Goal: Task Accomplishment & Management: Manage account settings

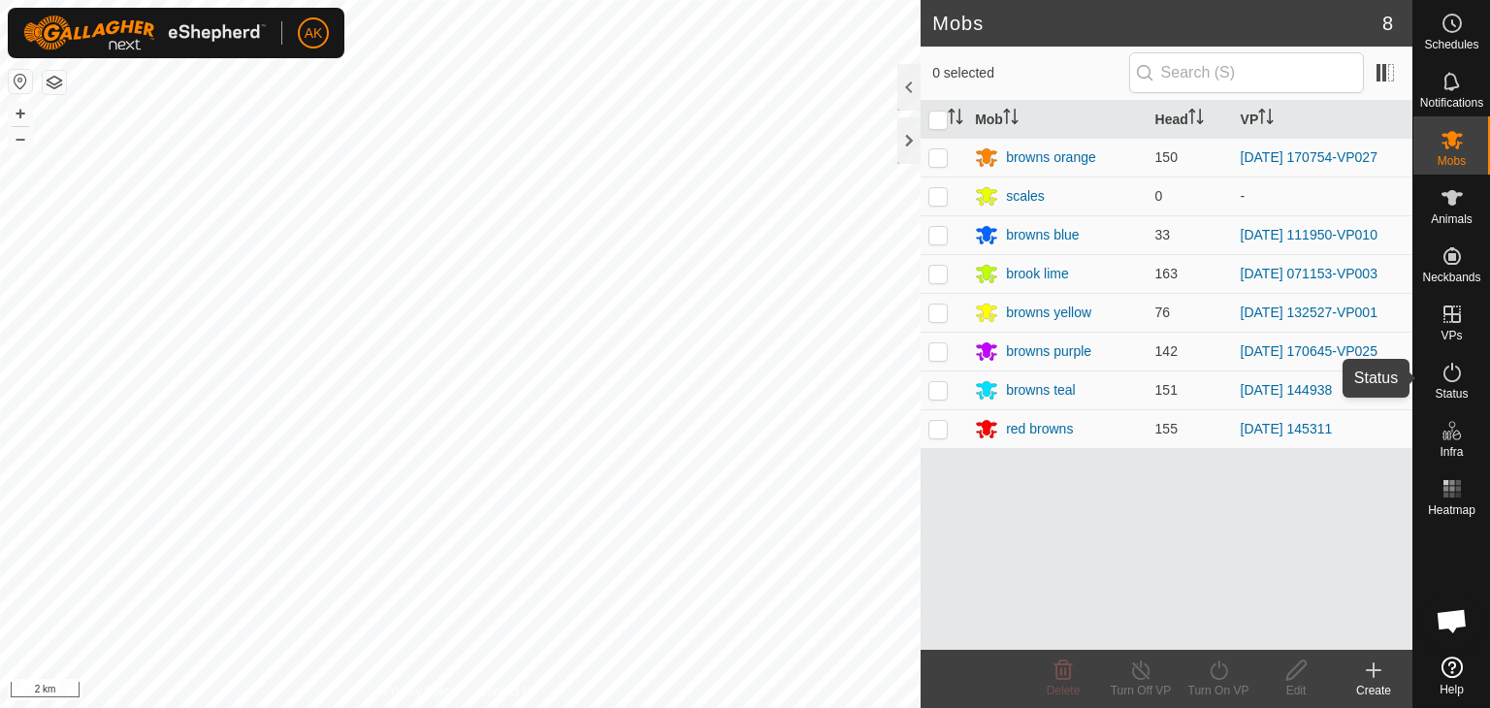
click at [1451, 368] on icon at bounding box center [1451, 372] width 17 height 19
click at [1449, 368] on icon at bounding box center [1452, 372] width 23 height 23
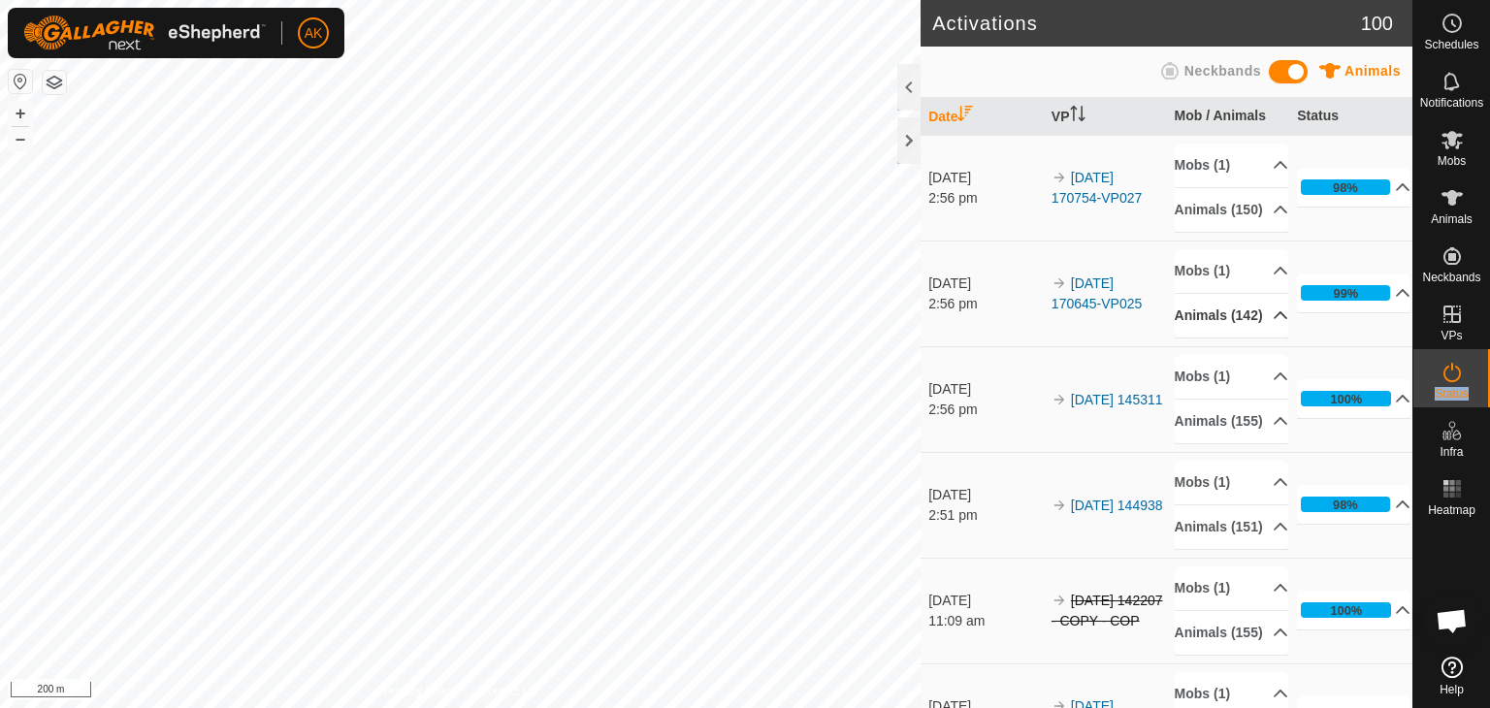
click at [1273, 323] on icon at bounding box center [1281, 316] width 16 height 16
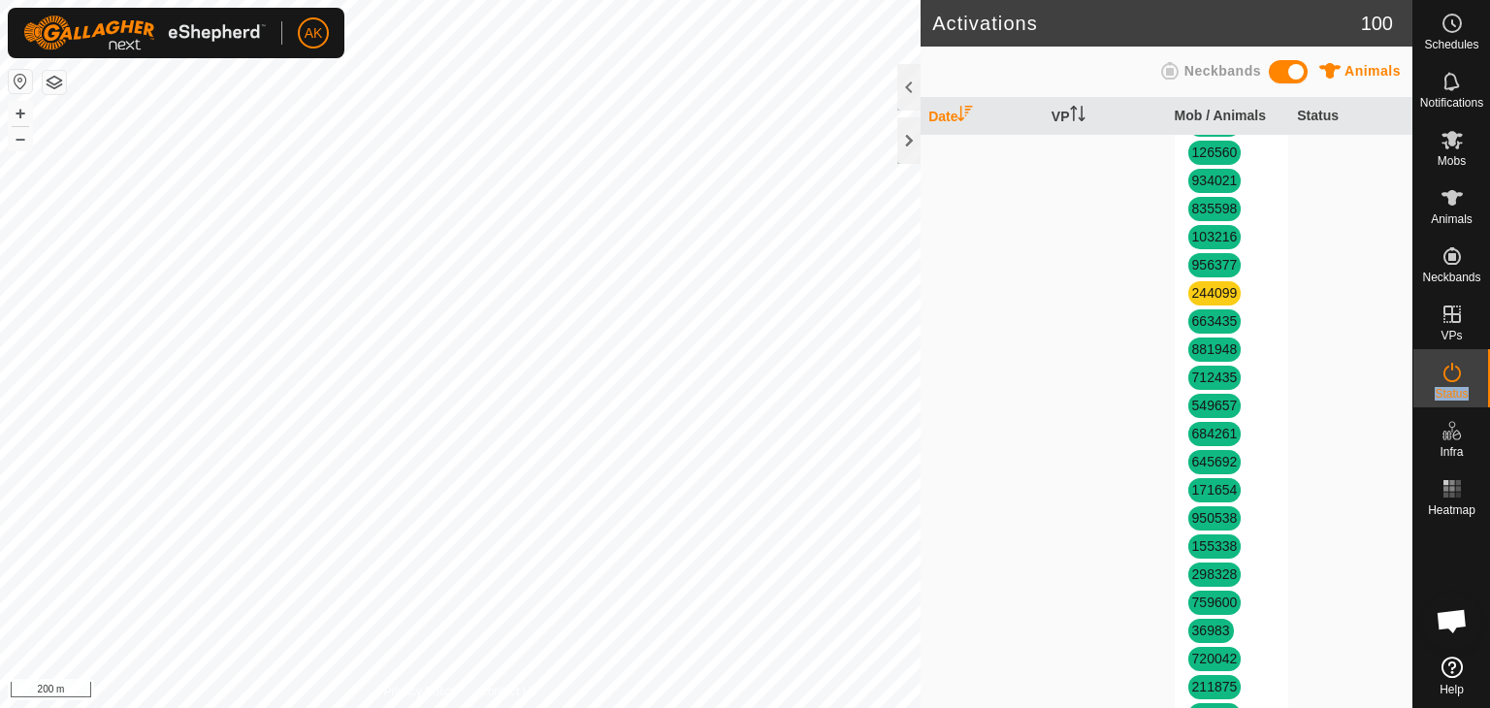
scroll to position [3589, 0]
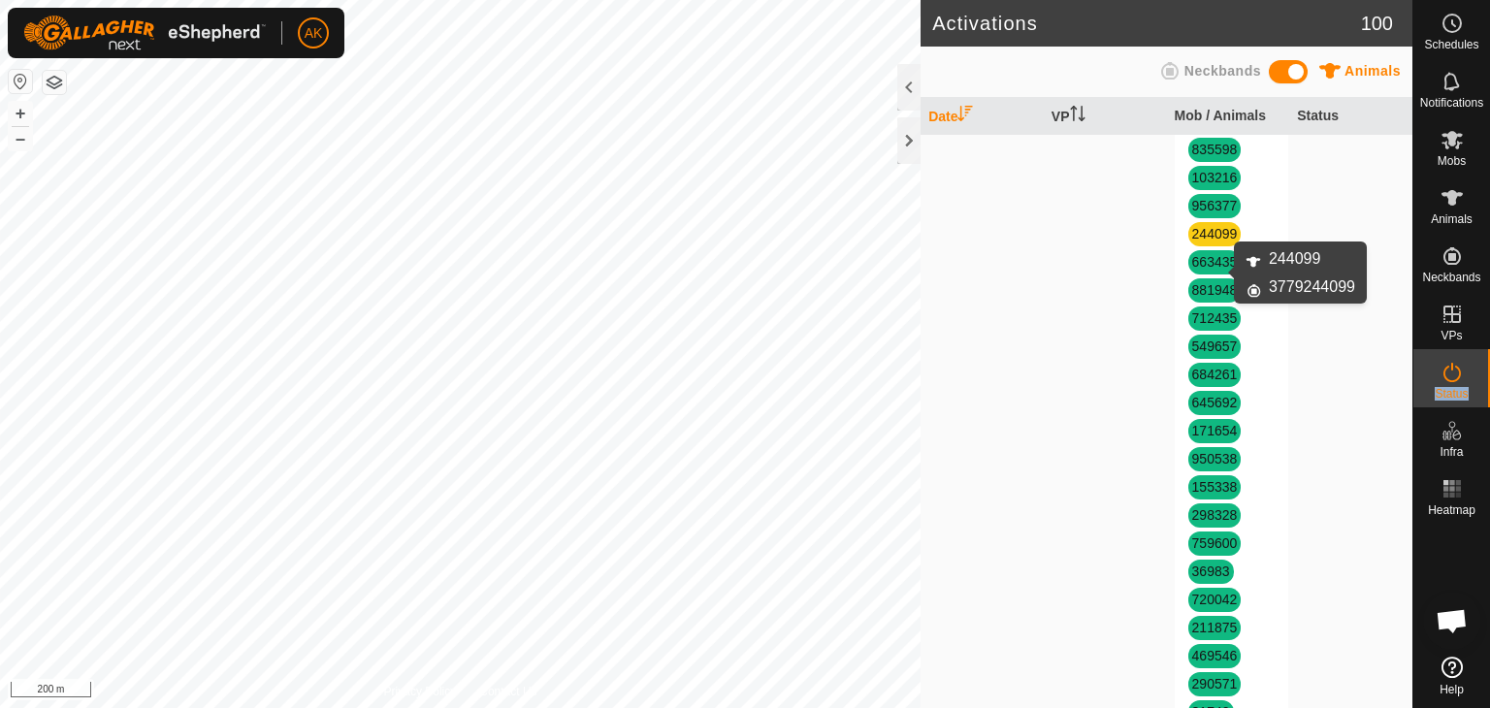
click at [1215, 242] on link "244099" at bounding box center [1215, 234] width 46 height 16
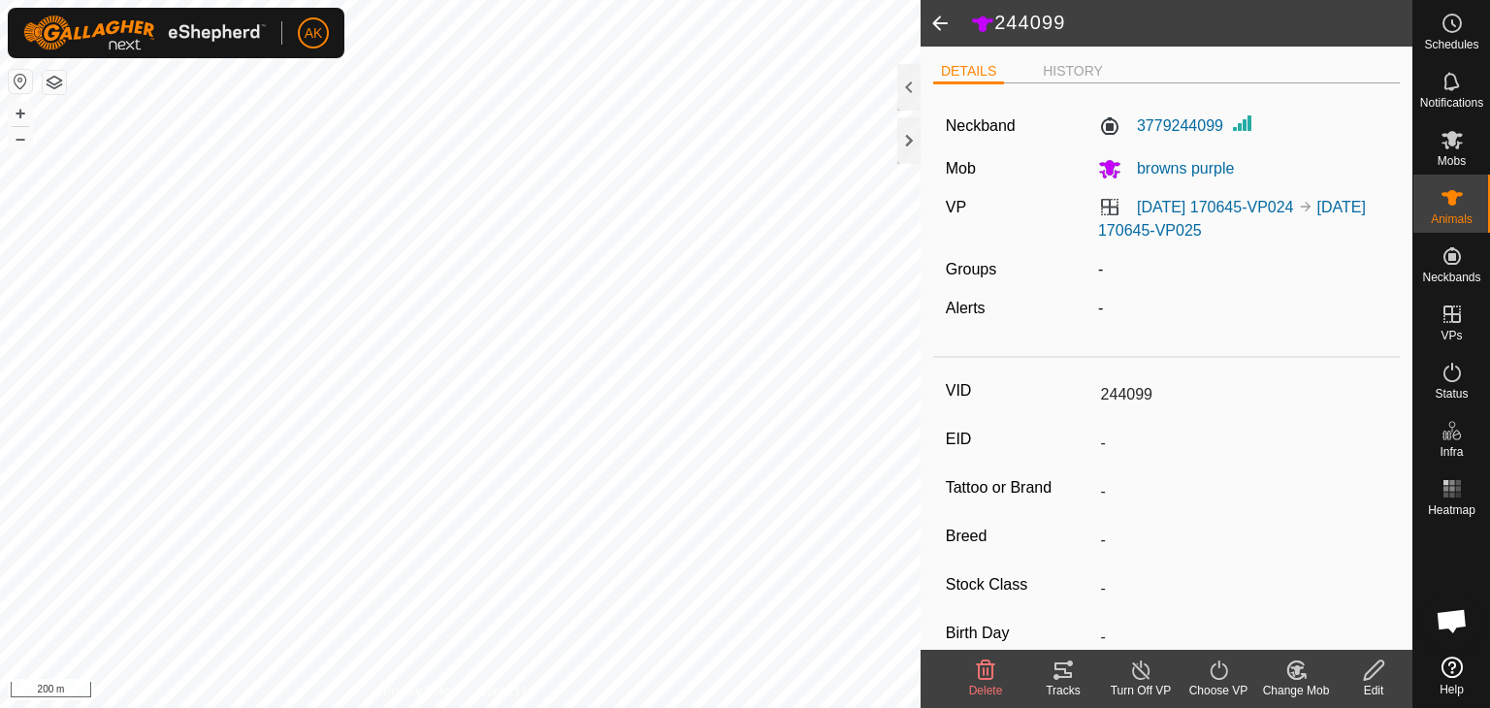
click at [981, 665] on icon at bounding box center [985, 670] width 23 height 23
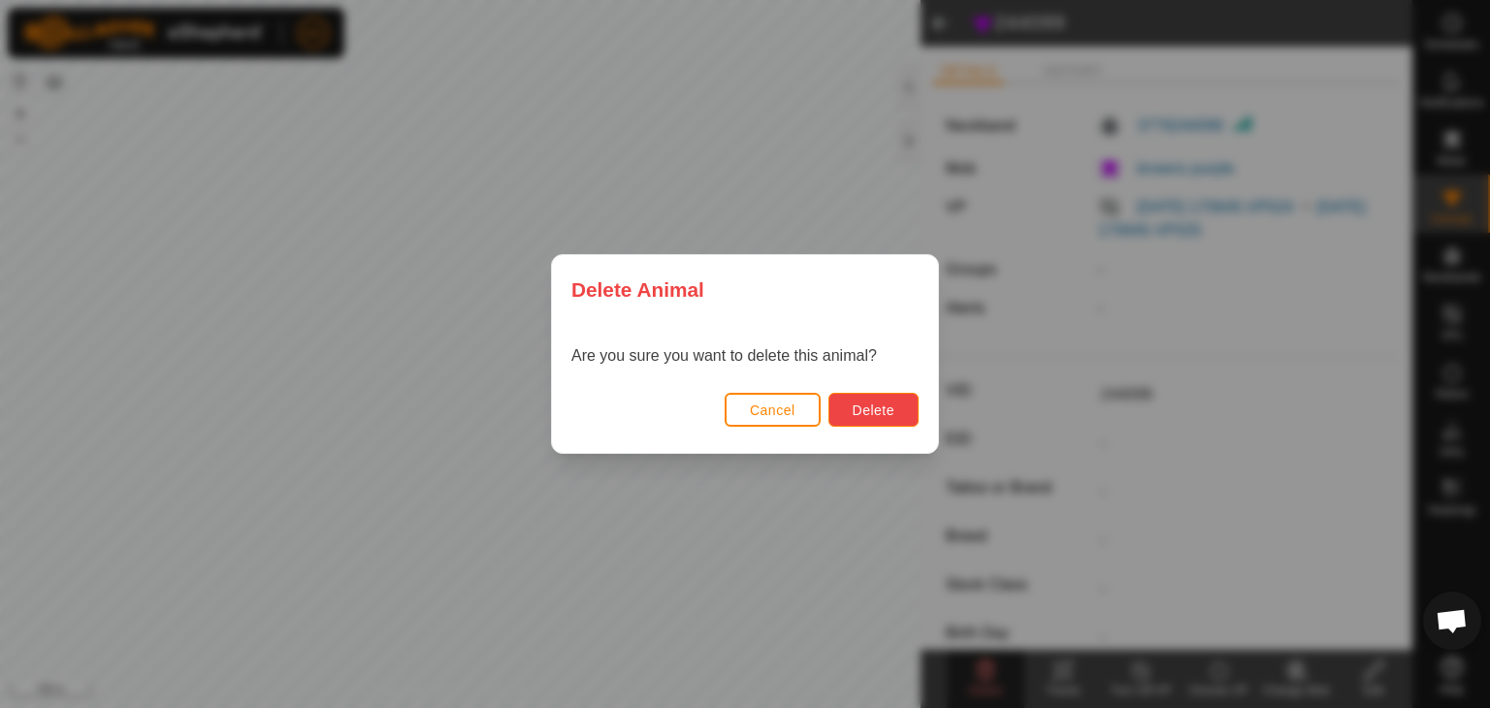
click at [873, 419] on button "Delete" at bounding box center [873, 410] width 90 height 34
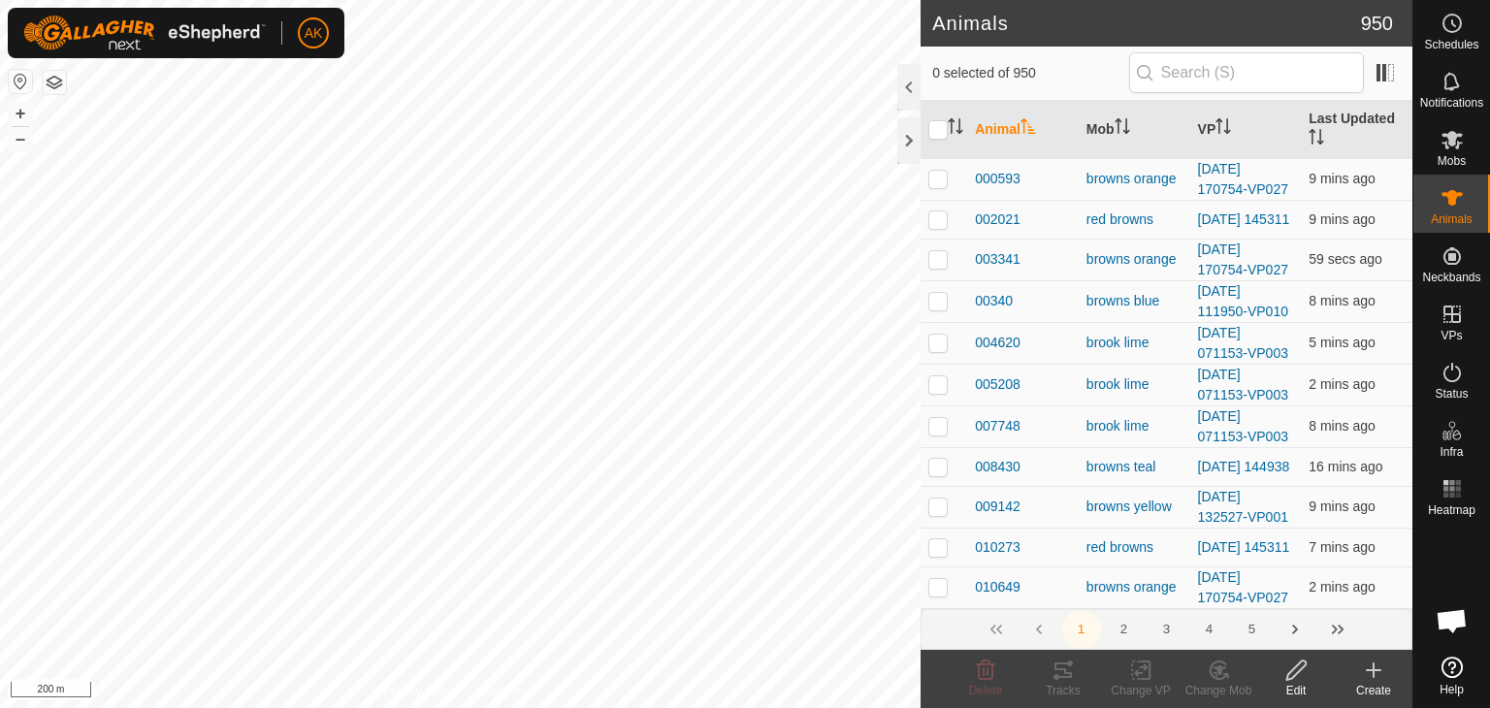
click at [1373, 682] on div "Create" at bounding box center [1374, 690] width 78 height 17
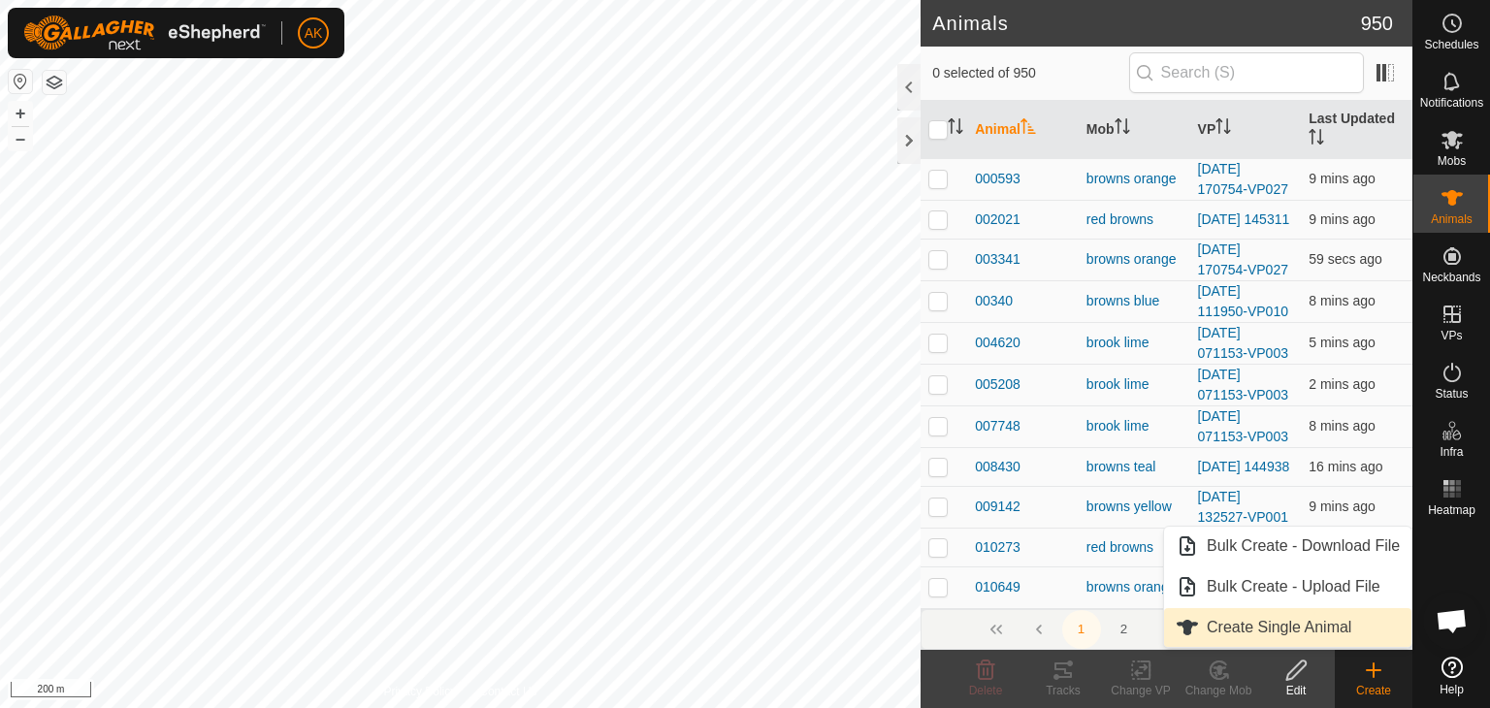
click at [1270, 630] on link "Create Single Animal" at bounding box center [1287, 627] width 247 height 39
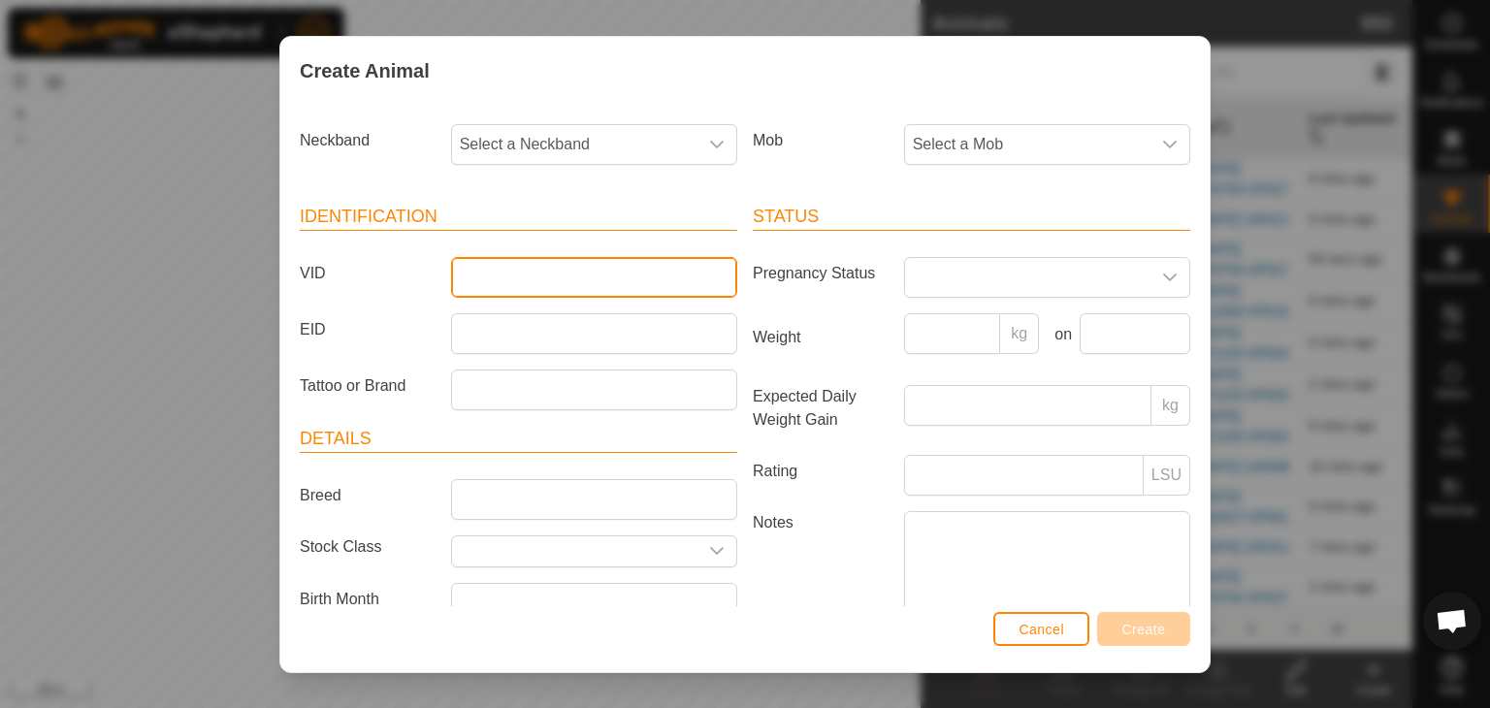
click at [495, 278] on input "VID" at bounding box center [594, 277] width 286 height 41
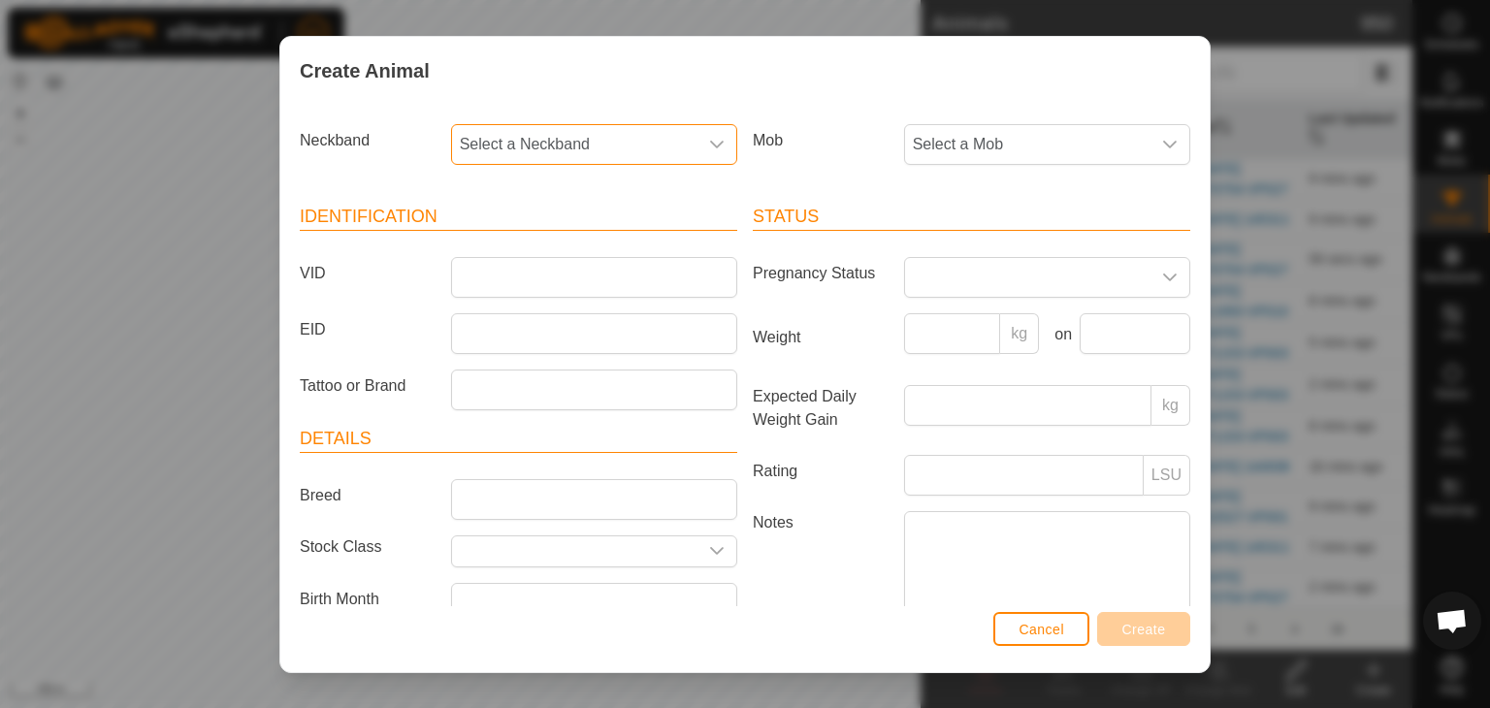
click at [617, 145] on span "Select a Neckband" at bounding box center [574, 144] width 245 height 39
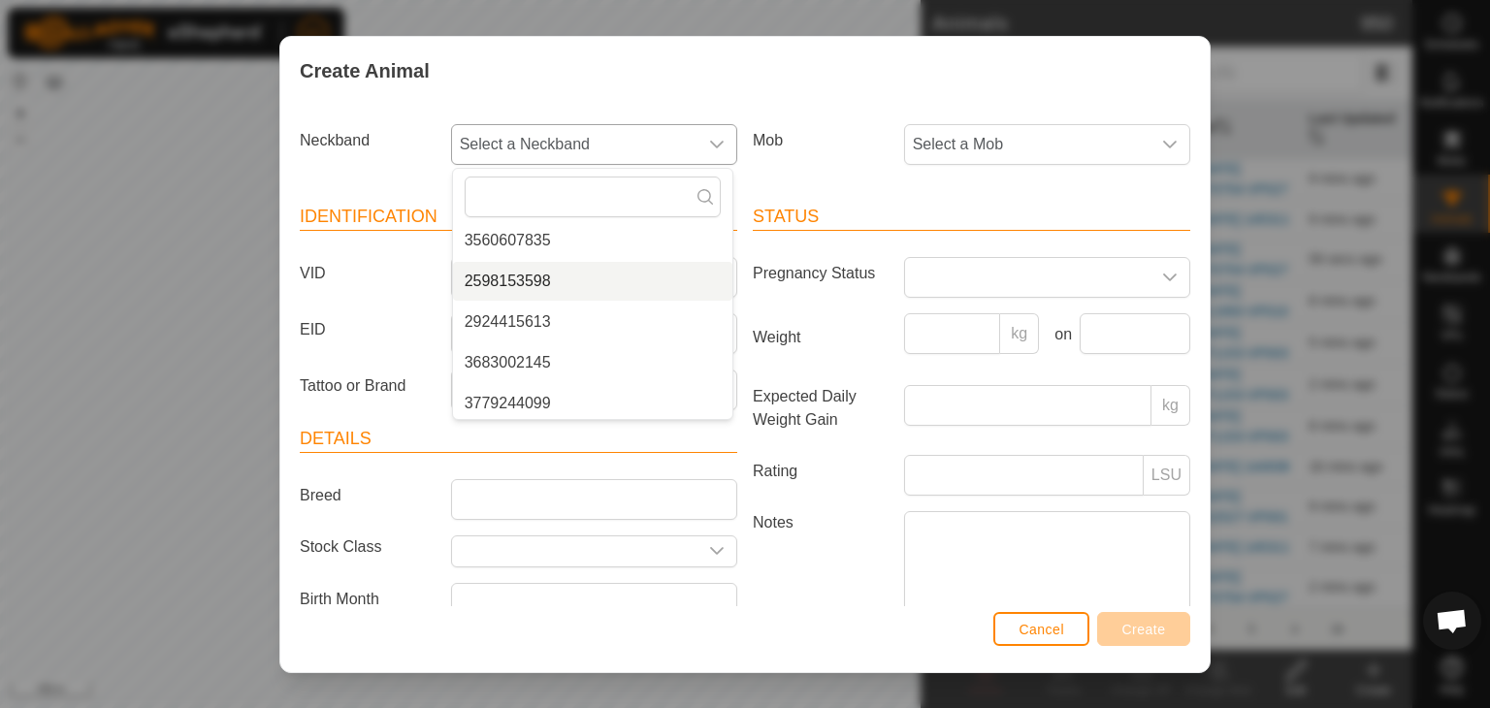
scroll to position [1280, 0]
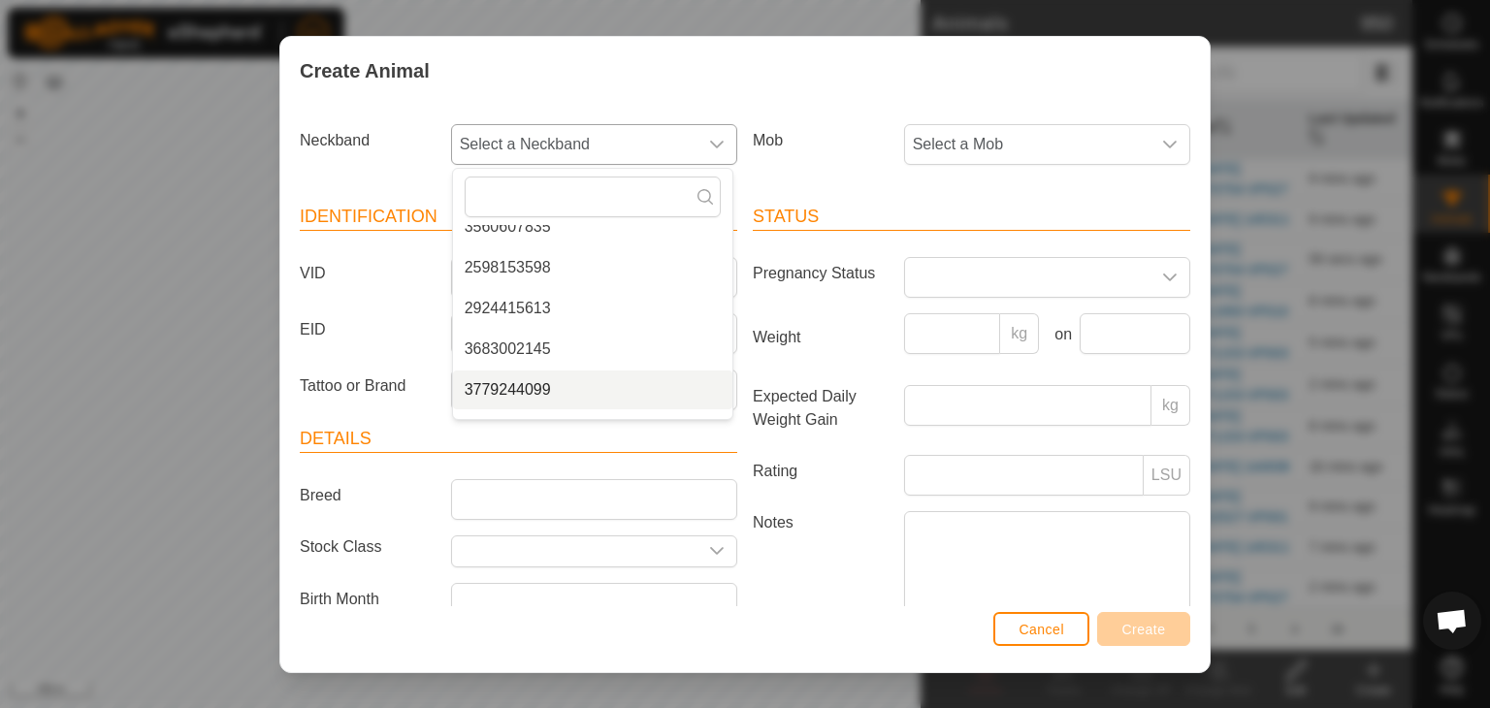
click at [534, 391] on li "3779244099" at bounding box center [592, 390] width 279 height 39
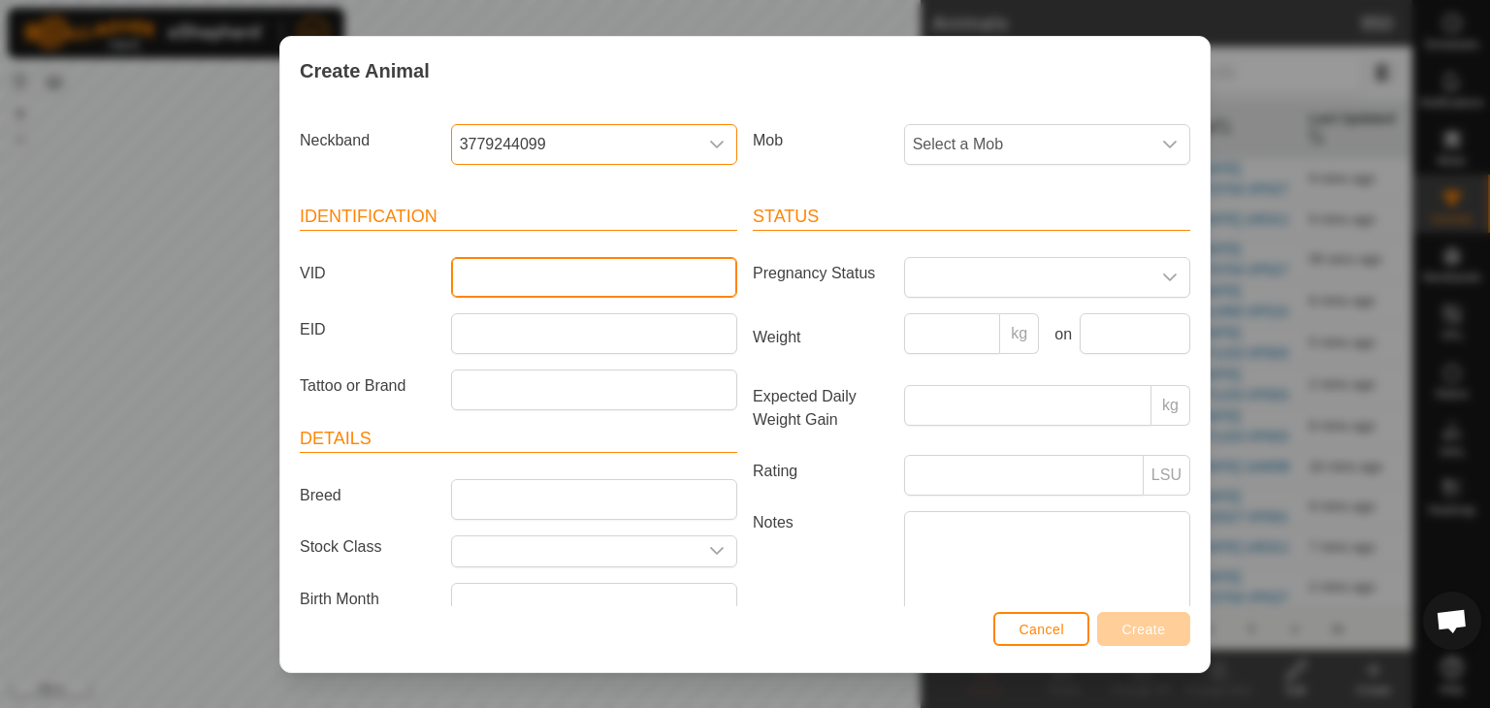
click at [500, 269] on input "VID" at bounding box center [594, 277] width 286 height 41
type input "244099"
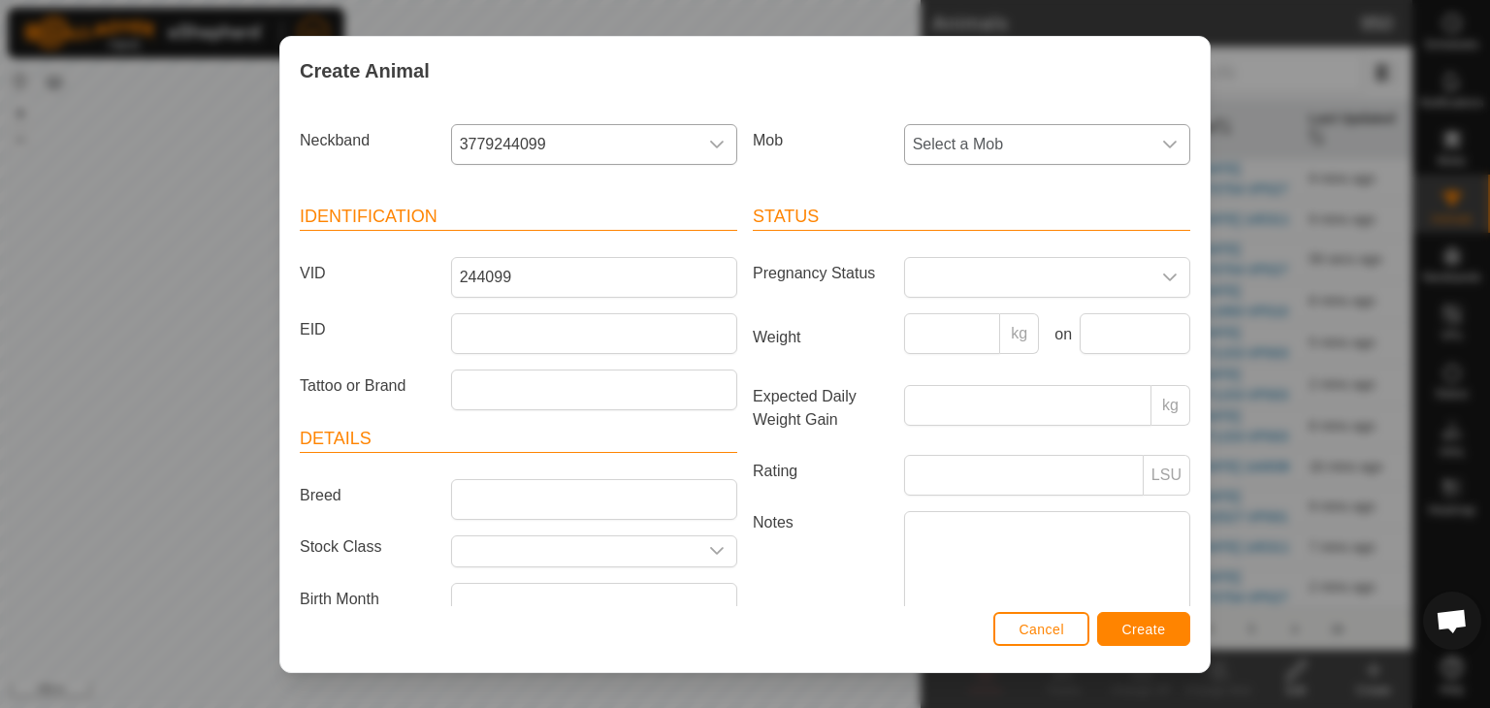
click at [946, 160] on span "Select a Mob" at bounding box center [1027, 144] width 245 height 39
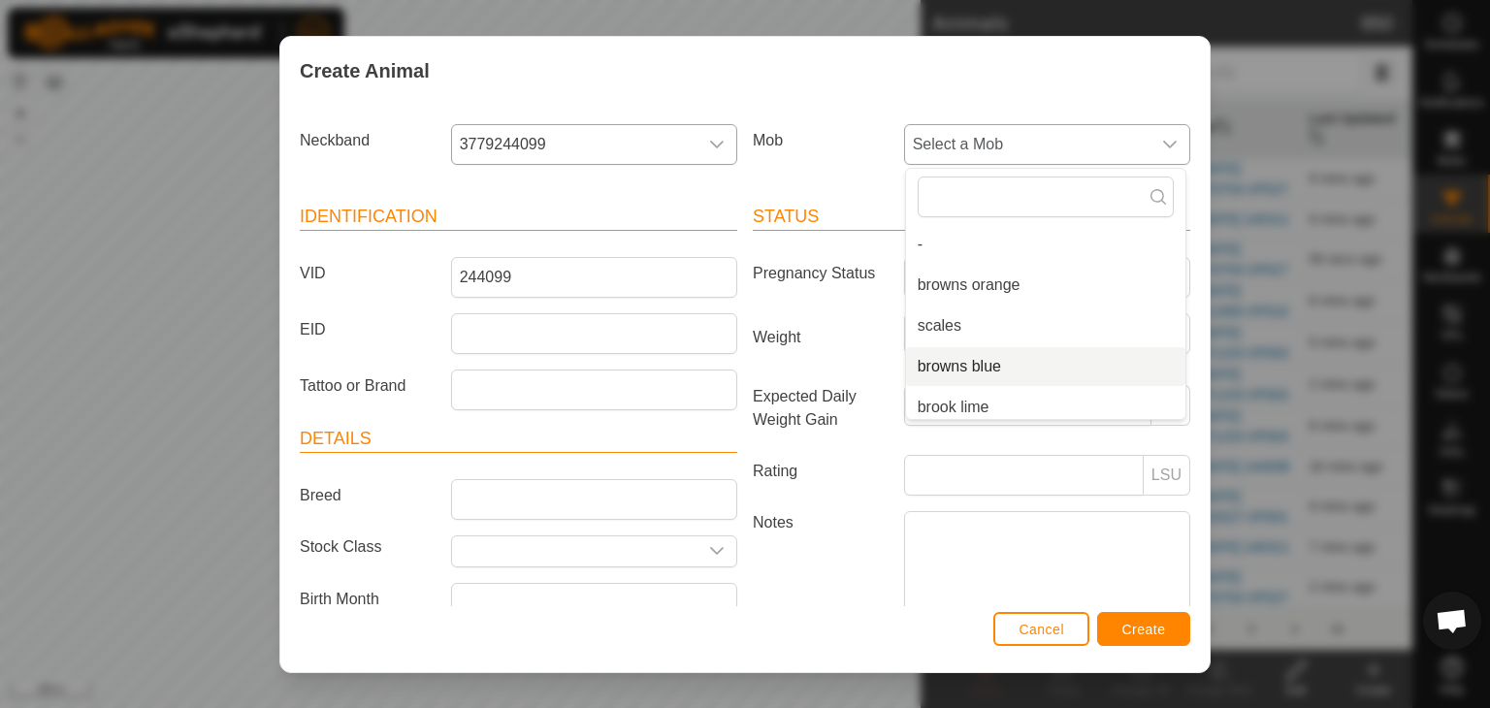
scroll to position [97, 0]
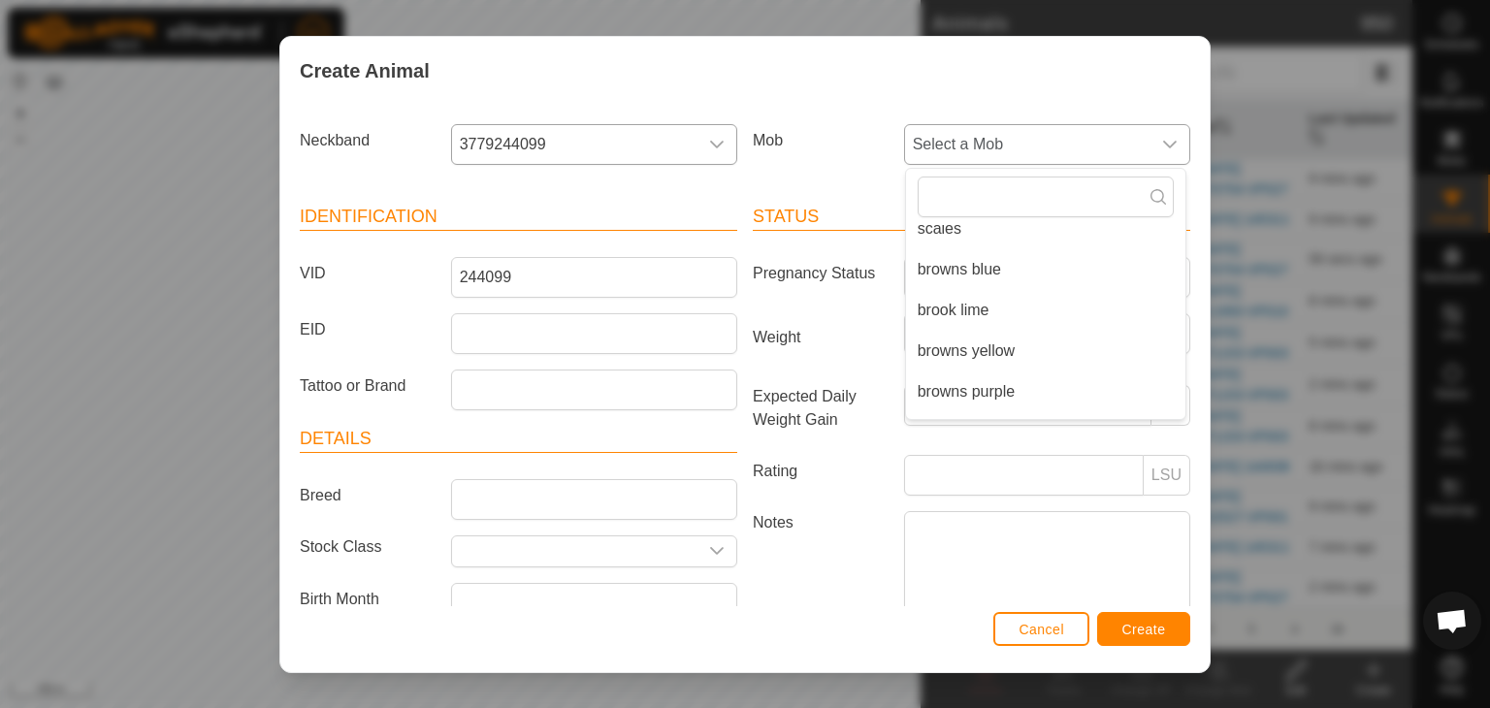
click at [940, 388] on li "browns purple" at bounding box center [1045, 392] width 279 height 39
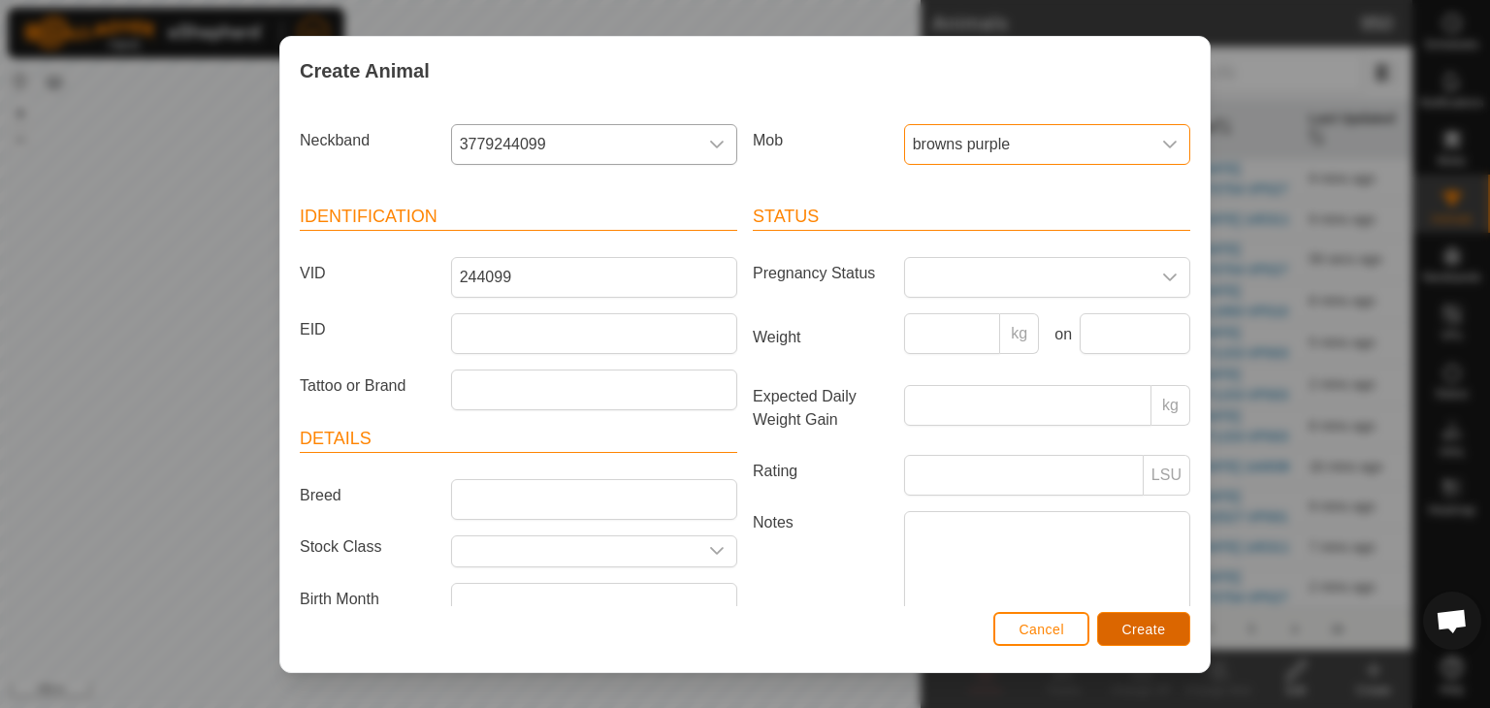
click at [1156, 630] on span "Create" at bounding box center [1144, 630] width 44 height 16
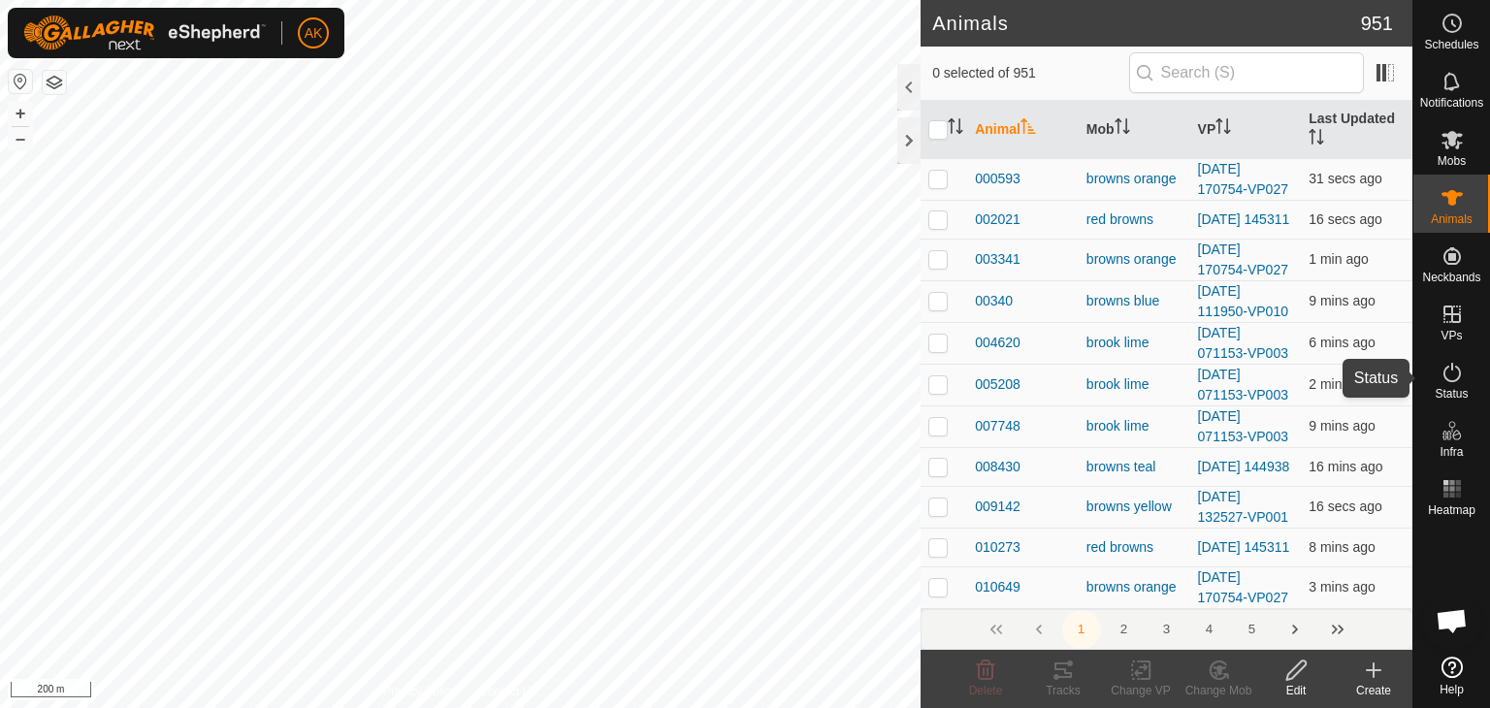
click at [1449, 380] on icon at bounding box center [1451, 372] width 17 height 19
click at [1447, 380] on icon at bounding box center [1451, 372] width 17 height 19
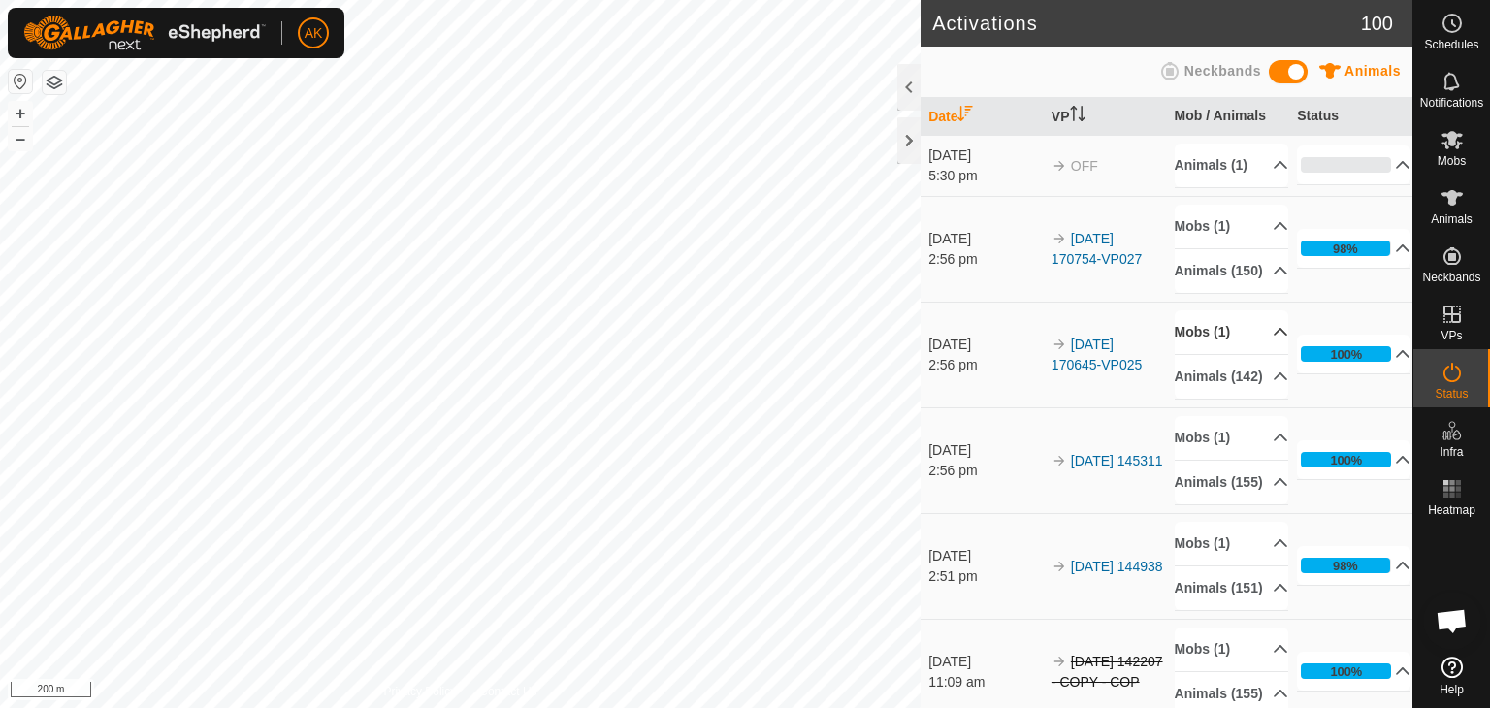
click at [1205, 354] on p-accordion-header "Mobs (1)" at bounding box center [1231, 332] width 113 height 44
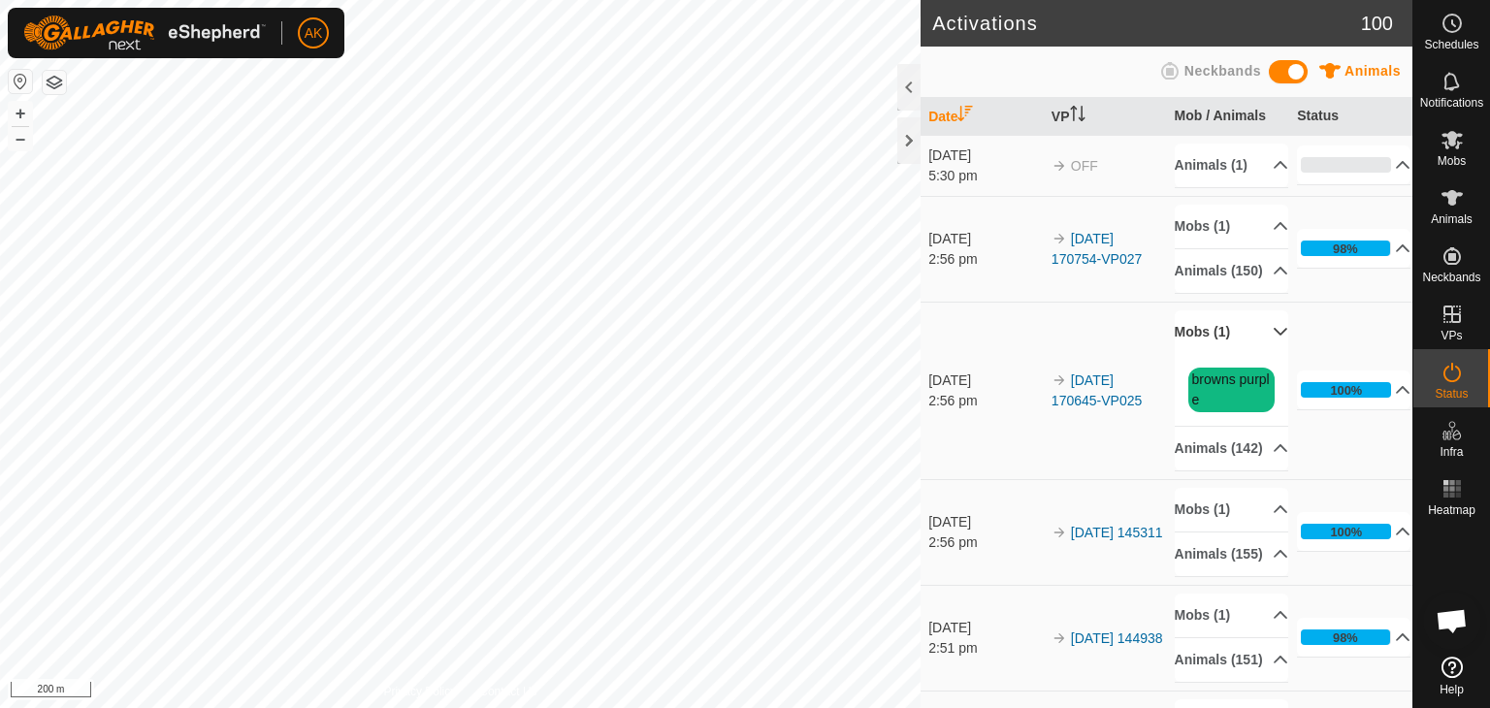
click at [1205, 354] on p-accordion-header "Mobs (1)" at bounding box center [1231, 332] width 113 height 44
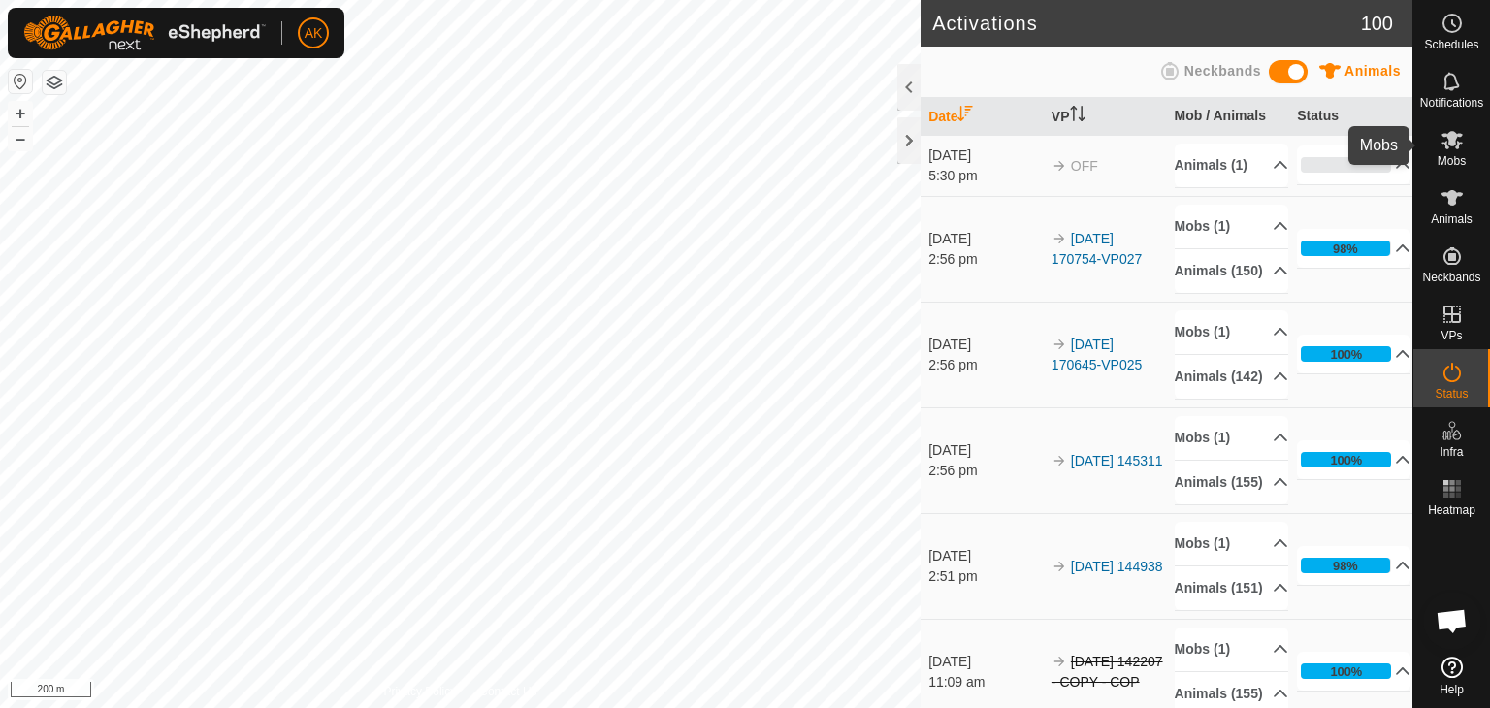
click at [1455, 148] on icon at bounding box center [1452, 139] width 23 height 23
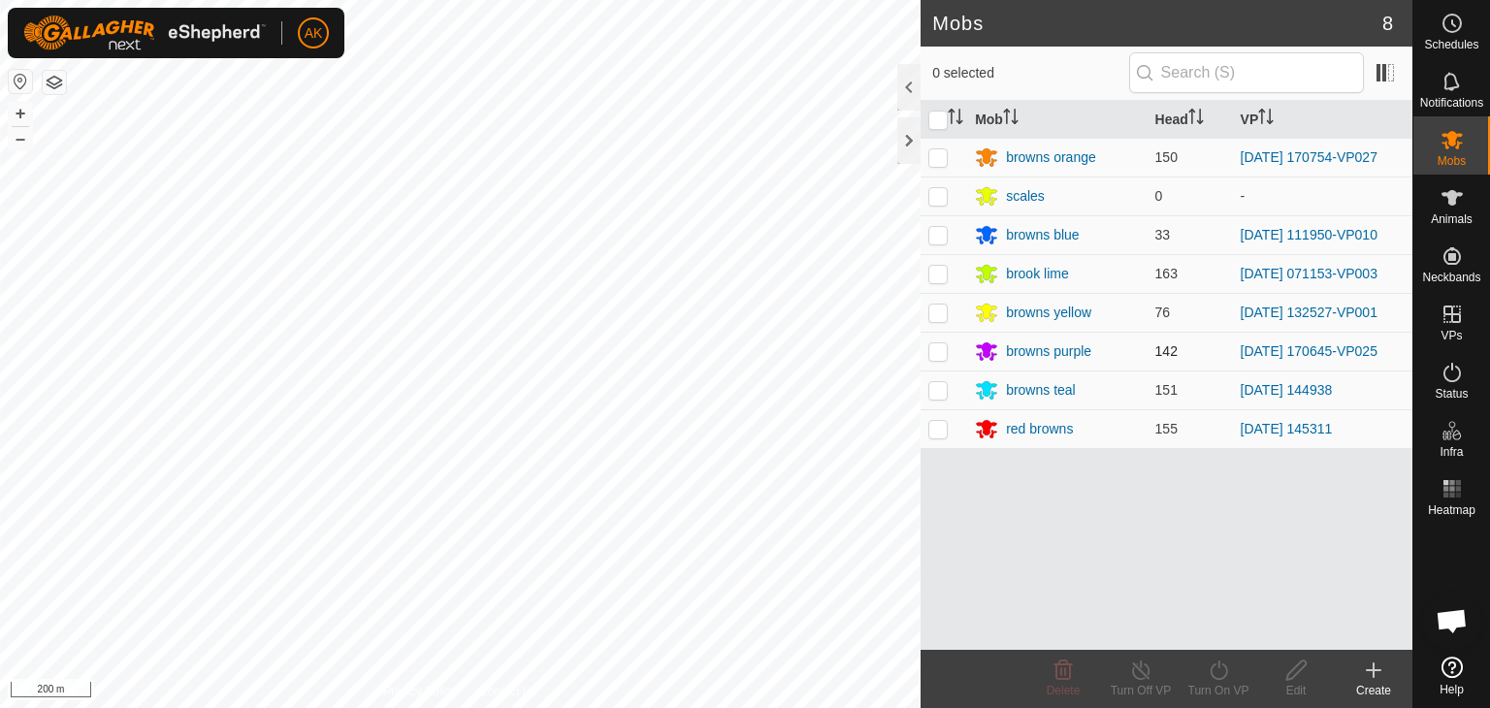
click at [936, 346] on p-checkbox at bounding box center [937, 351] width 19 height 16
checkbox input "true"
click at [1215, 668] on icon at bounding box center [1219, 670] width 24 height 23
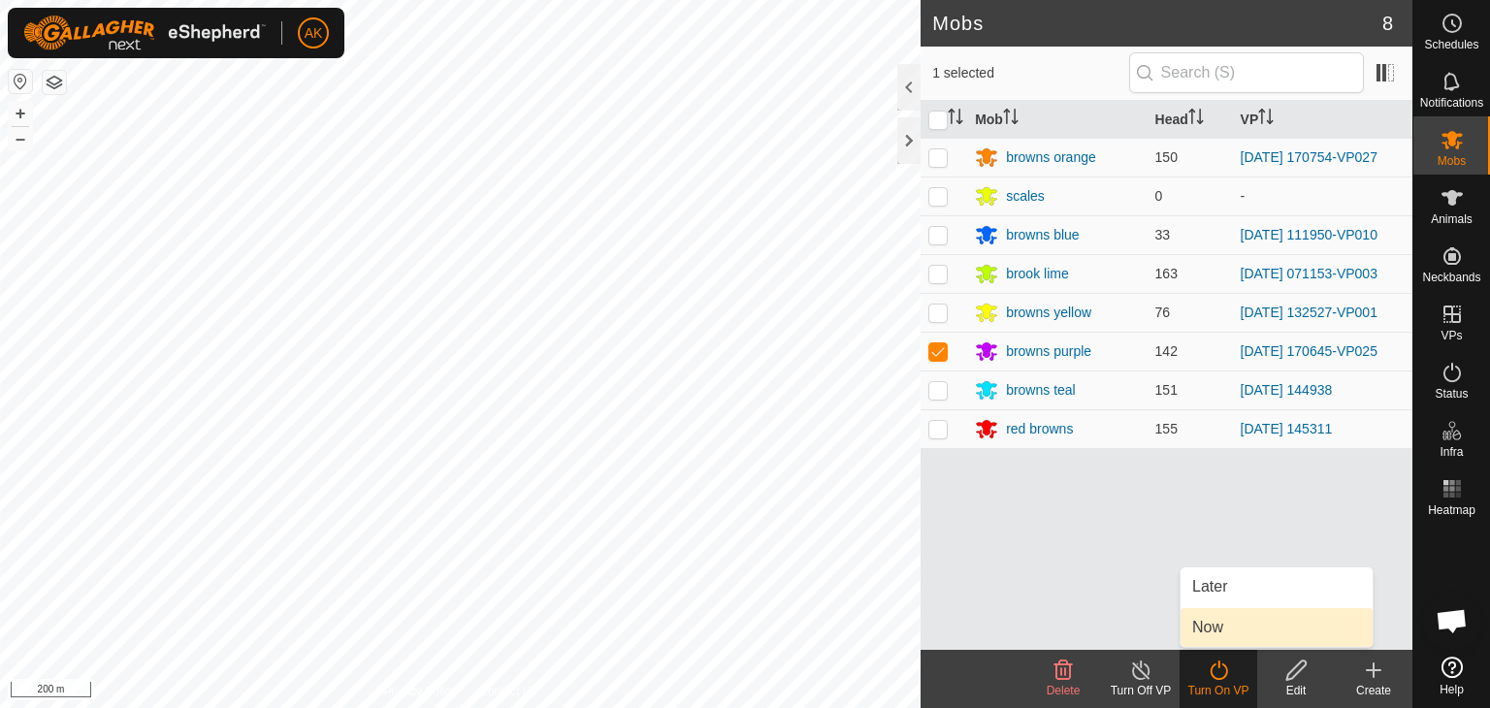
click at [1203, 625] on link "Now" at bounding box center [1277, 627] width 192 height 39
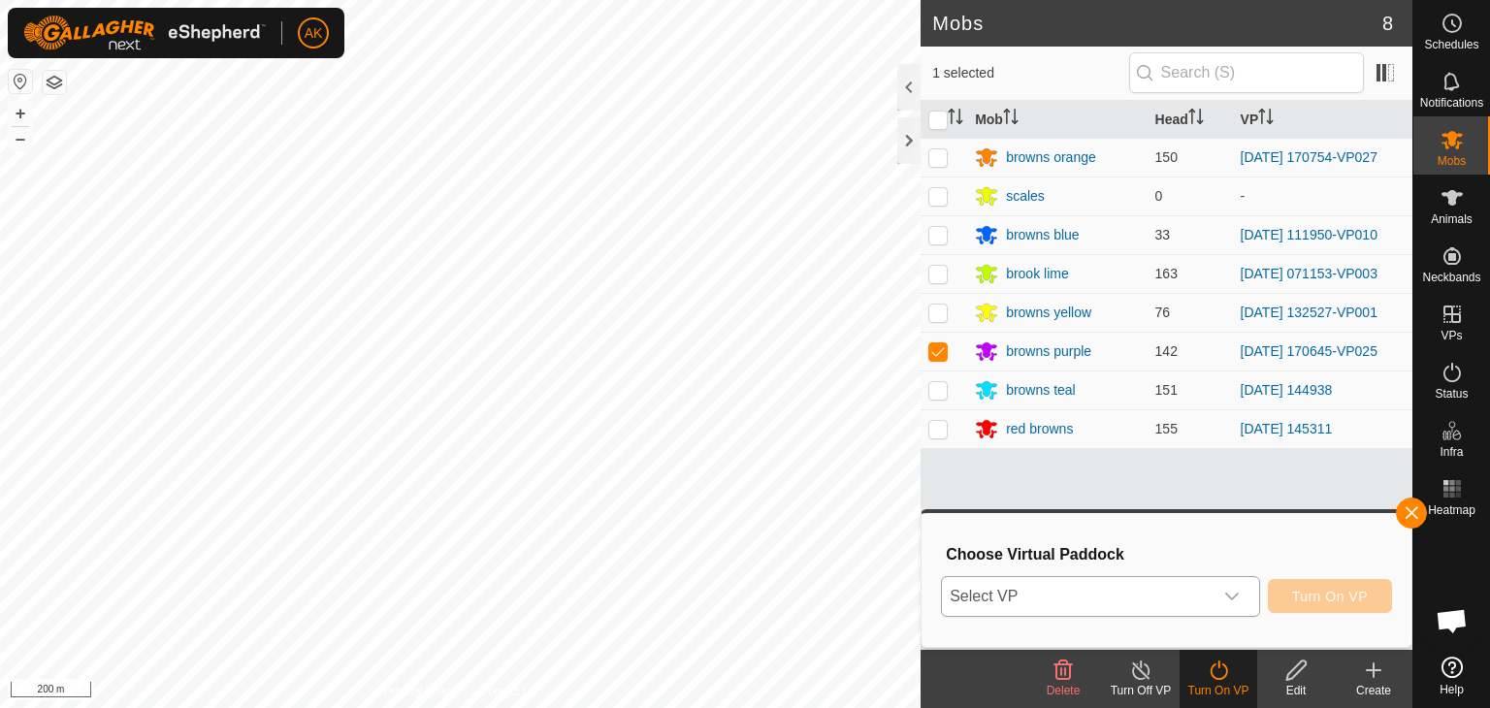
click at [1088, 593] on span "Select VP" at bounding box center [1077, 596] width 271 height 39
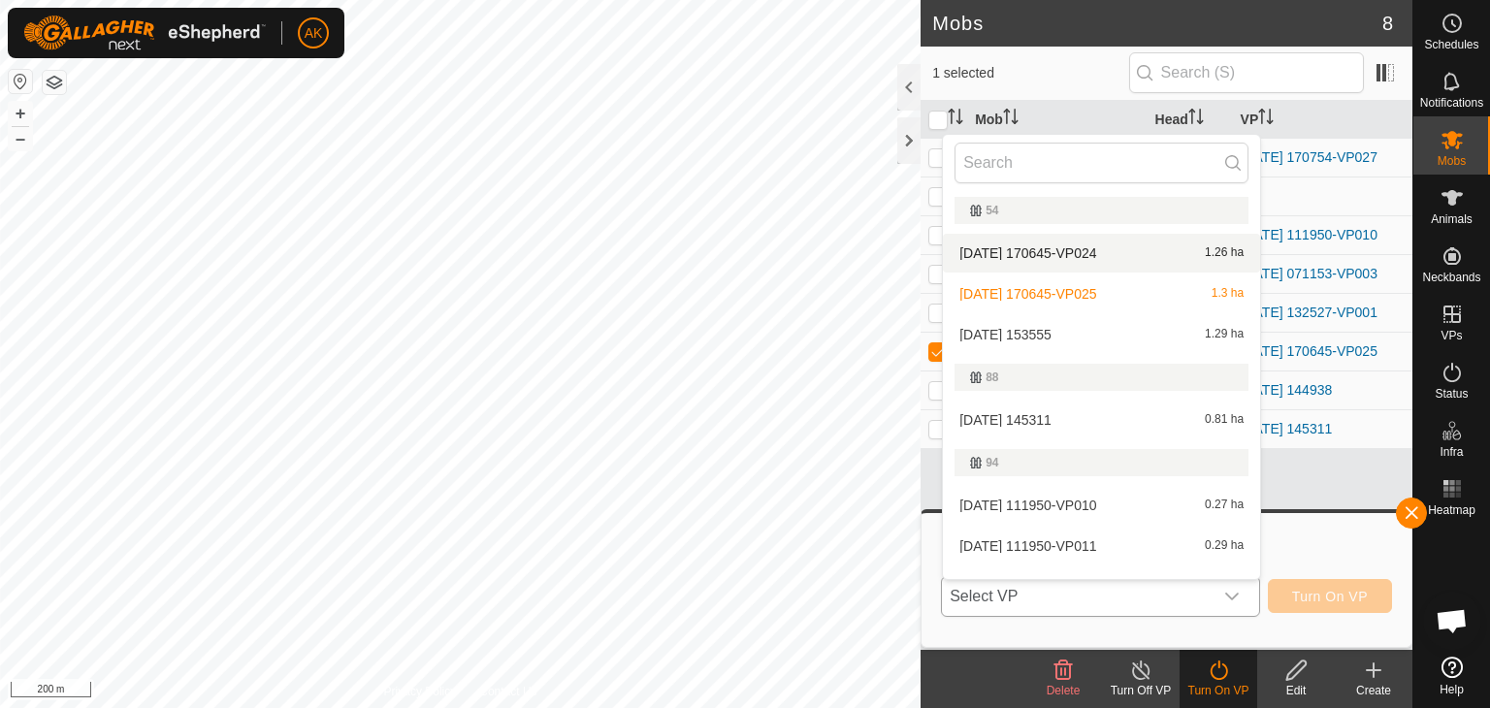
scroll to position [776, 0]
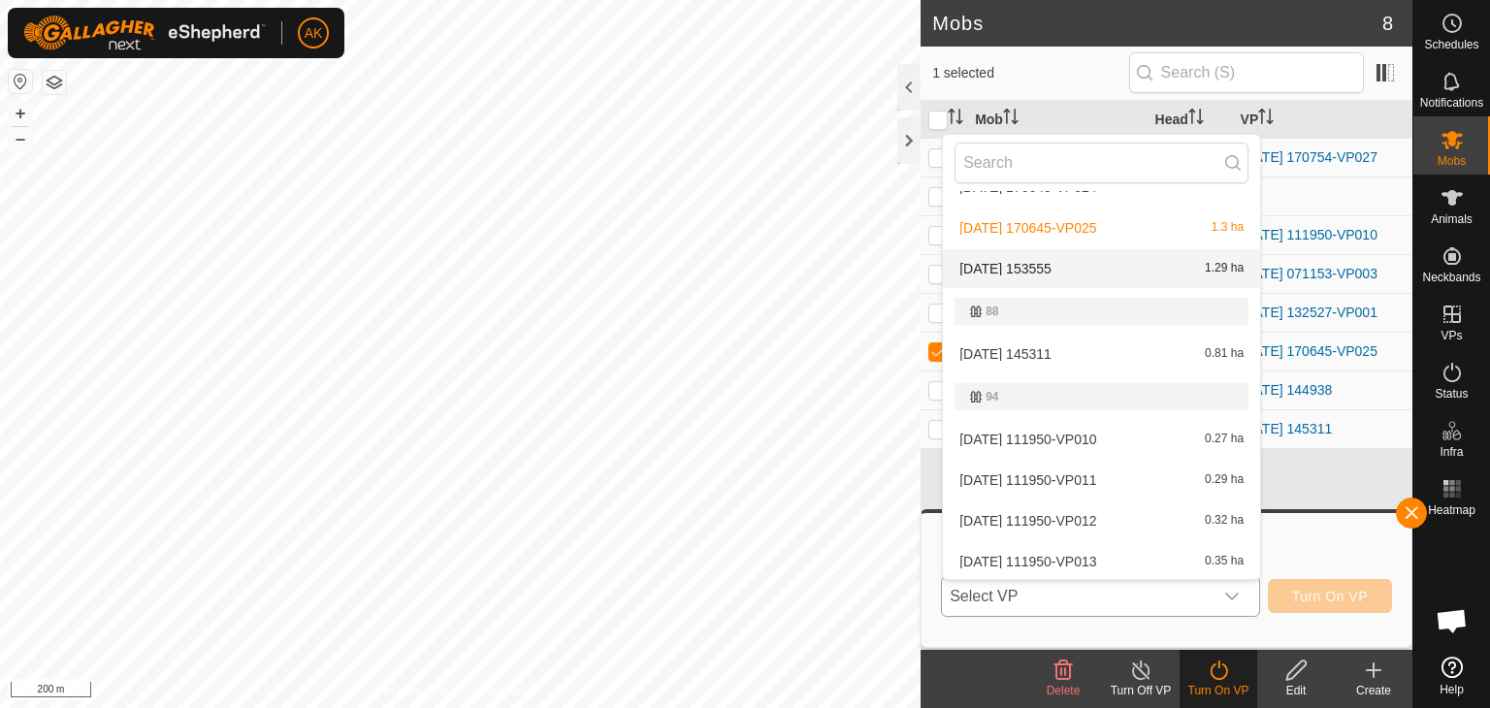
click at [1044, 262] on li "2025-09-06 153555 1.29 ha" at bounding box center [1101, 268] width 317 height 39
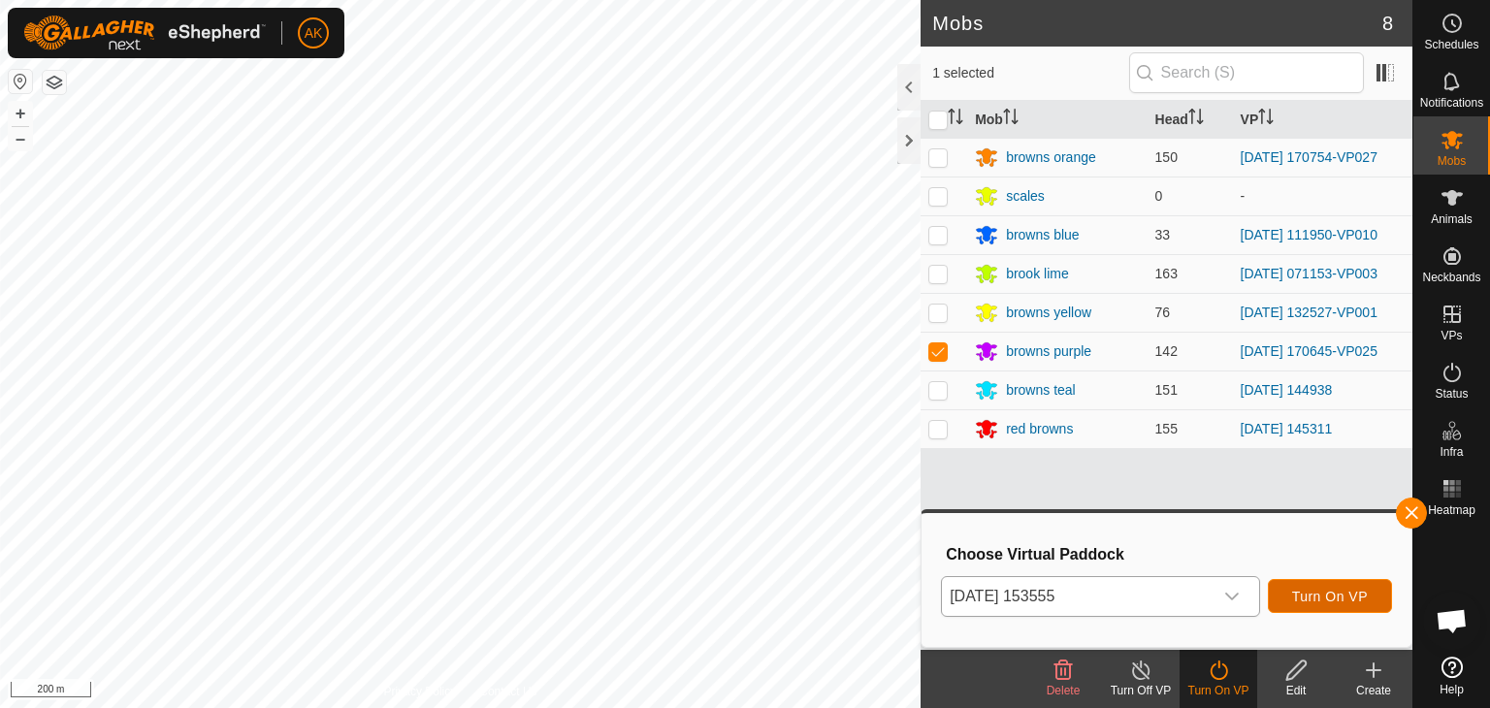
click at [1327, 589] on span "Turn On VP" at bounding box center [1330, 597] width 76 height 16
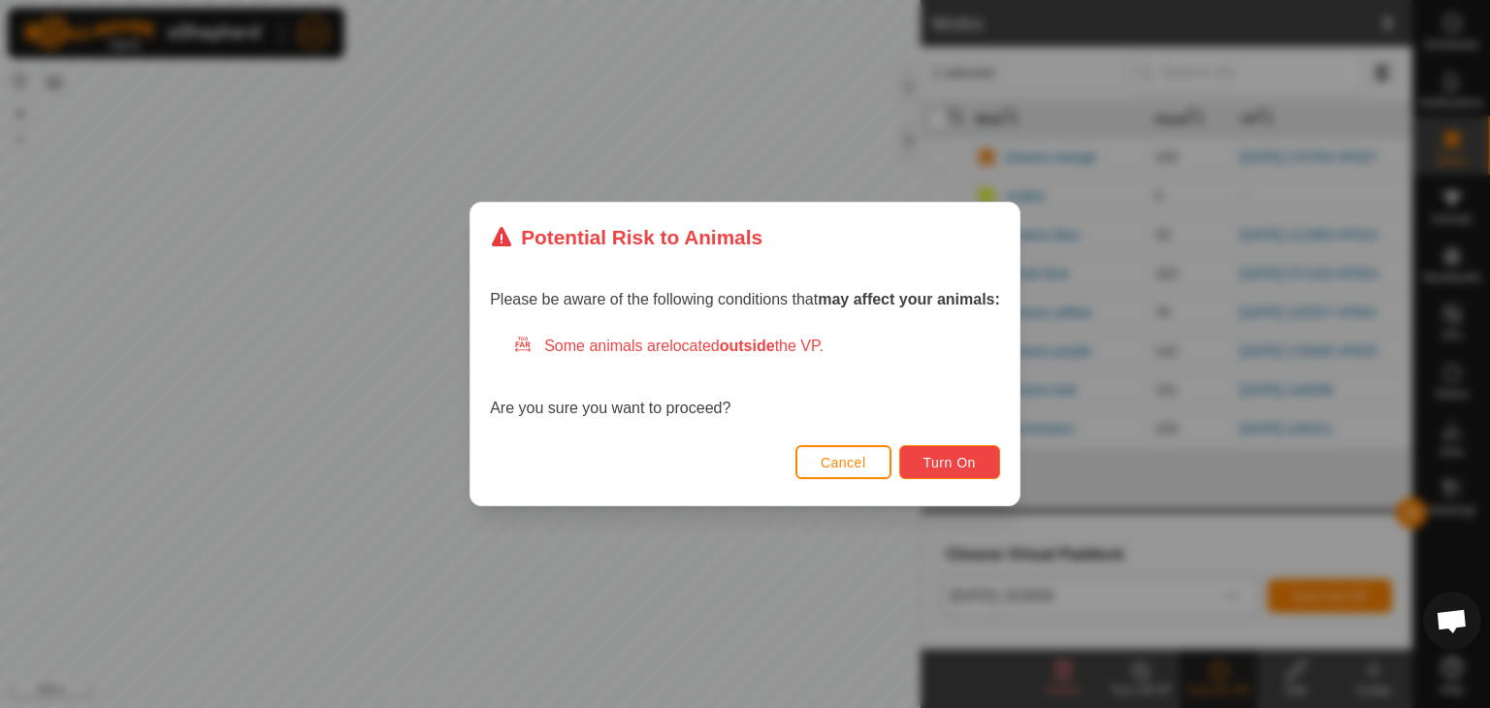
click at [947, 472] on button "Turn On" at bounding box center [949, 462] width 101 height 34
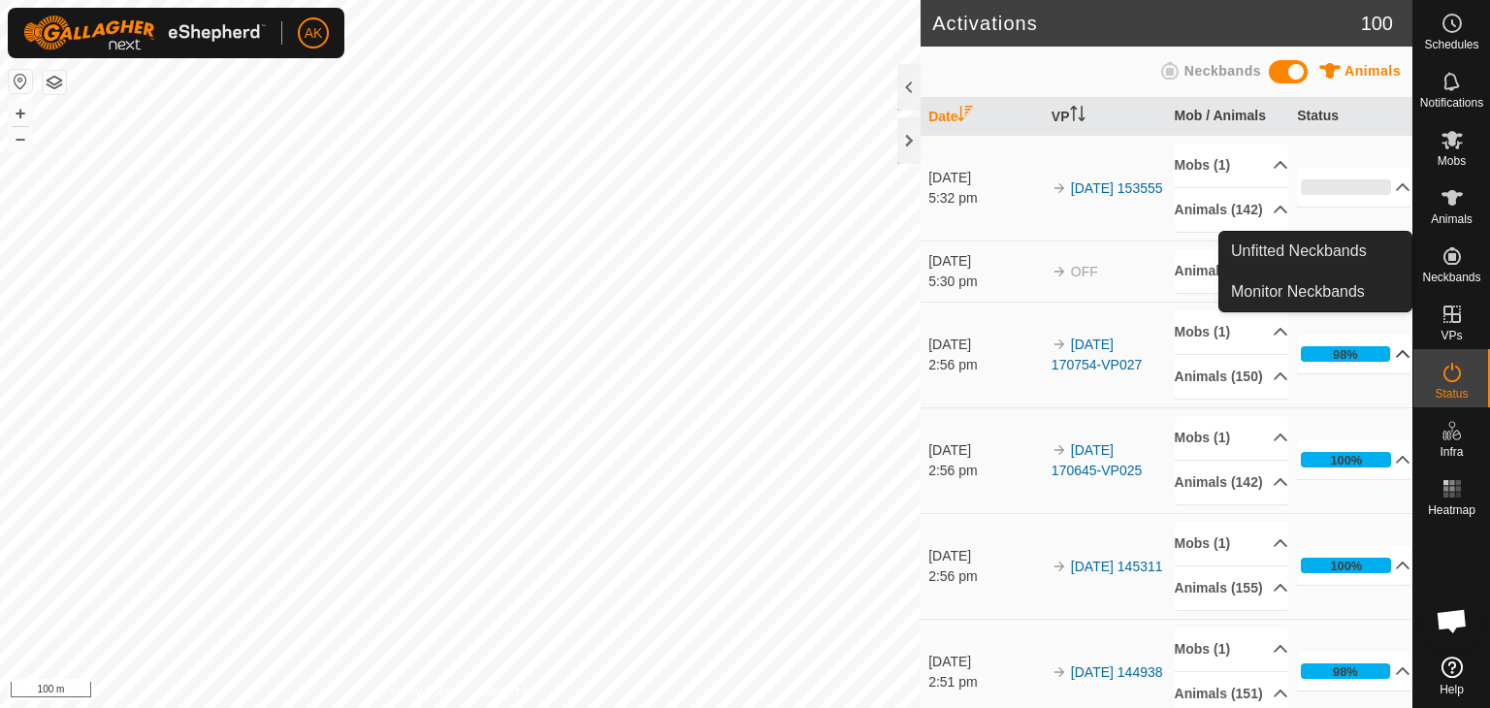
click at [1371, 373] on p-accordion-header "98%" at bounding box center [1353, 354] width 113 height 39
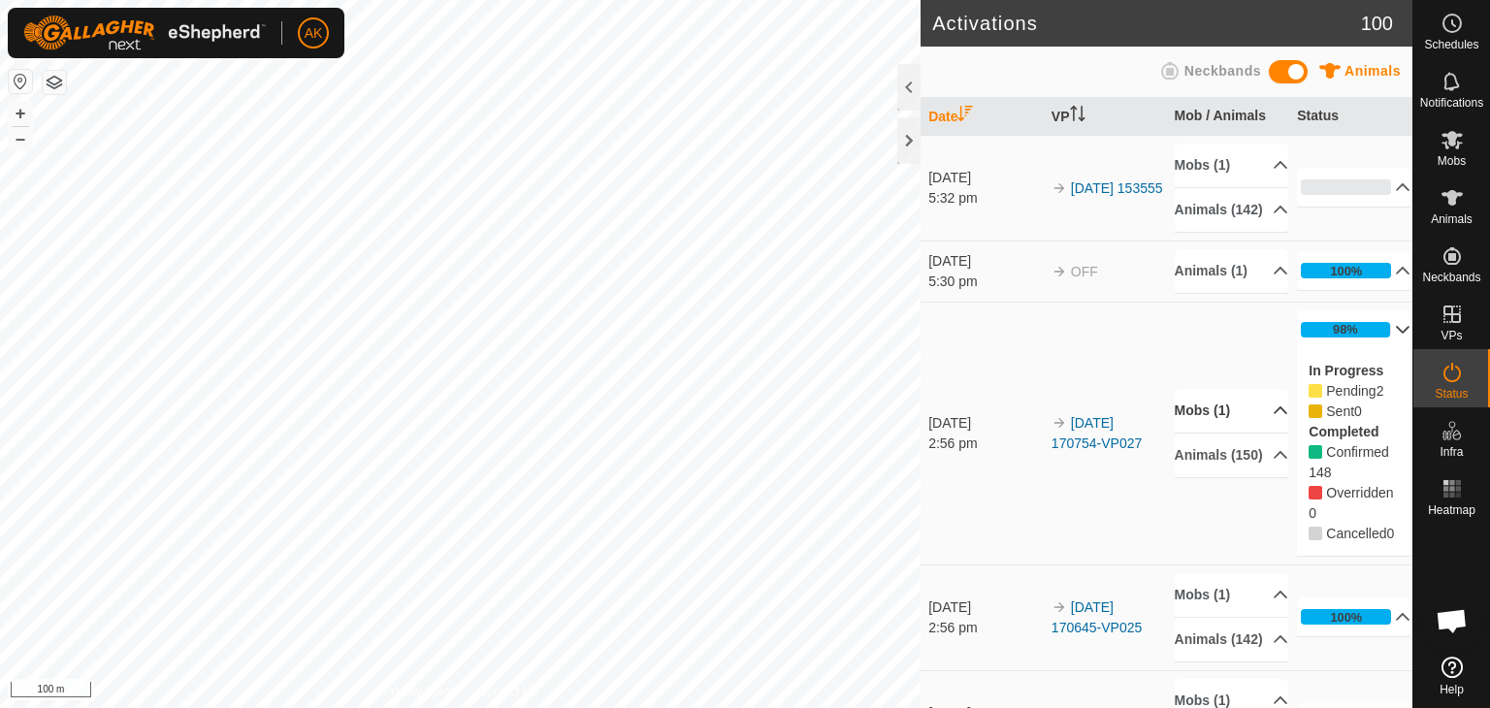
click at [1203, 433] on p-accordion-header "Mobs (1)" at bounding box center [1231, 411] width 113 height 44
click at [1210, 397] on p-accordion-header "Mobs (1)" at bounding box center [1231, 375] width 113 height 44
click at [1249, 477] on p-accordion-header "Animals (150)" at bounding box center [1231, 456] width 113 height 44
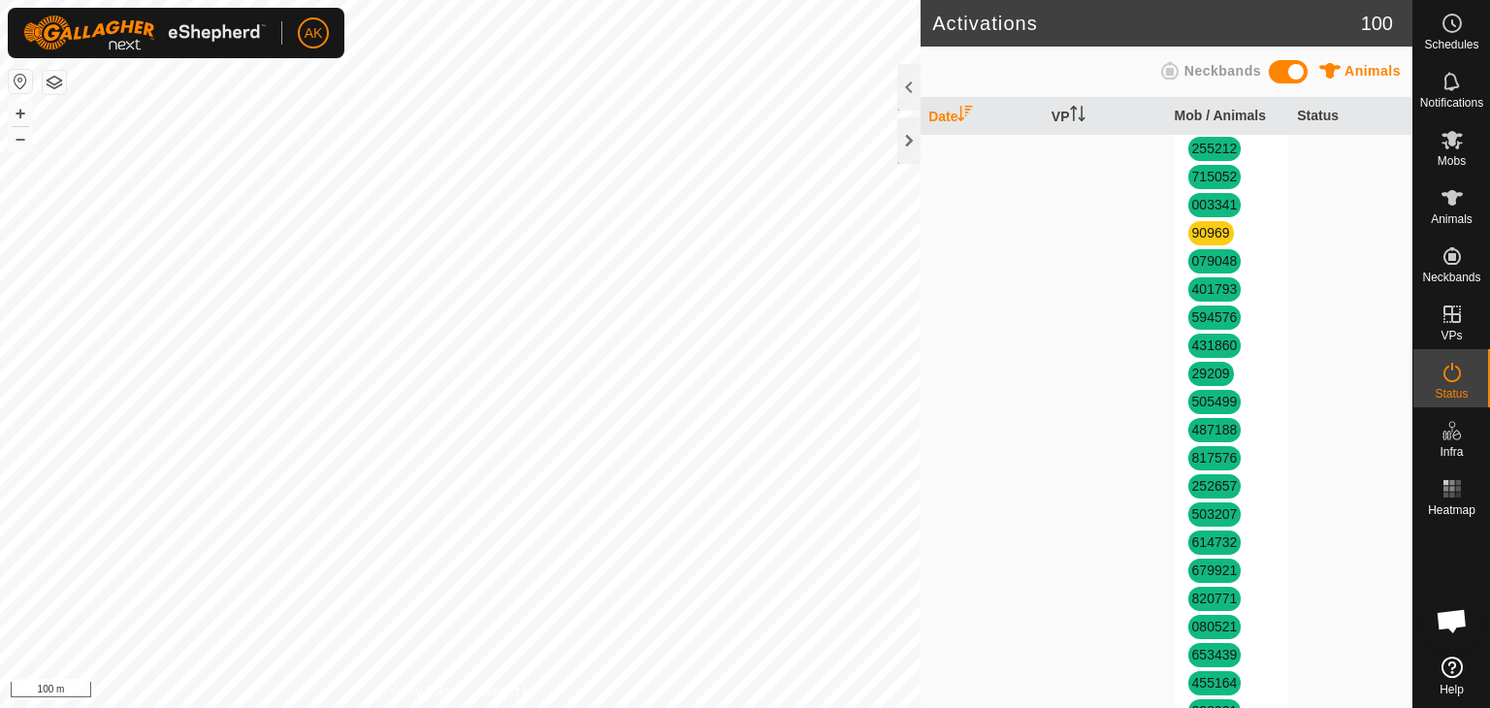
scroll to position [1067, 0]
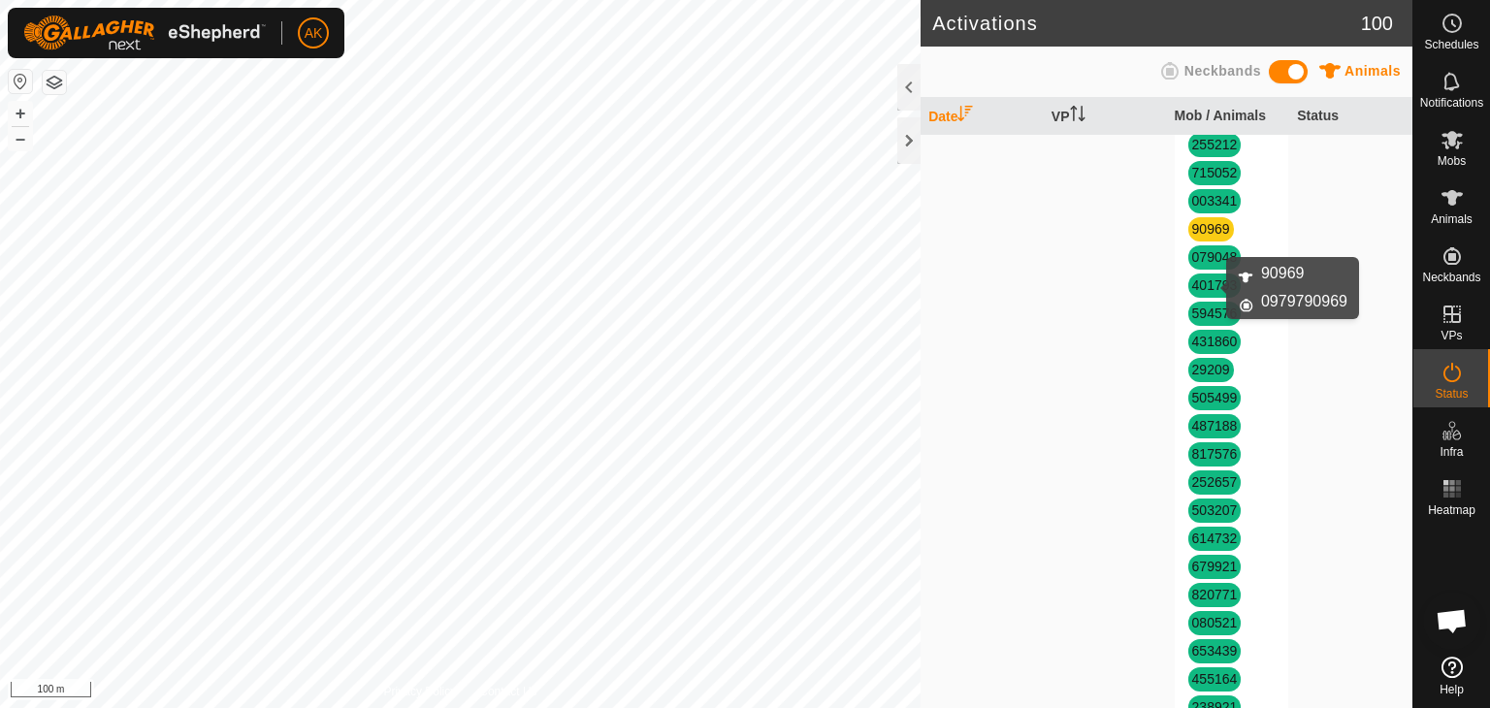
click at [1203, 237] on link "90969" at bounding box center [1211, 229] width 38 height 16
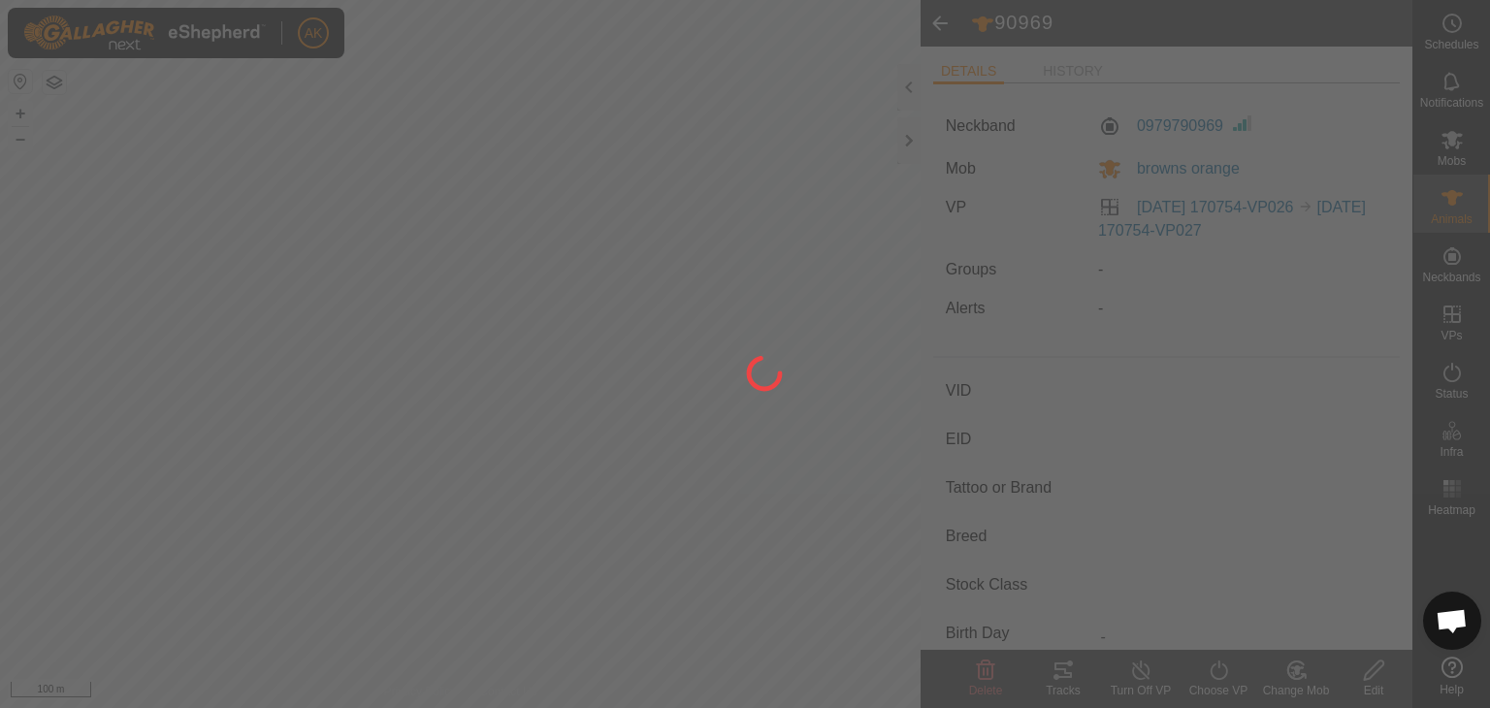
type input "90969"
type input "-"
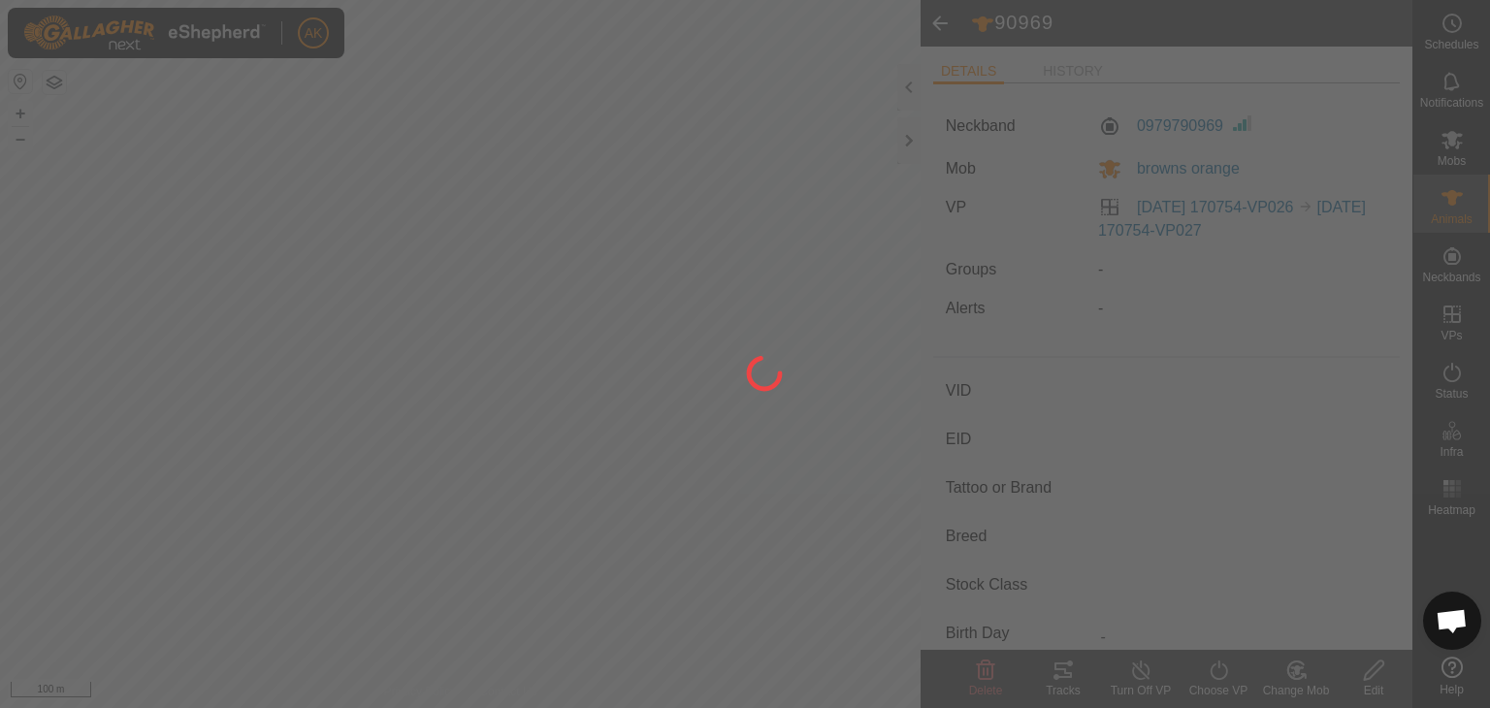
type input "0 kg"
type input "-"
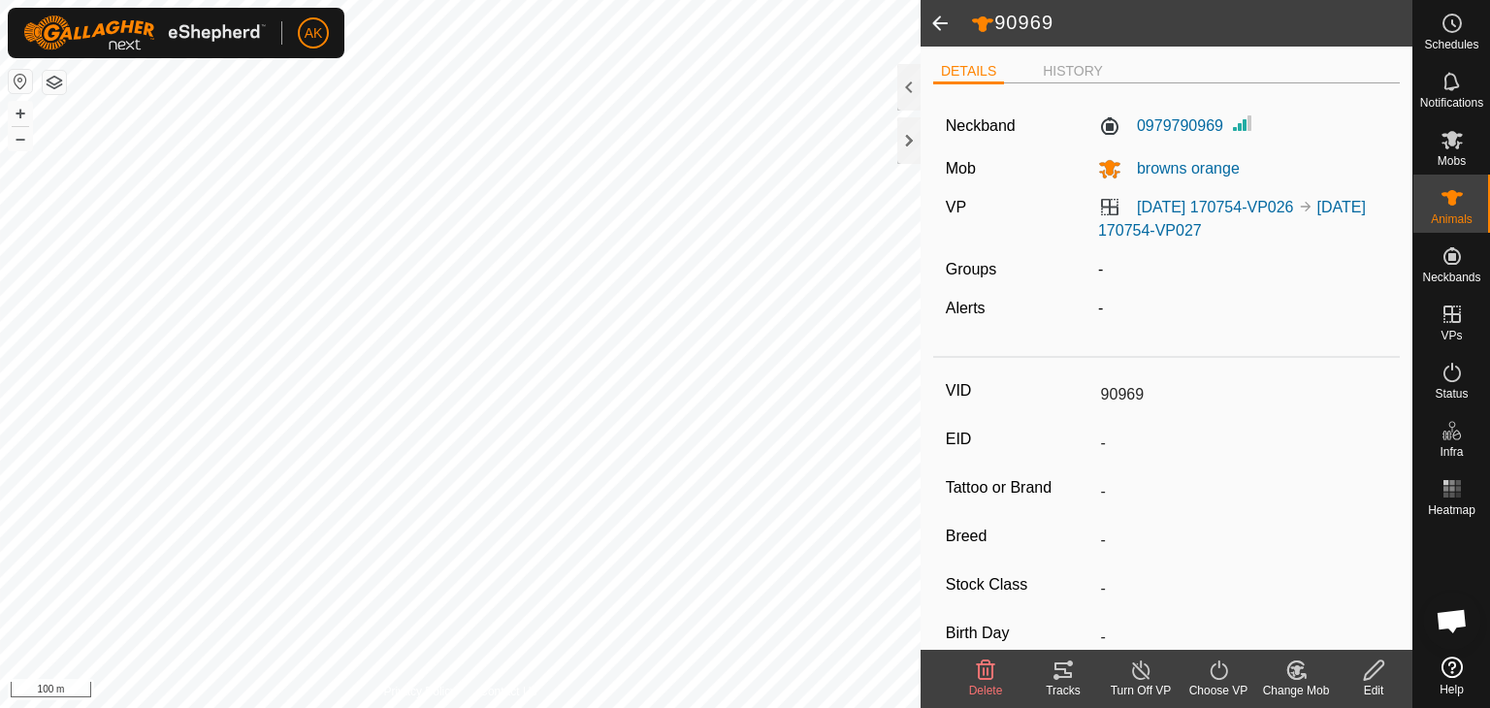
click at [982, 672] on icon at bounding box center [985, 670] width 23 height 23
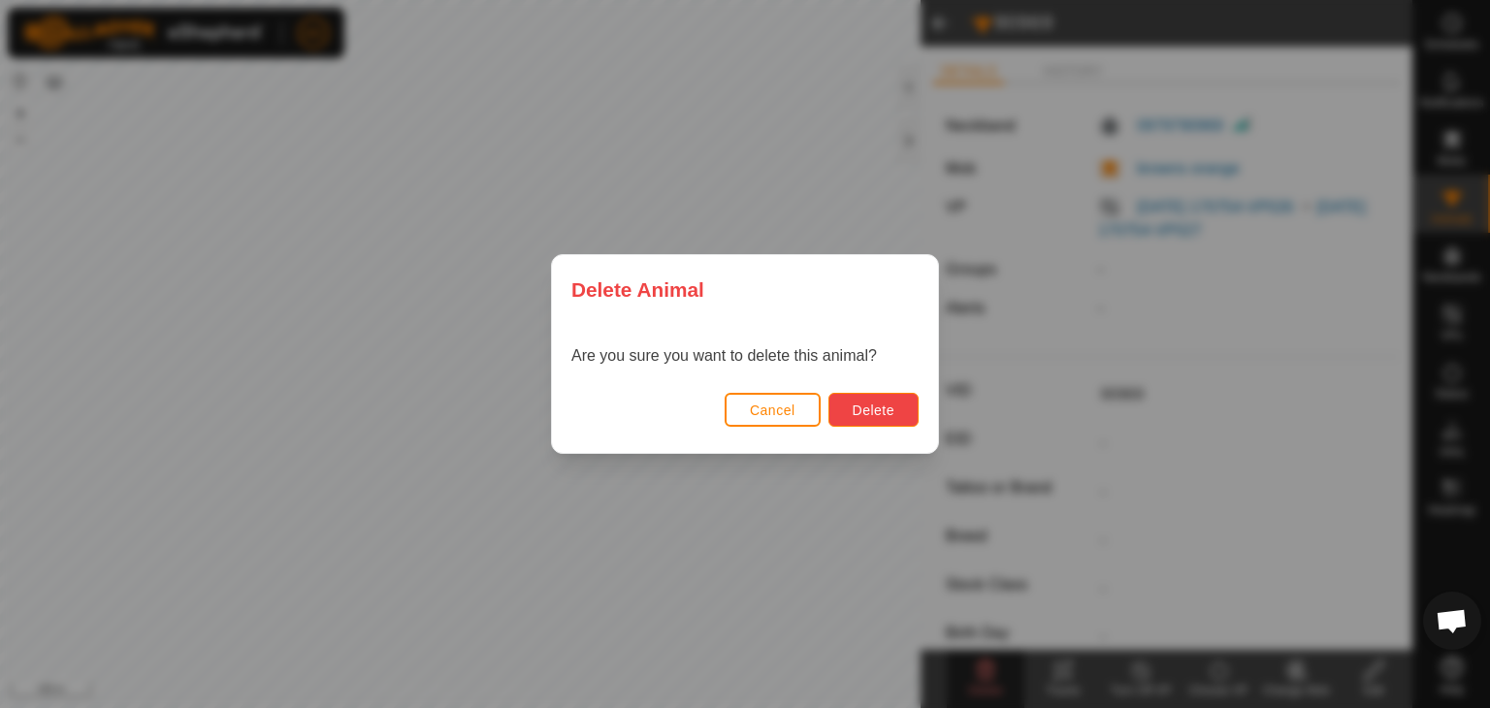
click at [887, 408] on span "Delete" at bounding box center [874, 411] width 42 height 16
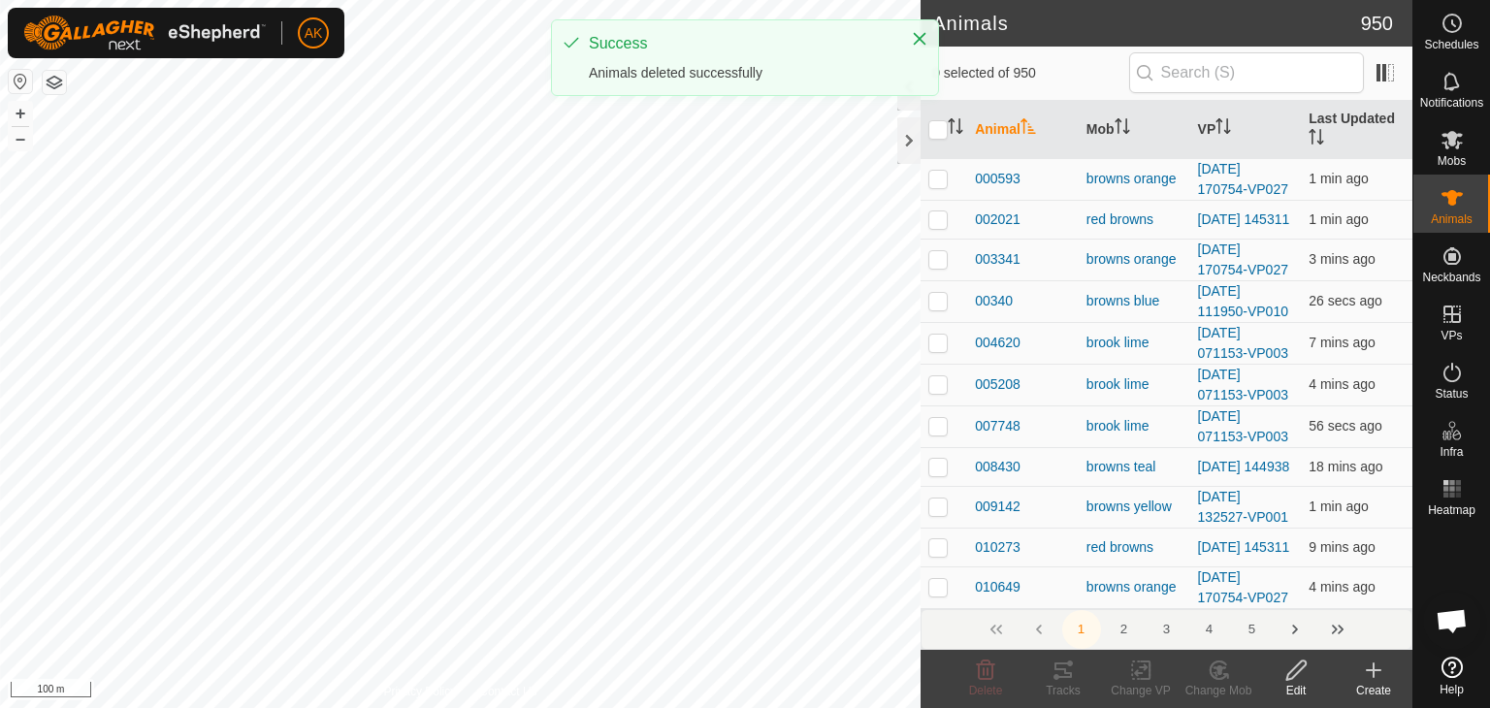
click at [1374, 666] on icon at bounding box center [1374, 671] width 0 height 14
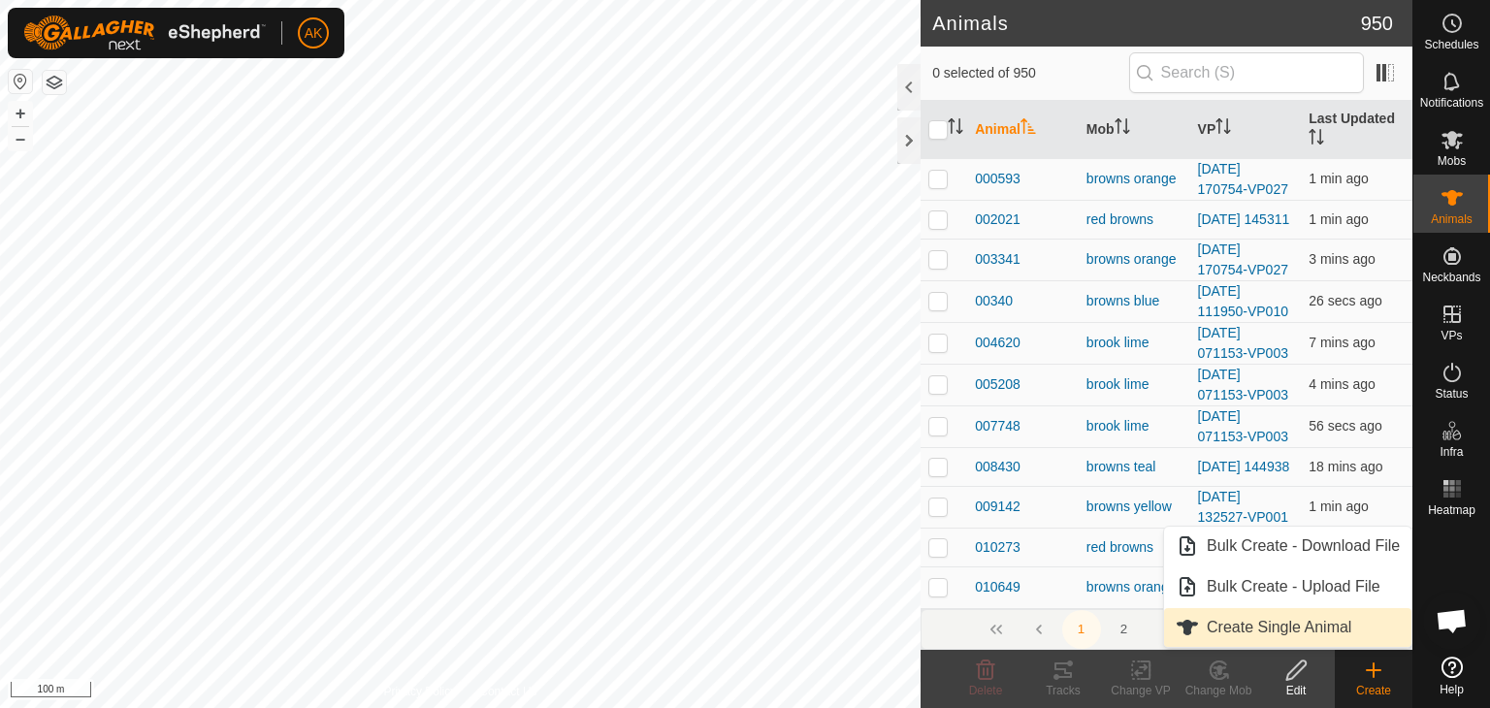
click at [1280, 630] on link "Create Single Animal" at bounding box center [1287, 627] width 247 height 39
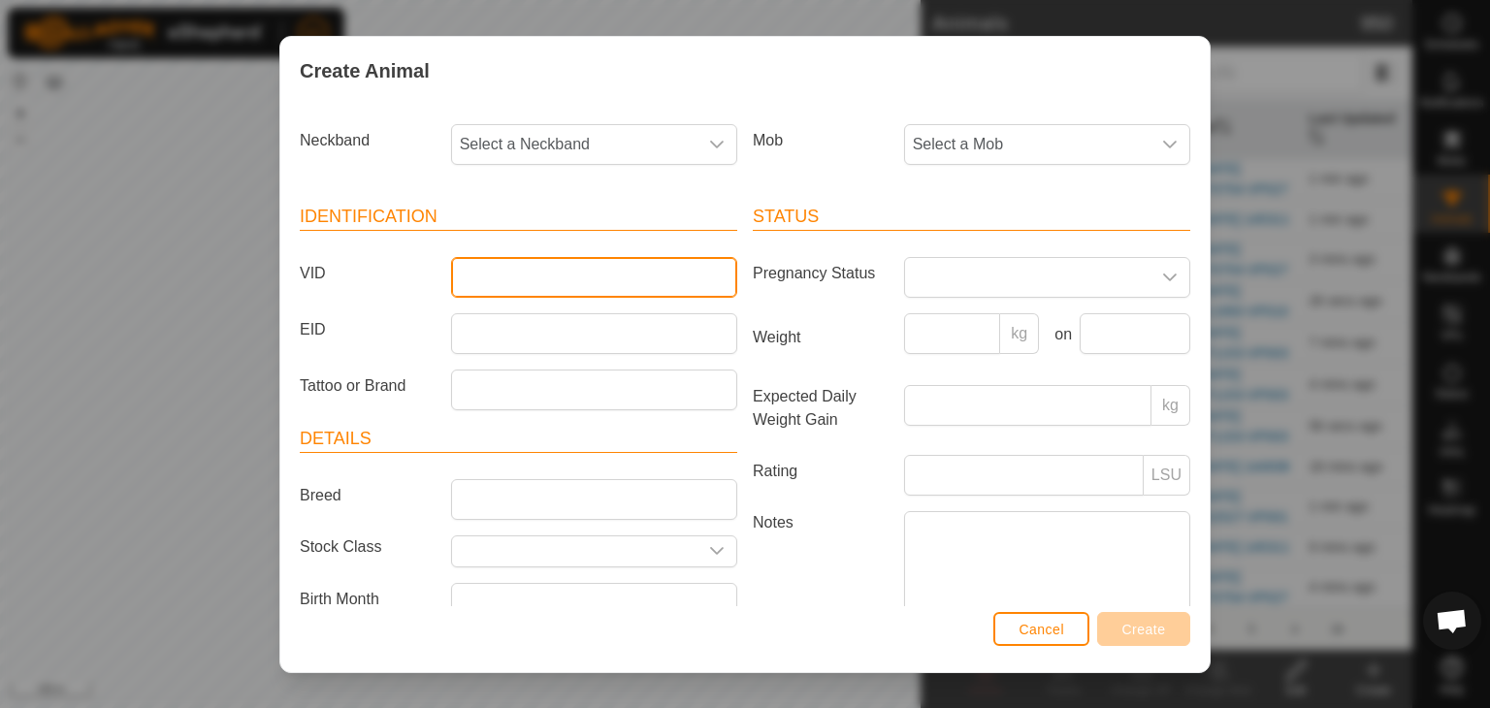
click at [543, 282] on input "VID" at bounding box center [594, 277] width 286 height 41
type input "90969"
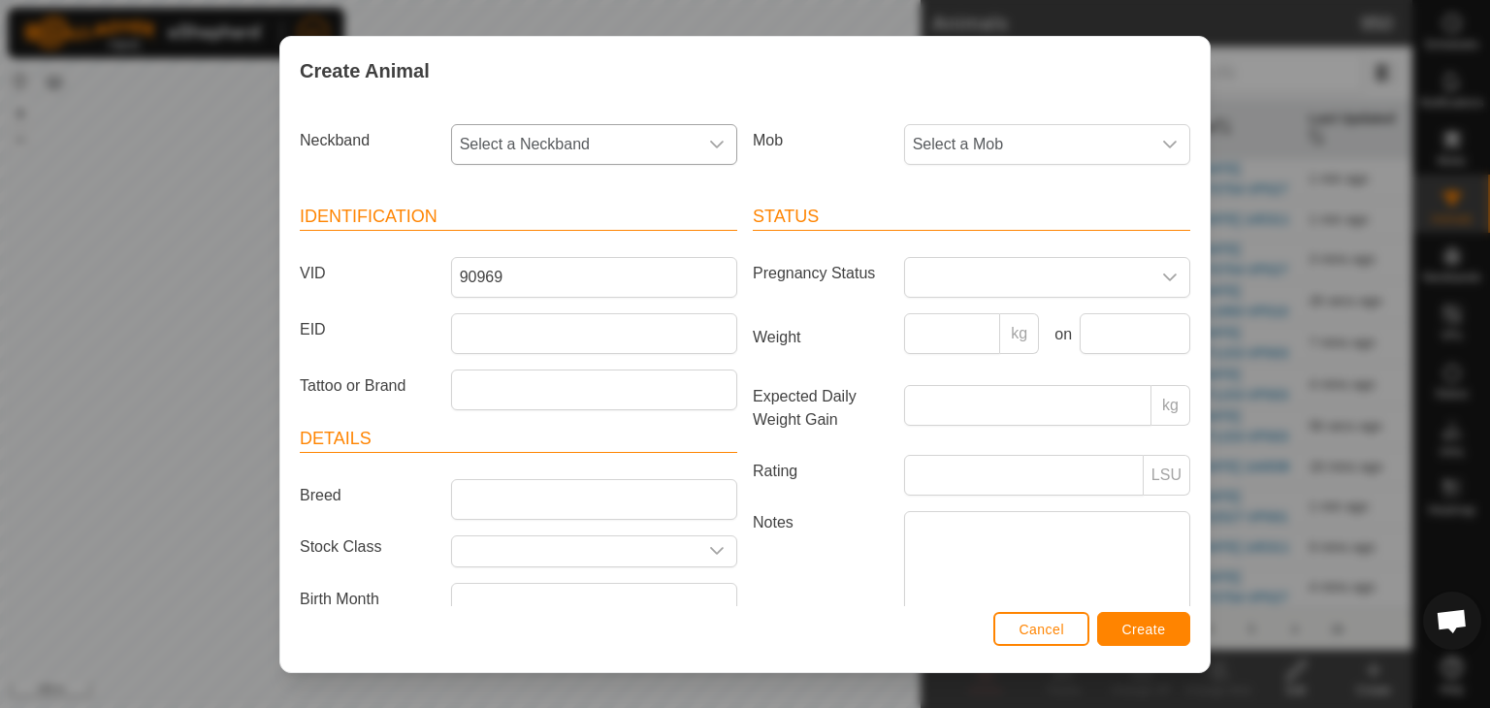
click at [712, 145] on icon "dropdown trigger" at bounding box center [717, 145] width 16 height 16
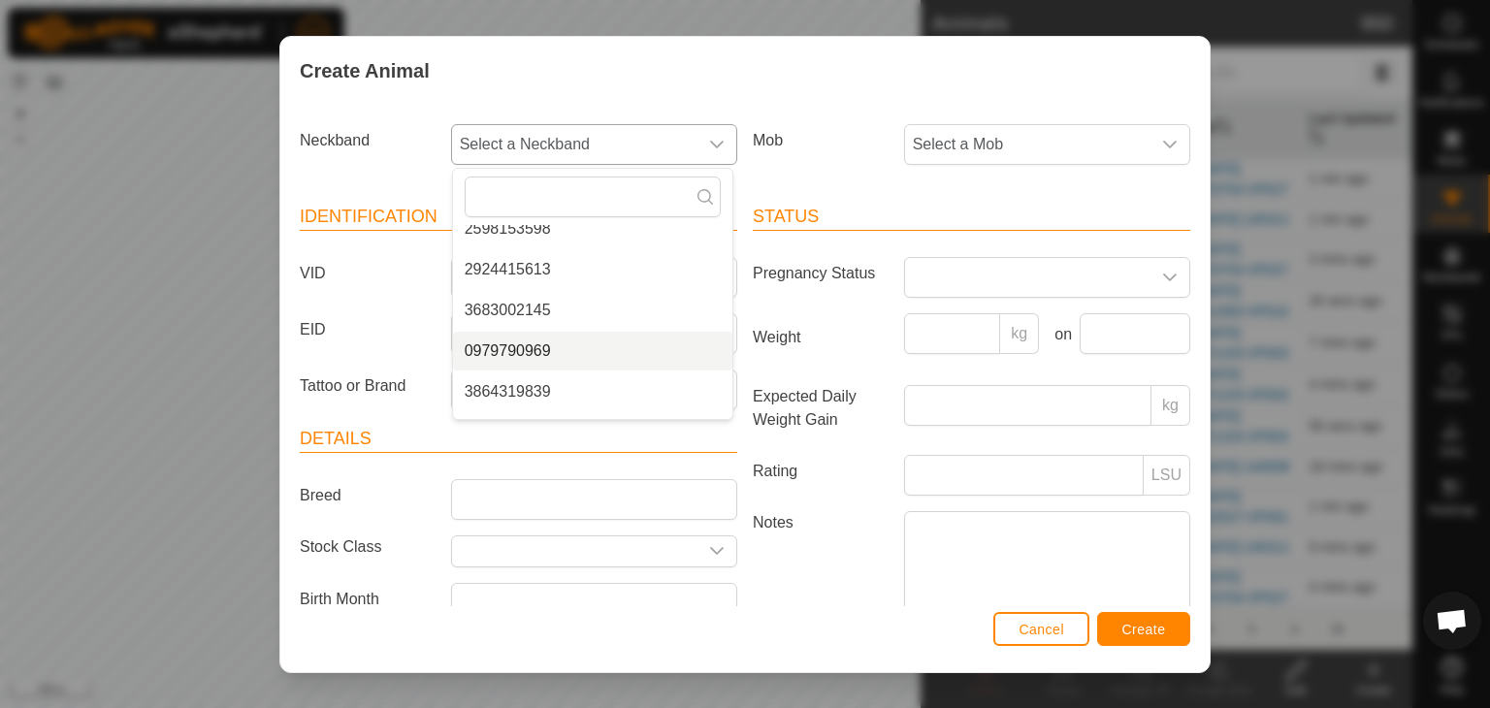
click at [532, 351] on li "0979790969" at bounding box center [592, 351] width 279 height 39
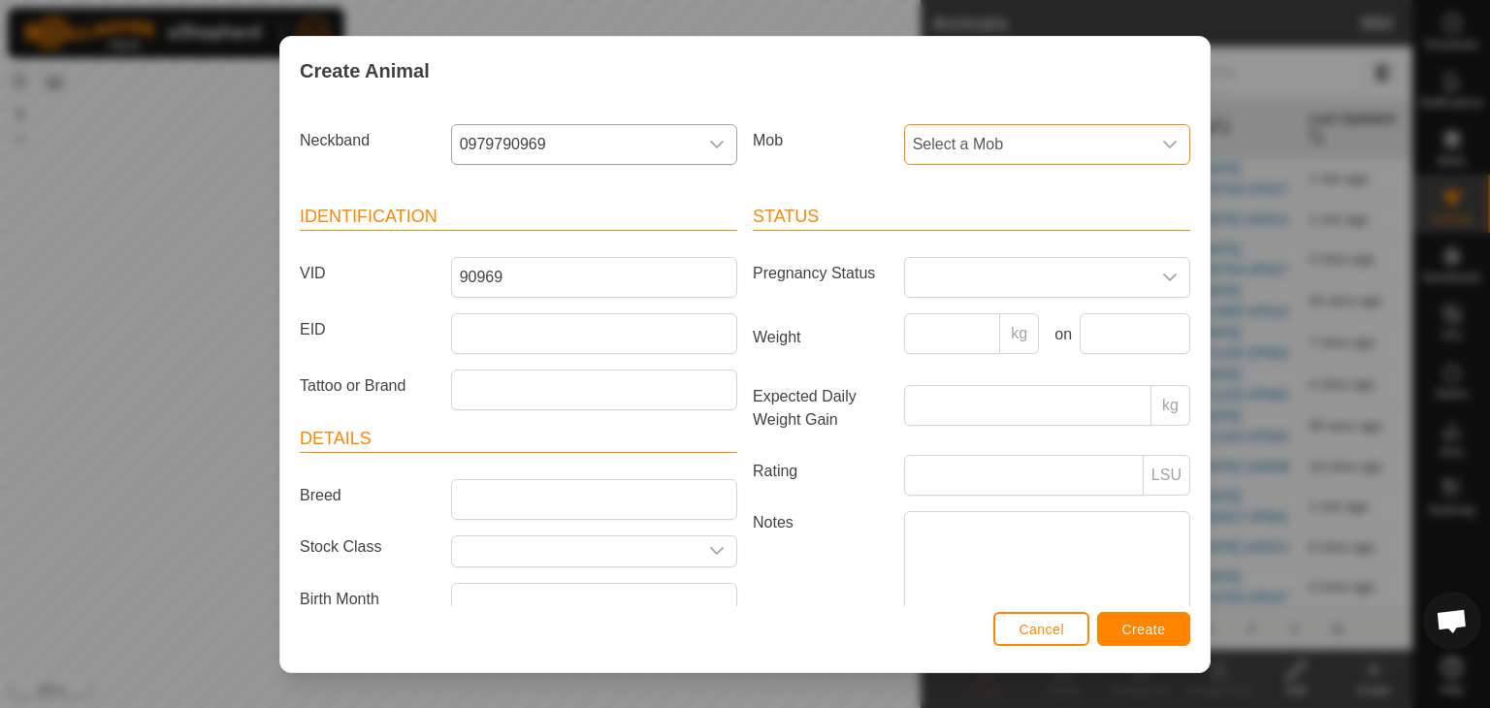
click at [1033, 141] on span "Select a Mob" at bounding box center [1027, 144] width 245 height 39
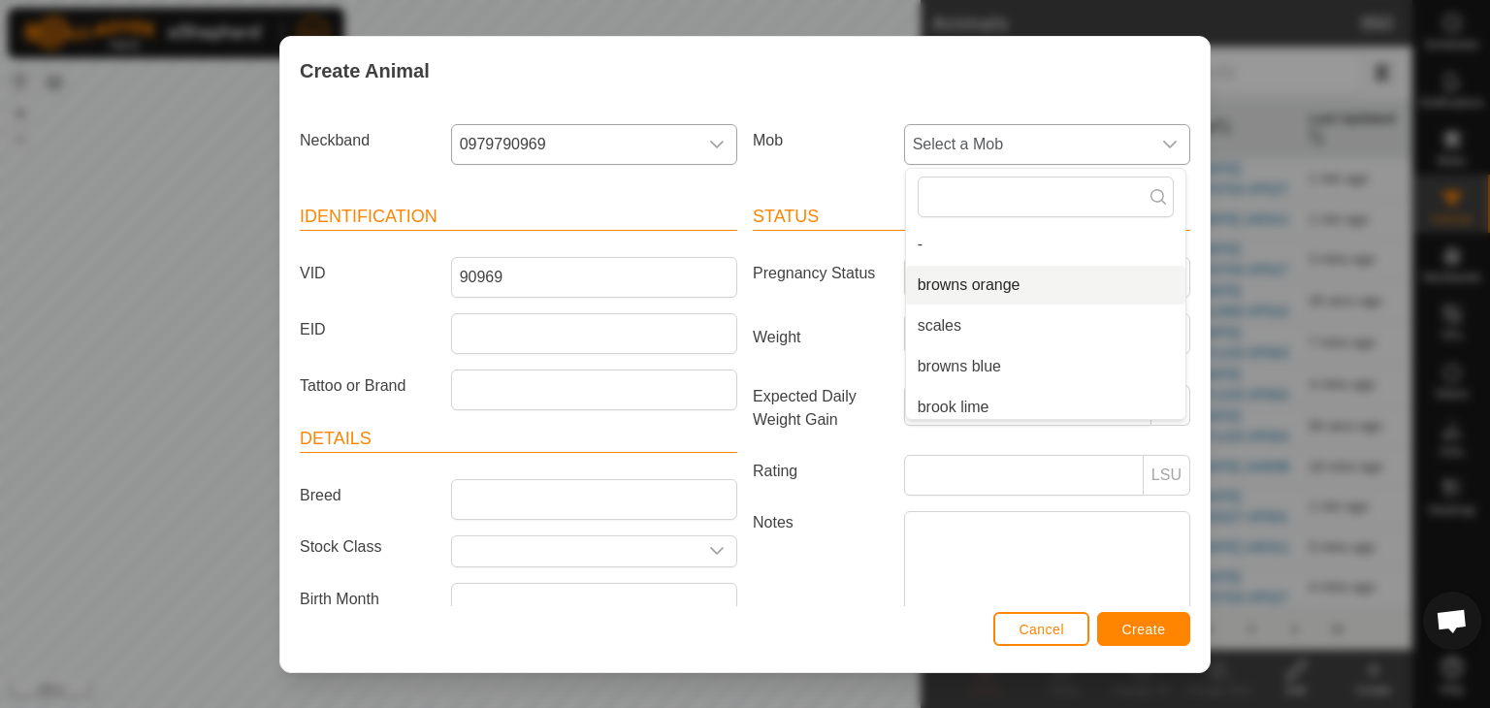
click at [948, 288] on li "browns orange" at bounding box center [1045, 285] width 279 height 39
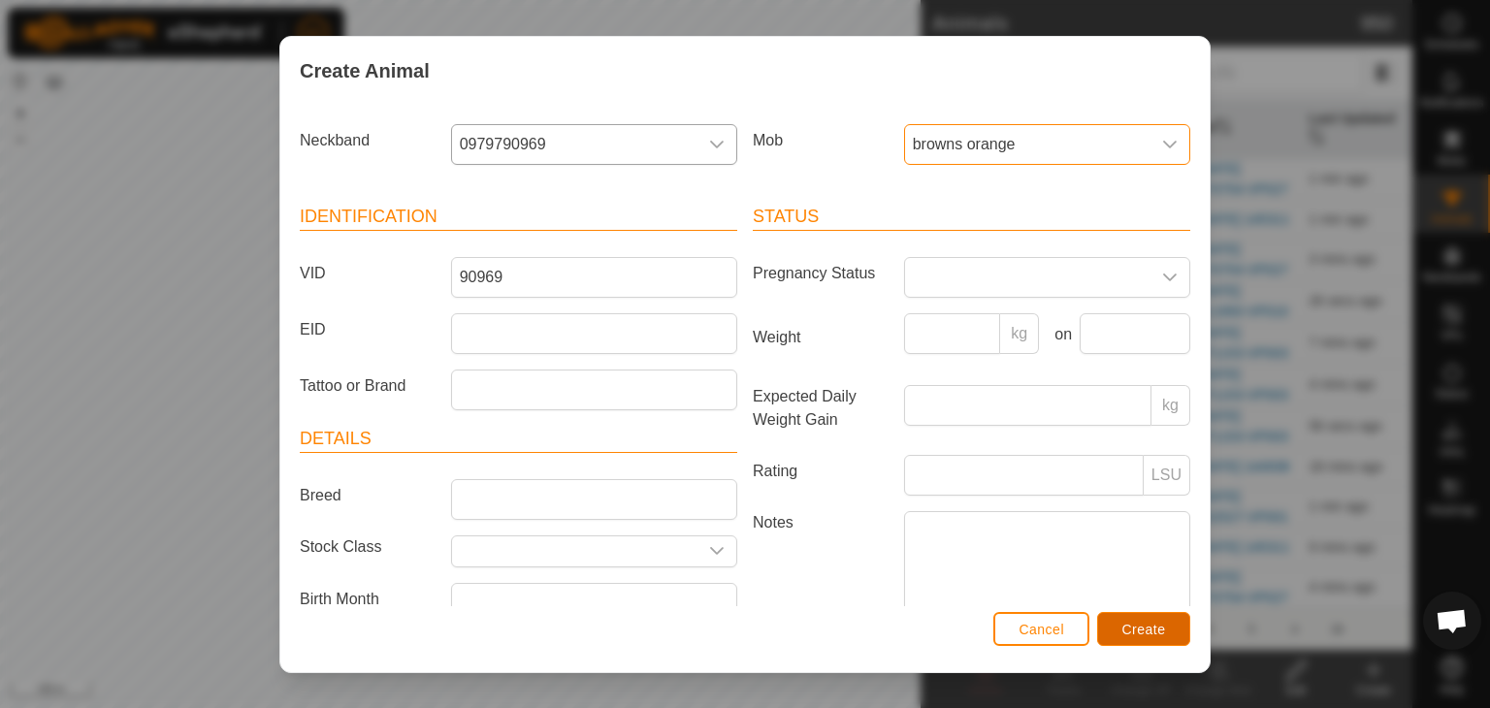
click at [1146, 624] on span "Create" at bounding box center [1144, 630] width 44 height 16
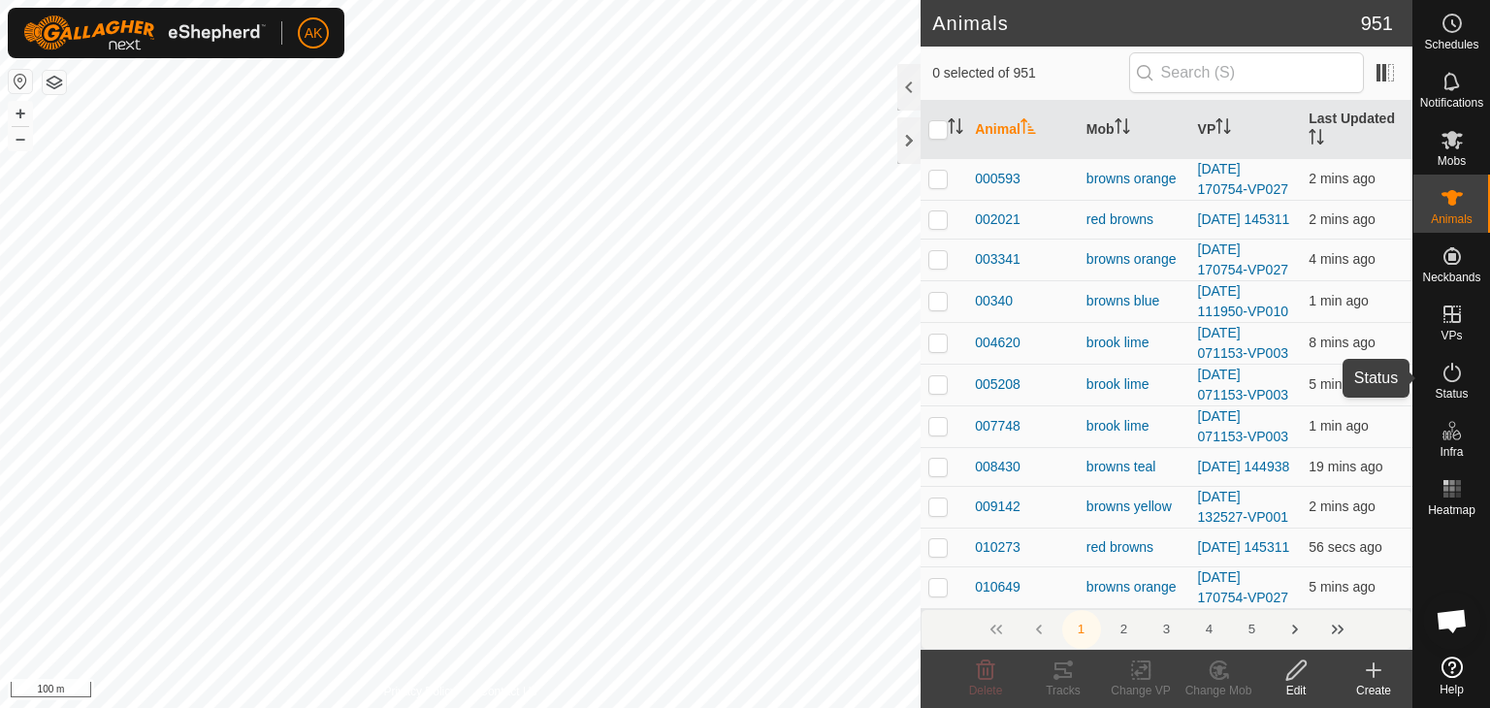
click at [1457, 373] on icon at bounding box center [1452, 372] width 23 height 23
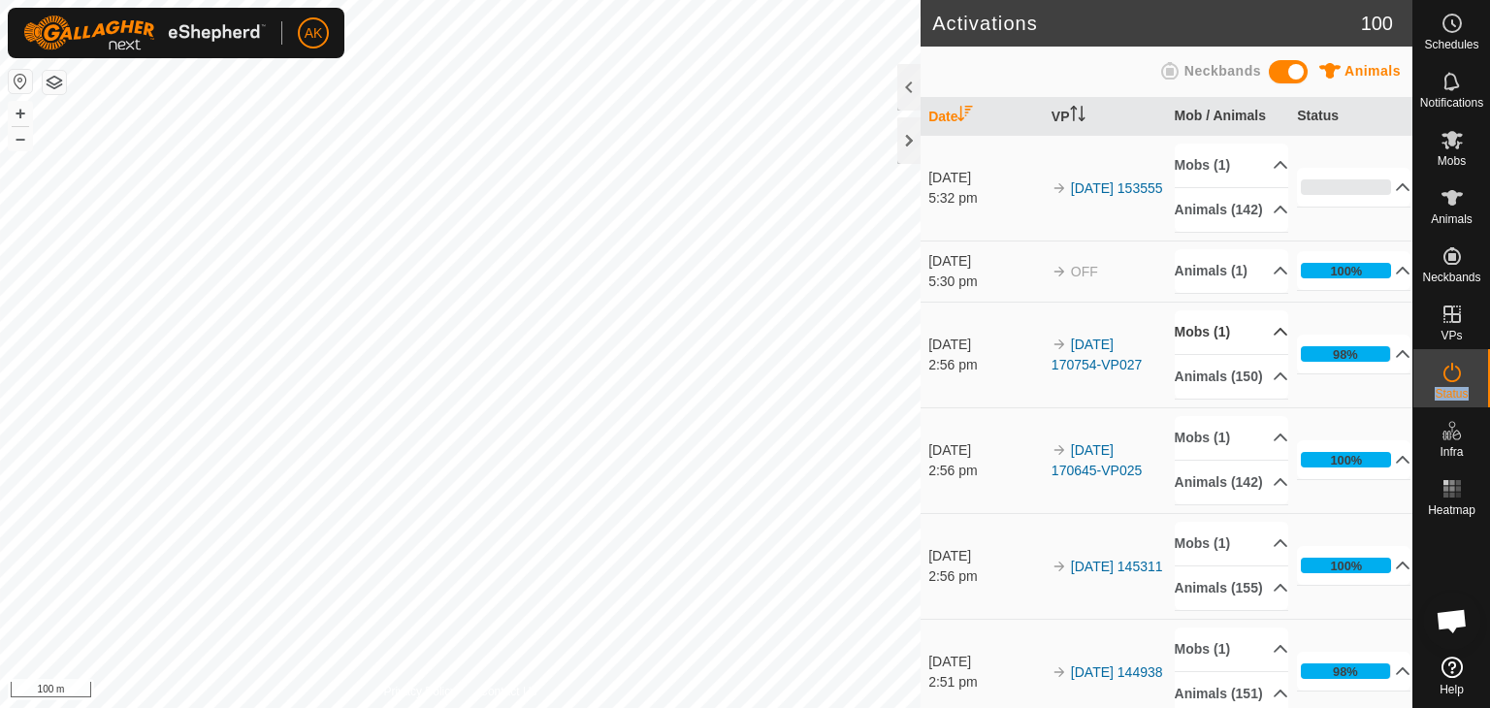
click at [1212, 354] on p-accordion-header "Mobs (1)" at bounding box center [1231, 332] width 113 height 44
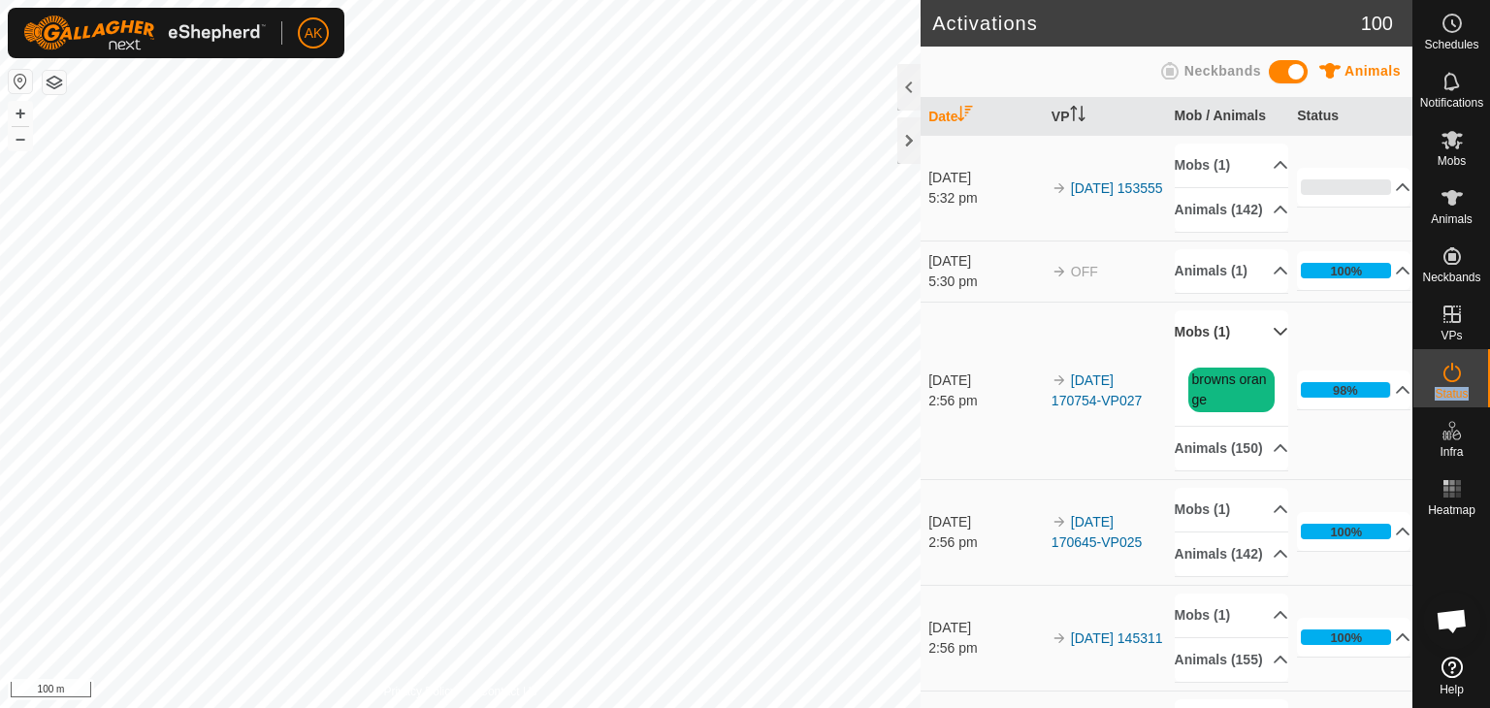
click at [1212, 354] on p-accordion-header "Mobs (1)" at bounding box center [1231, 332] width 113 height 44
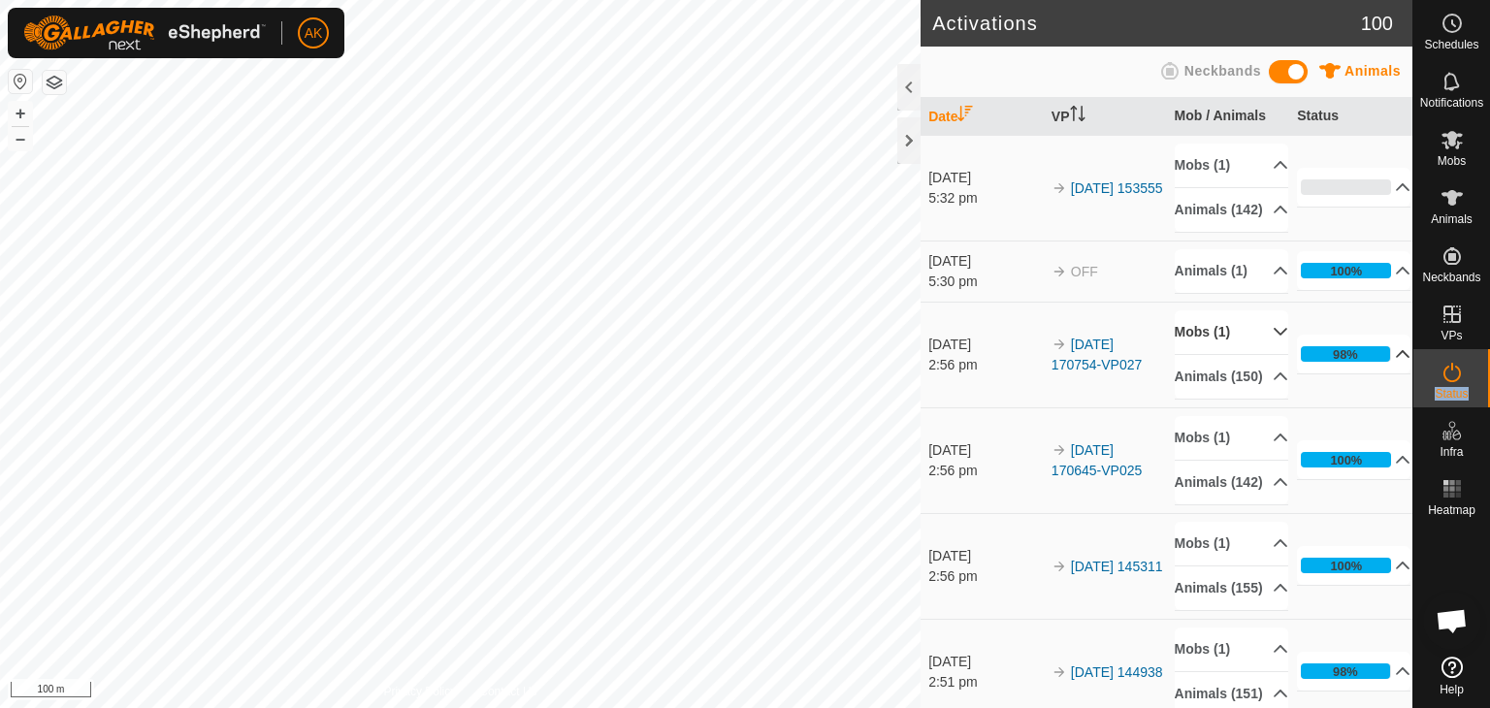
click at [1358, 362] on div "98%" at bounding box center [1345, 354] width 88 height 16
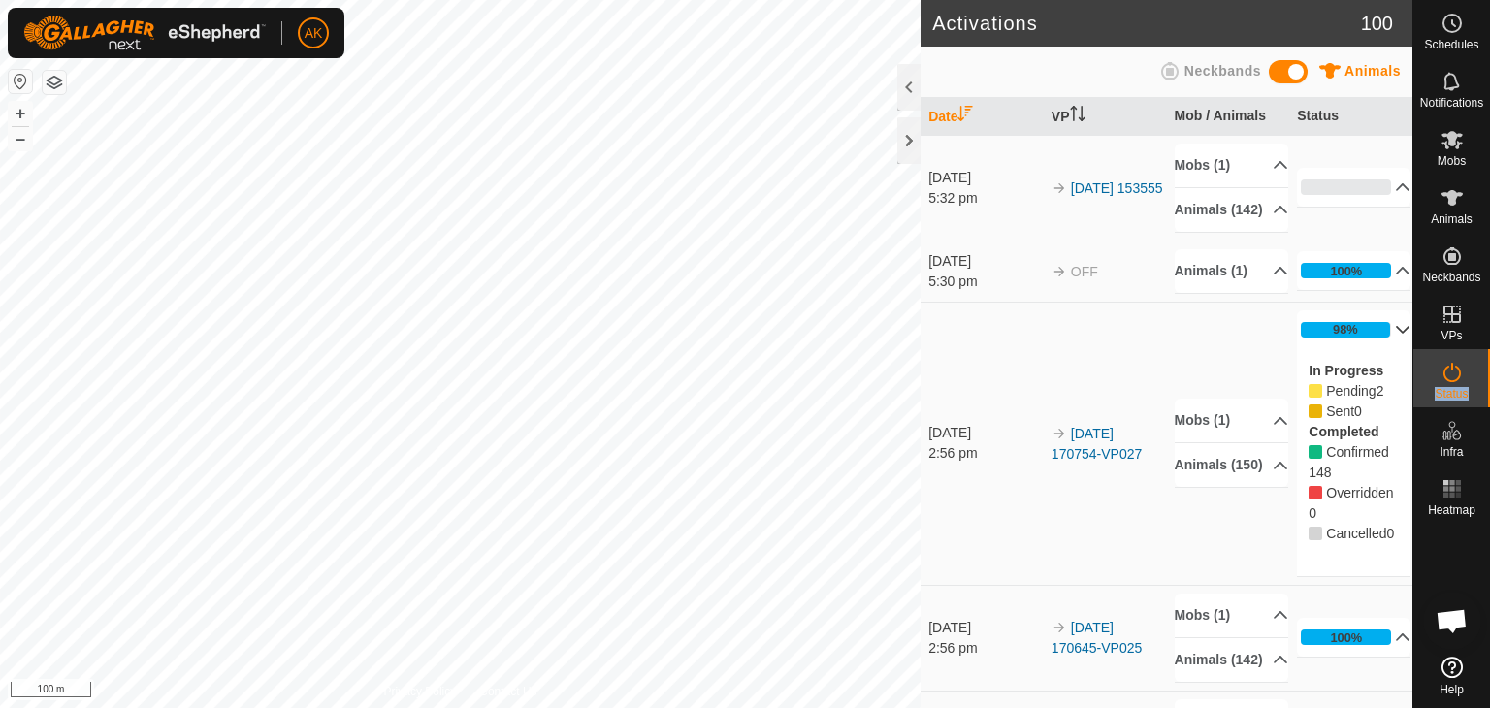
click at [1368, 349] on p-accordion-header "98%" at bounding box center [1353, 329] width 113 height 39
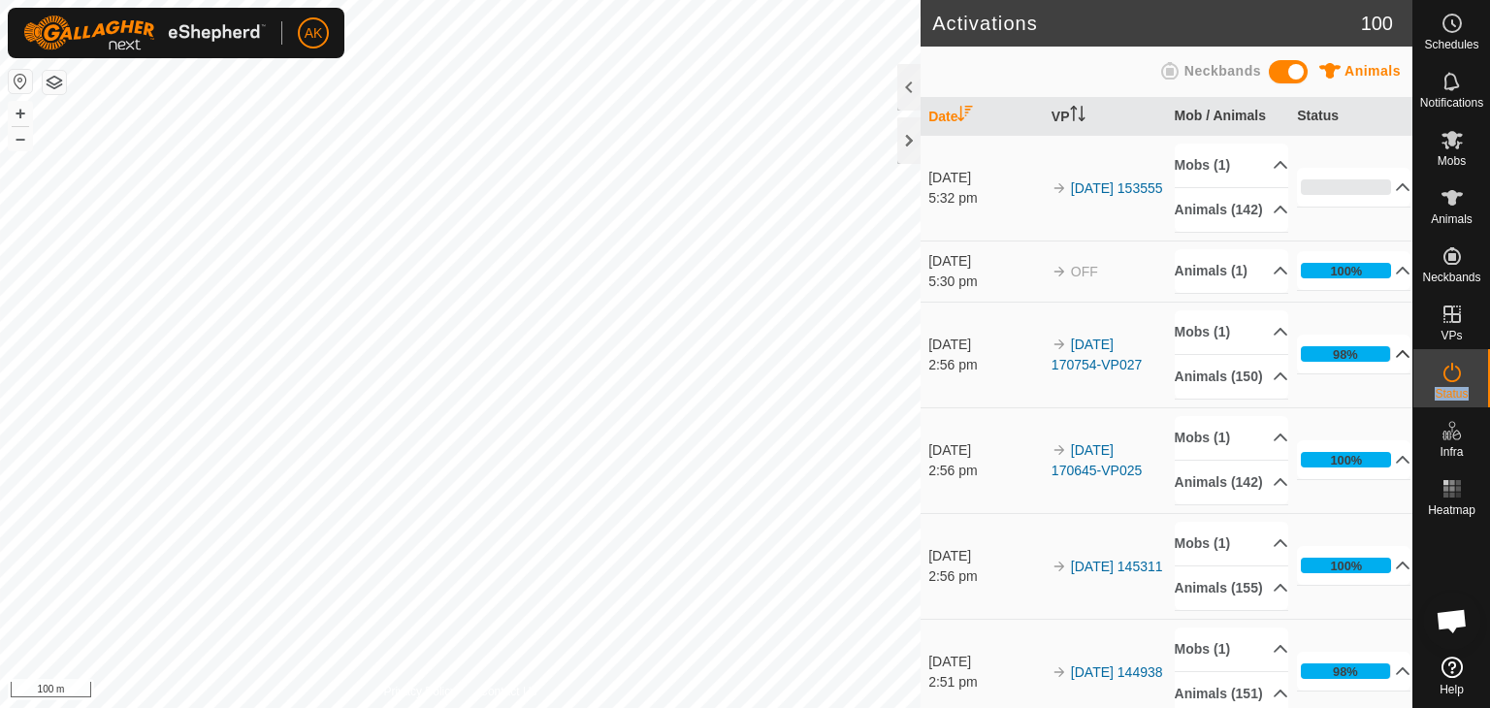
click at [1373, 373] on p-accordion-header "98%" at bounding box center [1353, 354] width 113 height 39
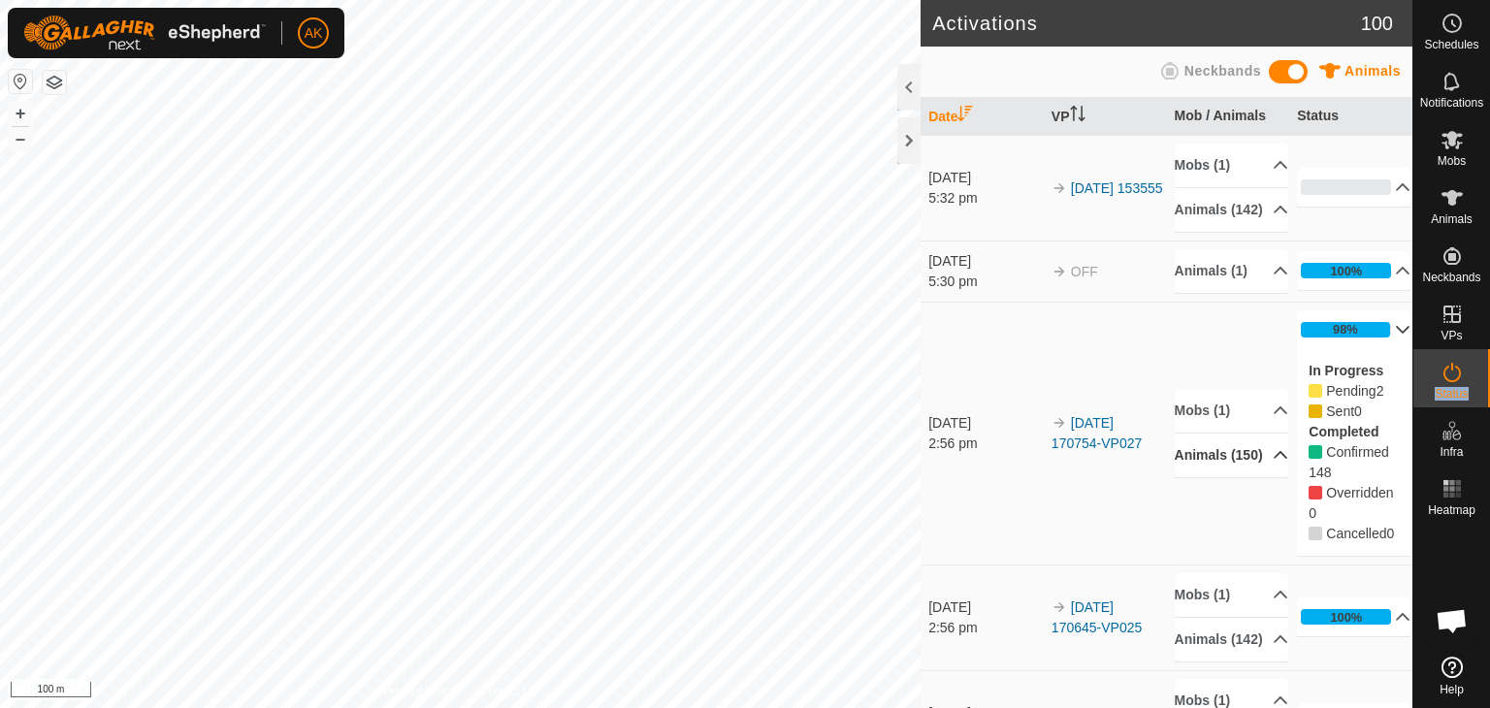
click at [1274, 459] on icon at bounding box center [1281, 455] width 14 height 8
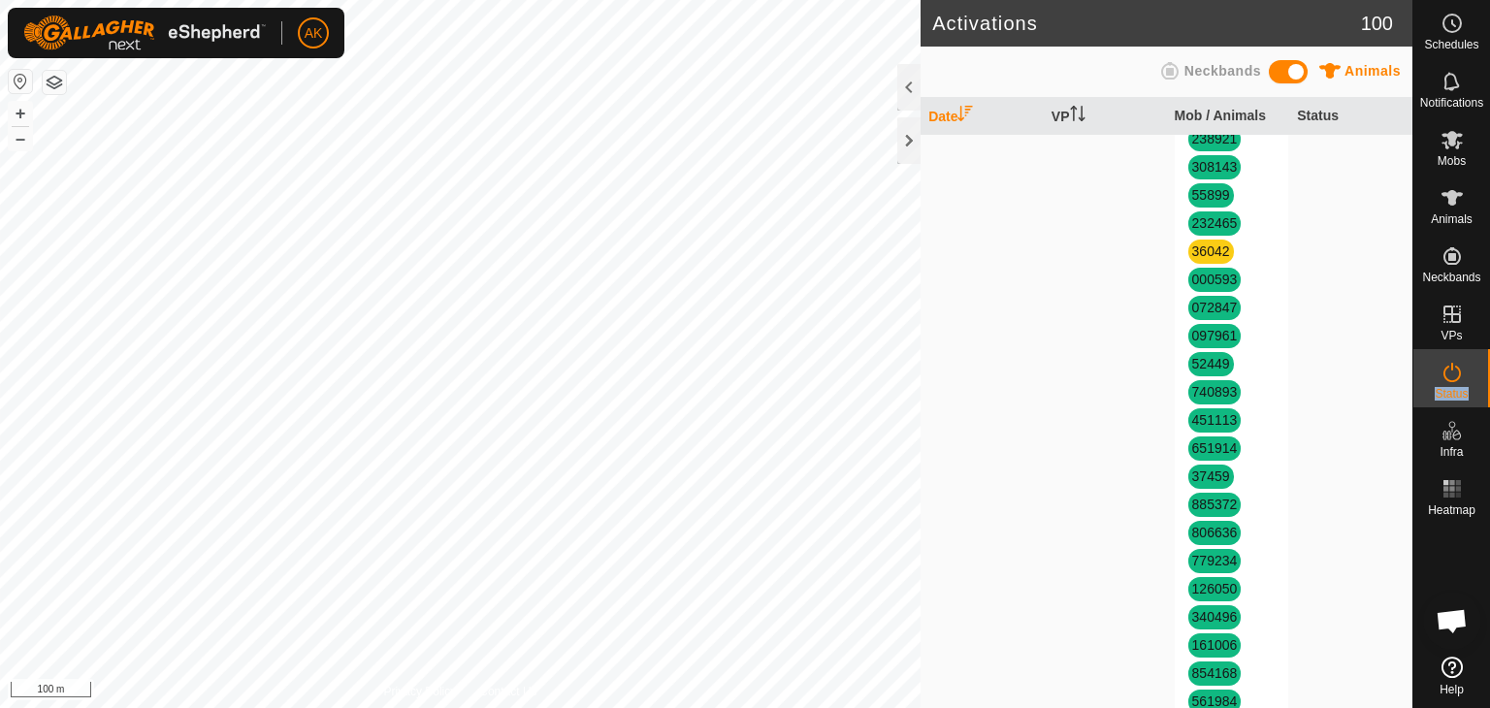
scroll to position [1649, 0]
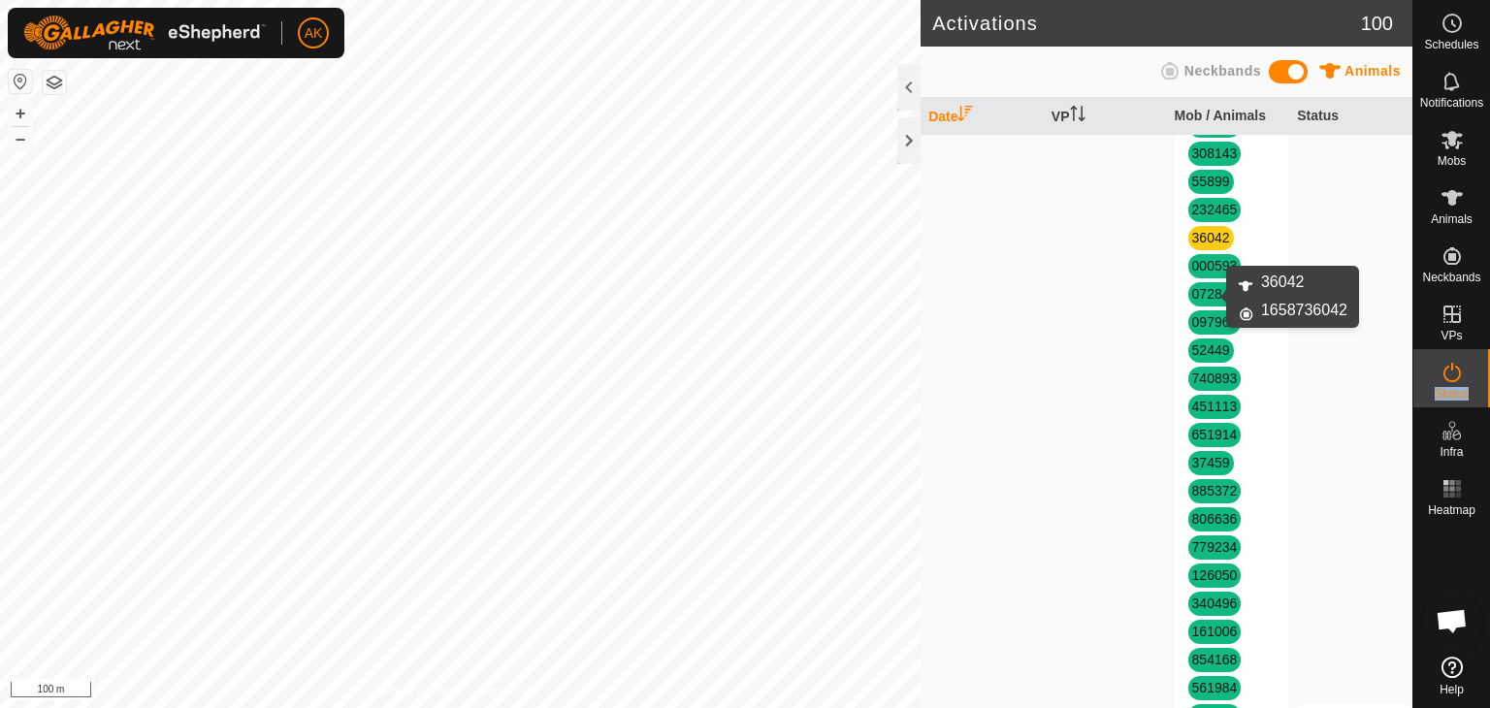
click at [1211, 245] on link "36042" at bounding box center [1211, 238] width 38 height 16
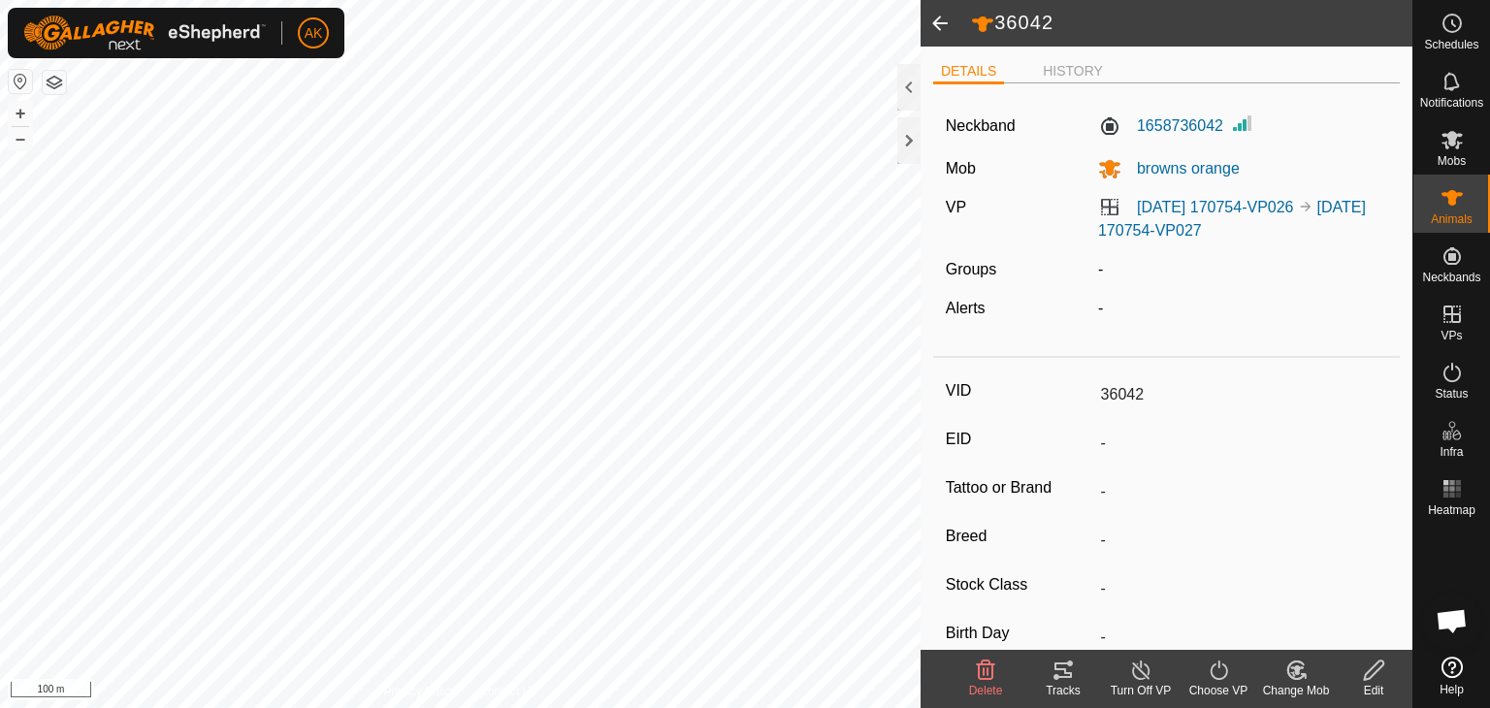
click at [982, 665] on icon at bounding box center [985, 670] width 23 height 23
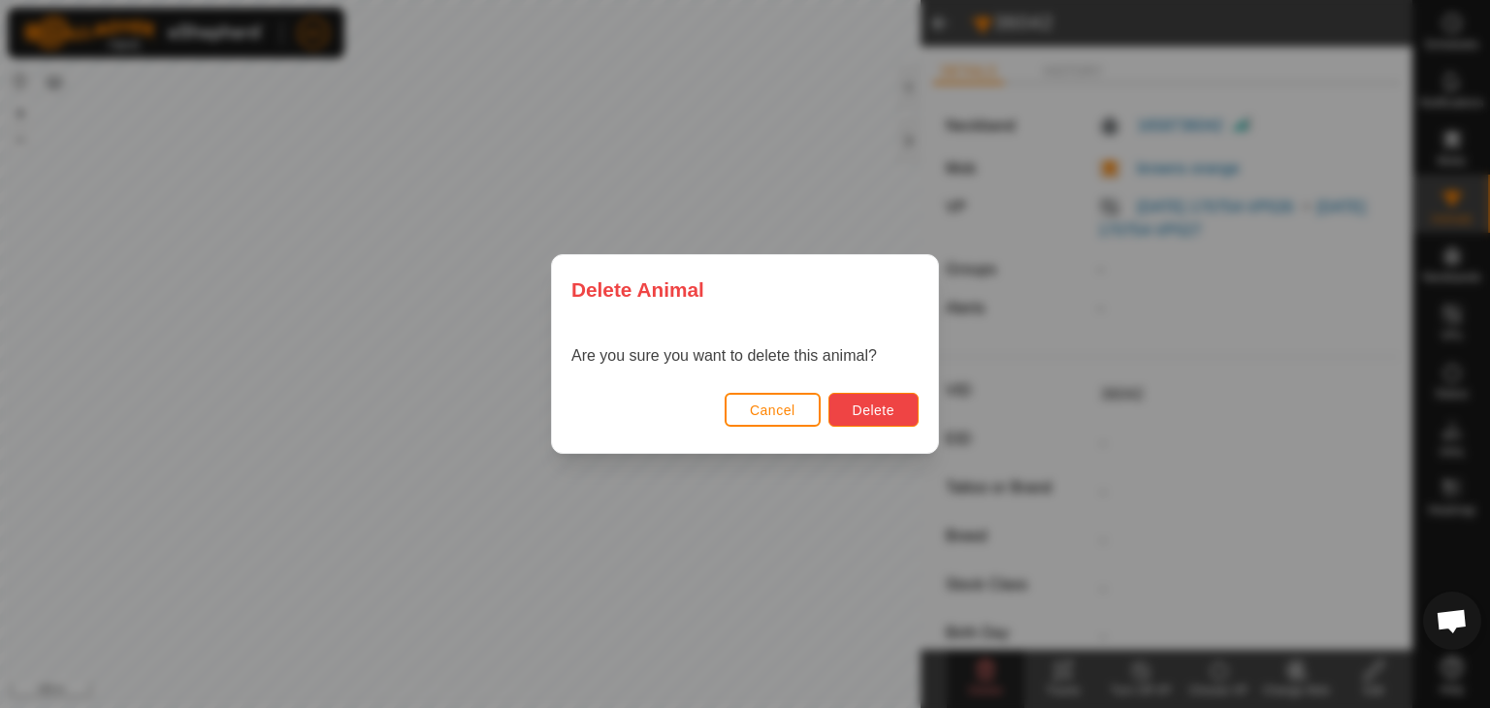
click at [874, 400] on button "Delete" at bounding box center [873, 410] width 90 height 34
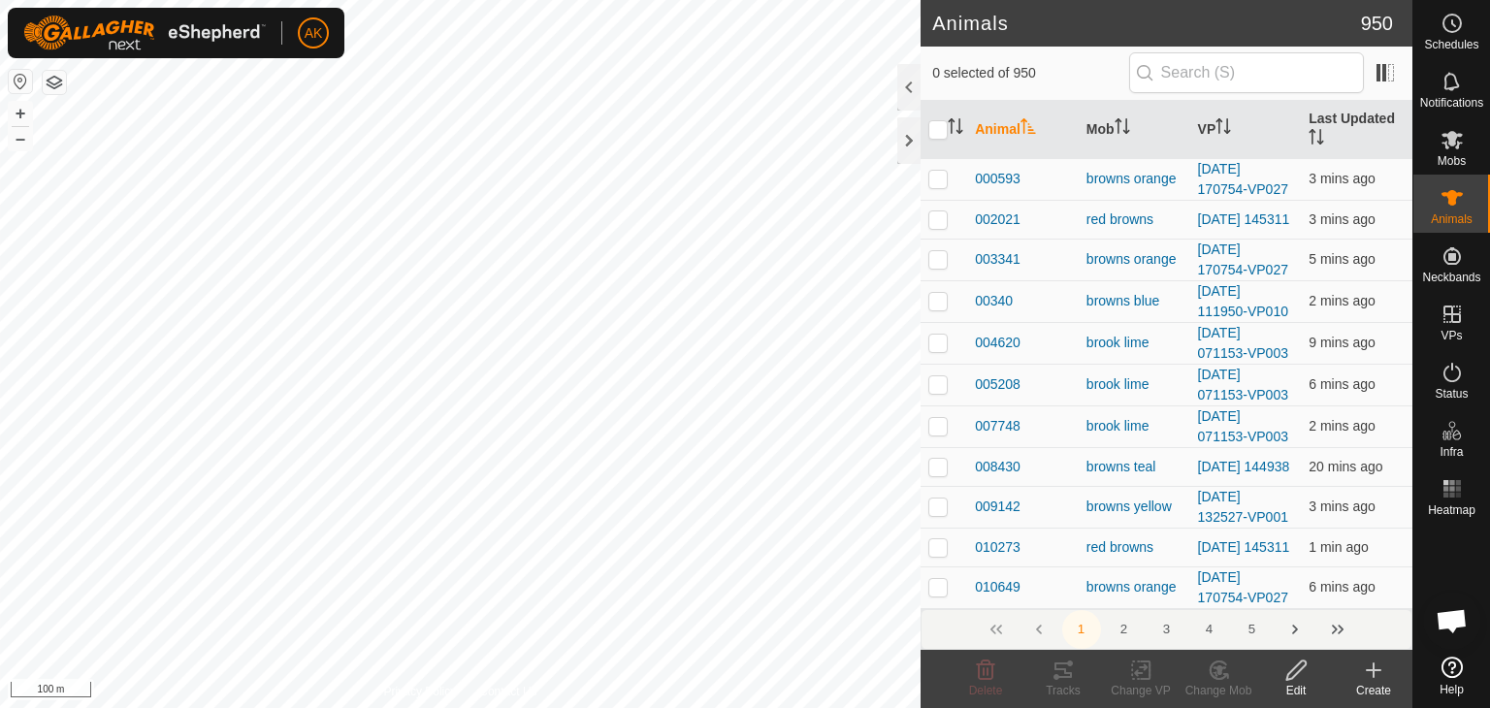
click at [1376, 674] on icon at bounding box center [1373, 670] width 23 height 23
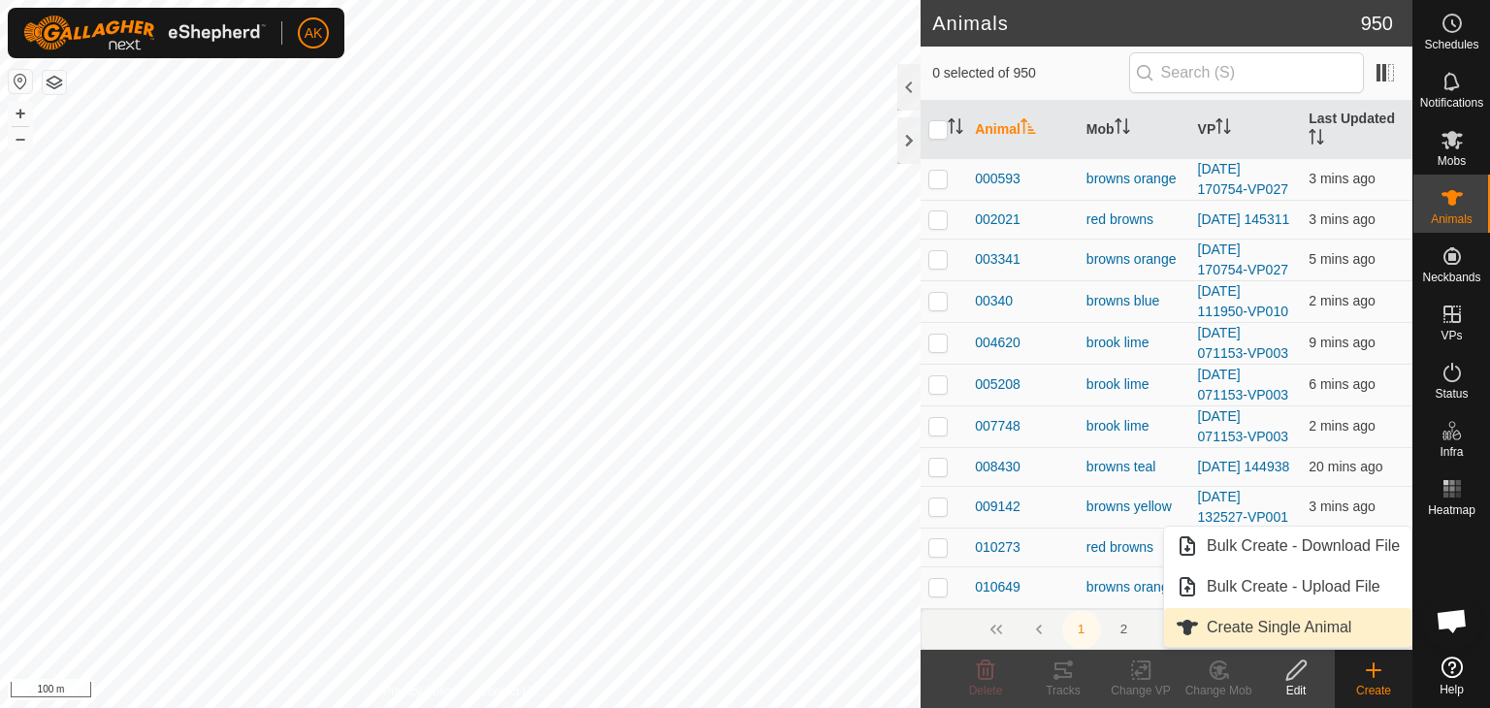
click at [1295, 625] on link "Create Single Animal" at bounding box center [1287, 627] width 247 height 39
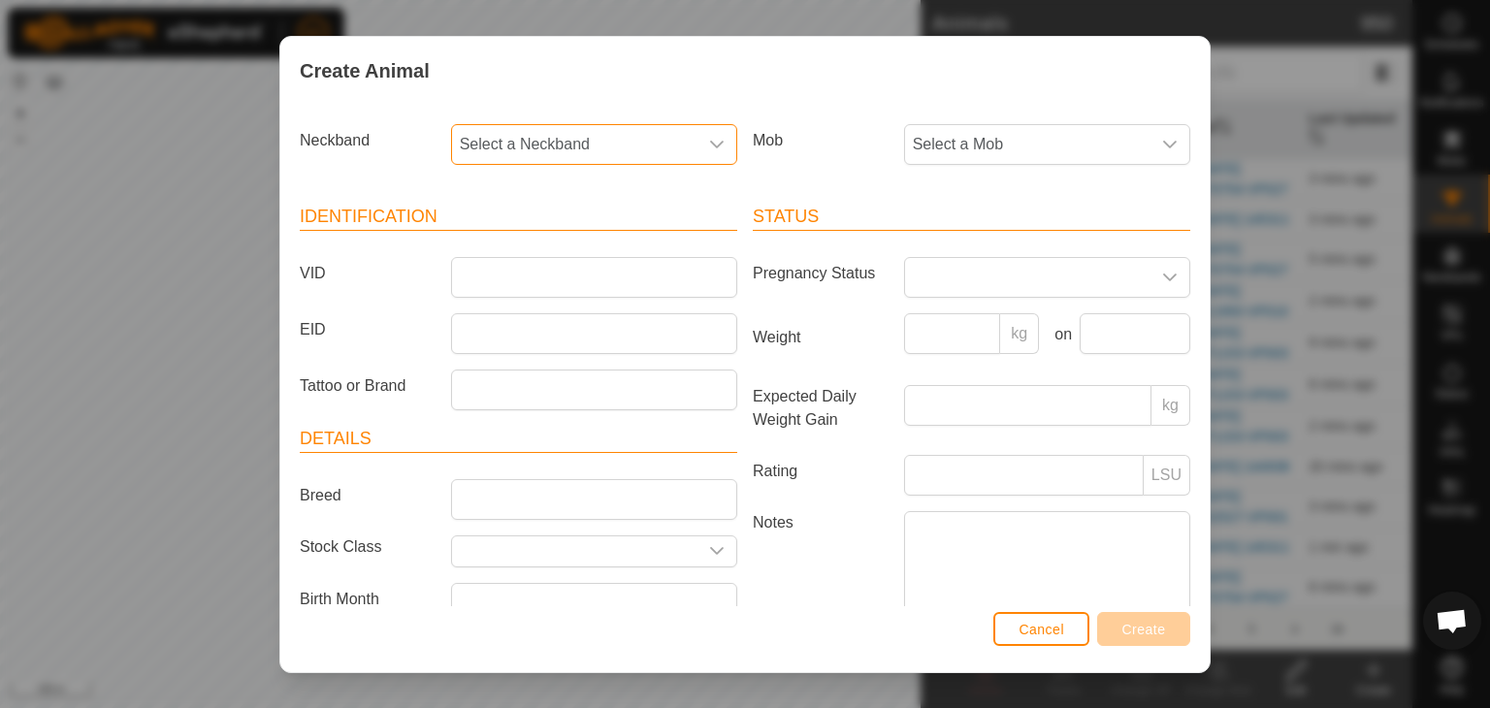
click at [516, 138] on span "Select a Neckband" at bounding box center [574, 144] width 245 height 39
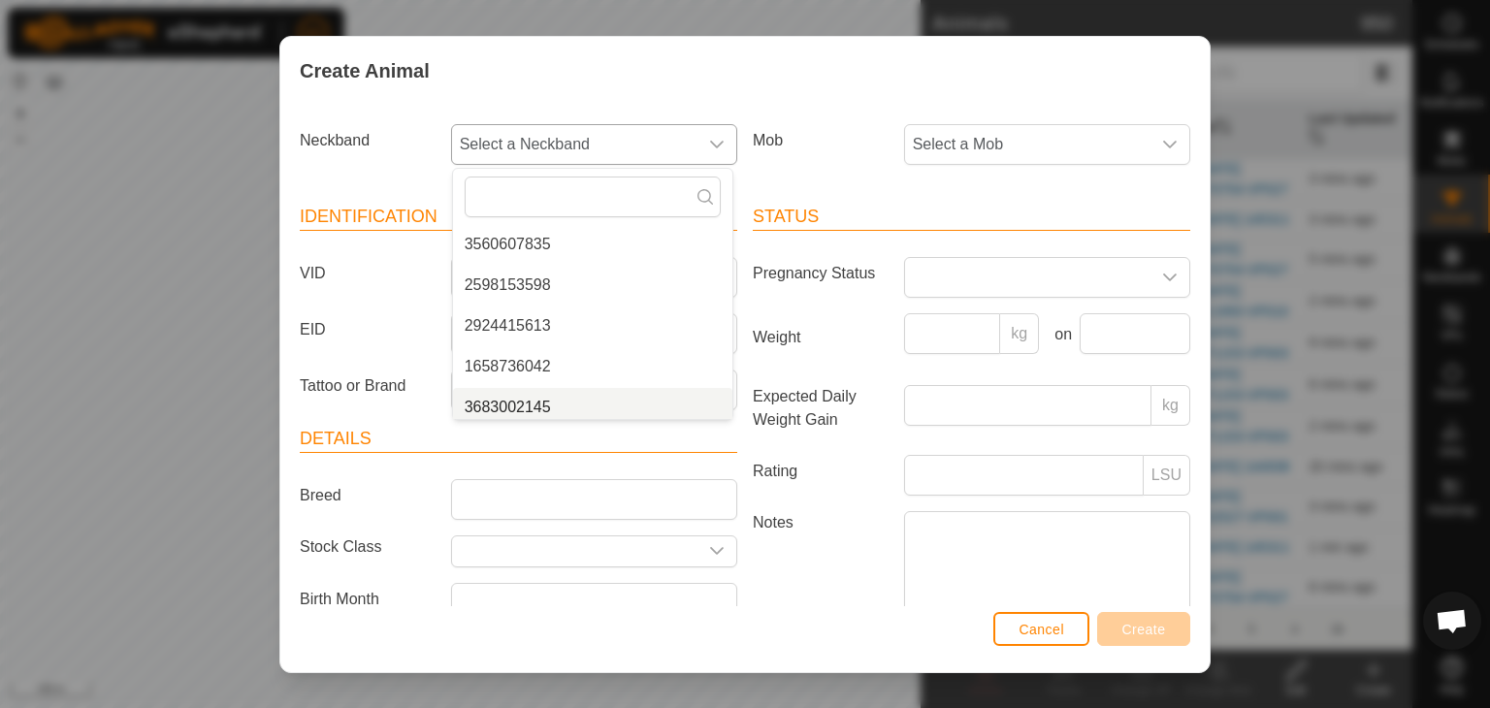
scroll to position [1271, 0]
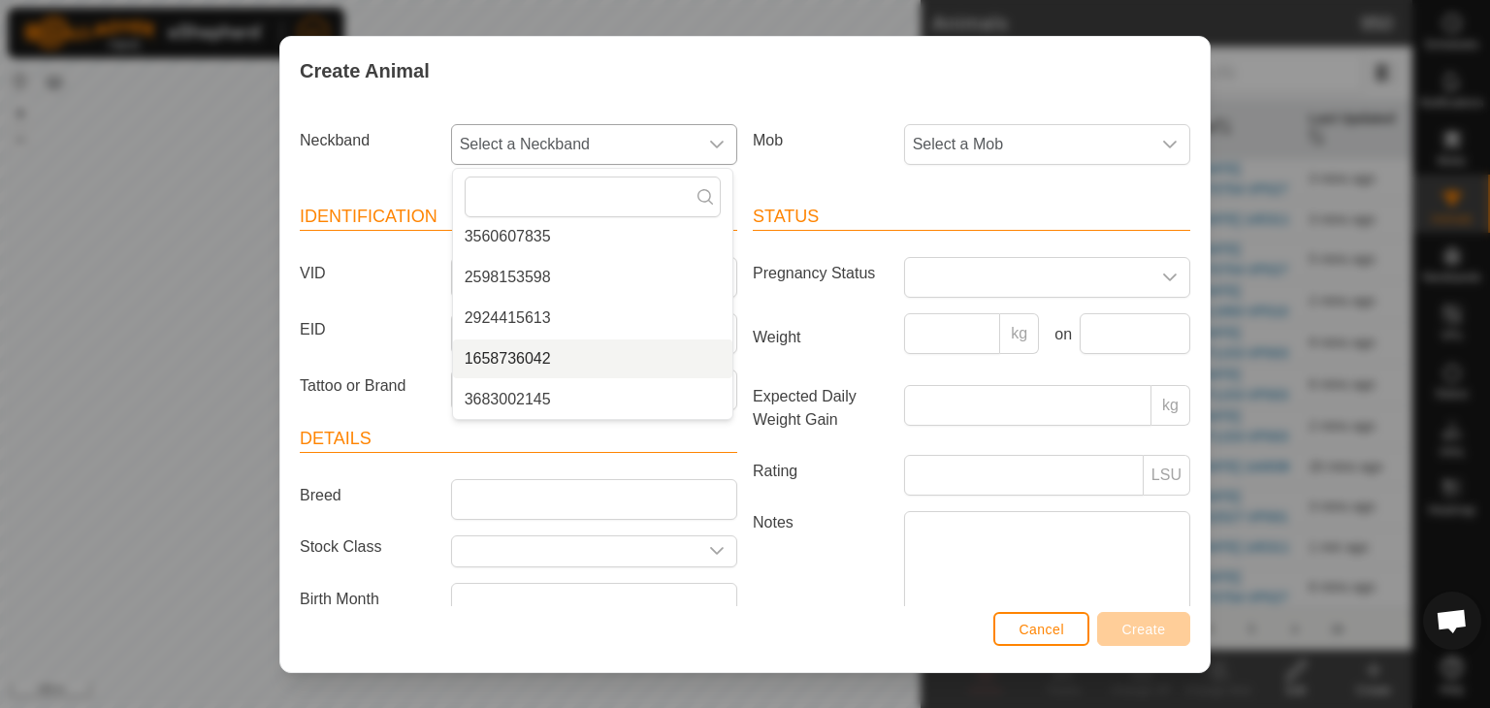
click at [542, 352] on li "1658736042" at bounding box center [592, 359] width 279 height 39
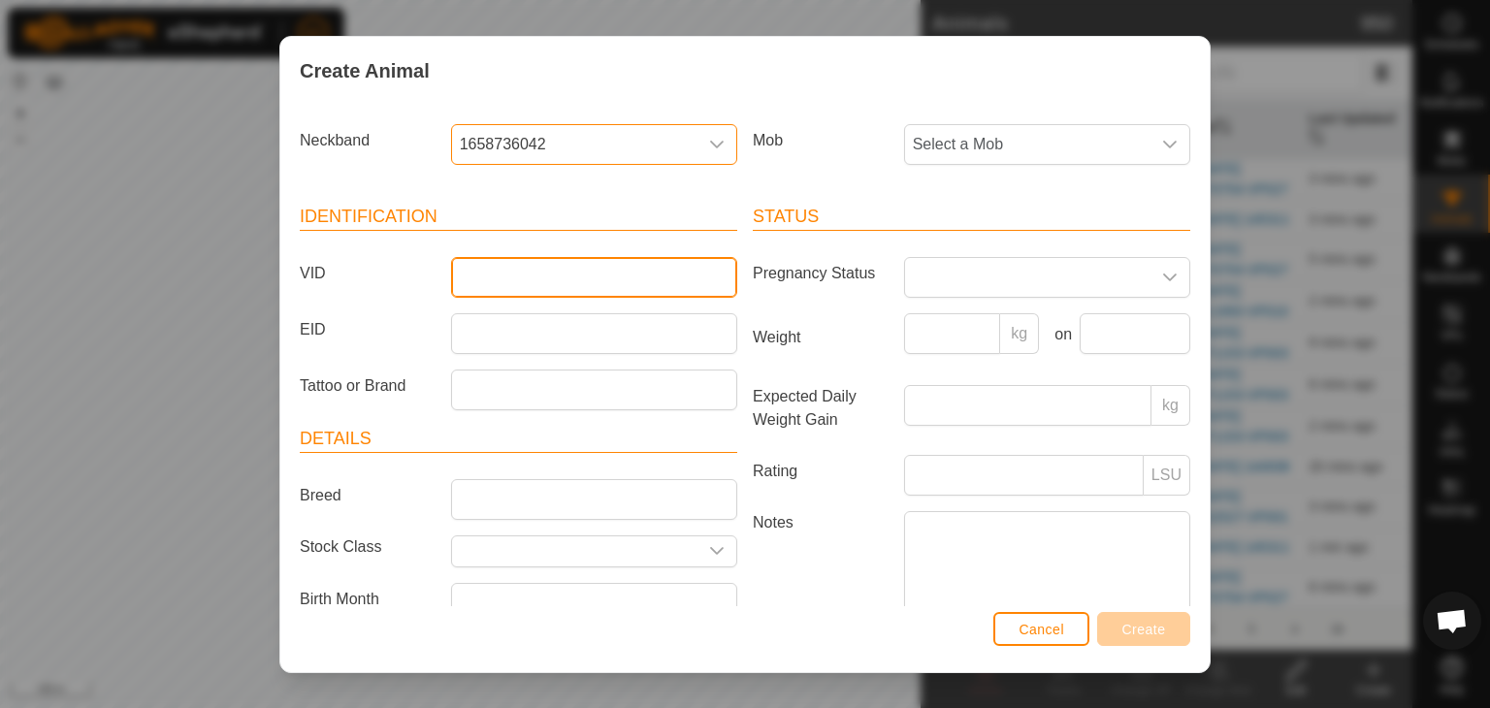
click at [520, 276] on input "VID" at bounding box center [594, 277] width 286 height 41
type input "36042"
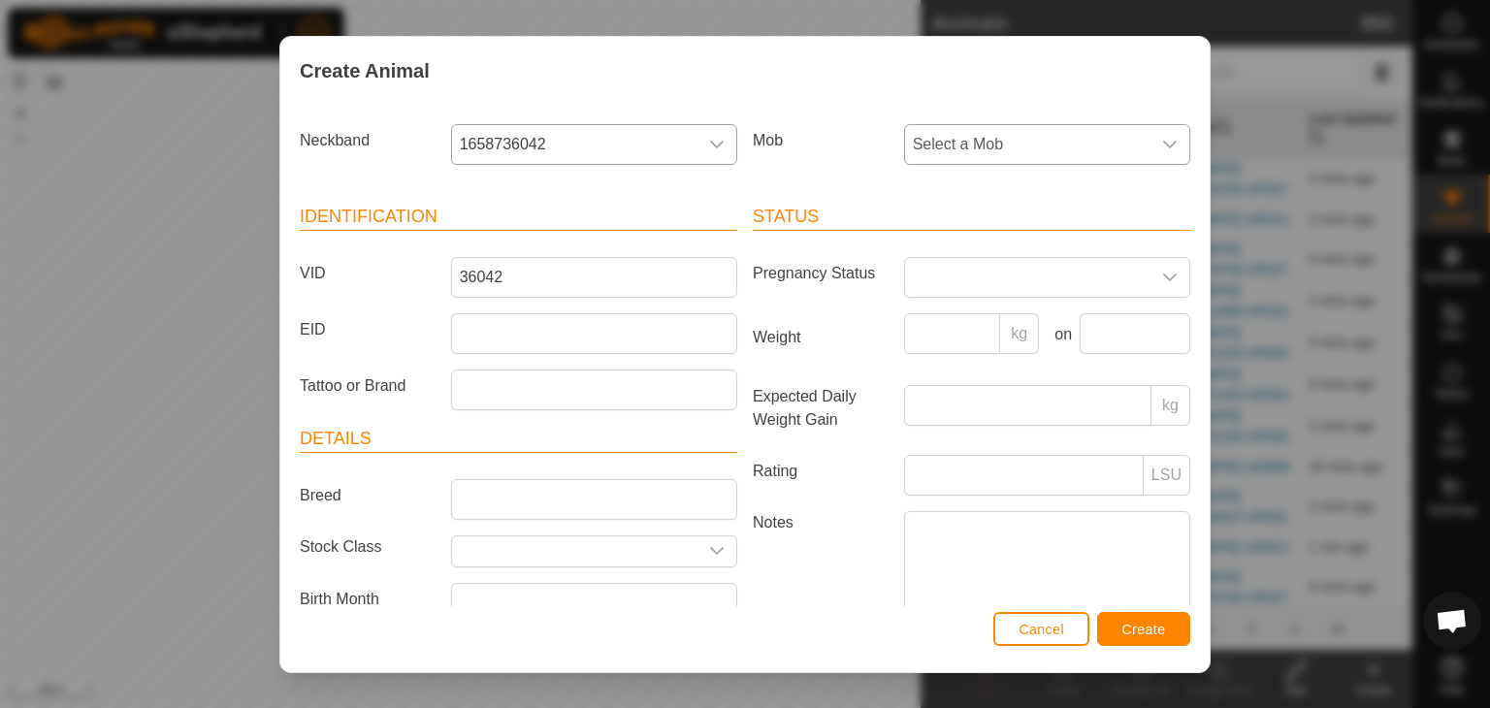
click at [1009, 145] on span "Select a Mob" at bounding box center [1027, 144] width 245 height 39
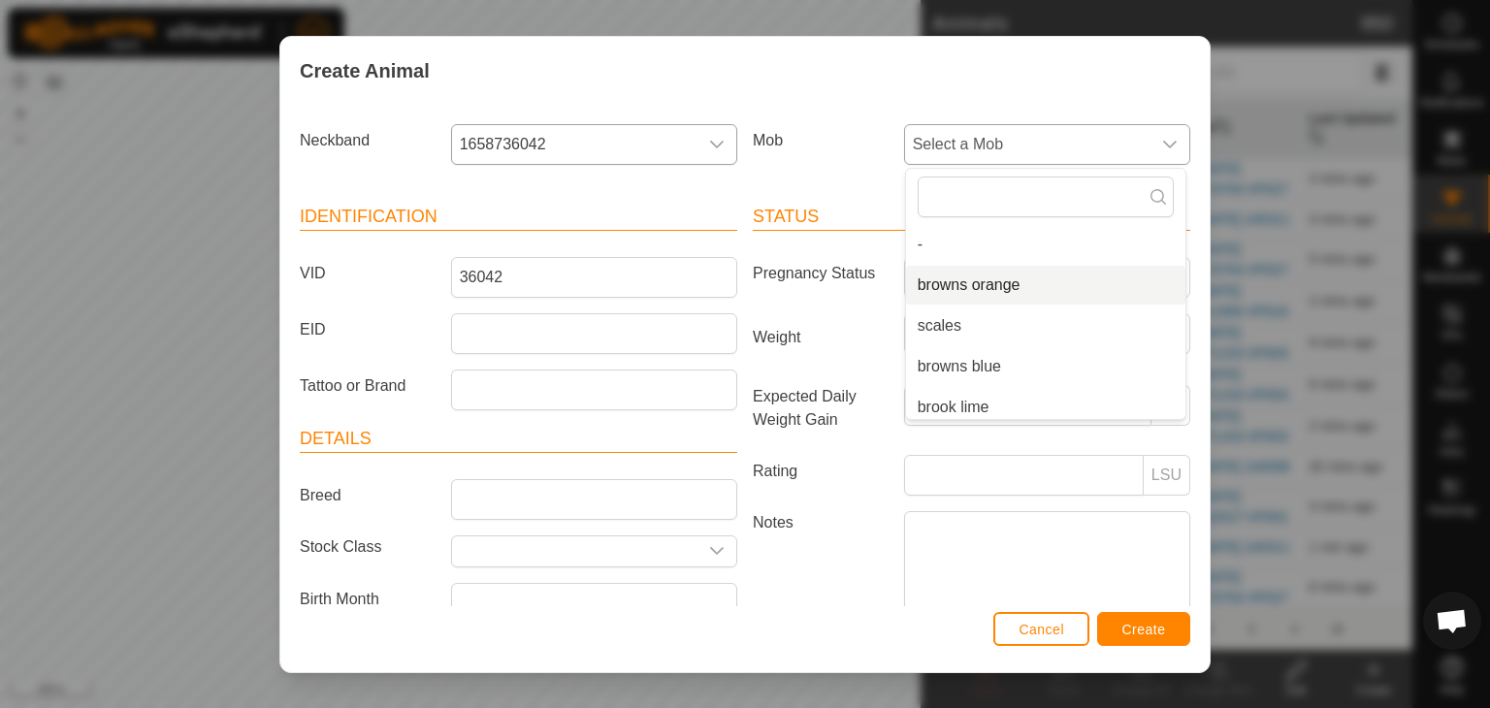
click at [988, 288] on li "browns orange" at bounding box center [1045, 285] width 279 height 39
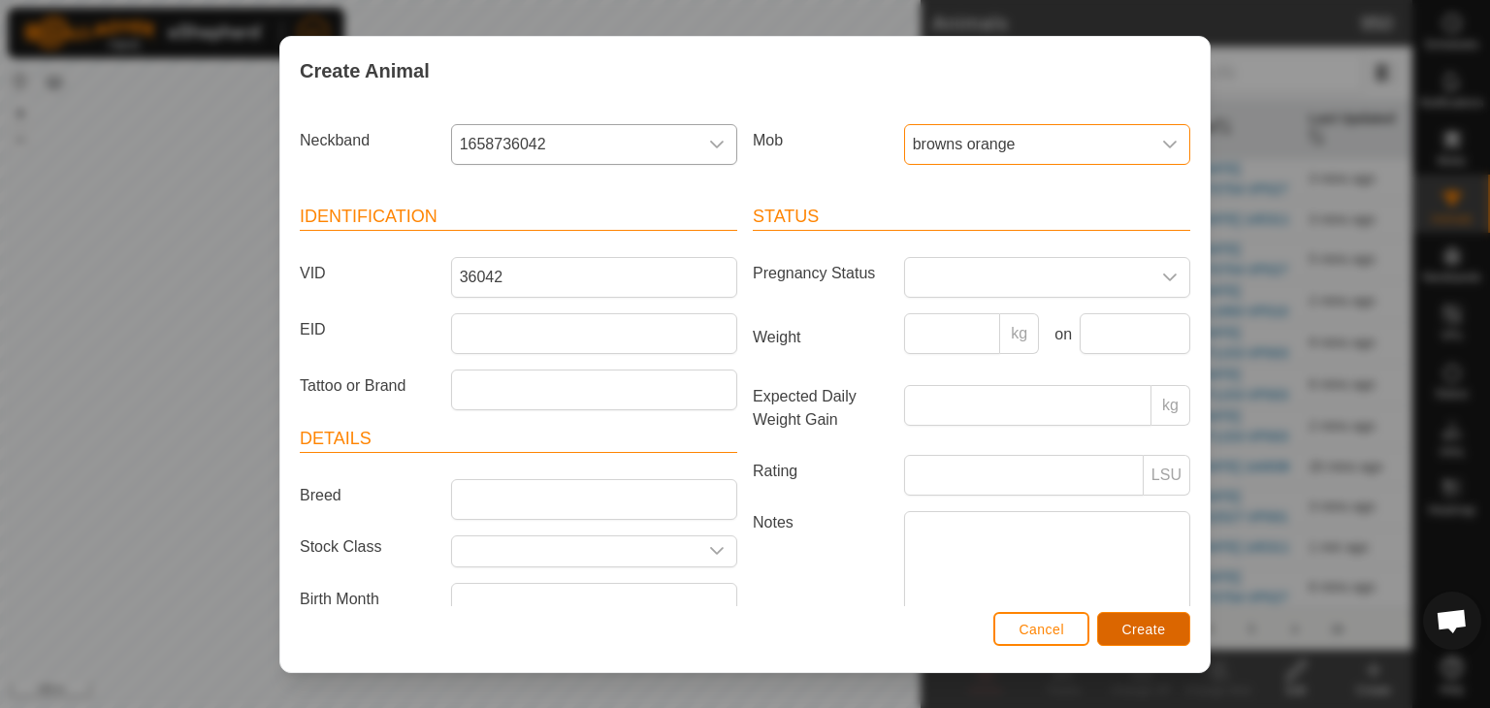
click at [1165, 635] on span "Create" at bounding box center [1144, 630] width 44 height 16
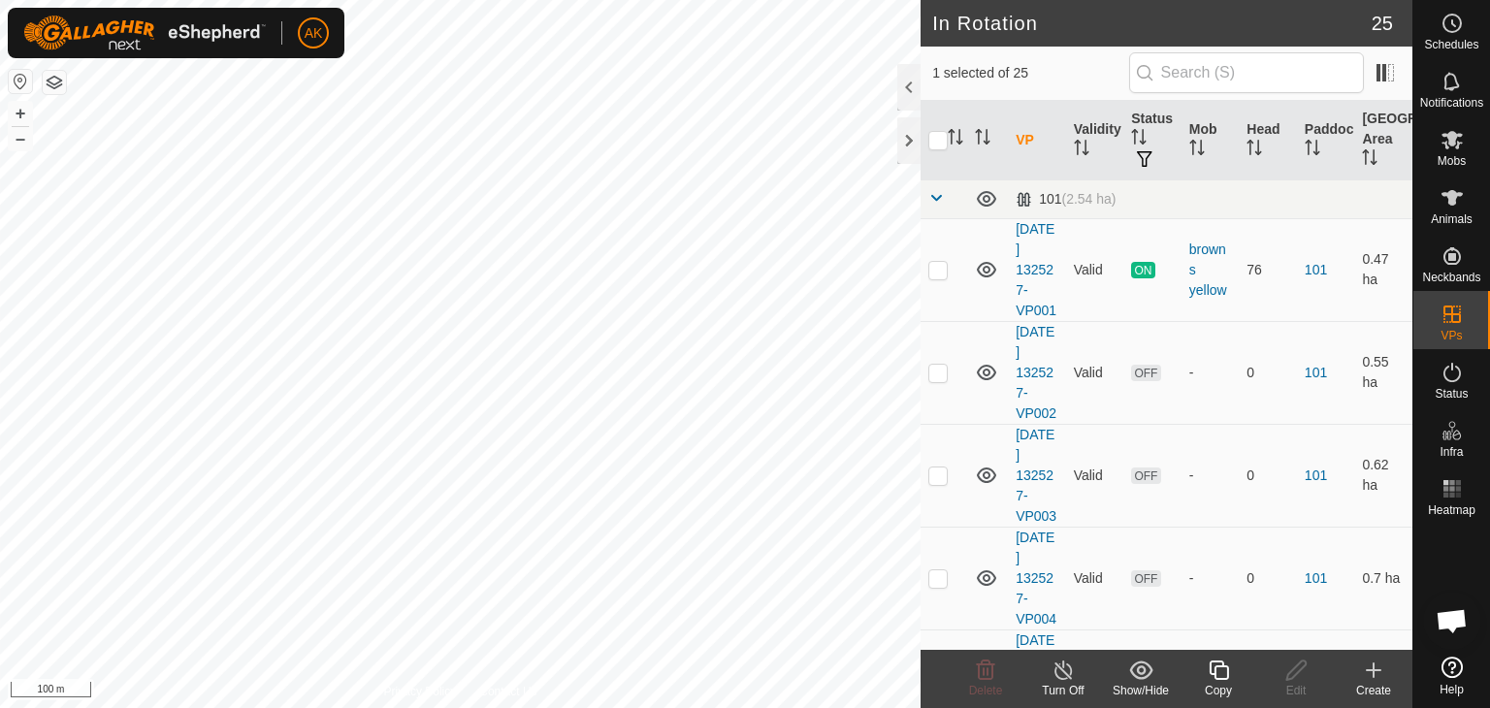
checkbox input "true"
checkbox input "false"
click at [992, 664] on icon at bounding box center [986, 670] width 18 height 19
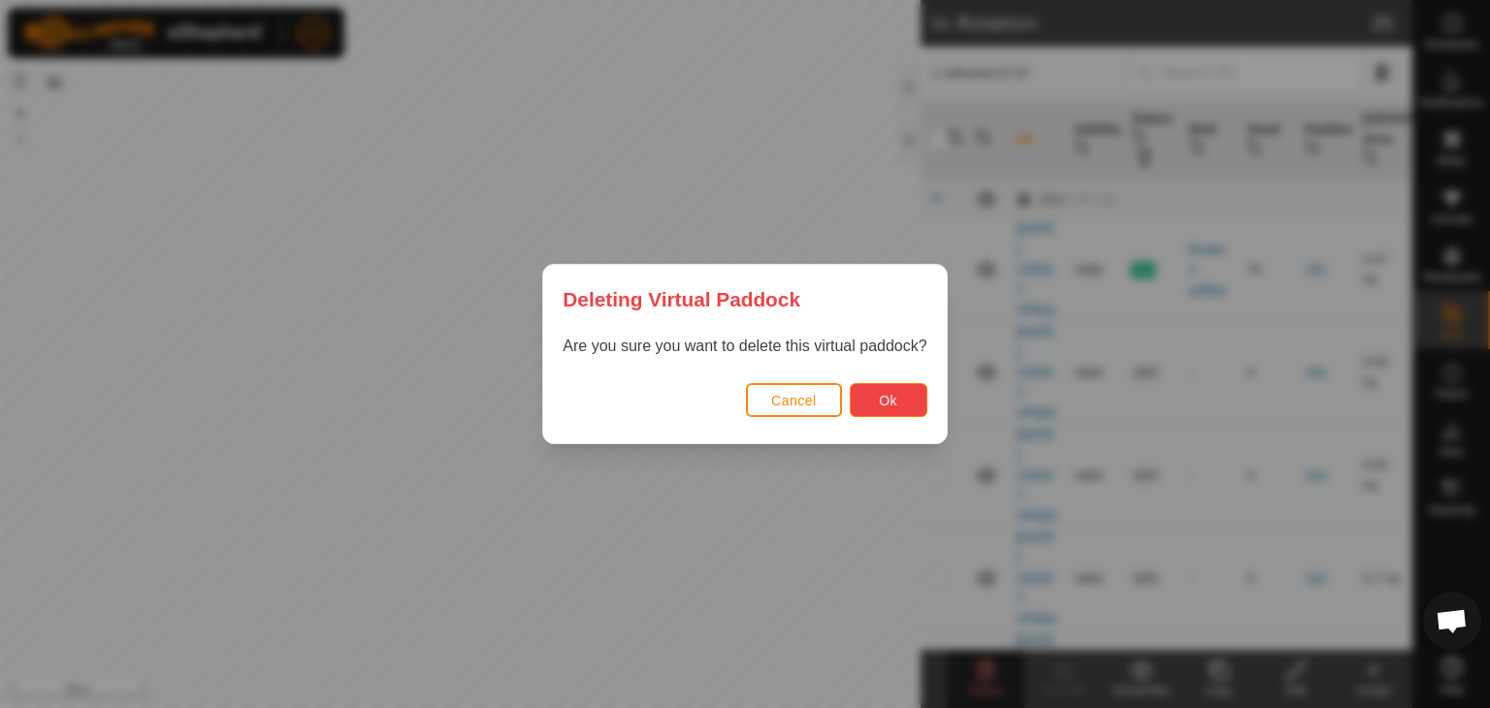
click at [896, 405] on span "Ok" at bounding box center [888, 401] width 18 height 16
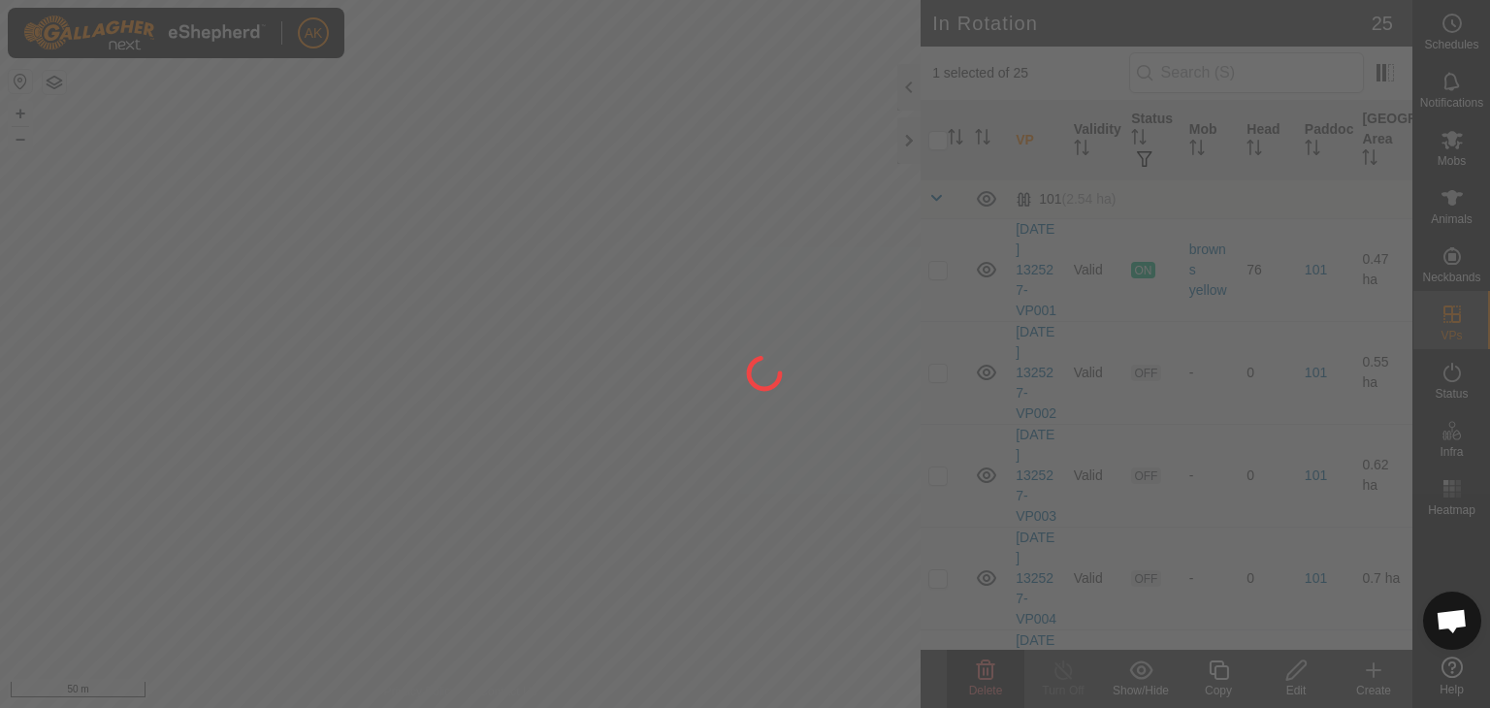
checkbox input "false"
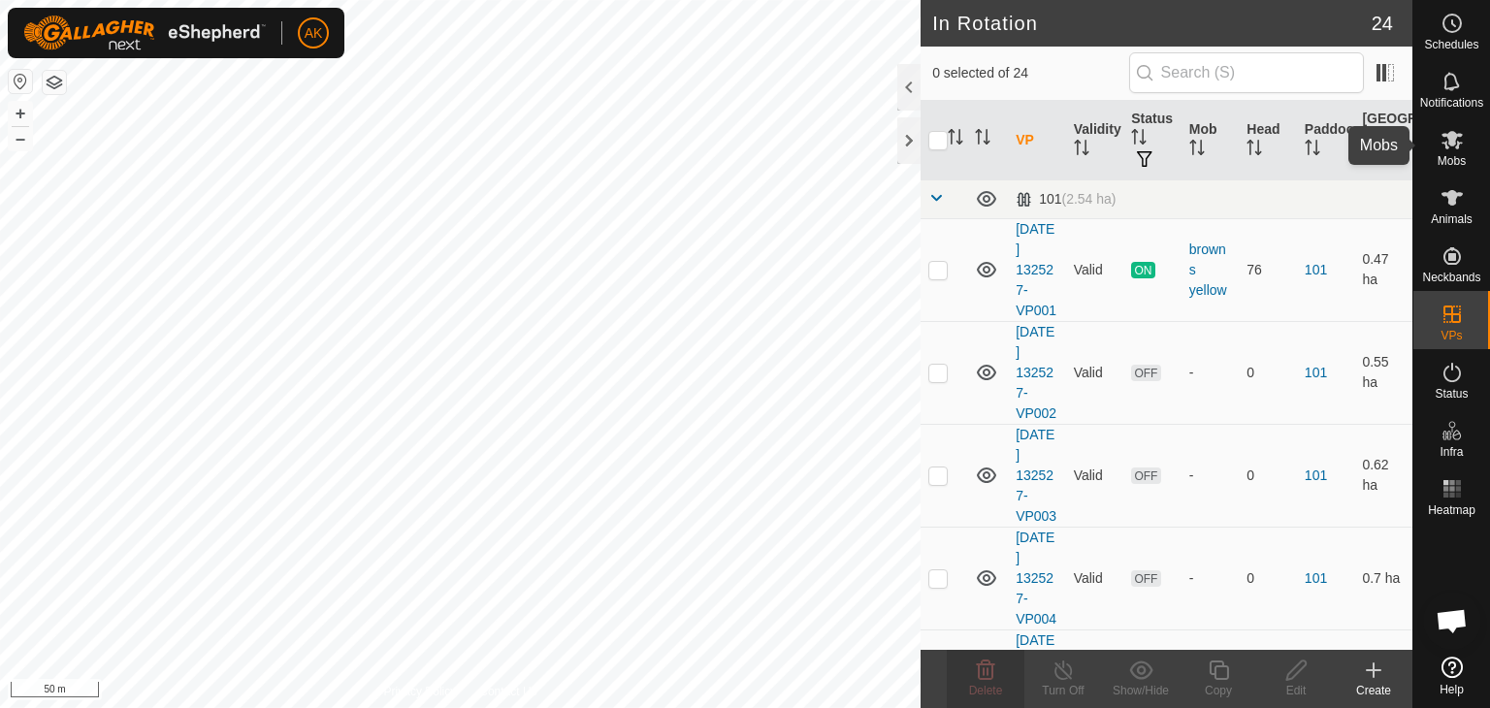
click at [1443, 146] on icon at bounding box center [1452, 139] width 23 height 23
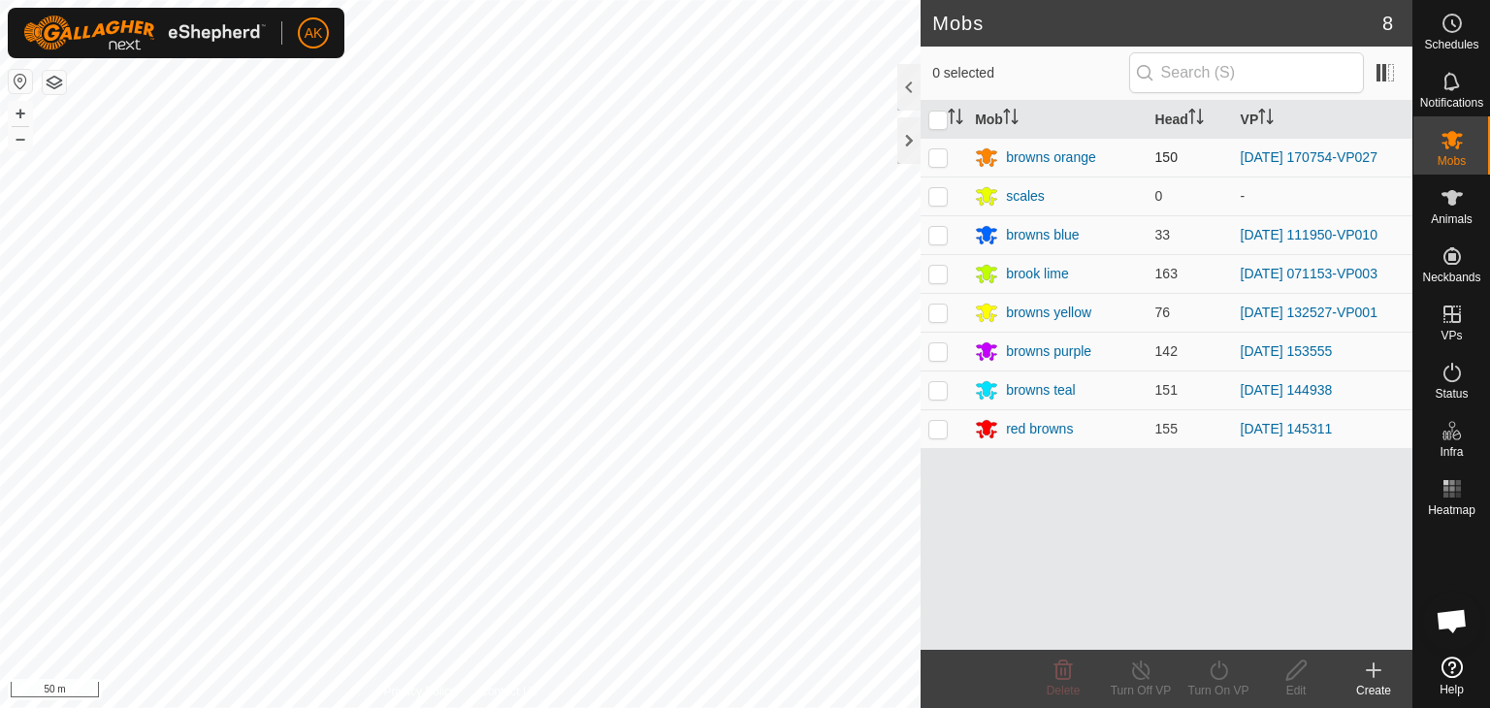
click at [938, 160] on p-checkbox at bounding box center [937, 157] width 19 height 16
checkbox input "true"
click at [1218, 670] on icon at bounding box center [1219, 670] width 24 height 23
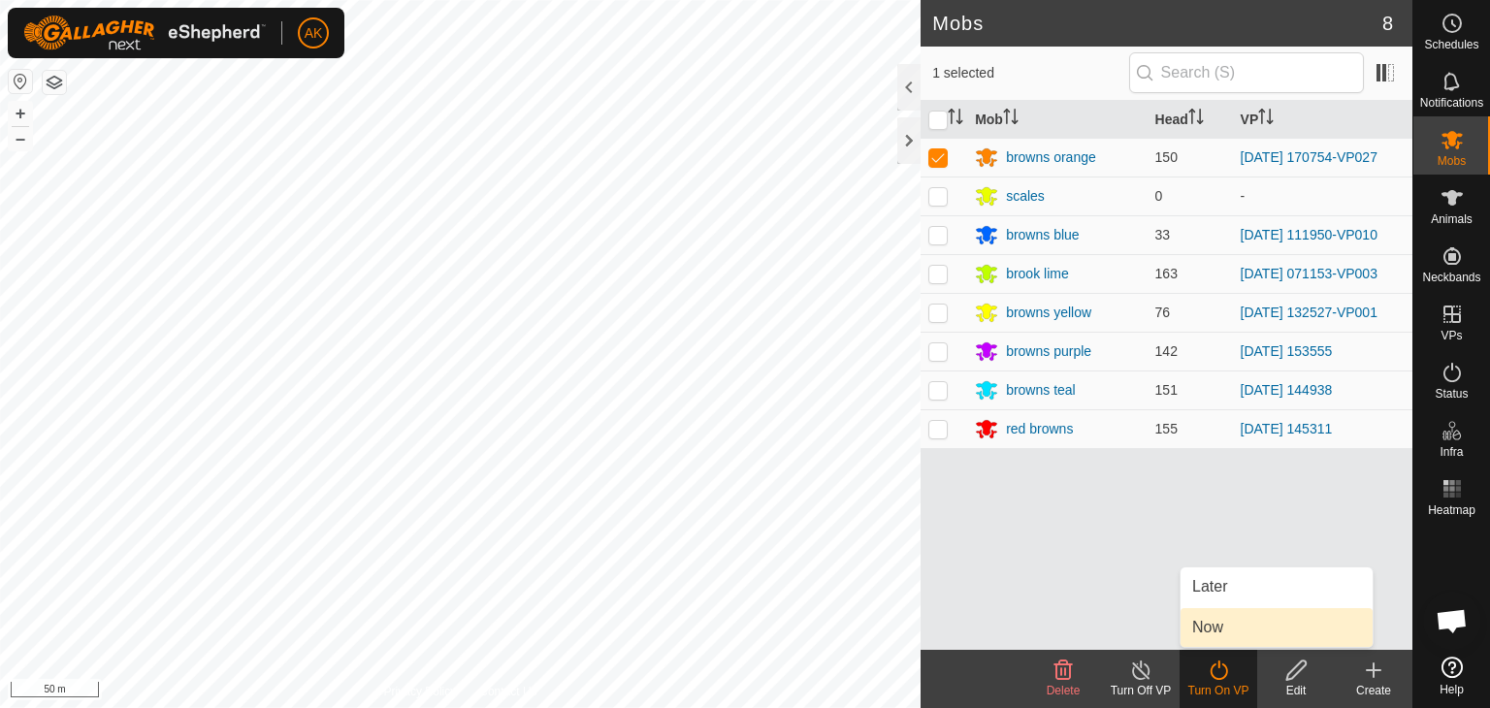
click at [1203, 627] on link "Now" at bounding box center [1277, 627] width 192 height 39
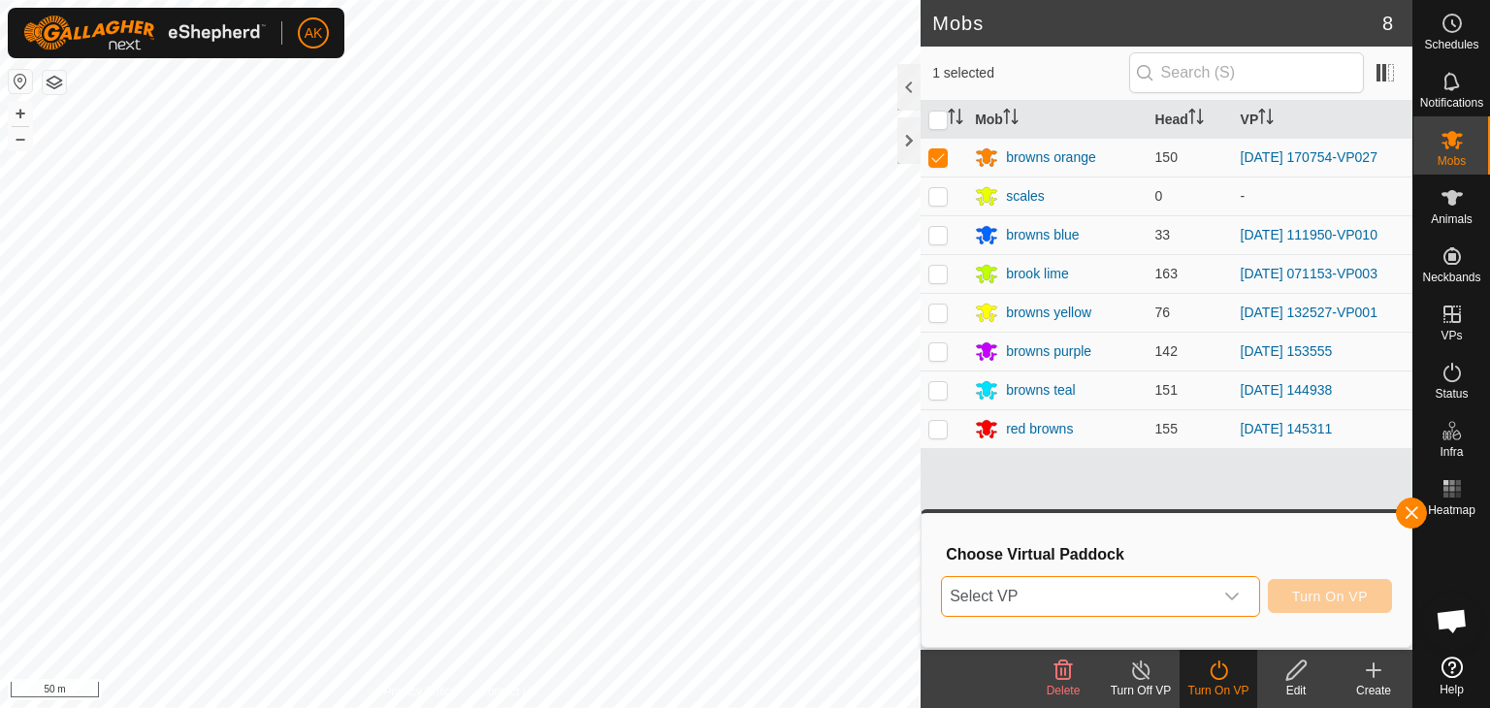
click at [1108, 579] on span "Select VP" at bounding box center [1077, 596] width 271 height 39
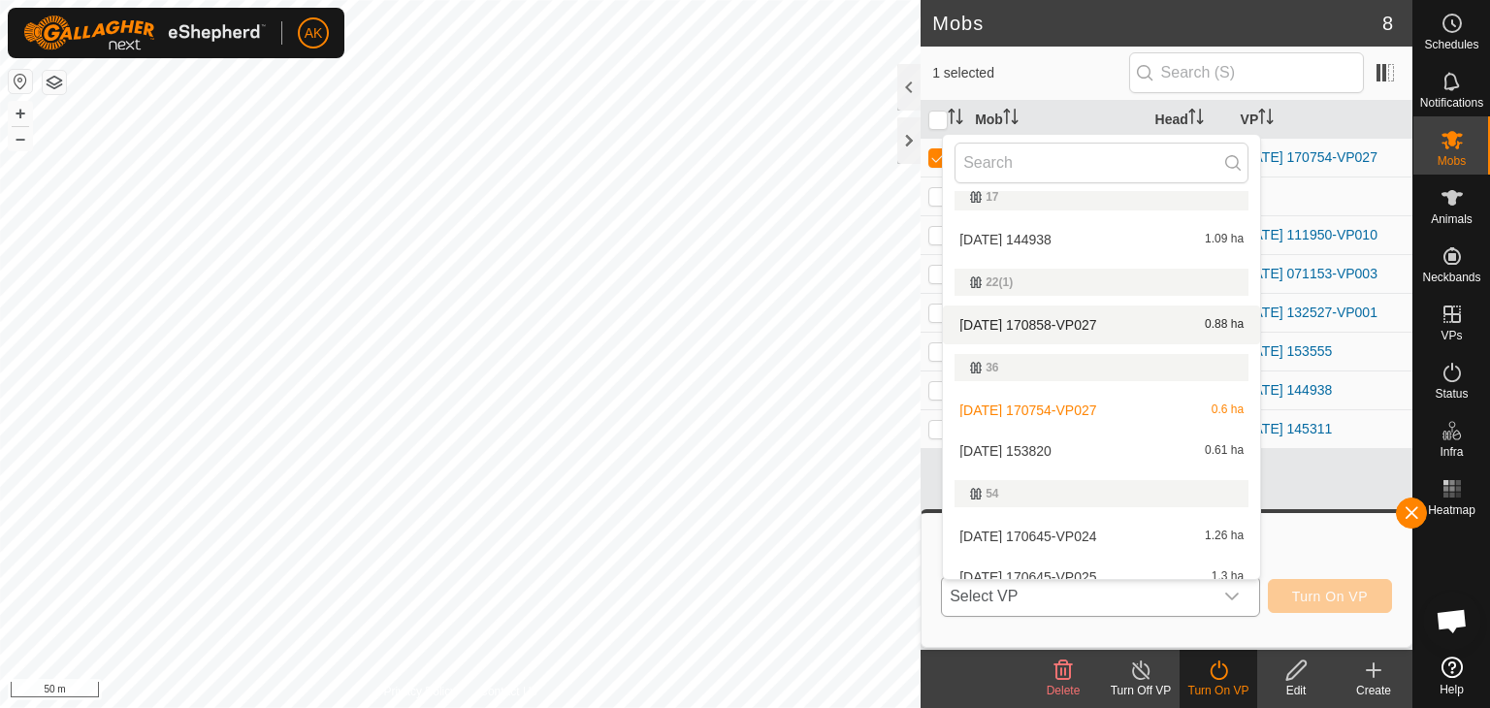
scroll to position [388, 0]
click at [1020, 442] on li "2025-09-06 153820 0.61 ha" at bounding box center [1101, 449] width 317 height 39
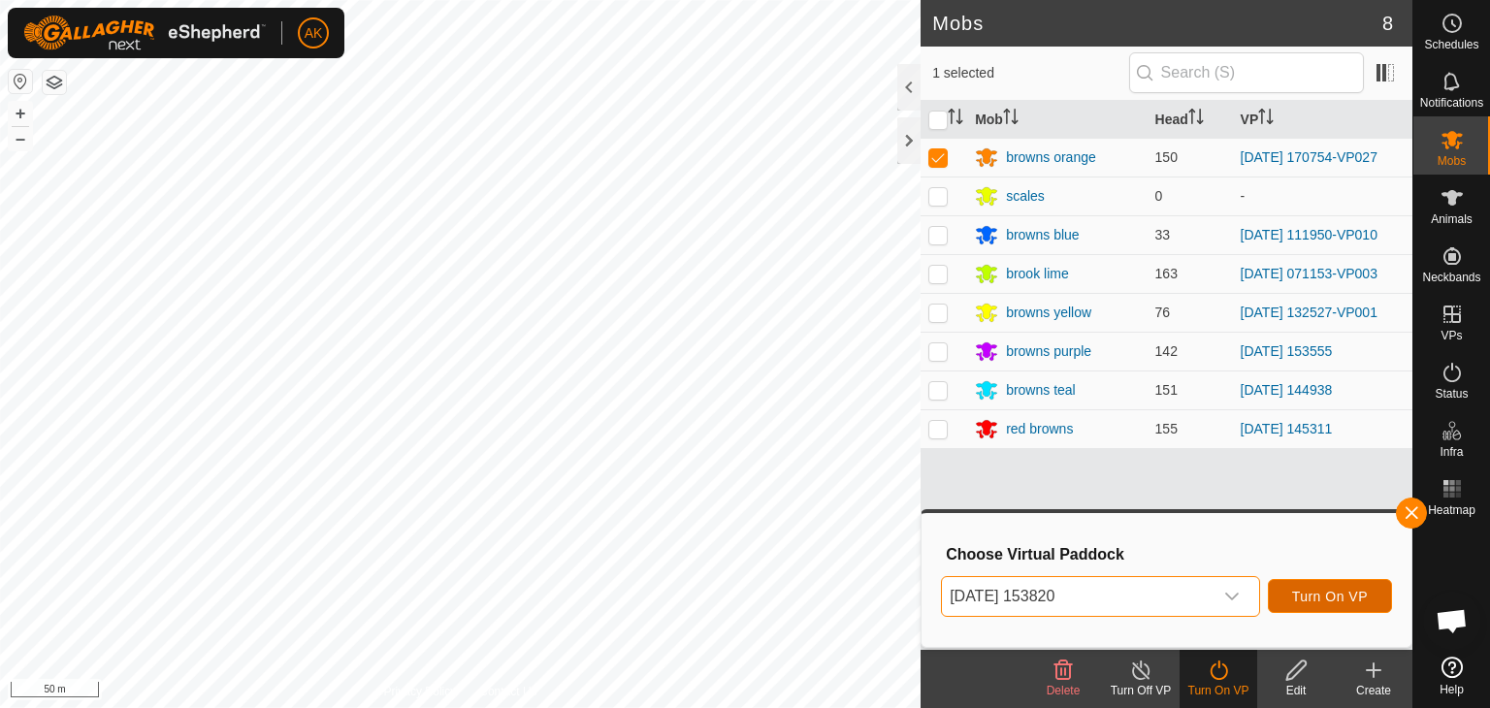
click at [1321, 600] on span "Turn On VP" at bounding box center [1330, 597] width 76 height 16
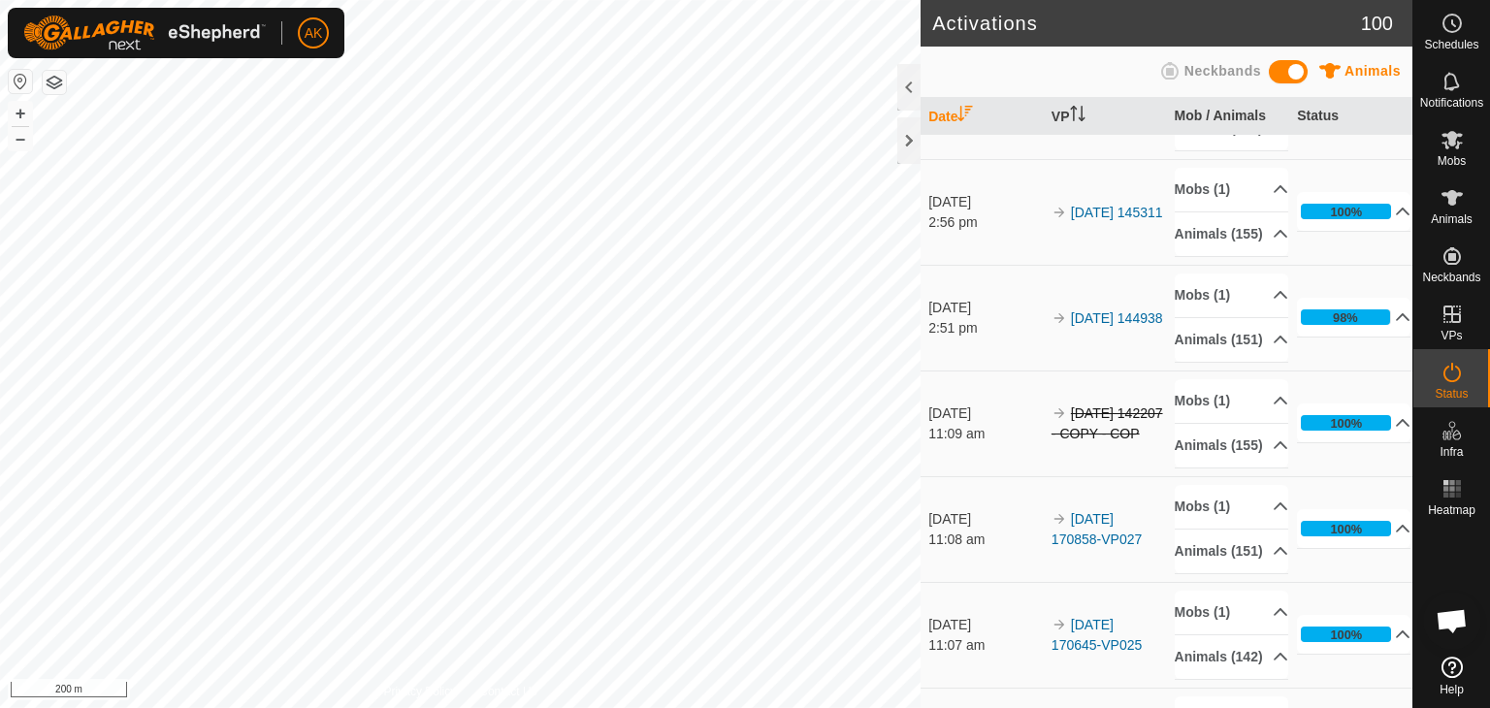
scroll to position [679, 0]
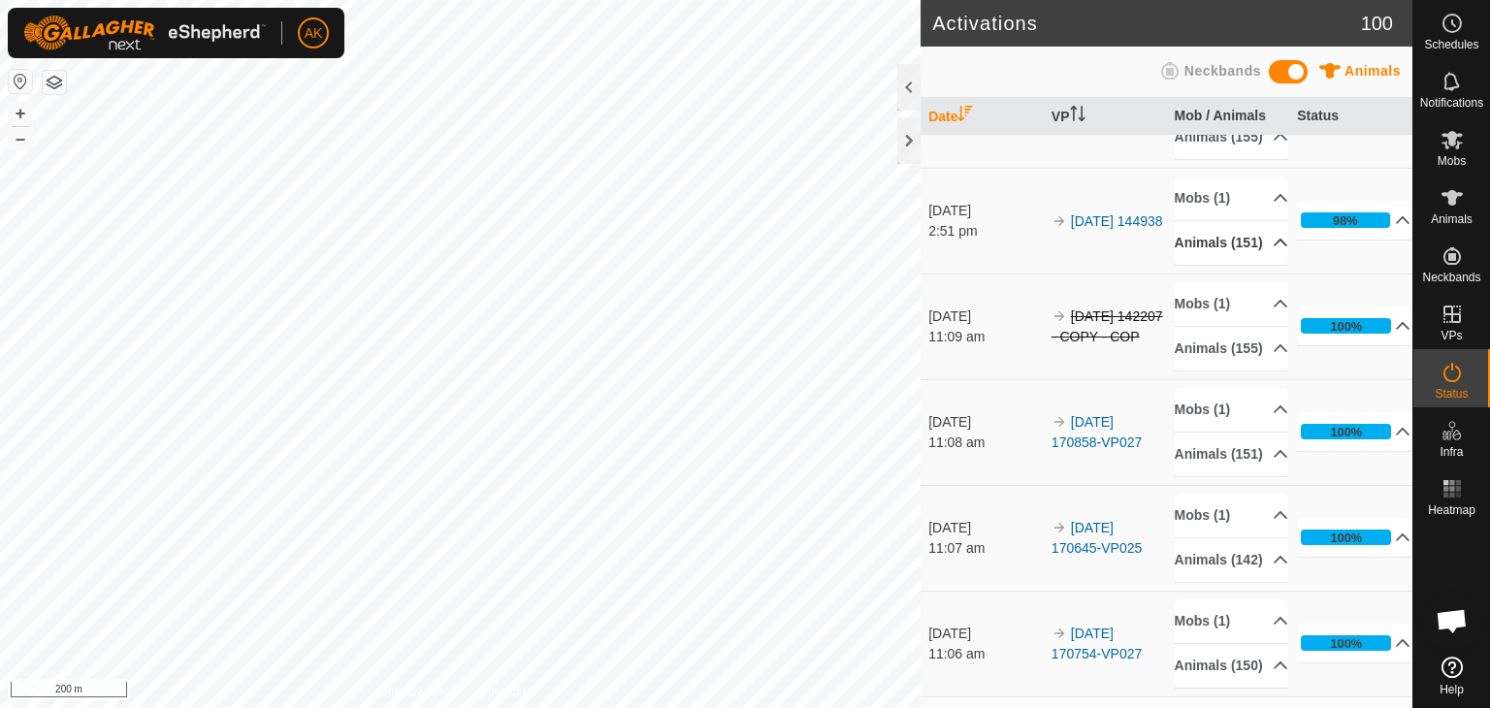
click at [1273, 250] on icon at bounding box center [1281, 243] width 16 height 16
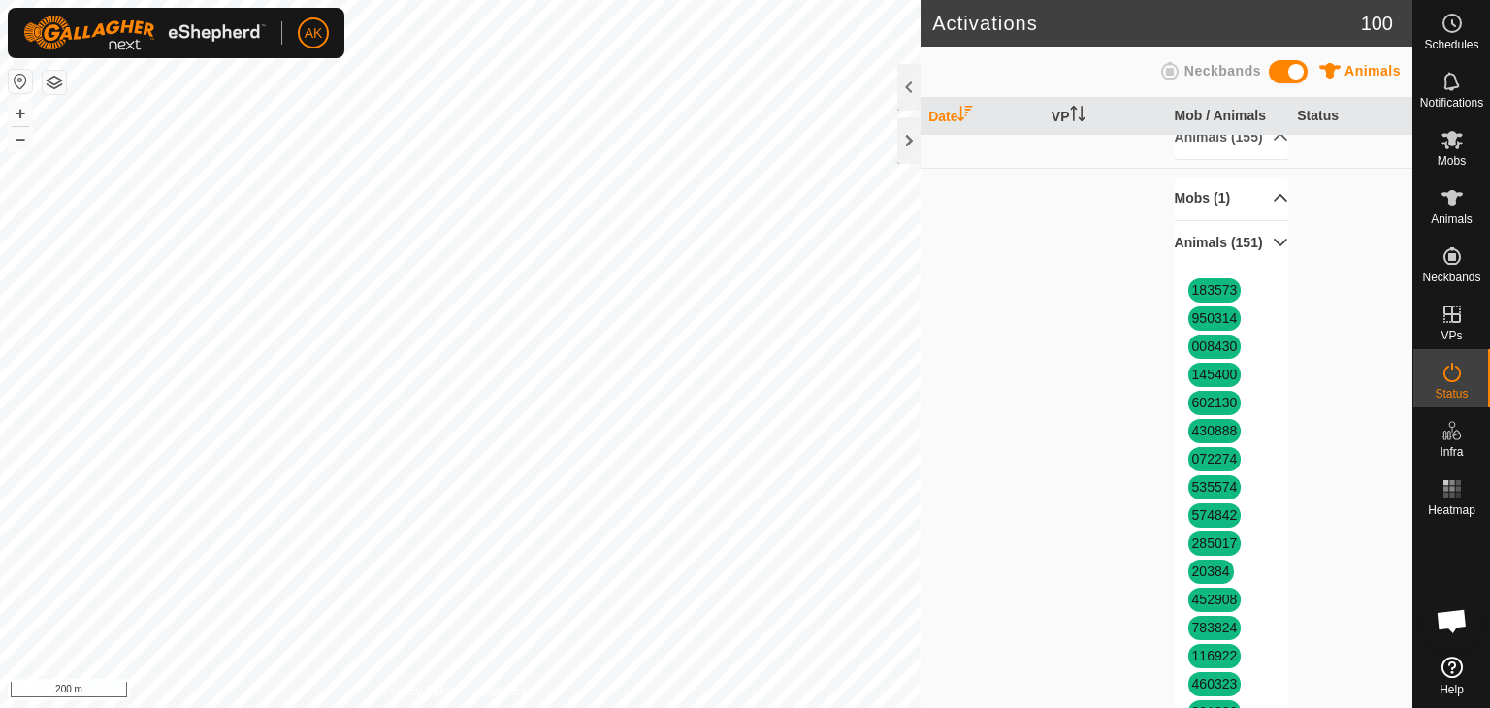
click at [1207, 220] on p-accordion-header "Mobs (1)" at bounding box center [1231, 199] width 113 height 44
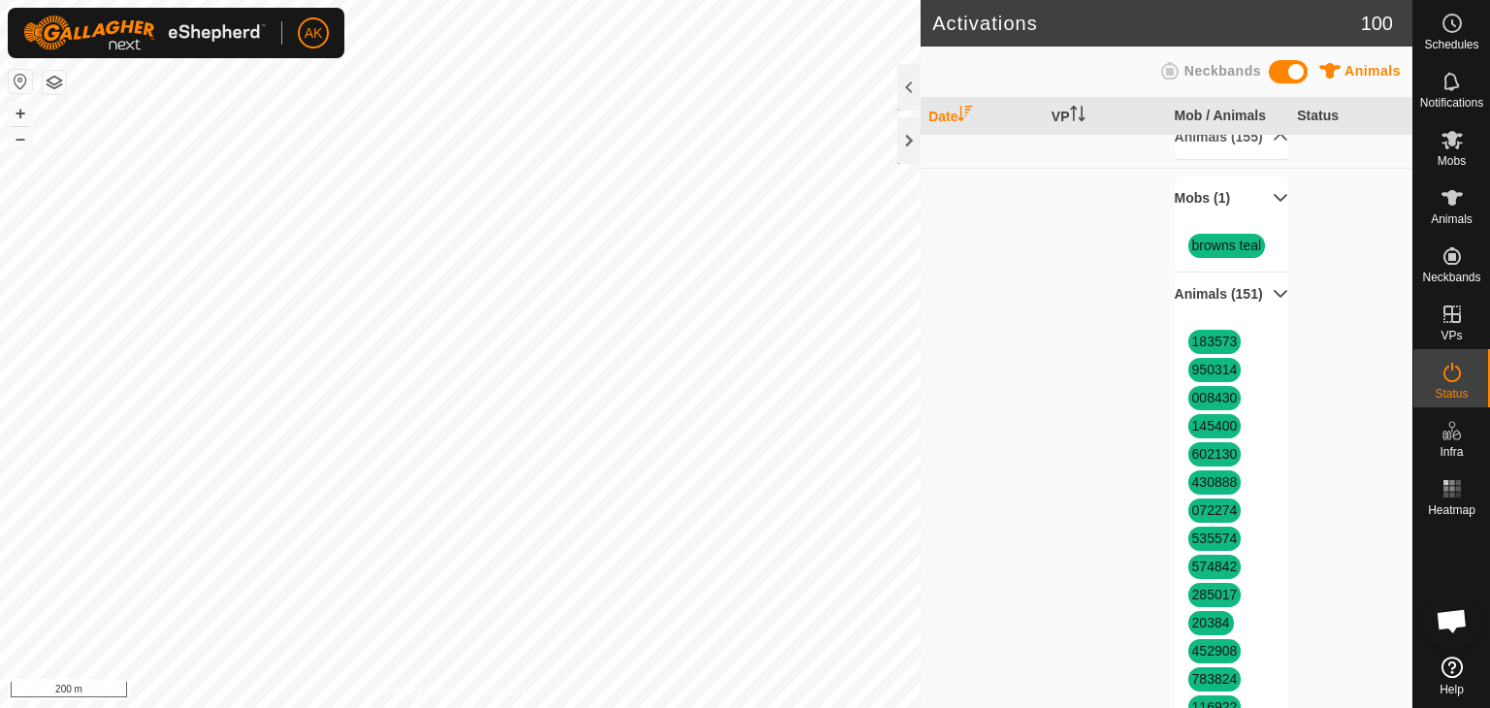
click at [1207, 220] on p-accordion-header "Mobs (1)" at bounding box center [1231, 199] width 113 height 44
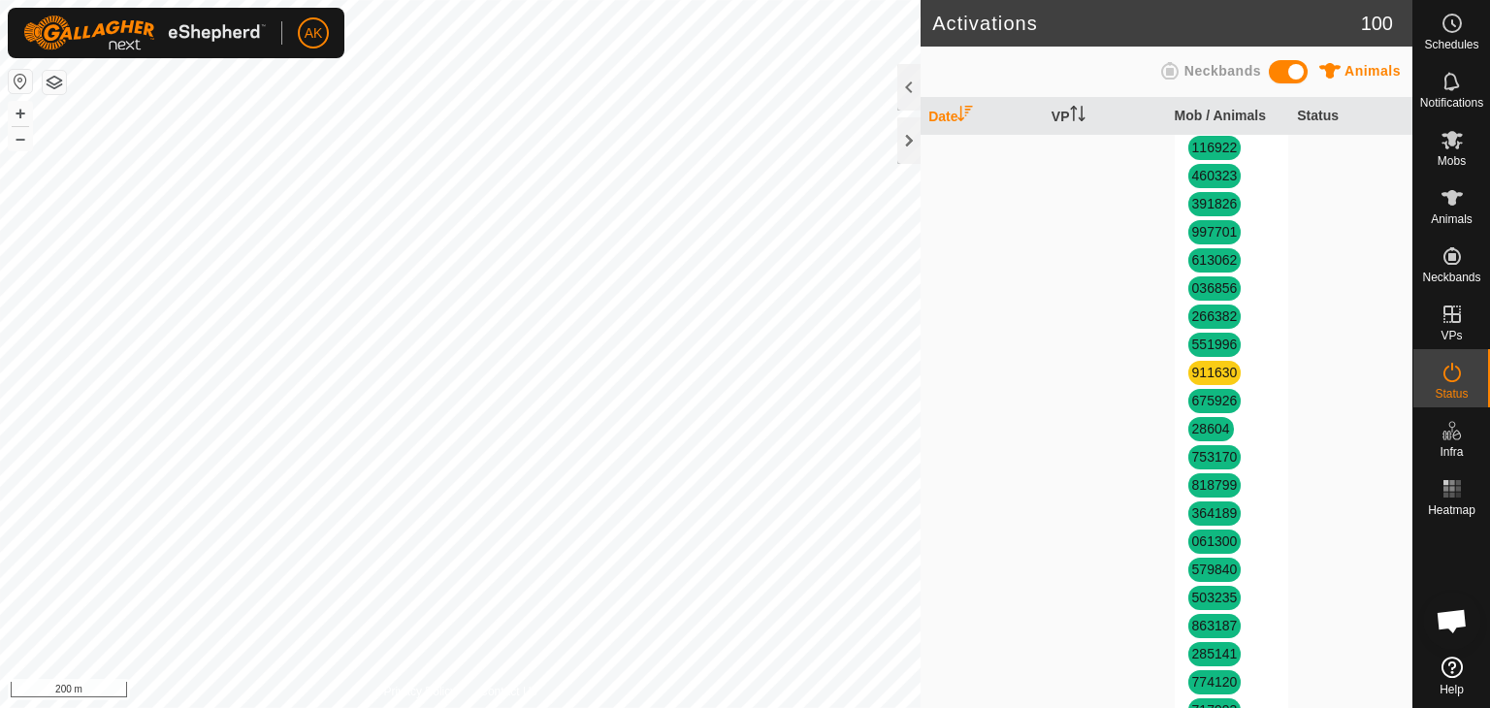
scroll to position [1455, 0]
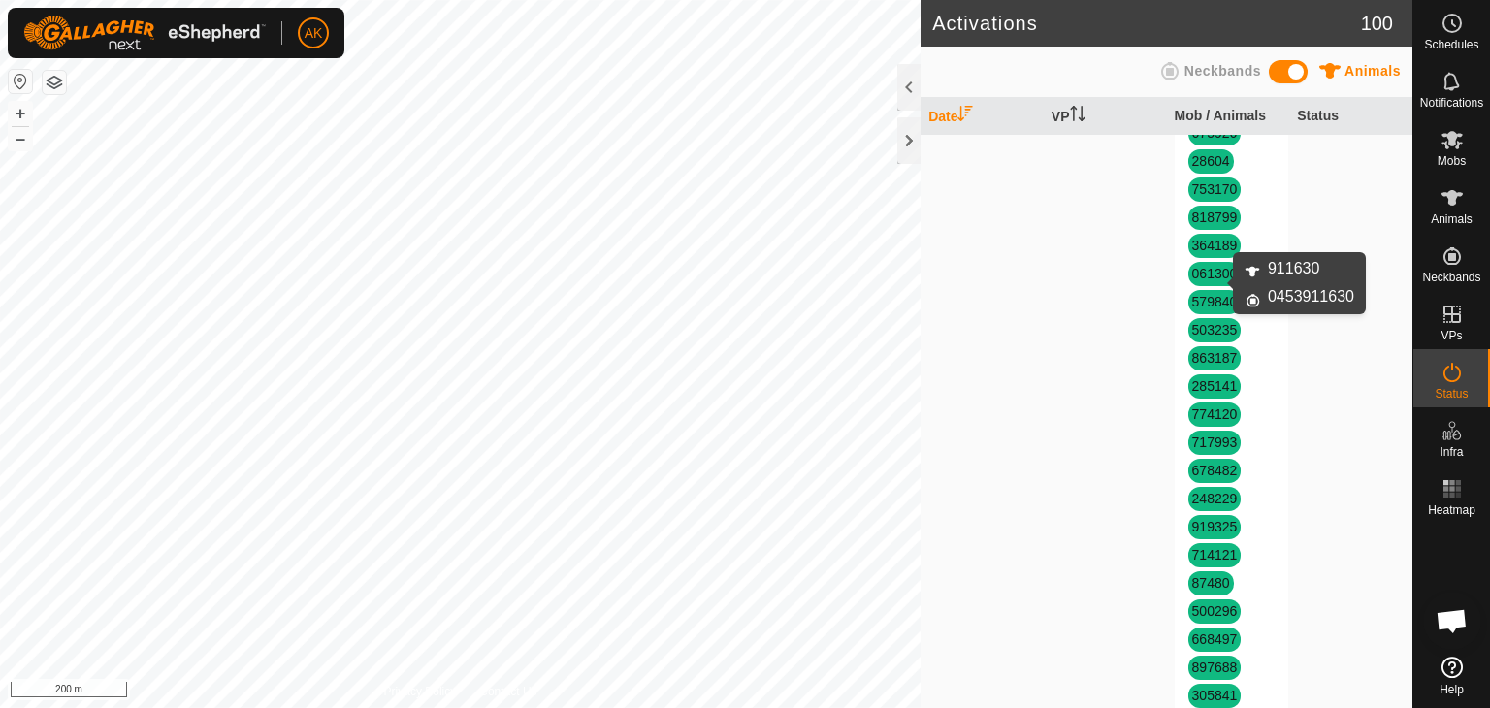
click at [1208, 113] on link "911630" at bounding box center [1215, 105] width 46 height 16
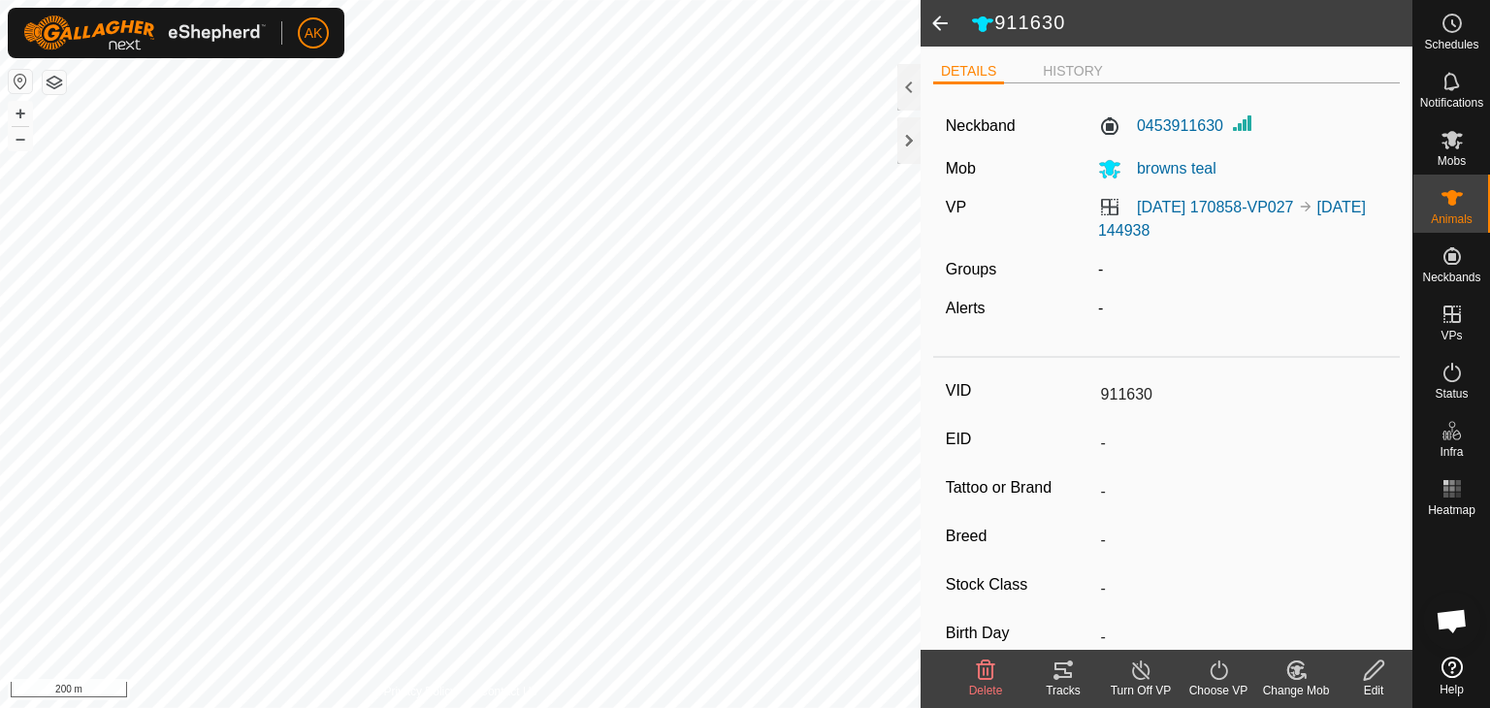
click at [986, 676] on icon at bounding box center [985, 670] width 23 height 23
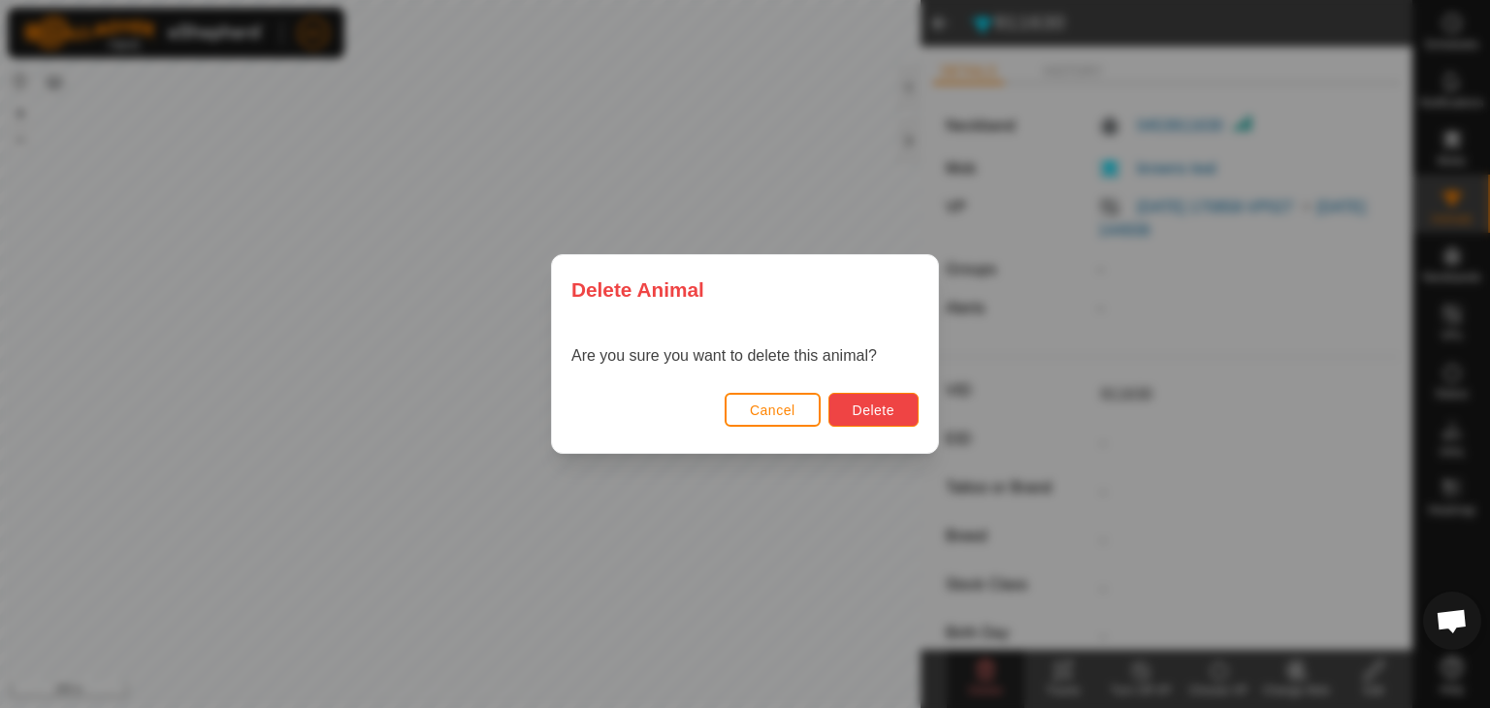
click at [893, 418] on button "Delete" at bounding box center [873, 410] width 90 height 34
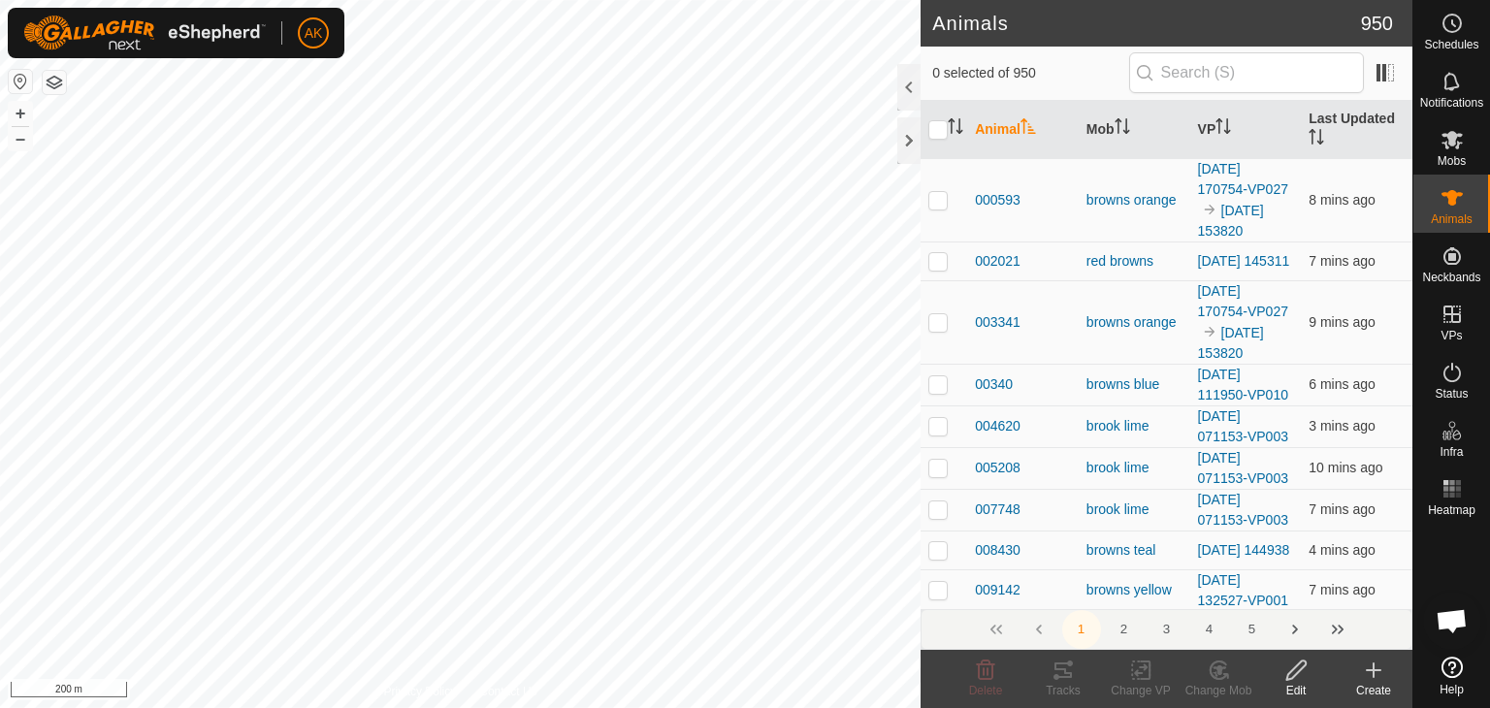
click at [1372, 675] on icon at bounding box center [1373, 670] width 23 height 23
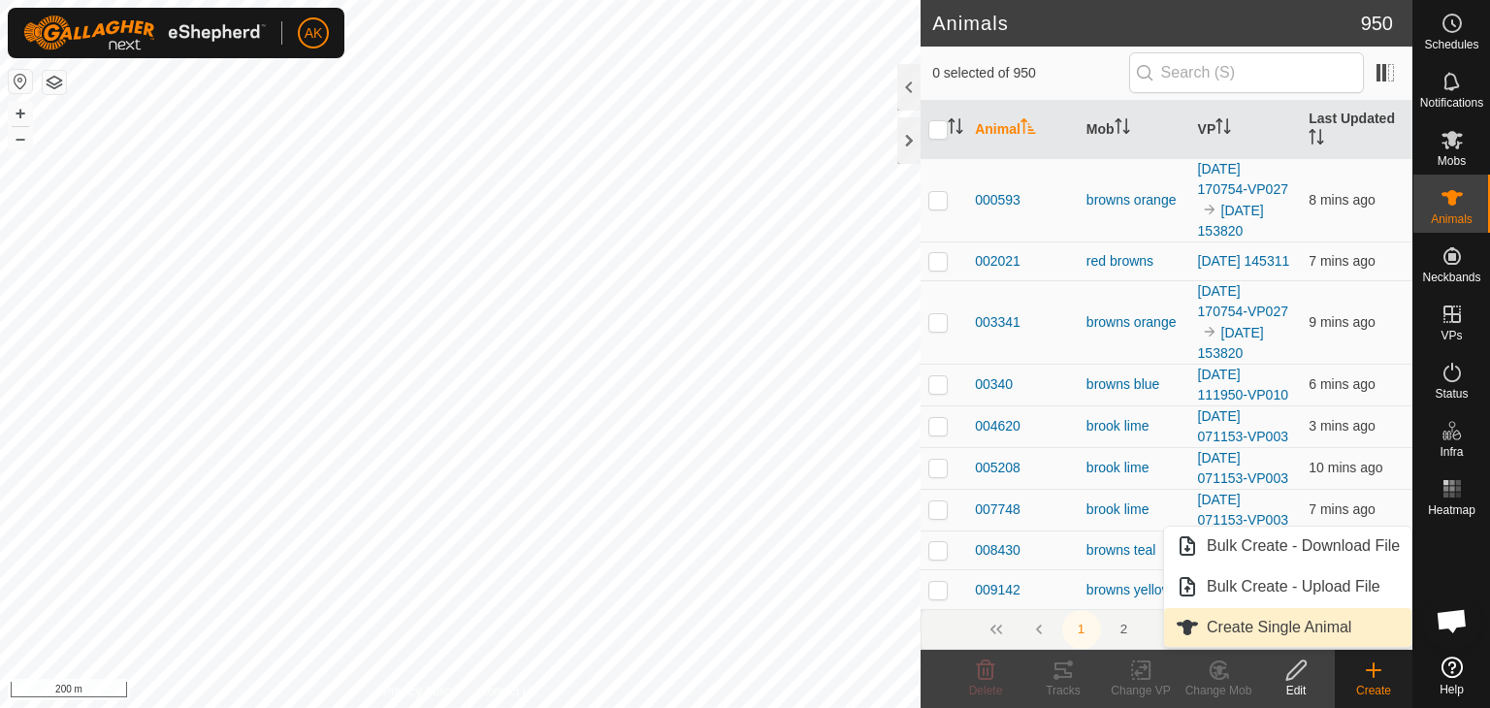
click at [1228, 620] on link "Create Single Animal" at bounding box center [1287, 627] width 247 height 39
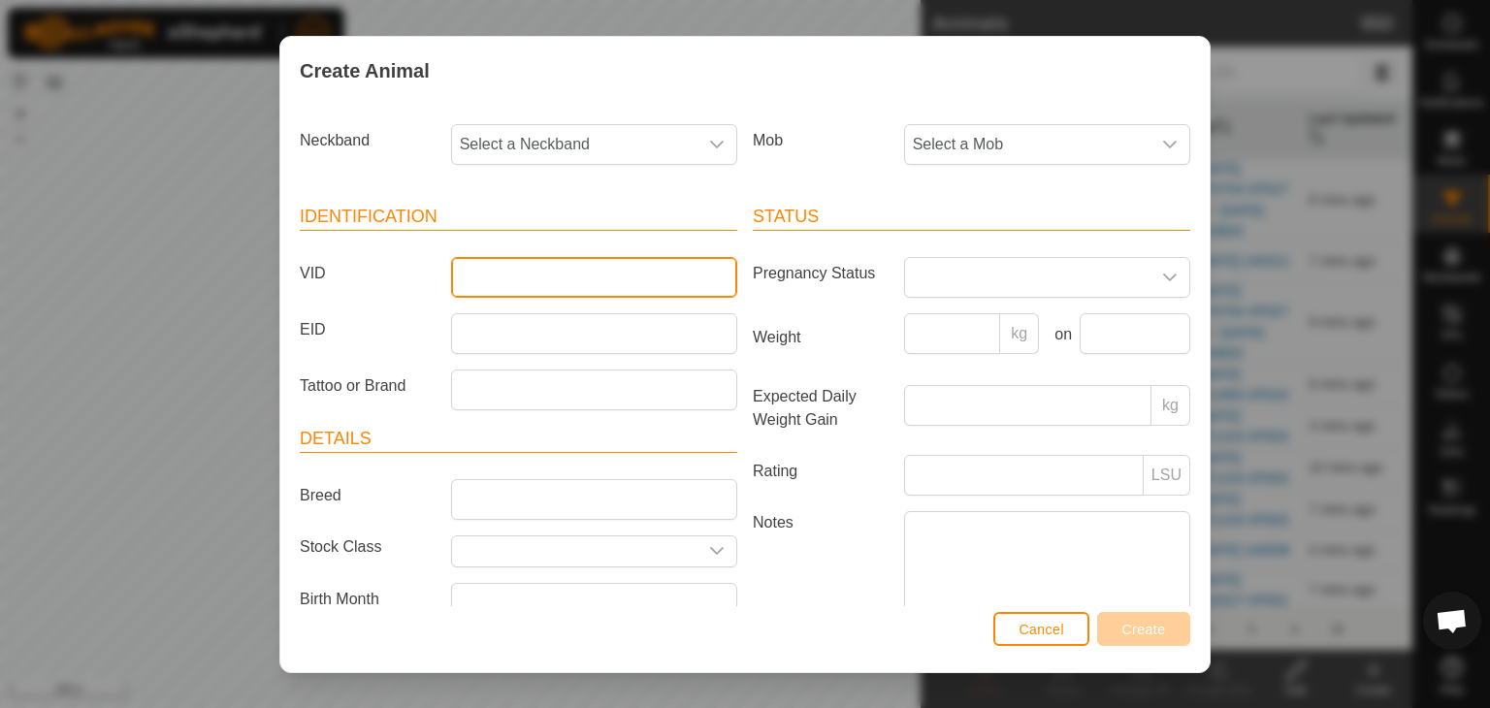
click at [490, 274] on input "VID" at bounding box center [594, 277] width 286 height 41
type input "911630"
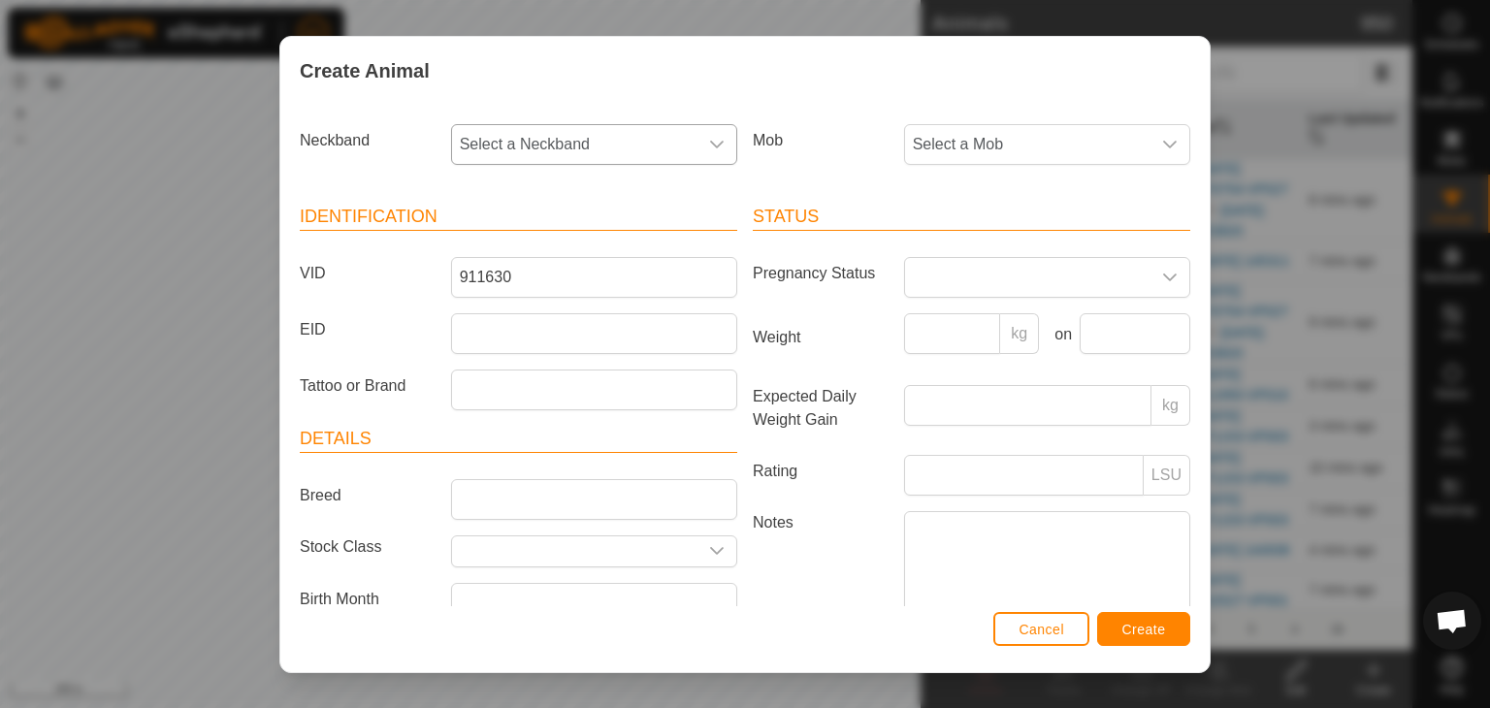
click at [709, 139] on icon "dropdown trigger" at bounding box center [717, 145] width 16 height 16
click at [724, 420] on div "Identification VID 911630 EID Tattoo or Brand Details Breed Stock Class Birth M…" at bounding box center [518, 436] width 453 height 513
click at [724, 419] on section "Neckband Select a Neckband - 1409067238 1444594935 1197808419 3958743068 033440…" at bounding box center [745, 404] width 891 height 577
click at [724, 419] on div "Identification VID 911630 EID Tattoo or Brand Details Breed Stock Class Birth M…" at bounding box center [518, 436] width 453 height 513
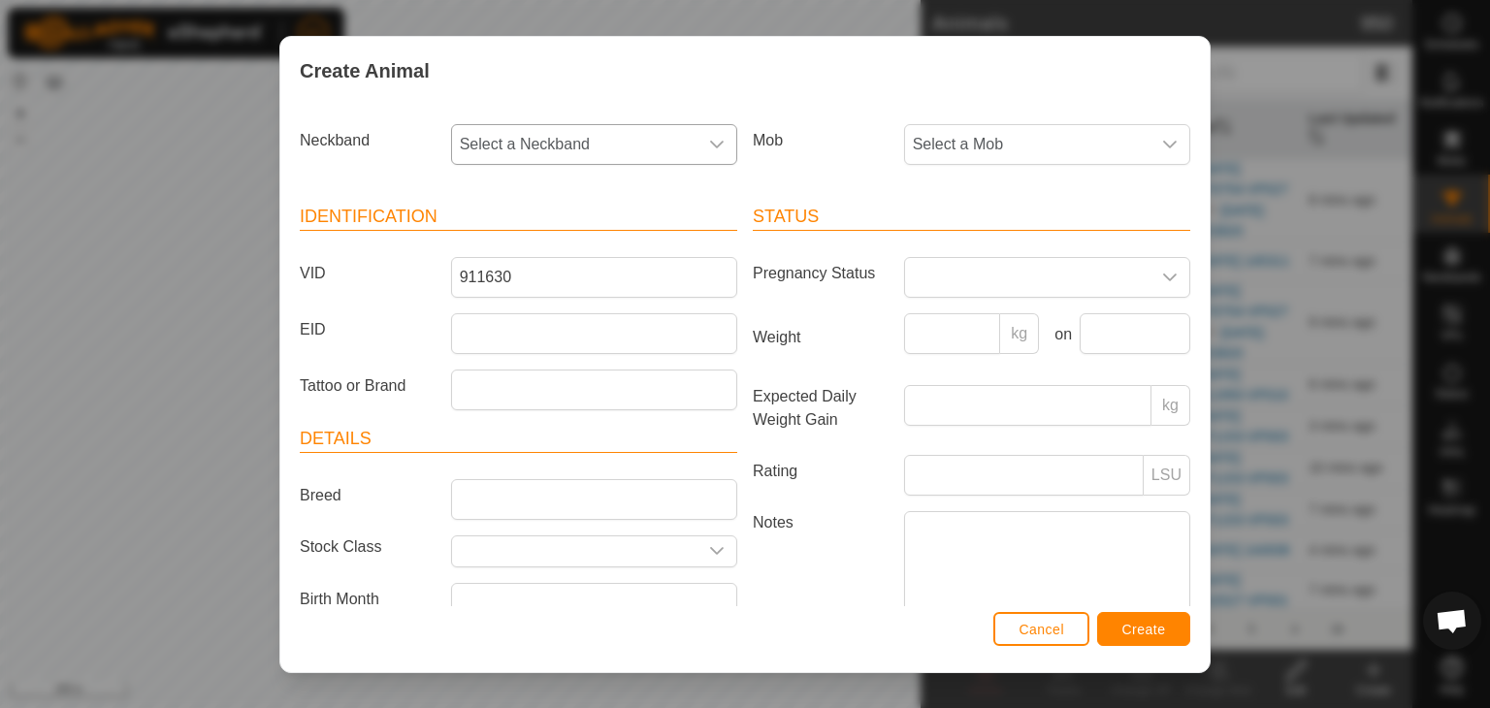
drag, startPoint x: 717, startPoint y: 139, endPoint x: 717, endPoint y: 156, distance: 17.5
click at [717, 144] on icon "dropdown trigger" at bounding box center [717, 145] width 16 height 16
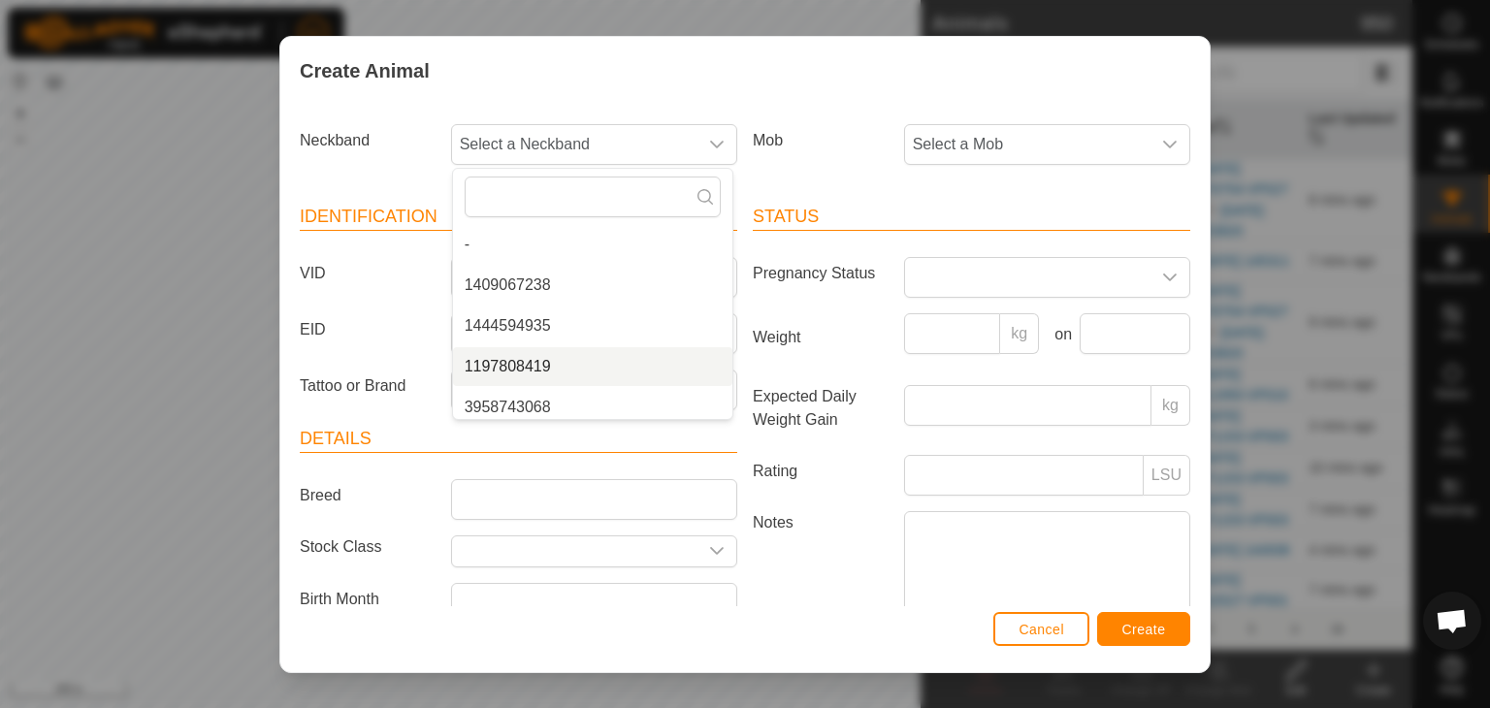
click at [168, 435] on div "Create Animal Neckband Select a Neckband - 1409067238 1444594935 1197808419 395…" at bounding box center [745, 354] width 1490 height 708
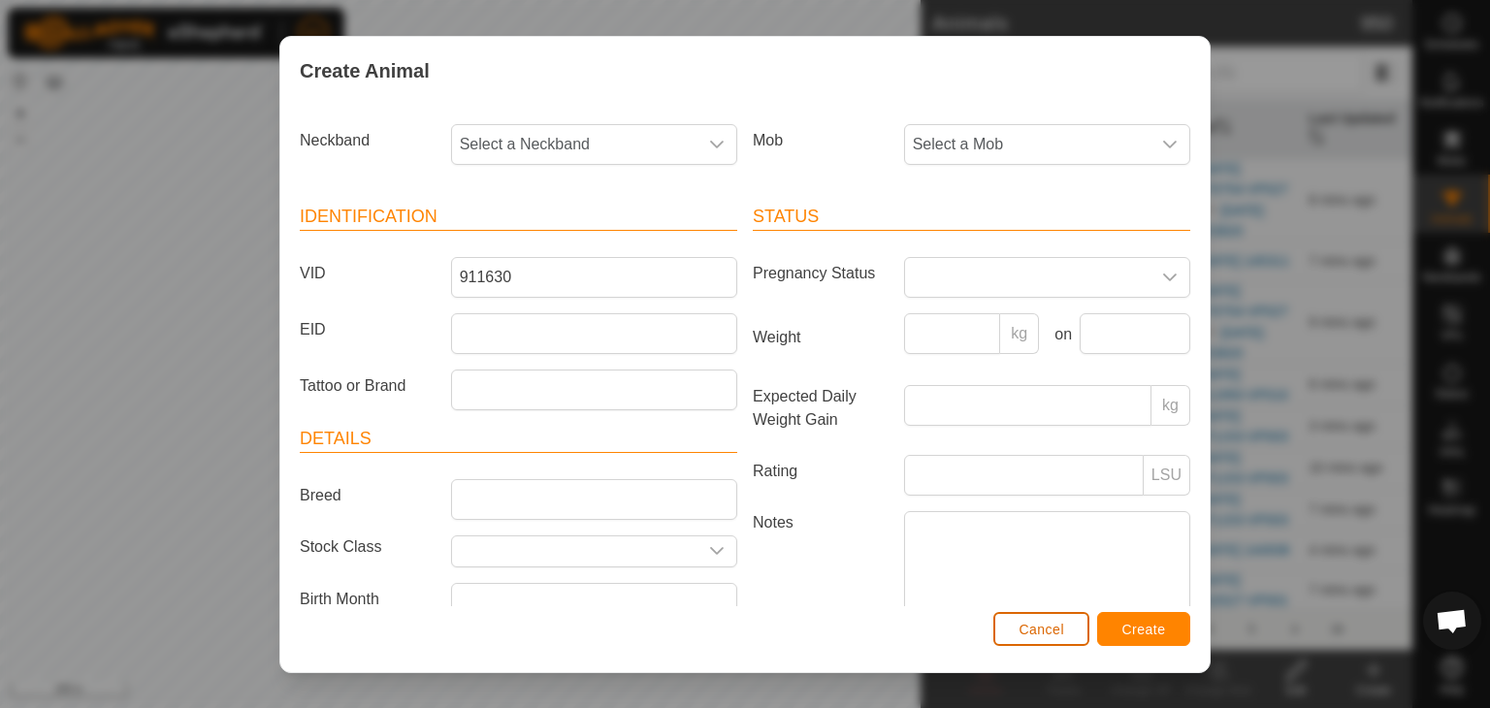
click at [1050, 631] on span "Cancel" at bounding box center [1042, 630] width 46 height 16
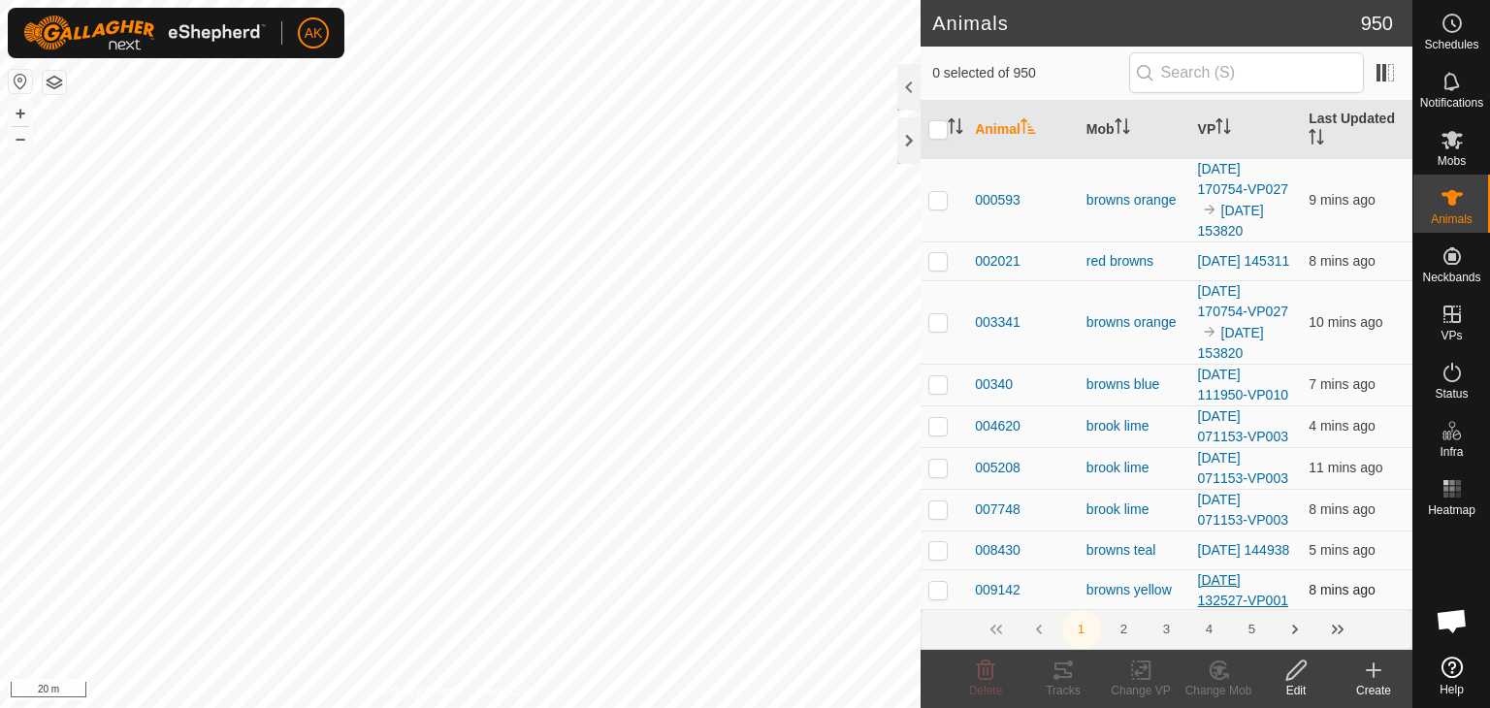
drag, startPoint x: 1332, startPoint y: 637, endPoint x: 1275, endPoint y: 606, distance: 65.1
click at [1451, 263] on es-menu-bar "Schedules Notifications Mobs Animals Neckbands VPs Status Infra Heatmap Help" at bounding box center [1451, 354] width 78 height 708
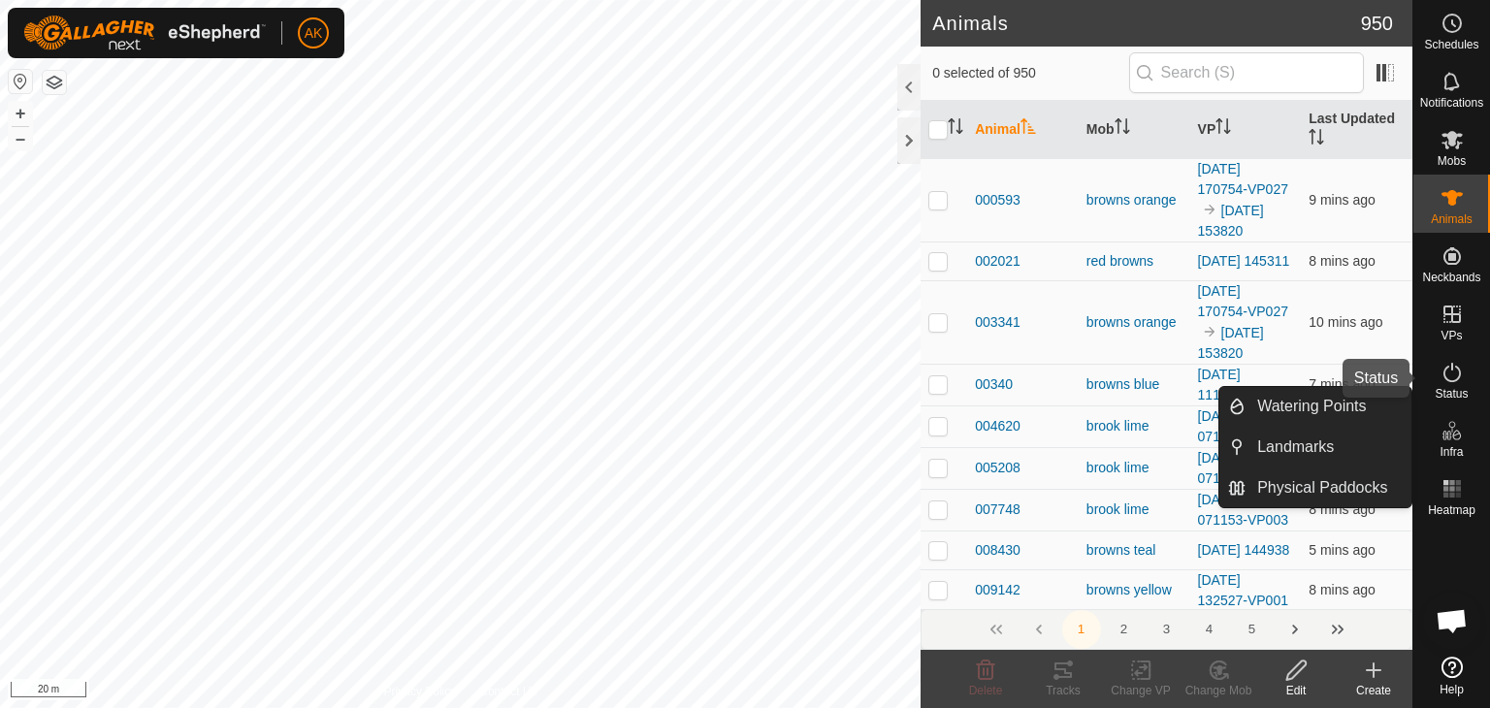
click at [1447, 376] on icon at bounding box center [1452, 372] width 23 height 23
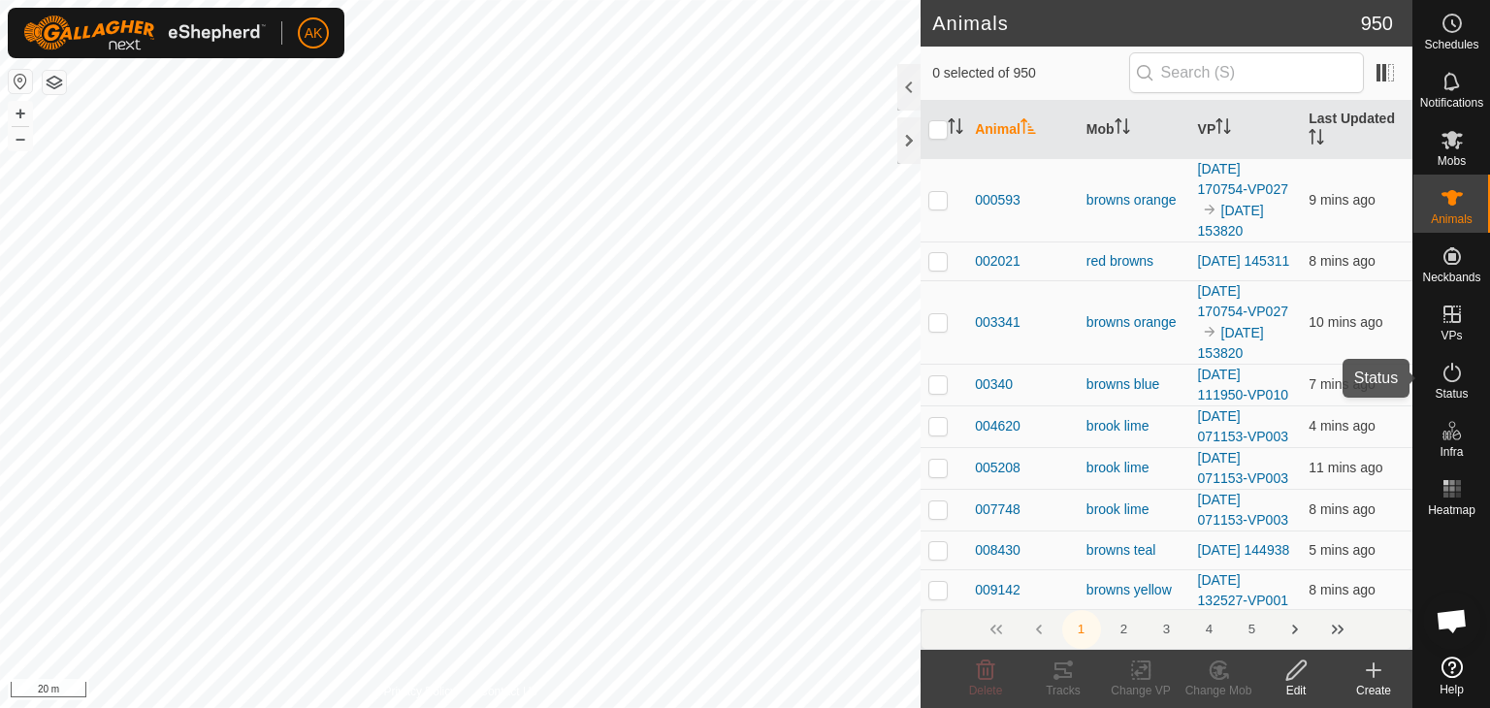
click at [1447, 376] on icon at bounding box center [1452, 372] width 23 height 23
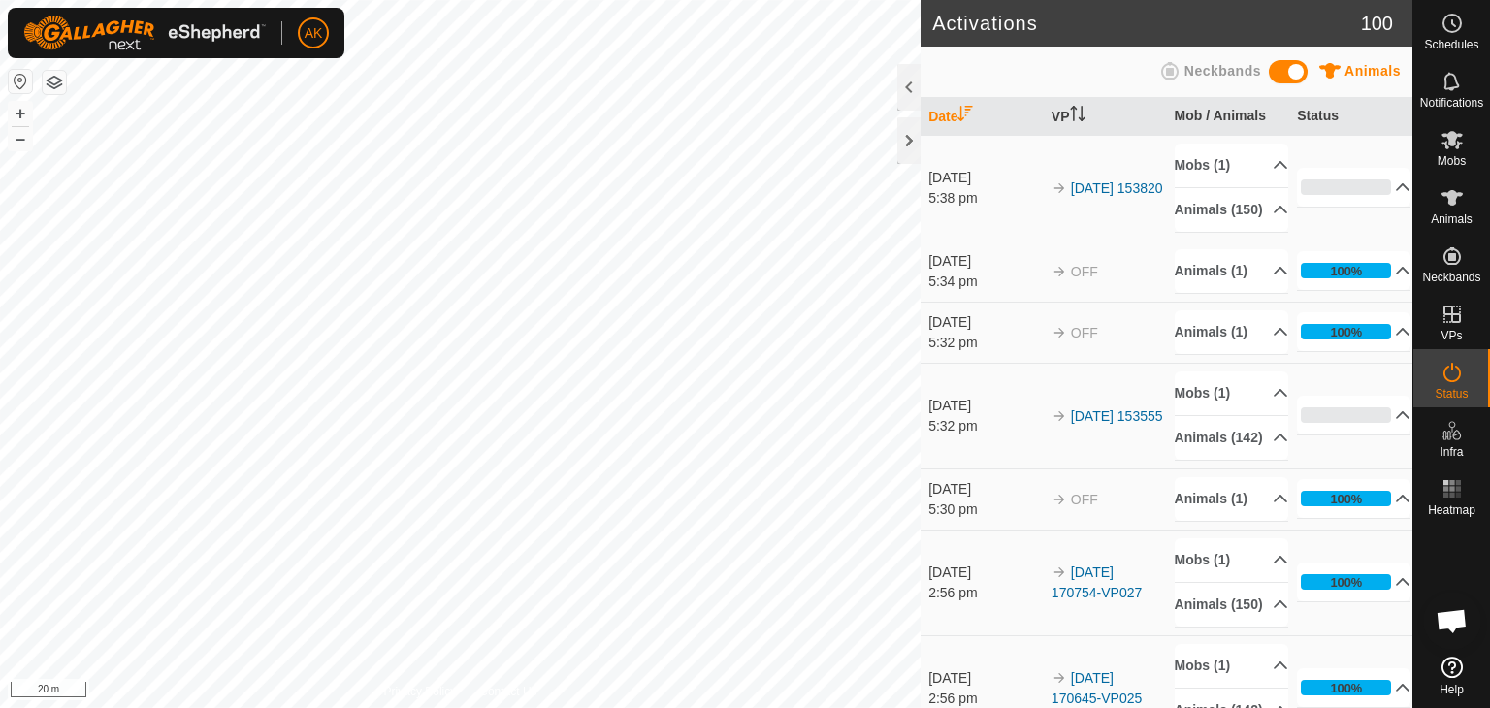
click at [1447, 376] on icon at bounding box center [1452, 372] width 23 height 23
click at [1201, 415] on p-accordion-header "Mobs (1)" at bounding box center [1231, 394] width 113 height 44
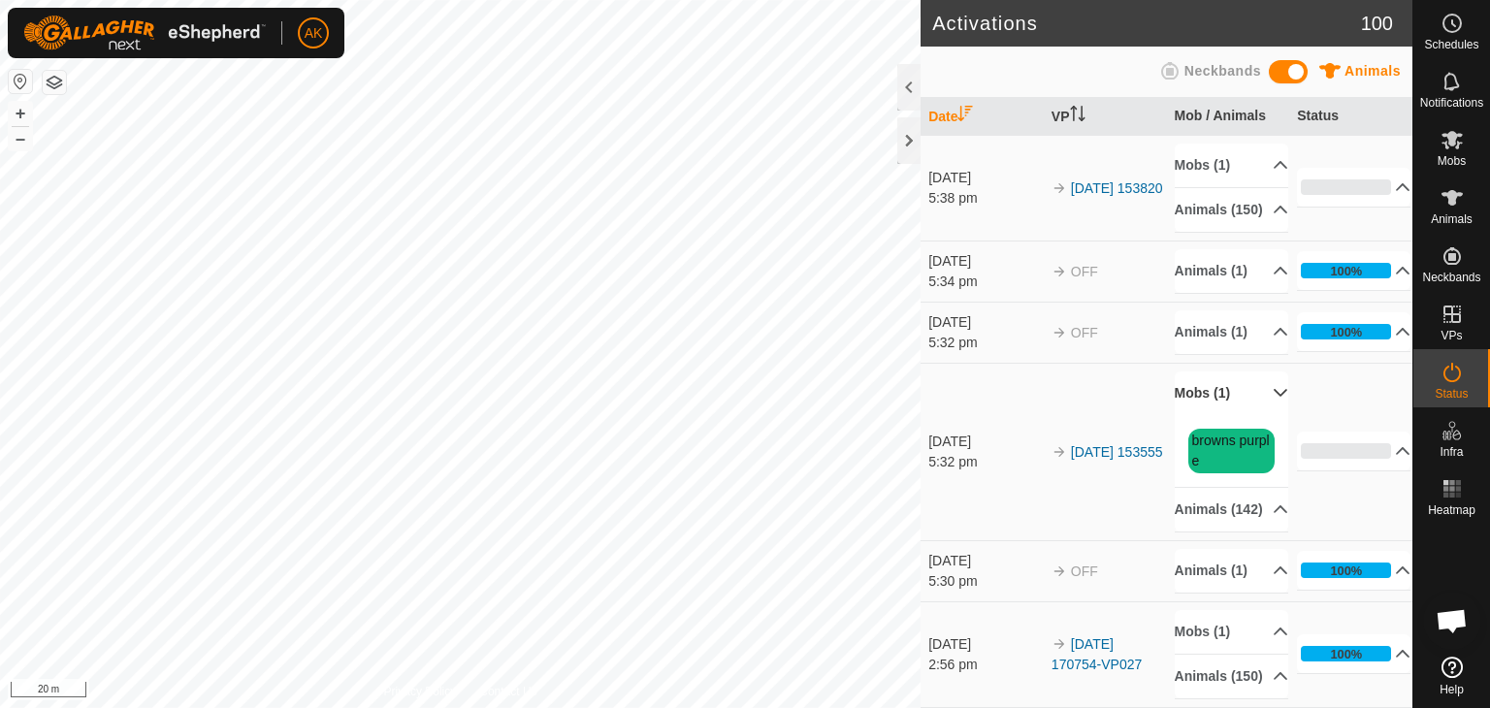
click at [1201, 415] on p-accordion-header "Mobs (1)" at bounding box center [1231, 394] width 113 height 44
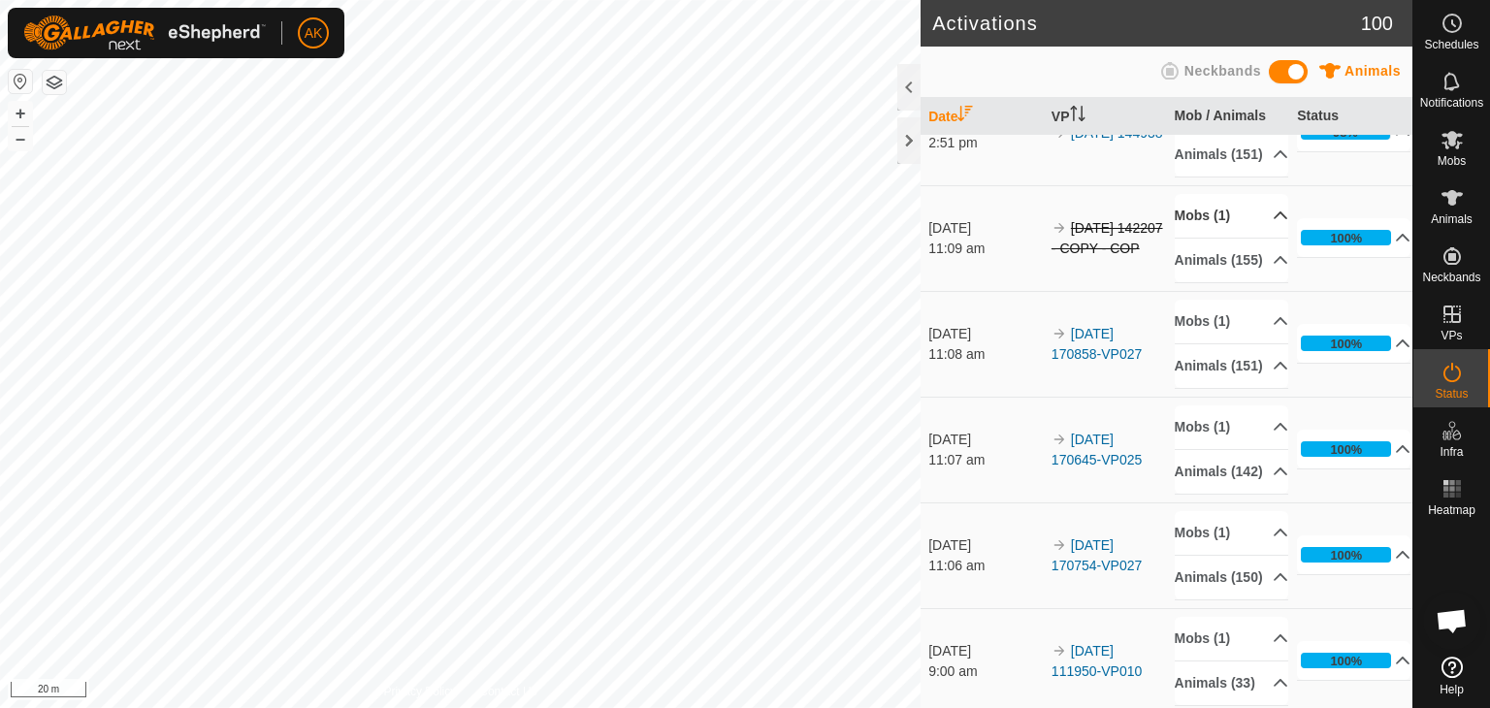
scroll to position [776, 0]
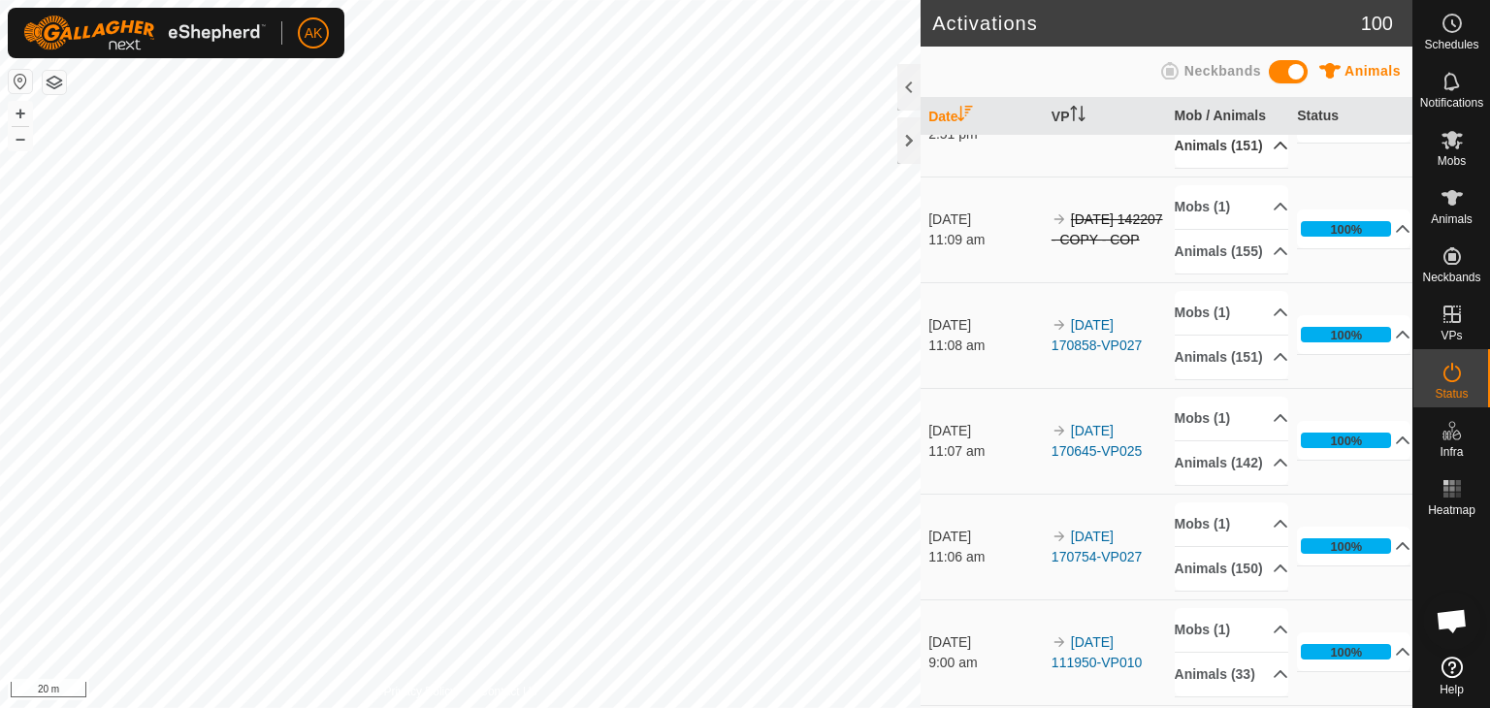
click at [1209, 168] on p-accordion-header "Animals (151)" at bounding box center [1231, 146] width 113 height 44
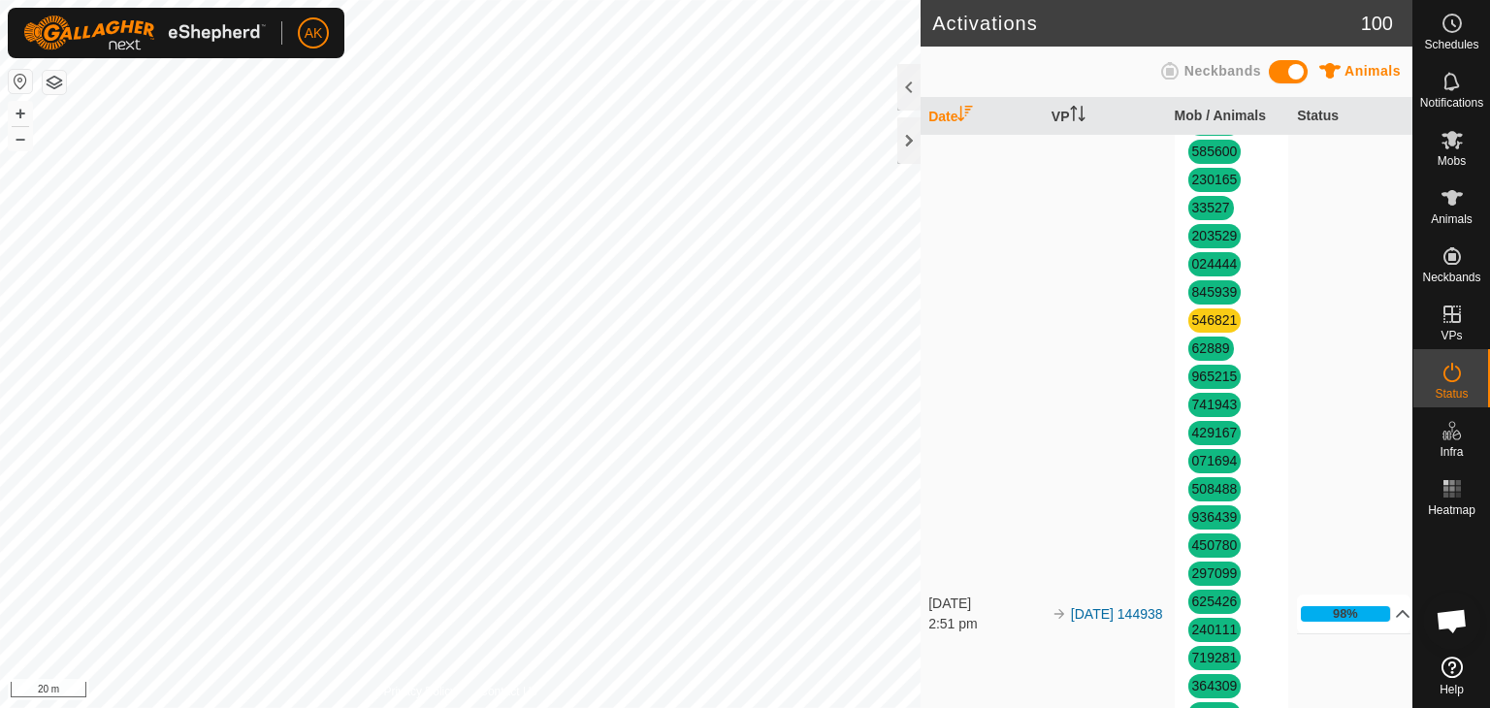
scroll to position [2522, 0]
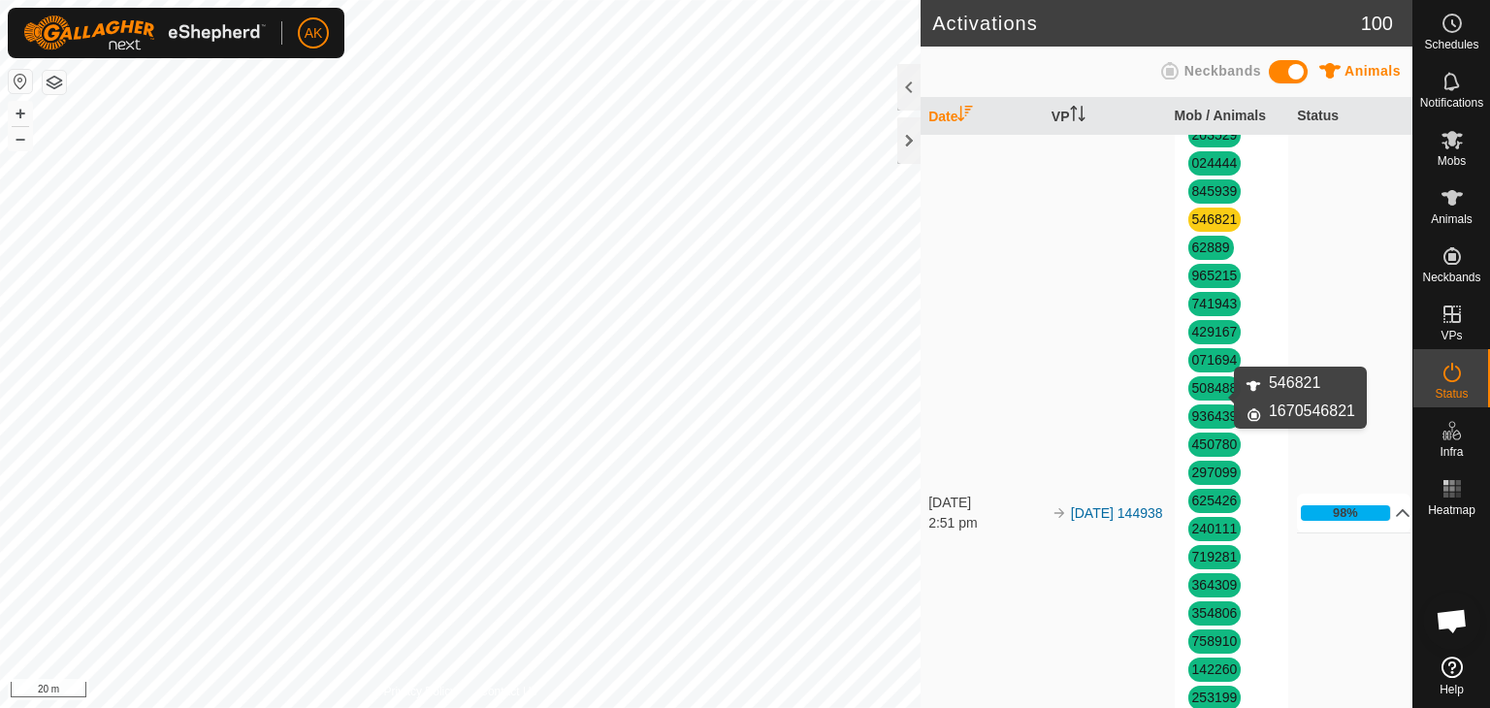
click at [1204, 227] on link "546821" at bounding box center [1215, 219] width 46 height 16
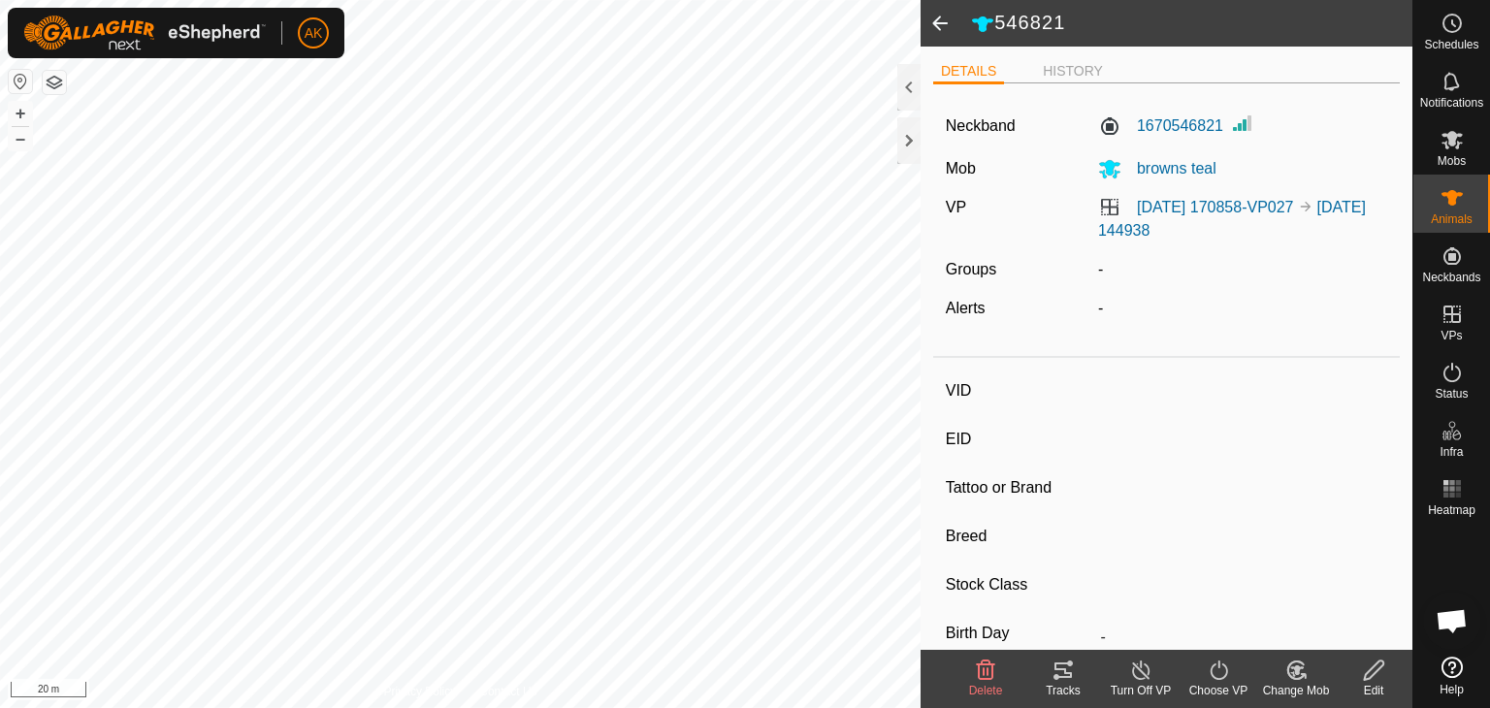
type input "546821"
type input "-"
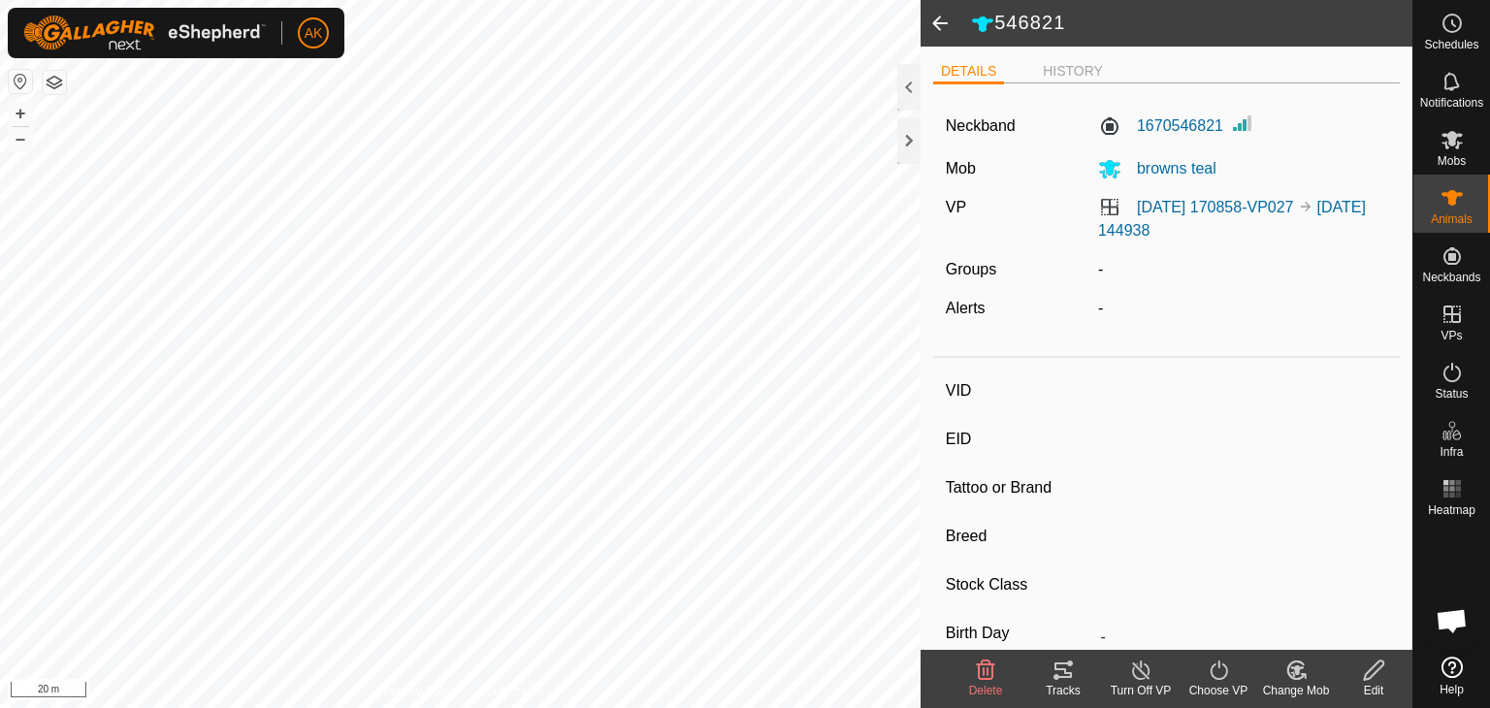
type input "-"
click at [986, 668] on icon at bounding box center [985, 670] width 23 height 23
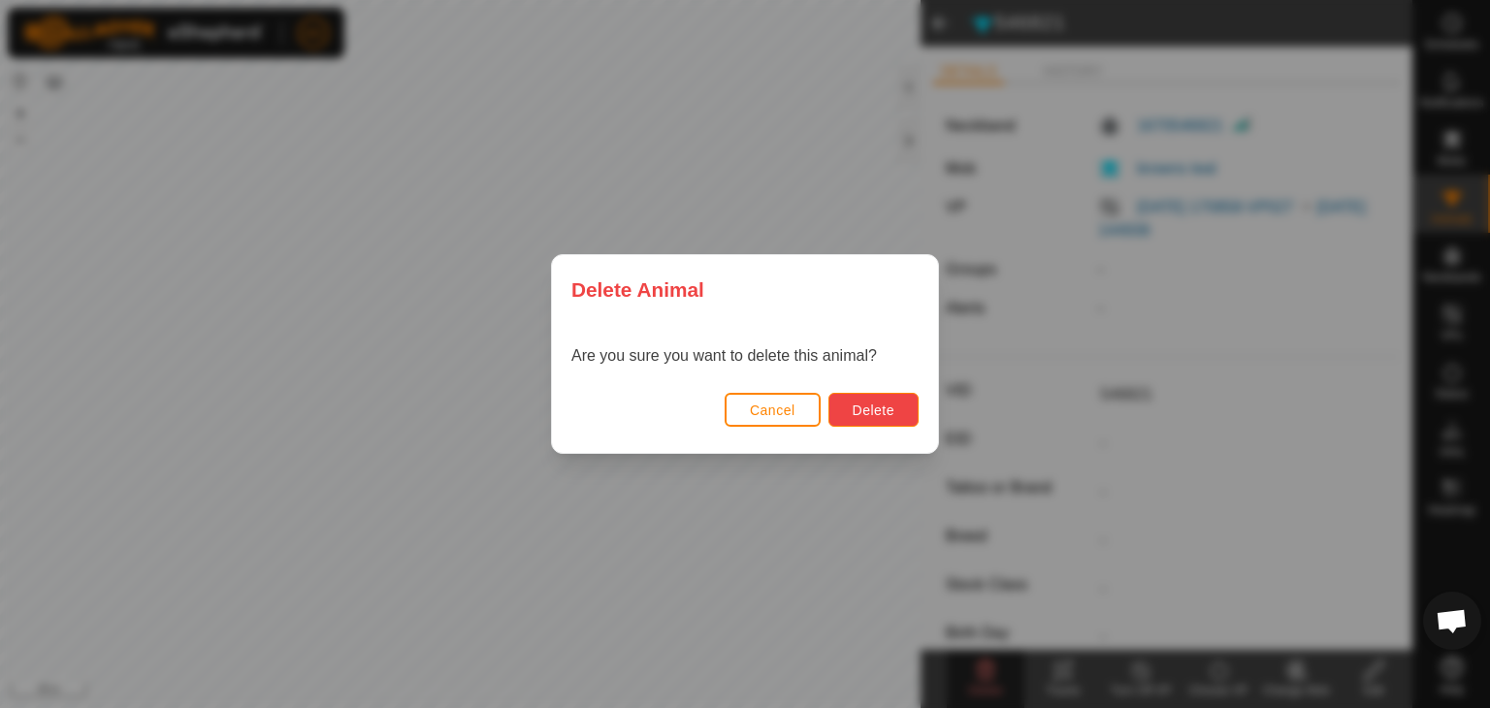
click at [867, 398] on button "Delete" at bounding box center [873, 410] width 90 height 34
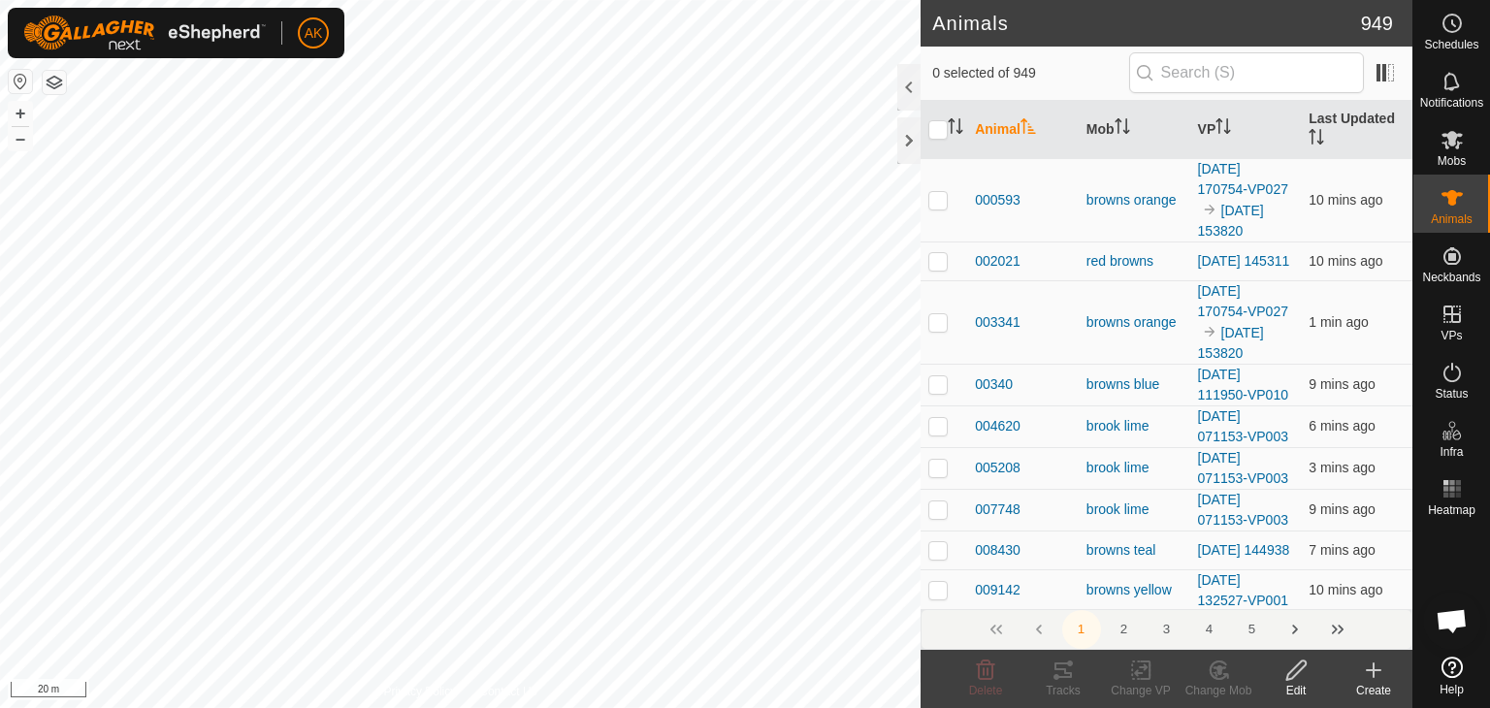
click at [1375, 670] on icon at bounding box center [1374, 670] width 14 height 0
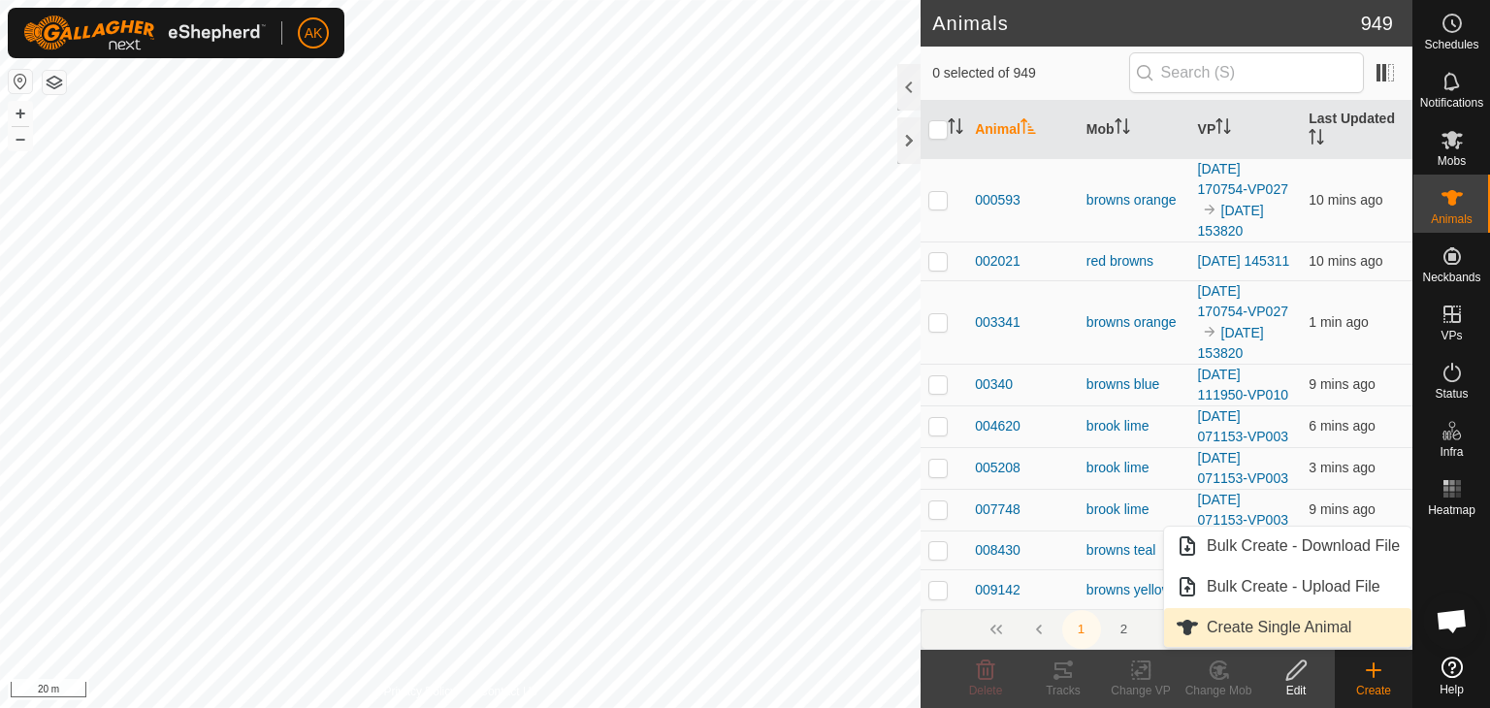
click at [1269, 624] on link "Create Single Animal" at bounding box center [1287, 627] width 247 height 39
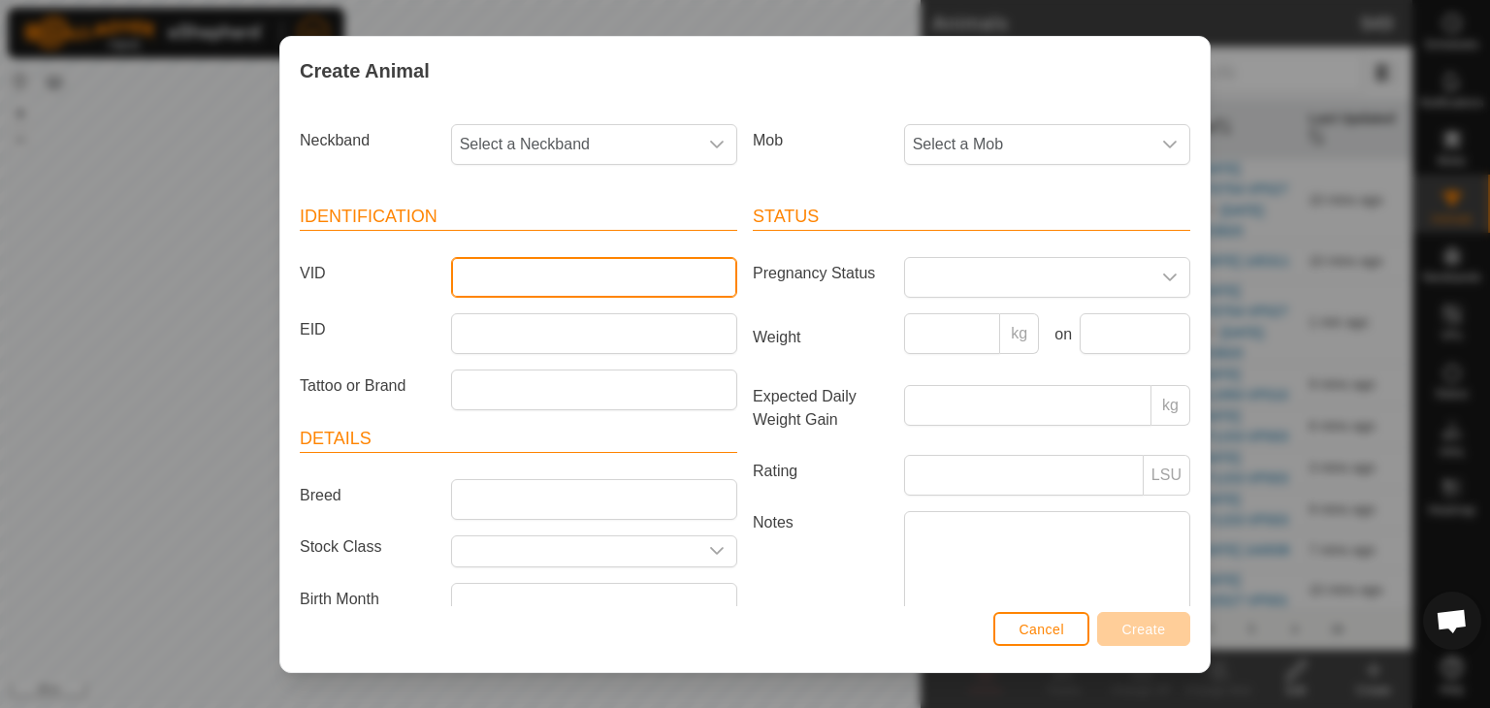
click at [484, 272] on input "VID" at bounding box center [594, 277] width 286 height 41
type input "546821"
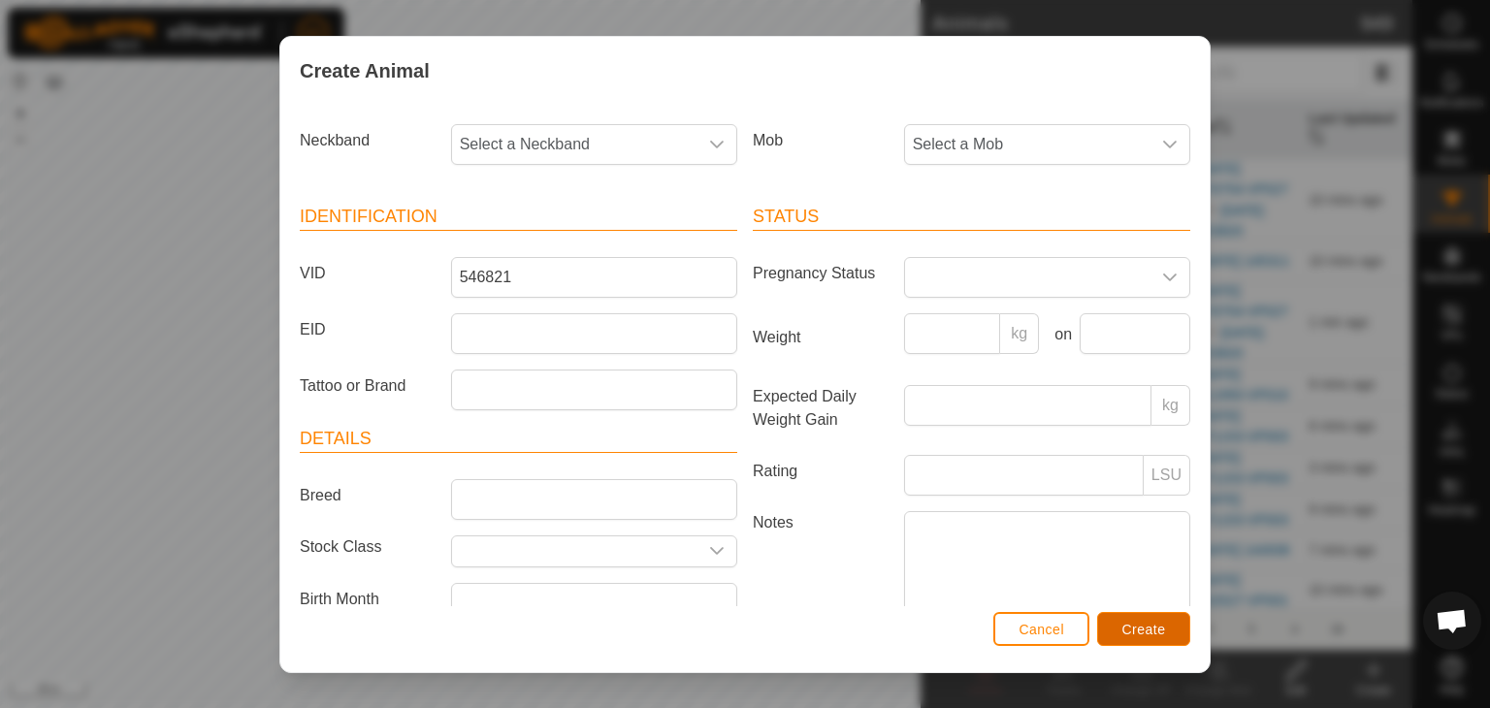
click at [1138, 623] on span "Create" at bounding box center [1144, 630] width 44 height 16
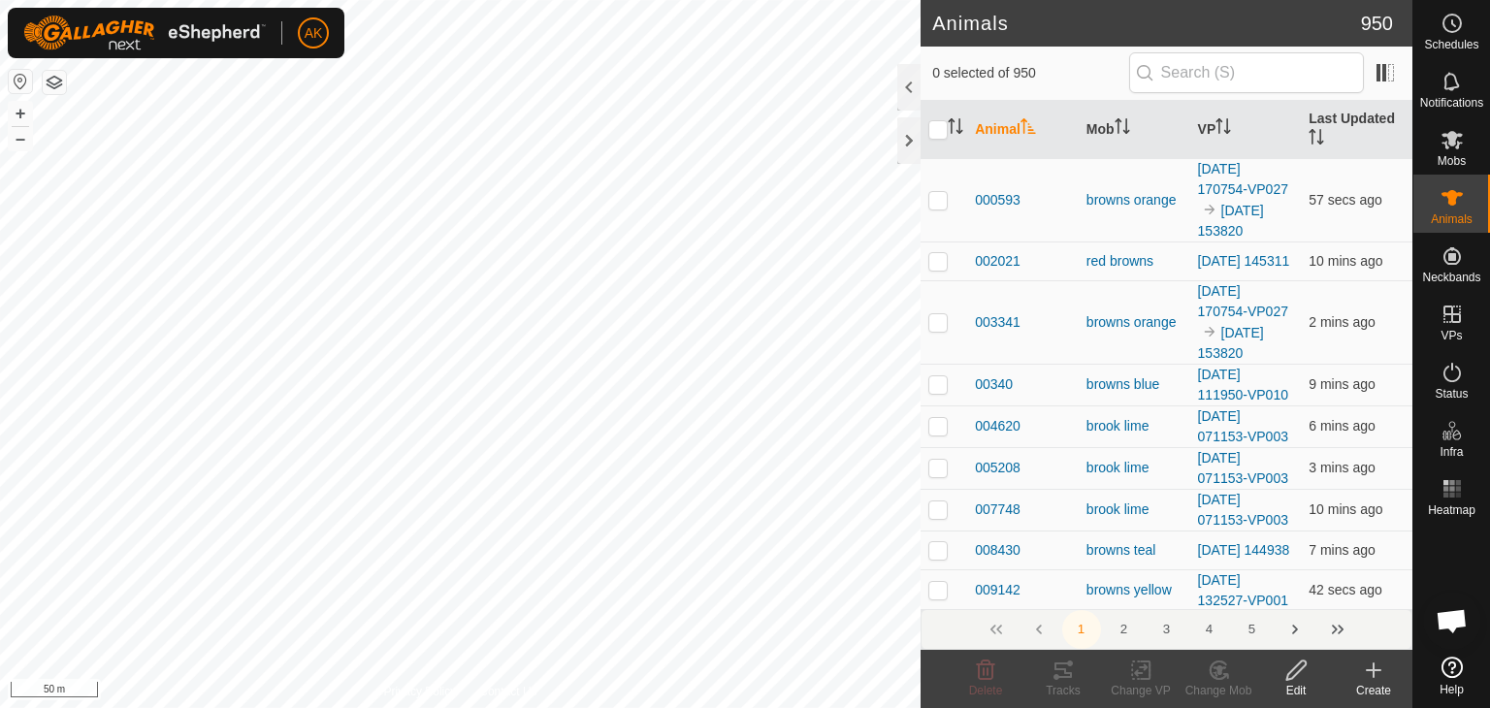
click at [50, 79] on button "button" at bounding box center [54, 82] width 23 height 23
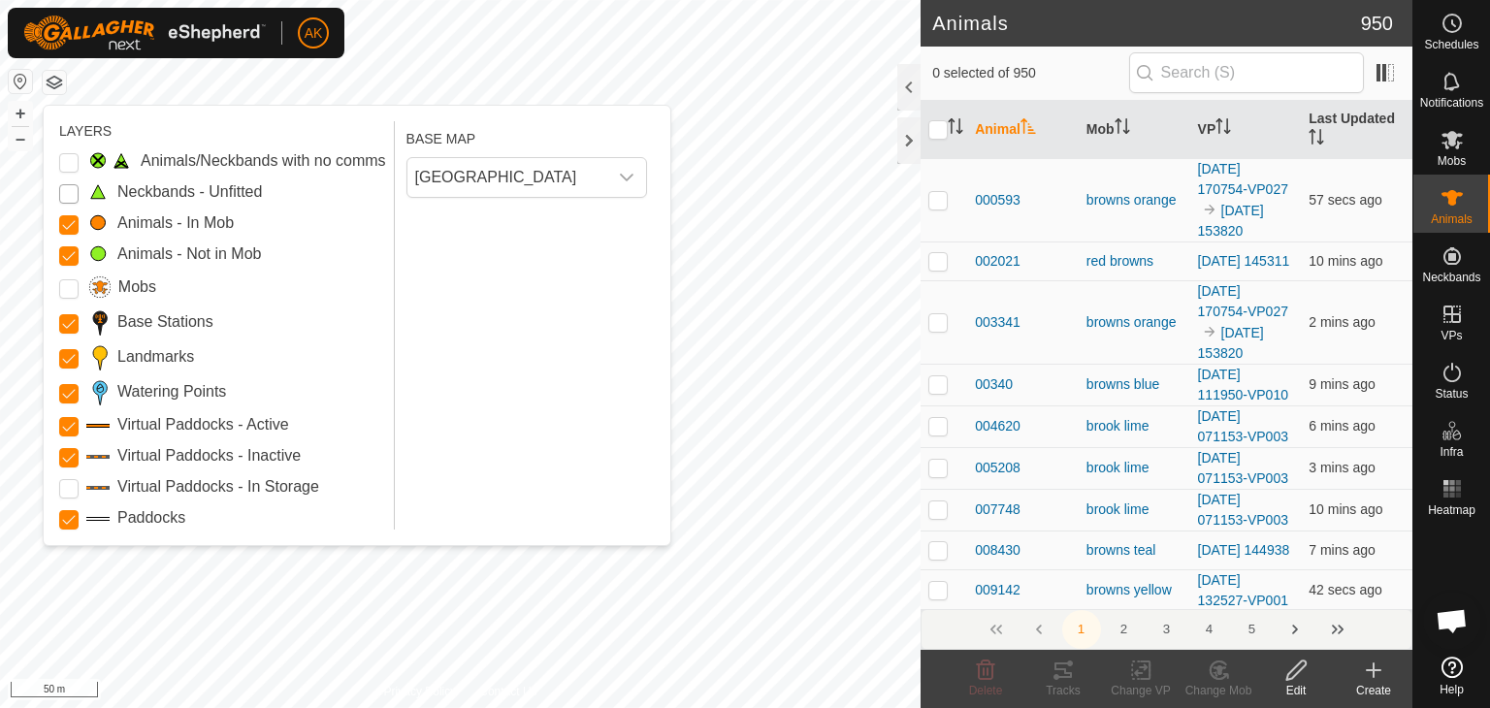
click at [69, 193] on Unfitted "Neckbands - Unfitted" at bounding box center [68, 193] width 19 height 19
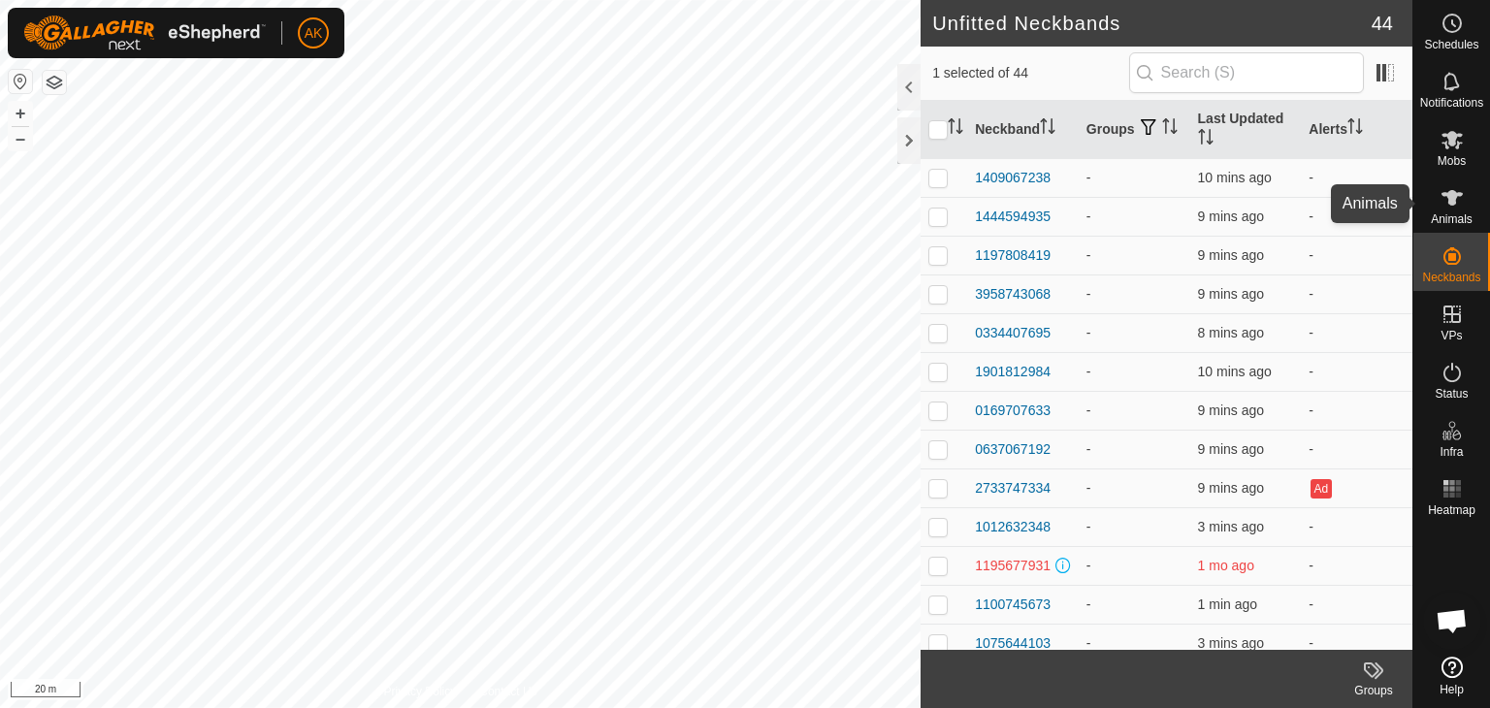
click at [1455, 196] on icon at bounding box center [1452, 198] width 21 height 16
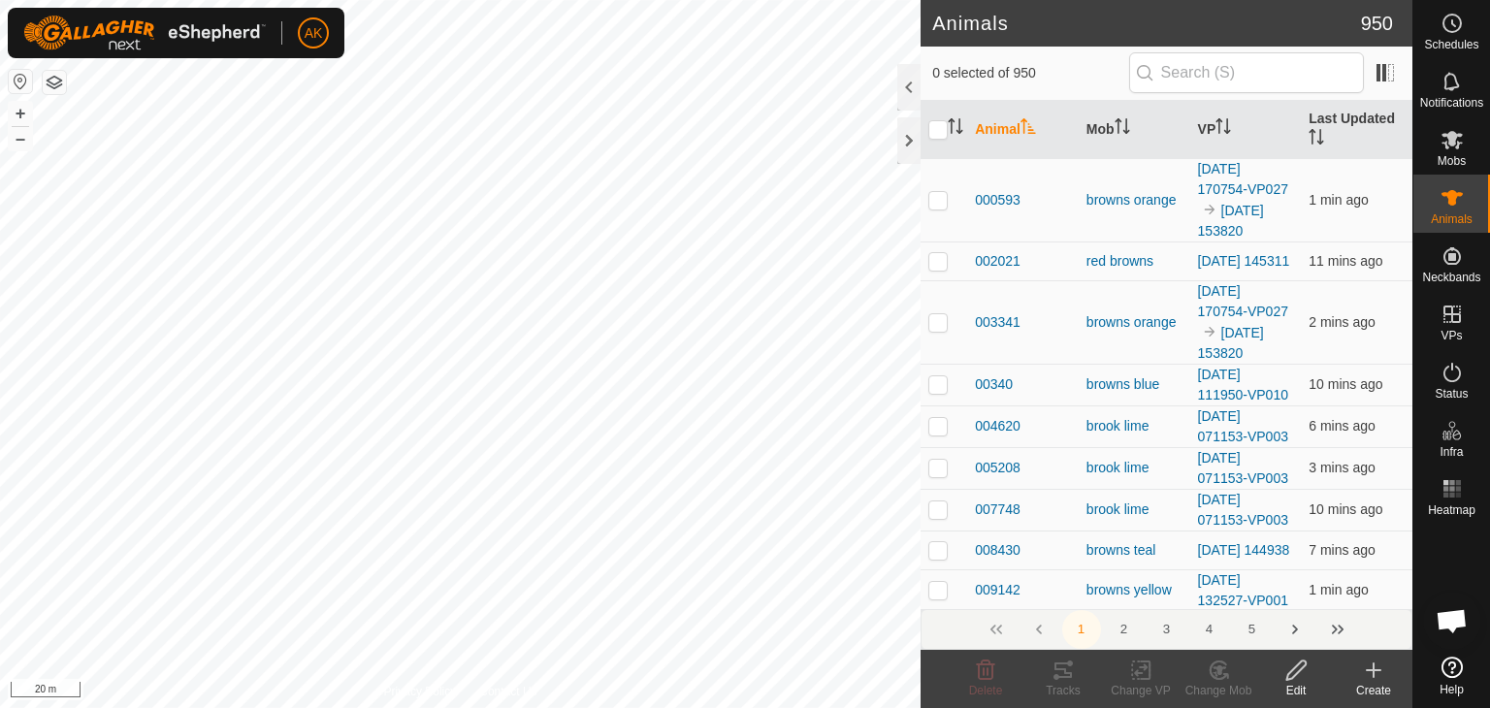
click at [1366, 672] on icon at bounding box center [1373, 670] width 23 height 23
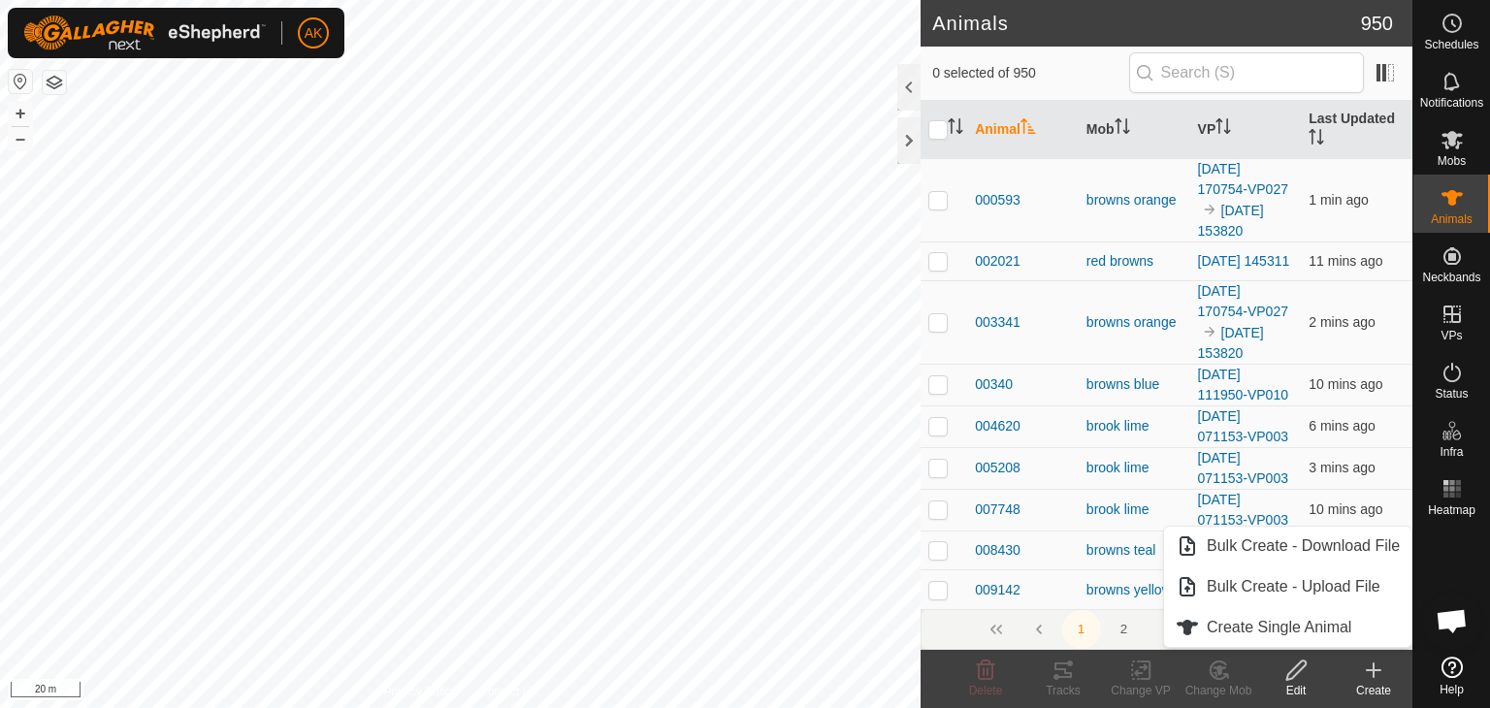
click at [1251, 625] on link "Create Single Animal" at bounding box center [1287, 627] width 247 height 39
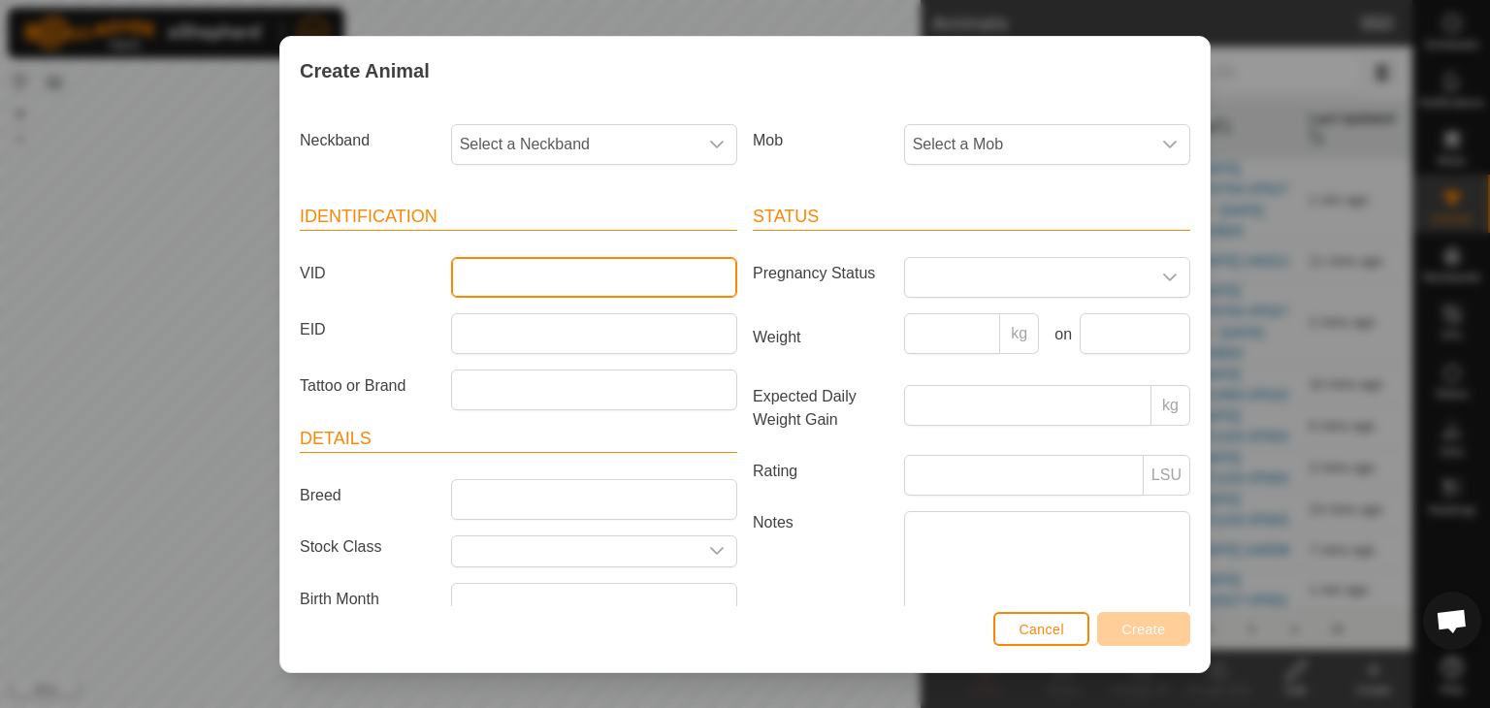
click at [486, 277] on input "VID" at bounding box center [594, 277] width 286 height 41
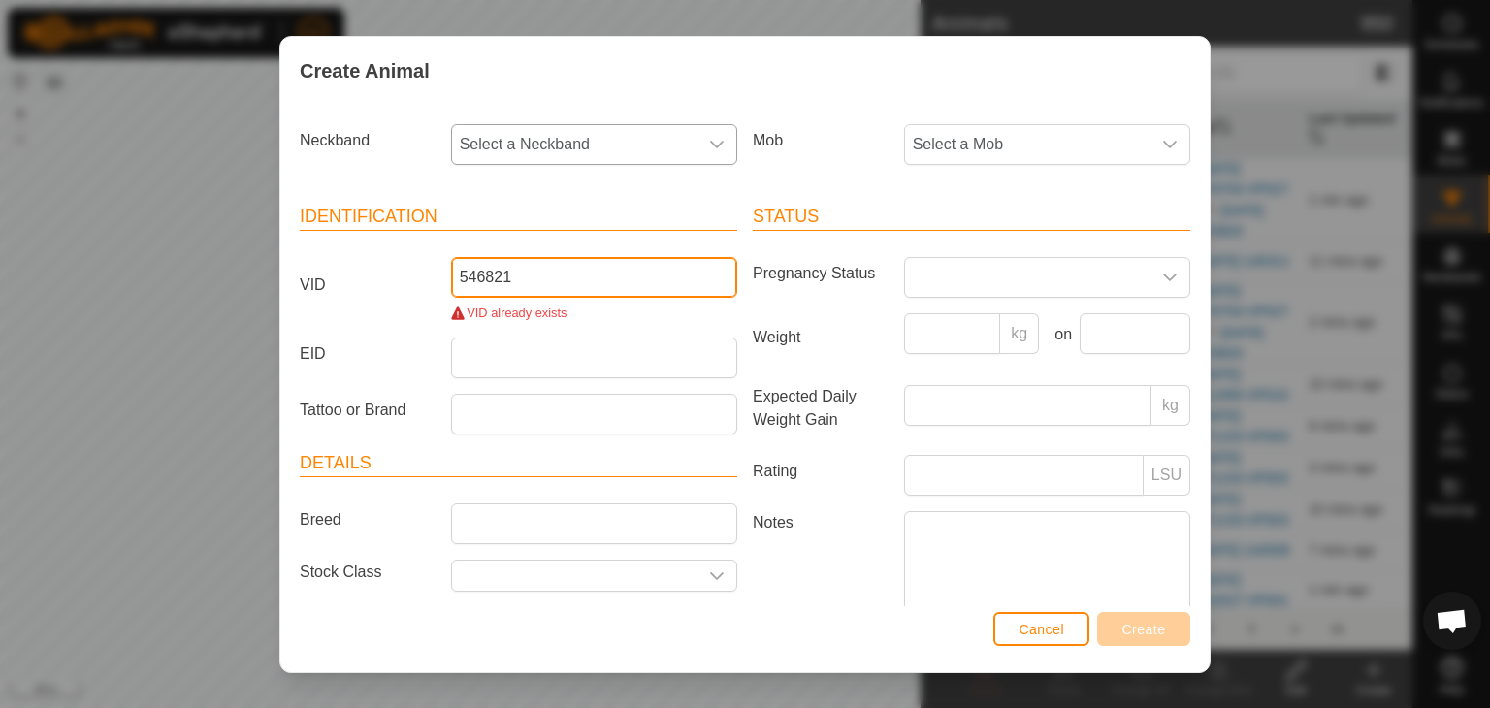
type input "546821"
click at [710, 142] on icon "dropdown trigger" at bounding box center [717, 145] width 14 height 8
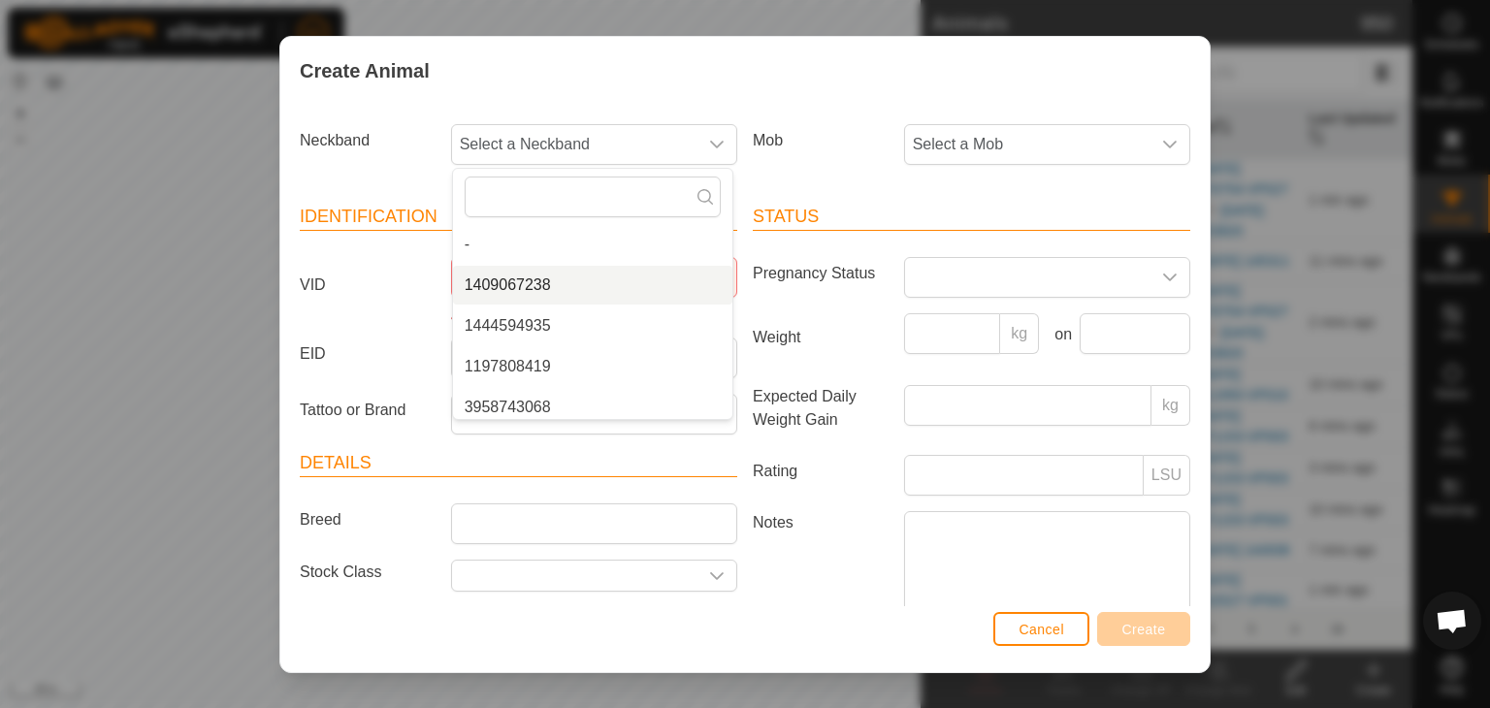
click at [420, 273] on label "VID" at bounding box center [367, 286] width 151 height 58
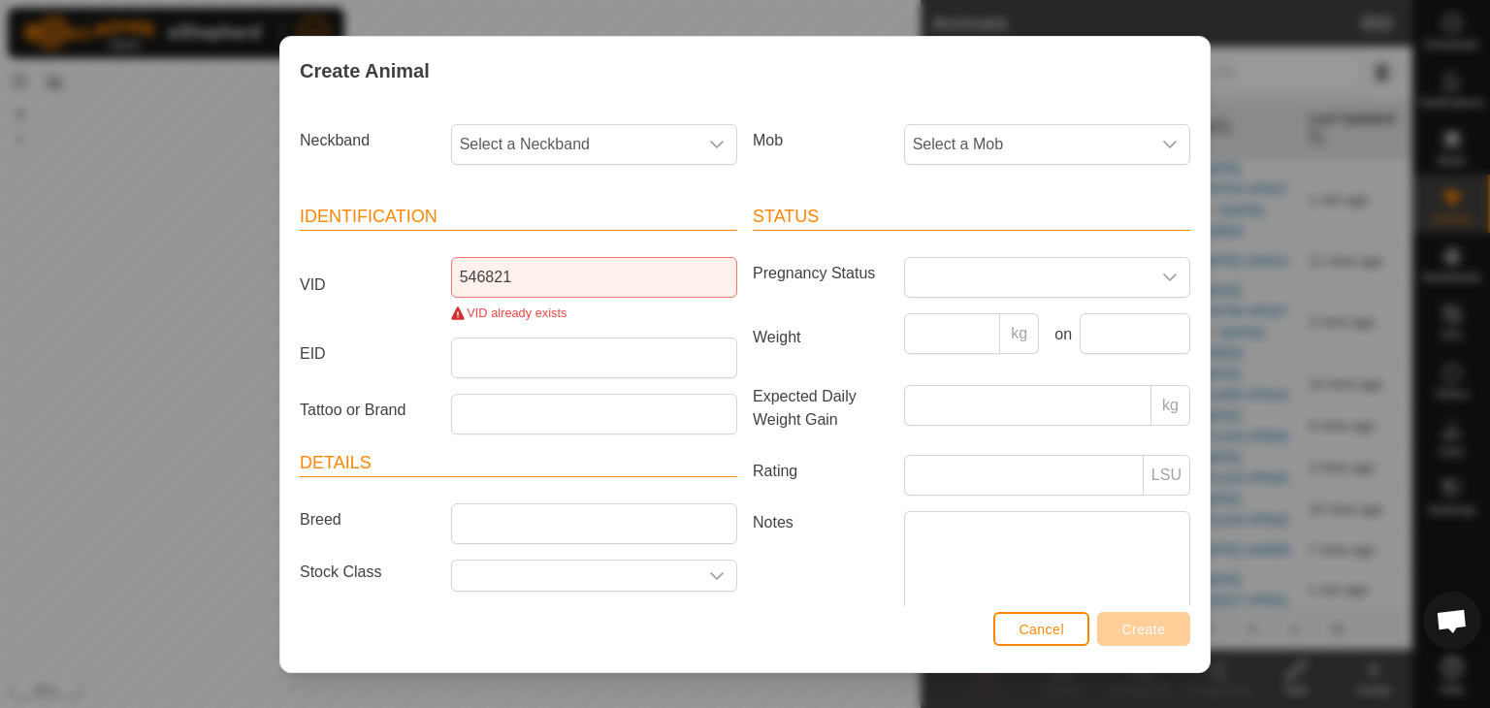
click at [451, 273] on input "546821" at bounding box center [594, 277] width 286 height 41
click at [930, 147] on span "Select a Mob" at bounding box center [1027, 144] width 245 height 39
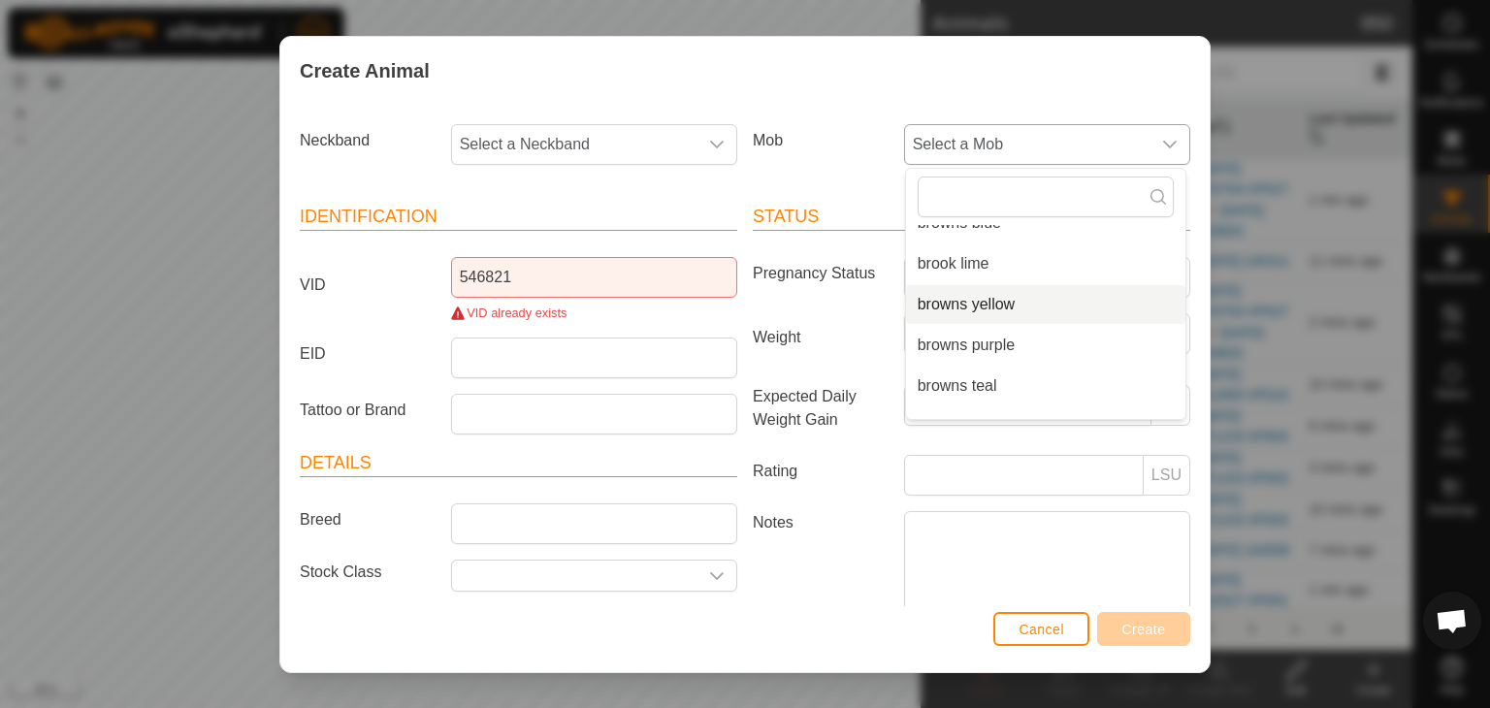
scroll to position [171, 0]
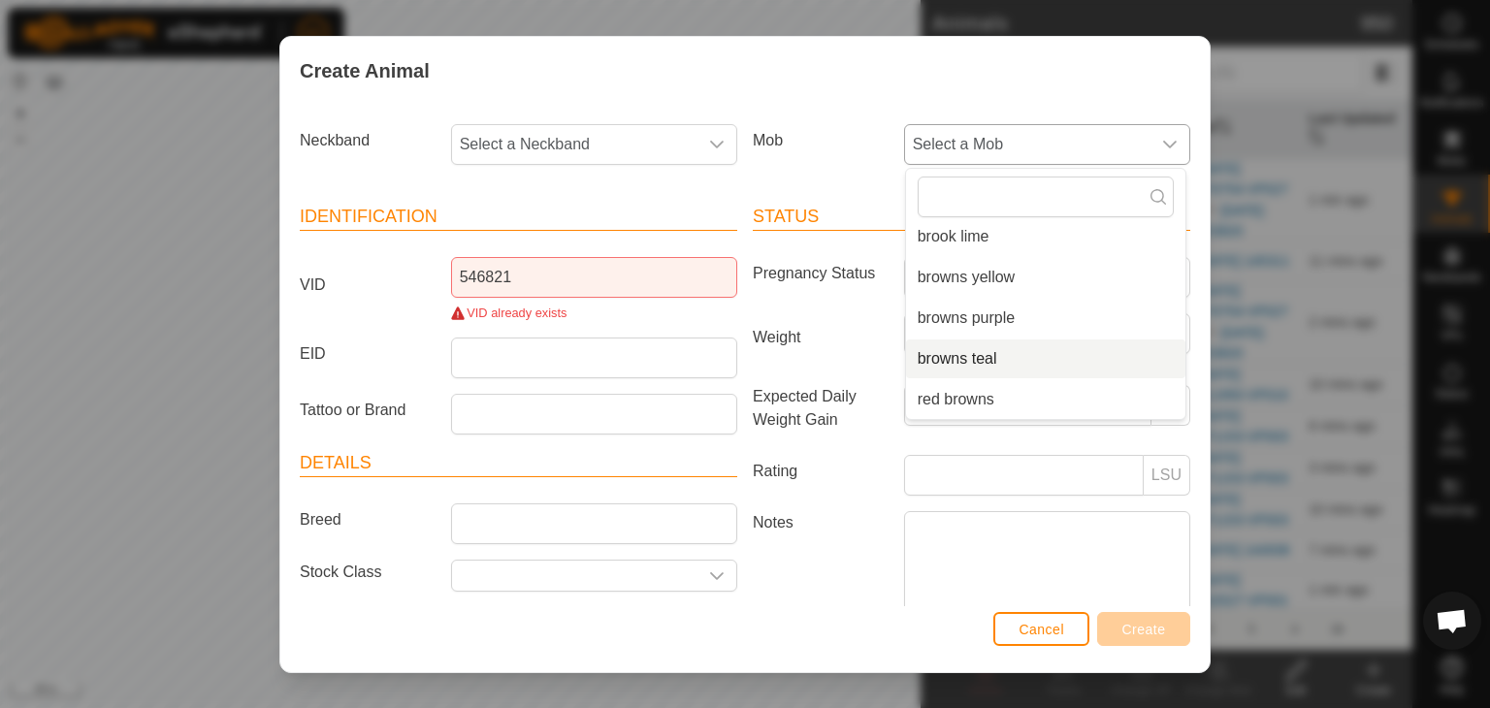
click at [958, 358] on li "browns teal" at bounding box center [1045, 359] width 279 height 39
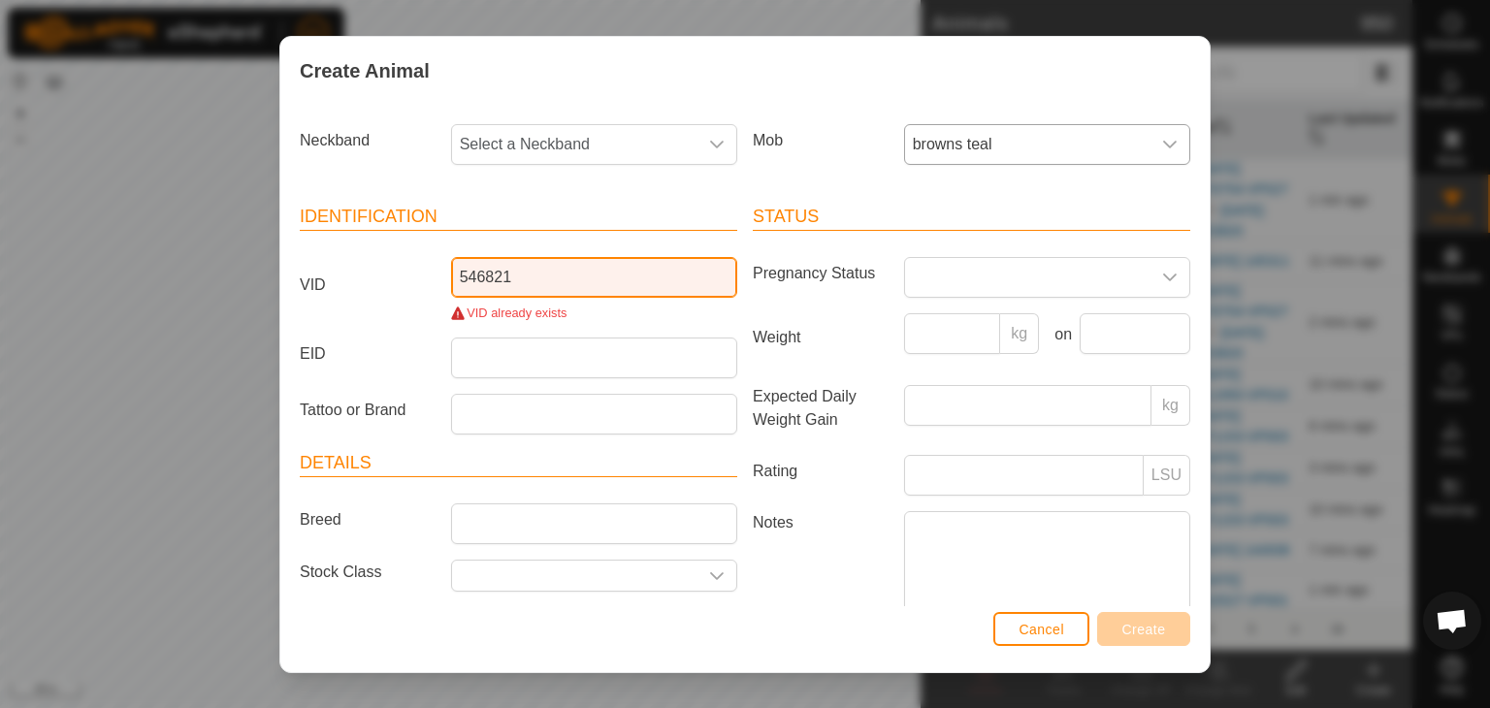
click at [563, 271] on input "546821" at bounding box center [594, 277] width 286 height 41
click at [715, 139] on icon "dropdown trigger" at bounding box center [717, 145] width 16 height 16
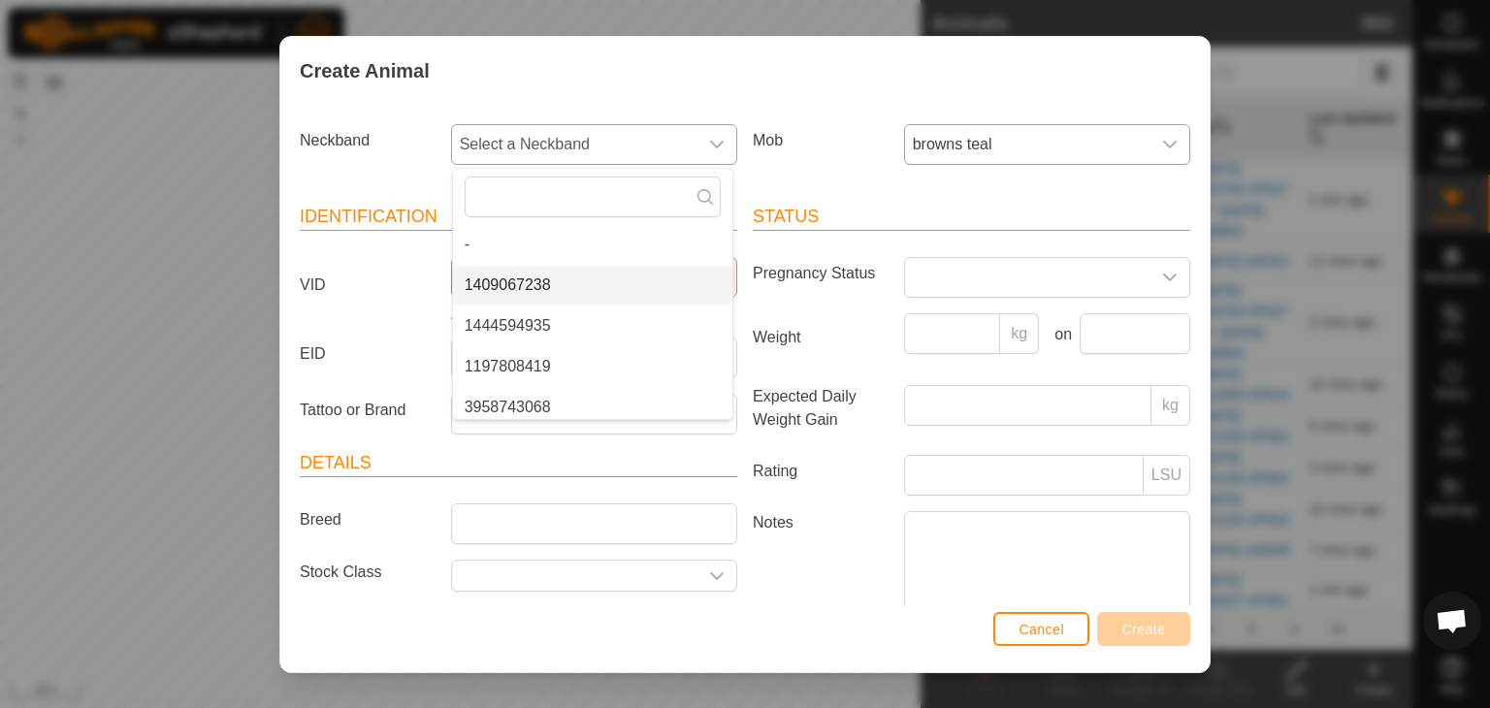
click at [709, 141] on icon "dropdown trigger" at bounding box center [717, 145] width 16 height 16
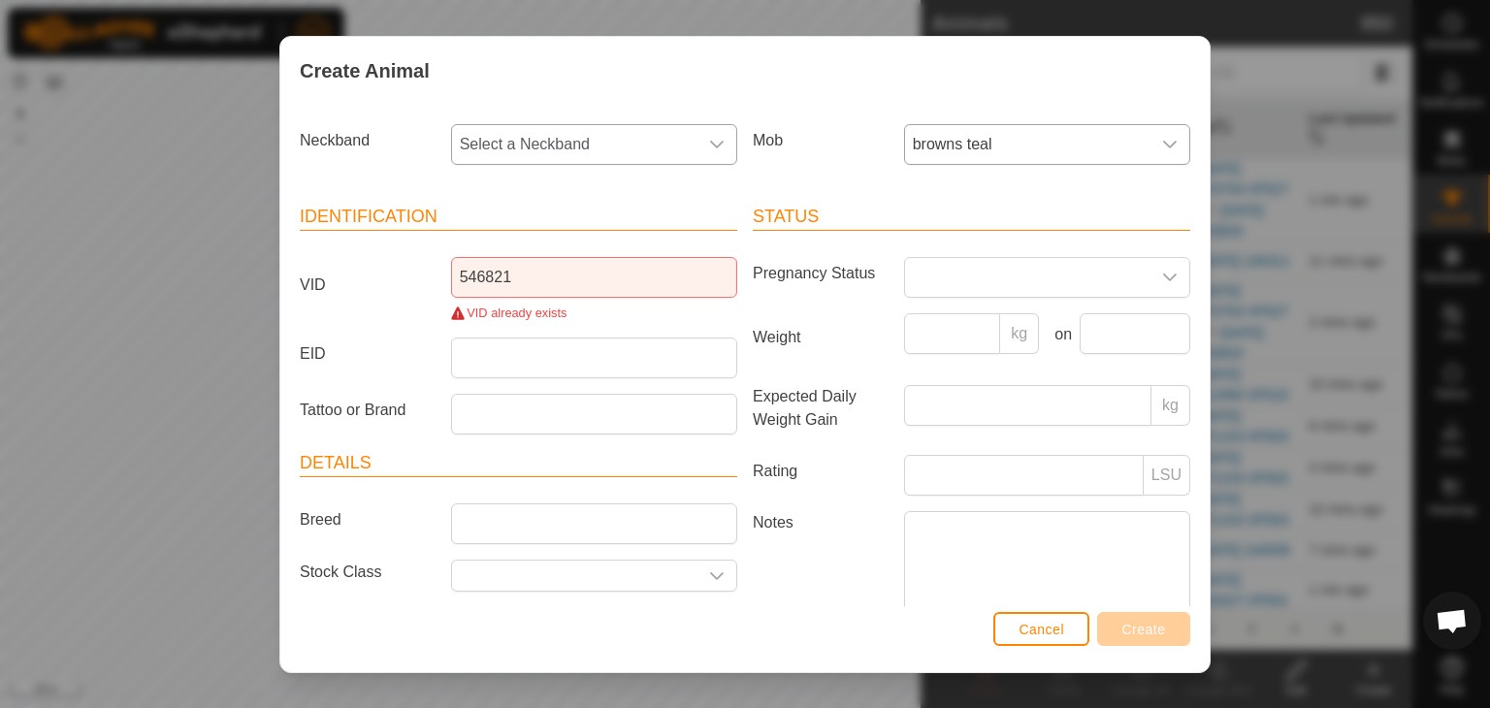
click at [709, 141] on icon "dropdown trigger" at bounding box center [717, 145] width 16 height 16
click at [1046, 623] on span "Cancel" at bounding box center [1042, 630] width 46 height 16
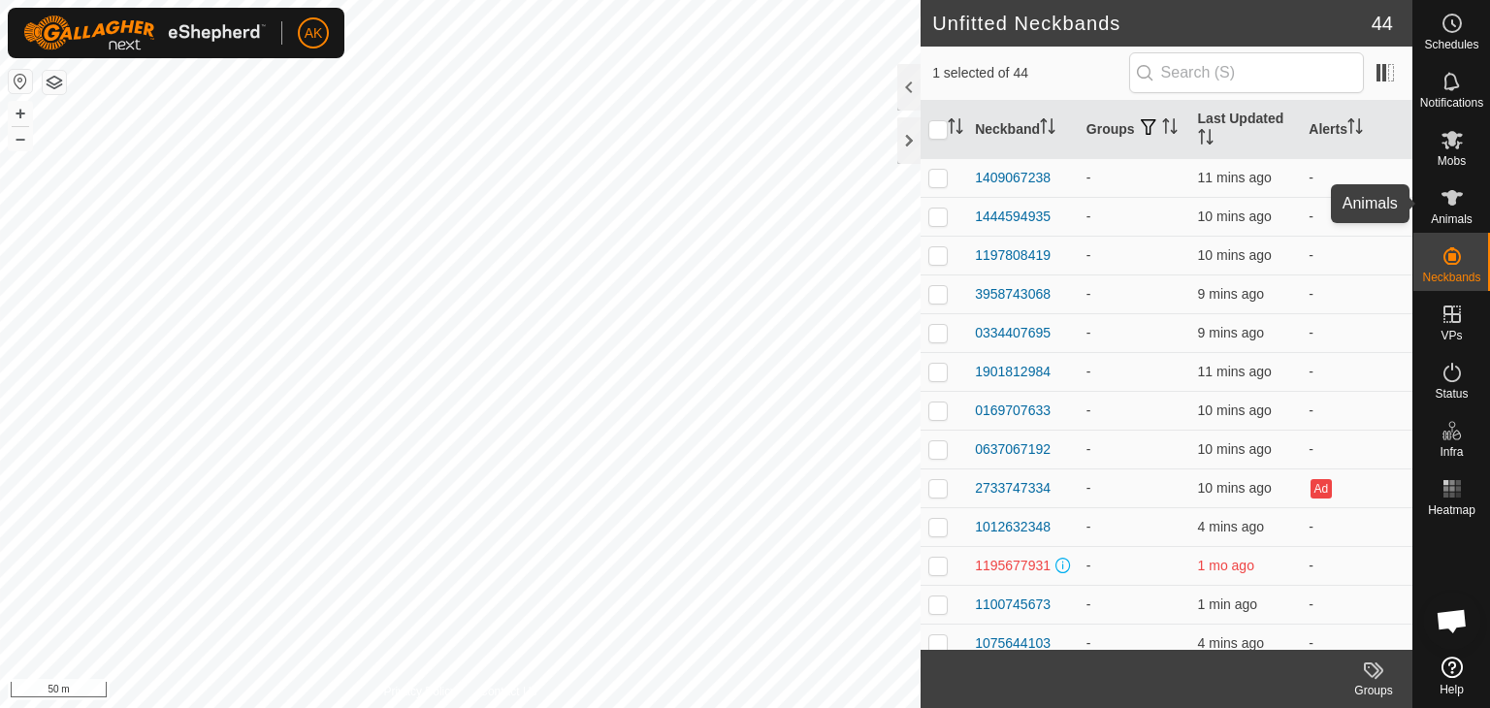
click at [1457, 199] on icon at bounding box center [1452, 197] width 23 height 23
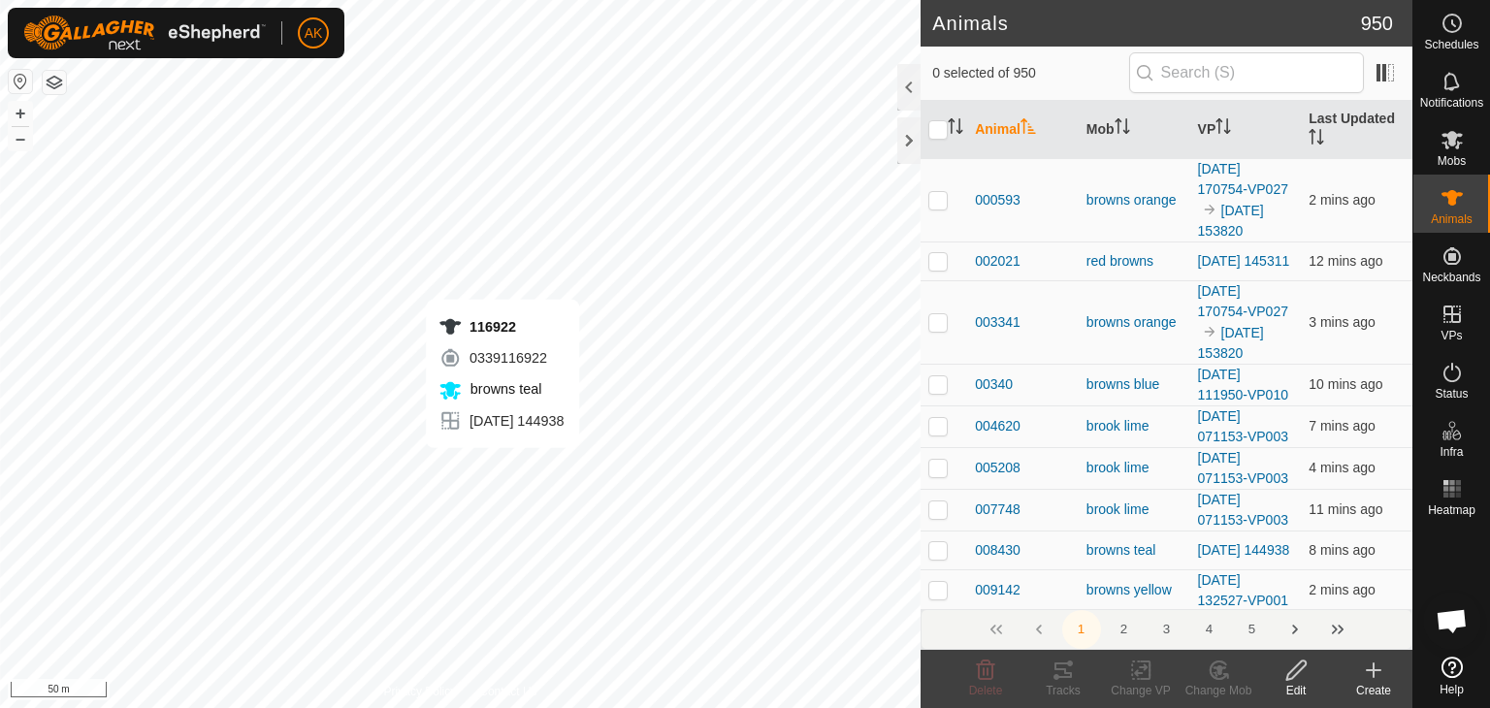
checkbox input "true"
click at [992, 674] on icon at bounding box center [986, 670] width 18 height 19
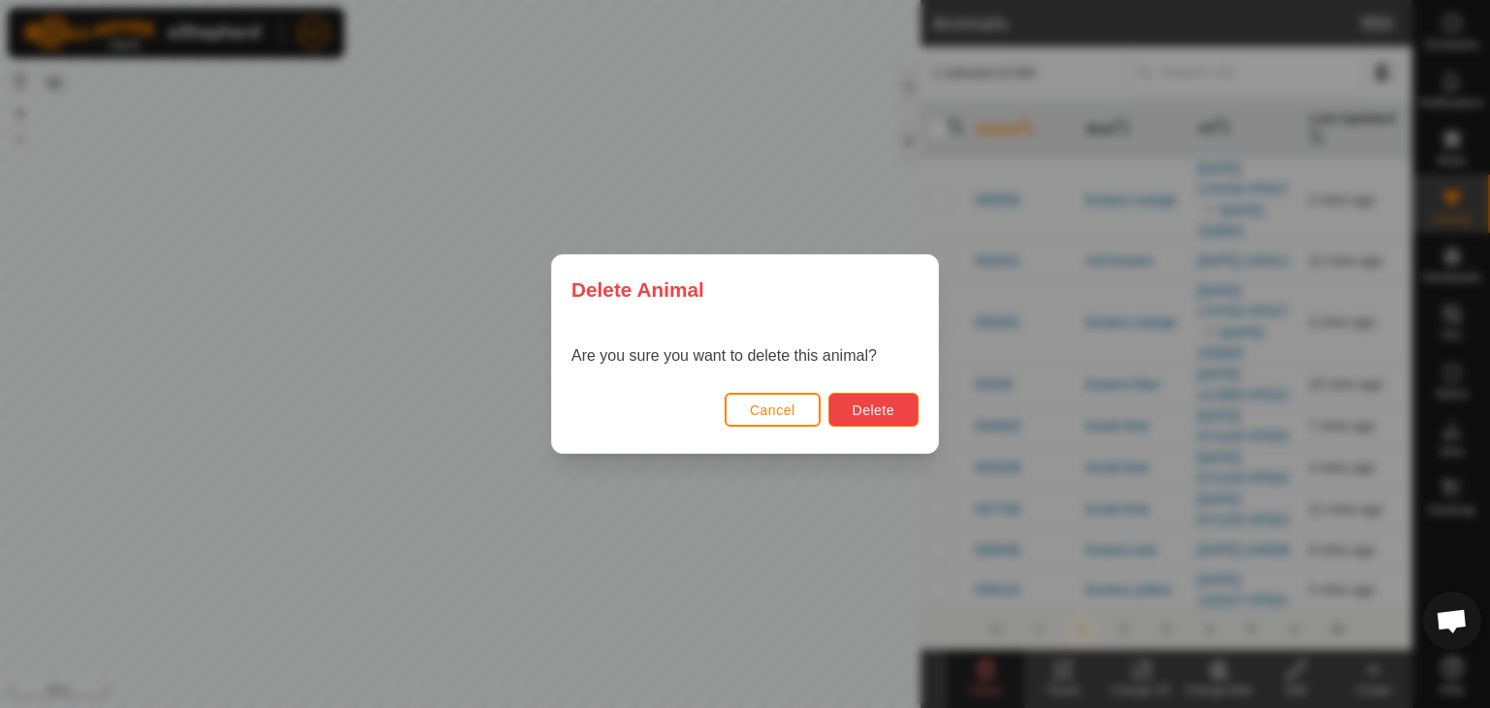
click at [873, 407] on span "Delete" at bounding box center [874, 411] width 42 height 16
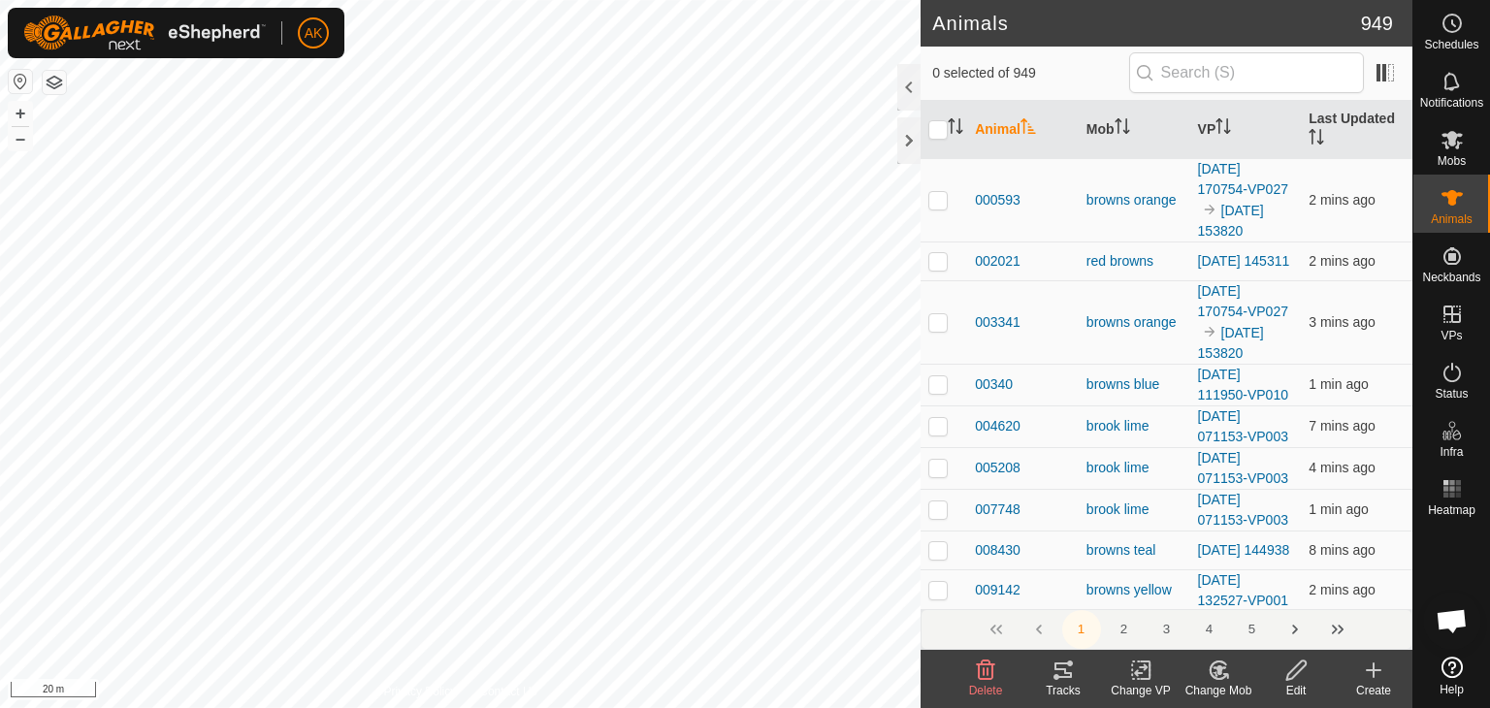
click at [1370, 659] on icon at bounding box center [1373, 670] width 23 height 23
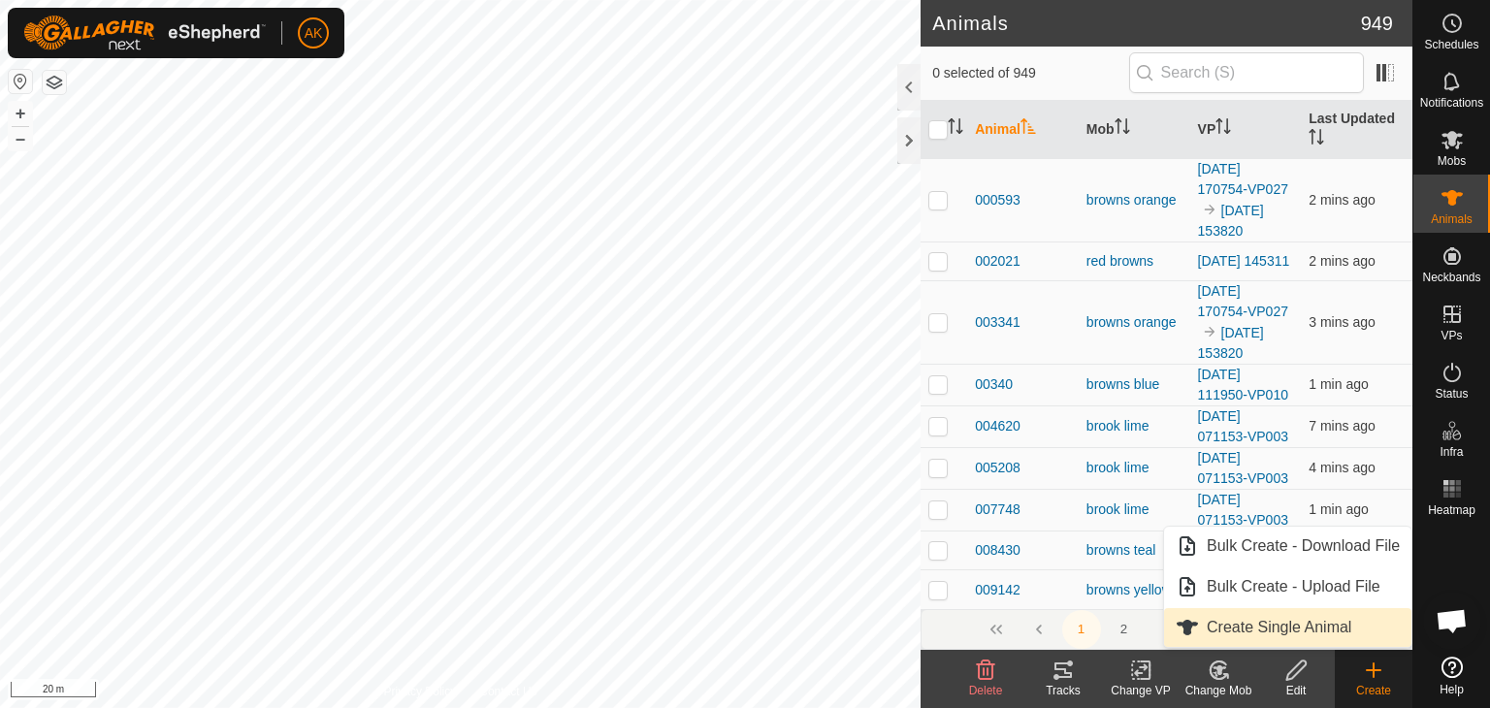
click at [1279, 627] on link "Create Single Animal" at bounding box center [1287, 627] width 247 height 39
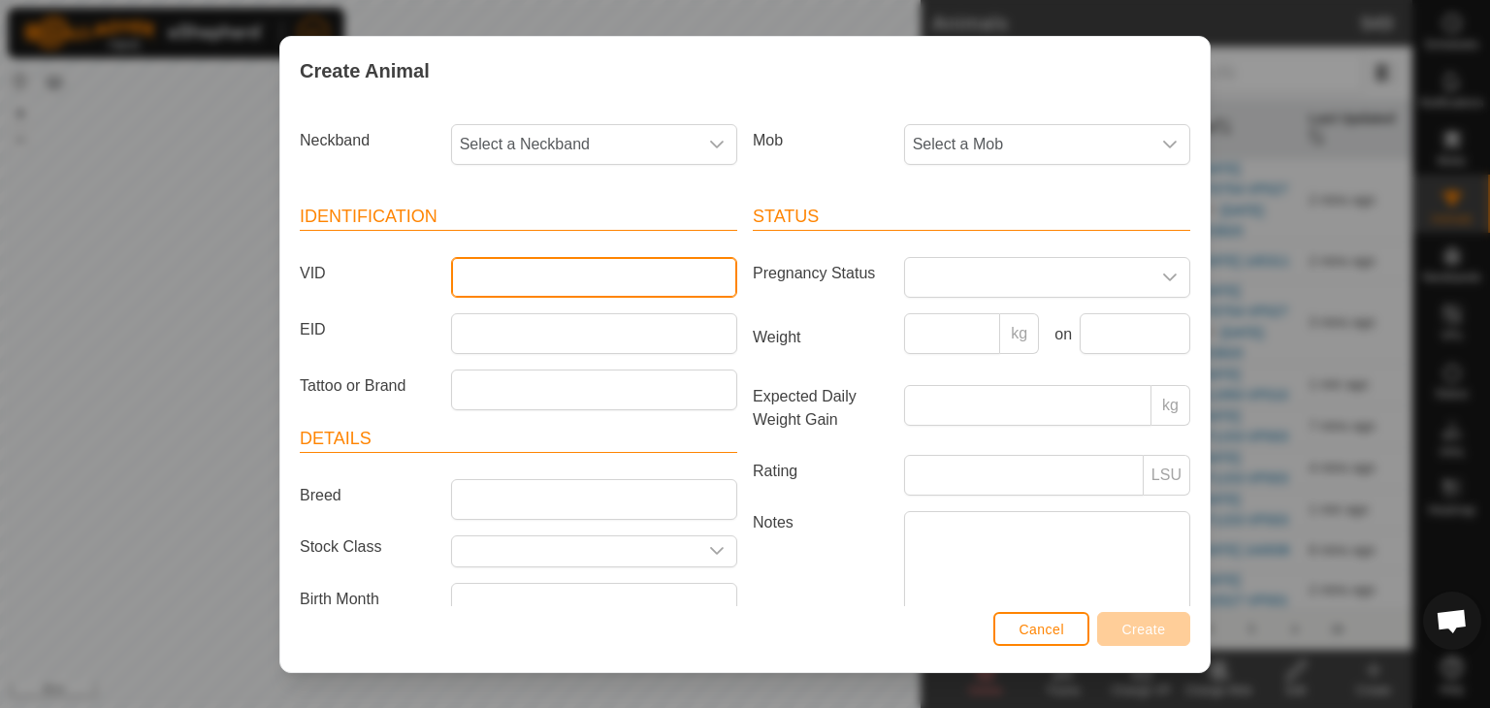
click at [488, 285] on input "VID" at bounding box center [594, 277] width 286 height 41
type input "116922"
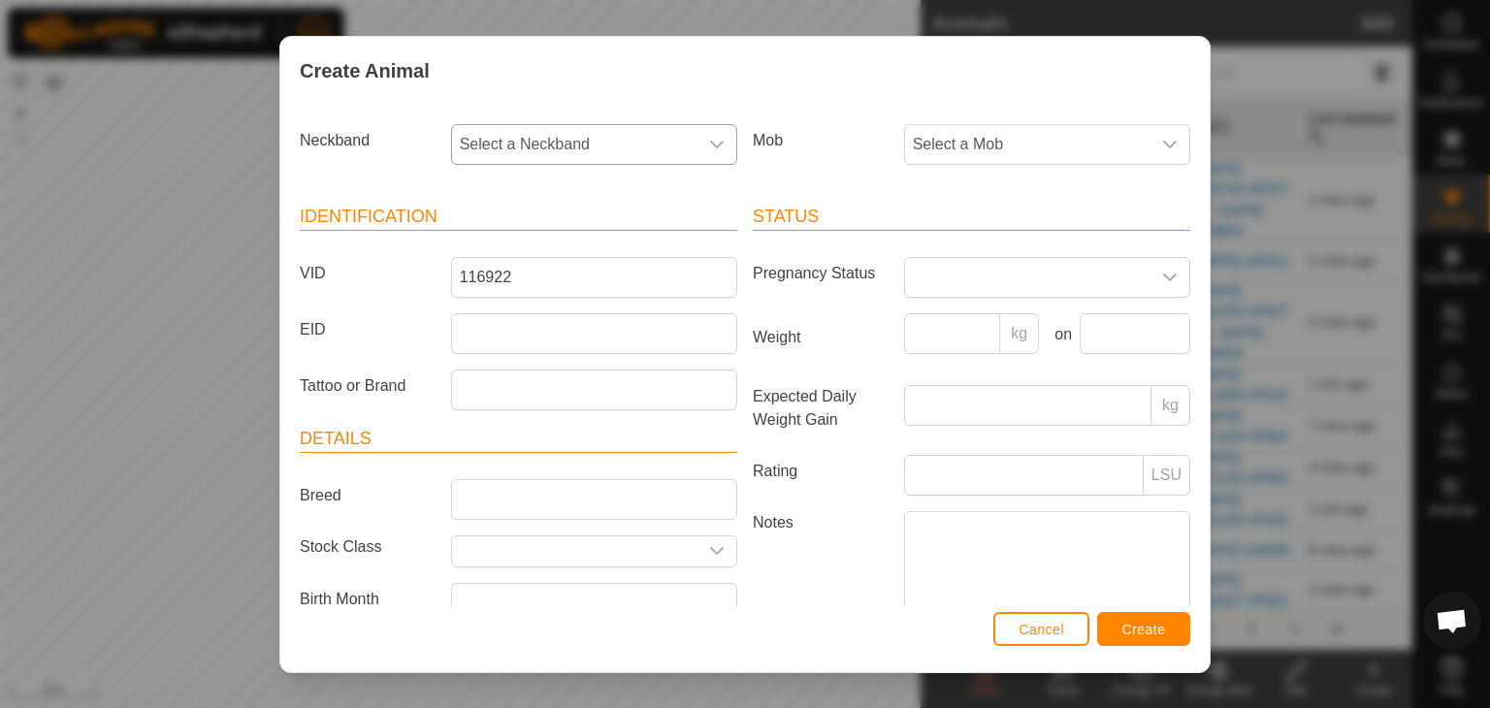
click at [720, 141] on div "dropdown trigger" at bounding box center [716, 144] width 39 height 39
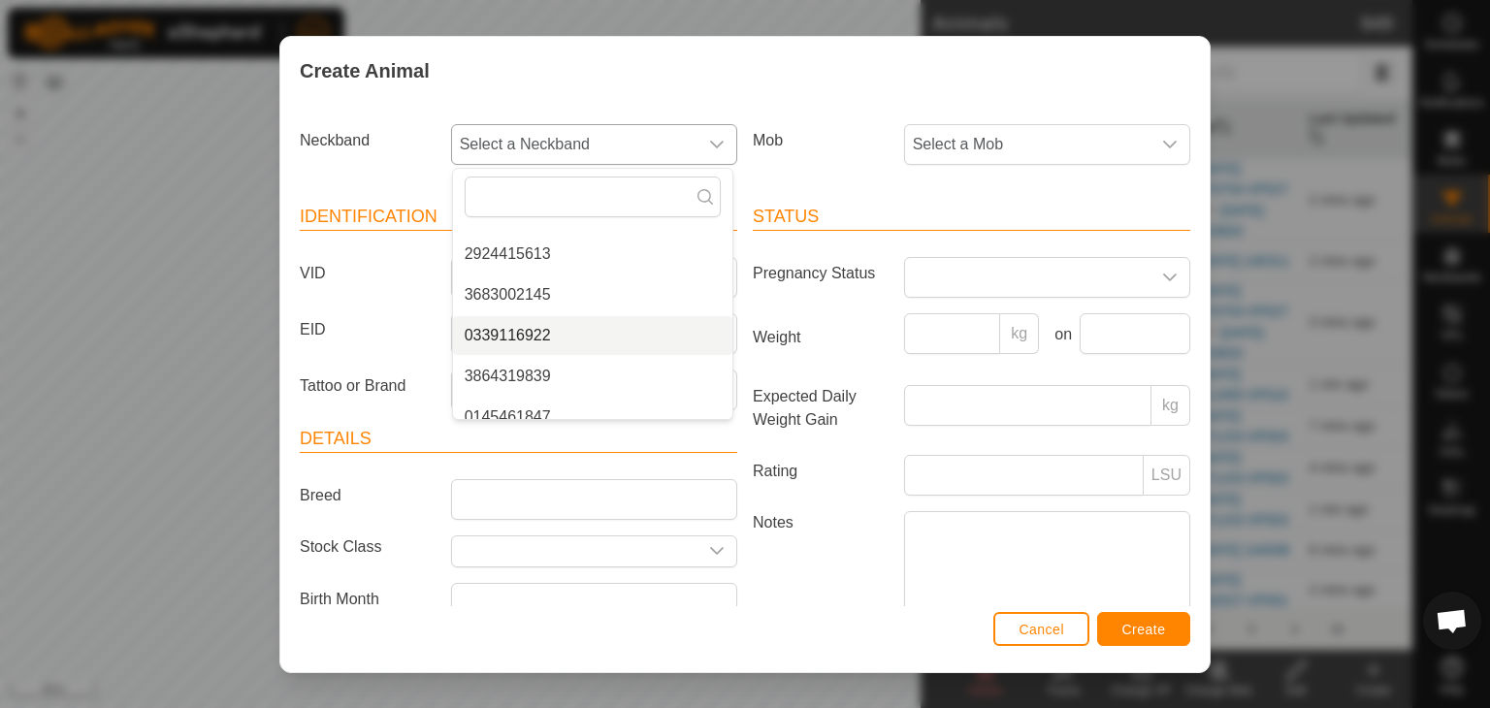
scroll to position [1474, 0]
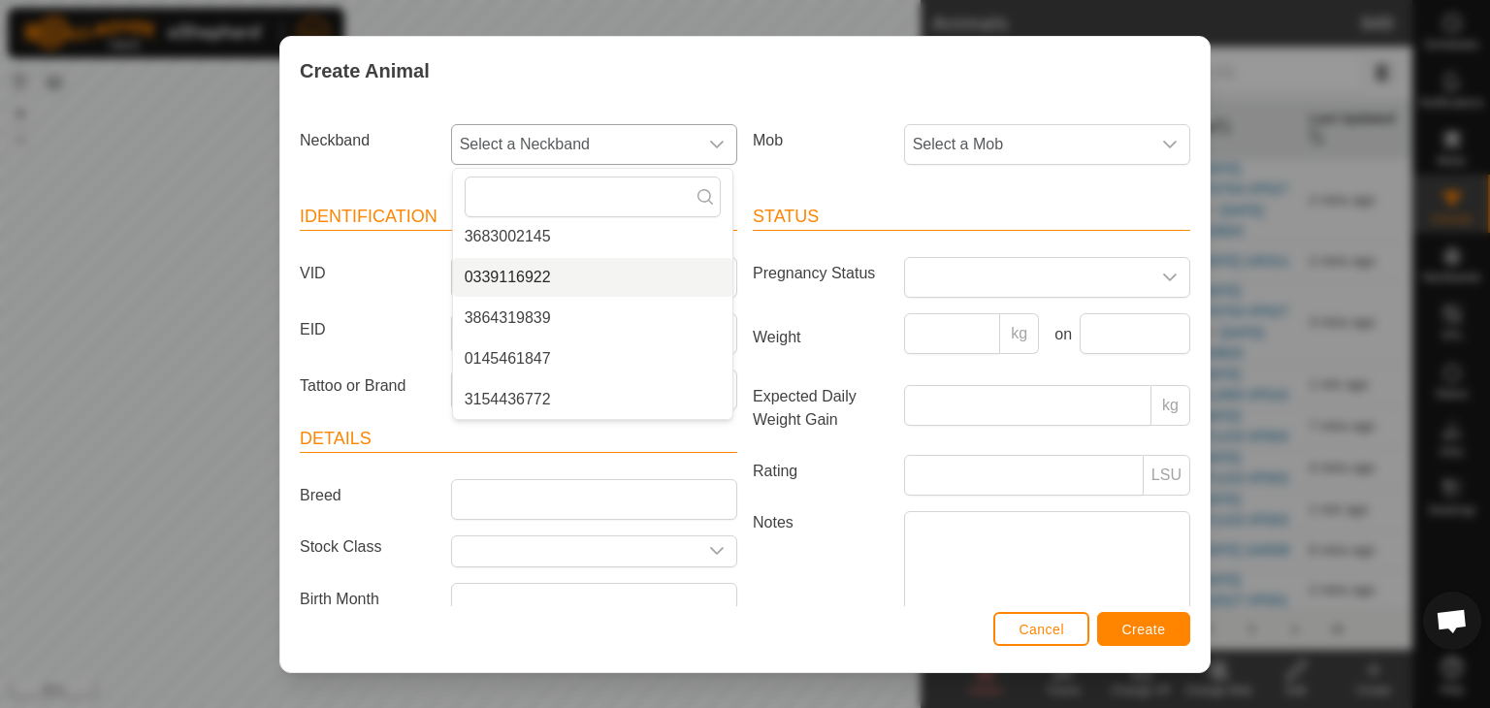
click at [542, 273] on li "0339116922" at bounding box center [592, 277] width 279 height 39
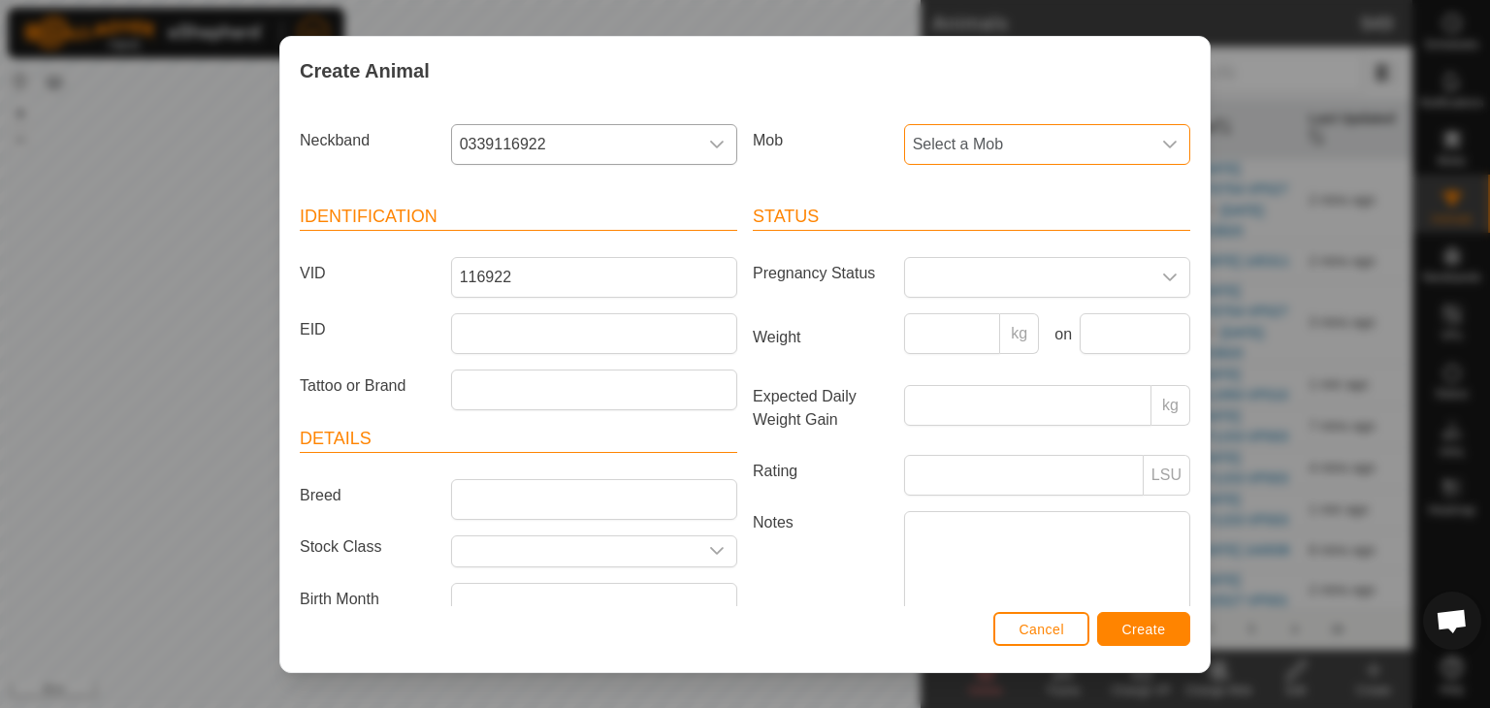
click at [972, 144] on span "Select a Mob" at bounding box center [1027, 144] width 245 height 39
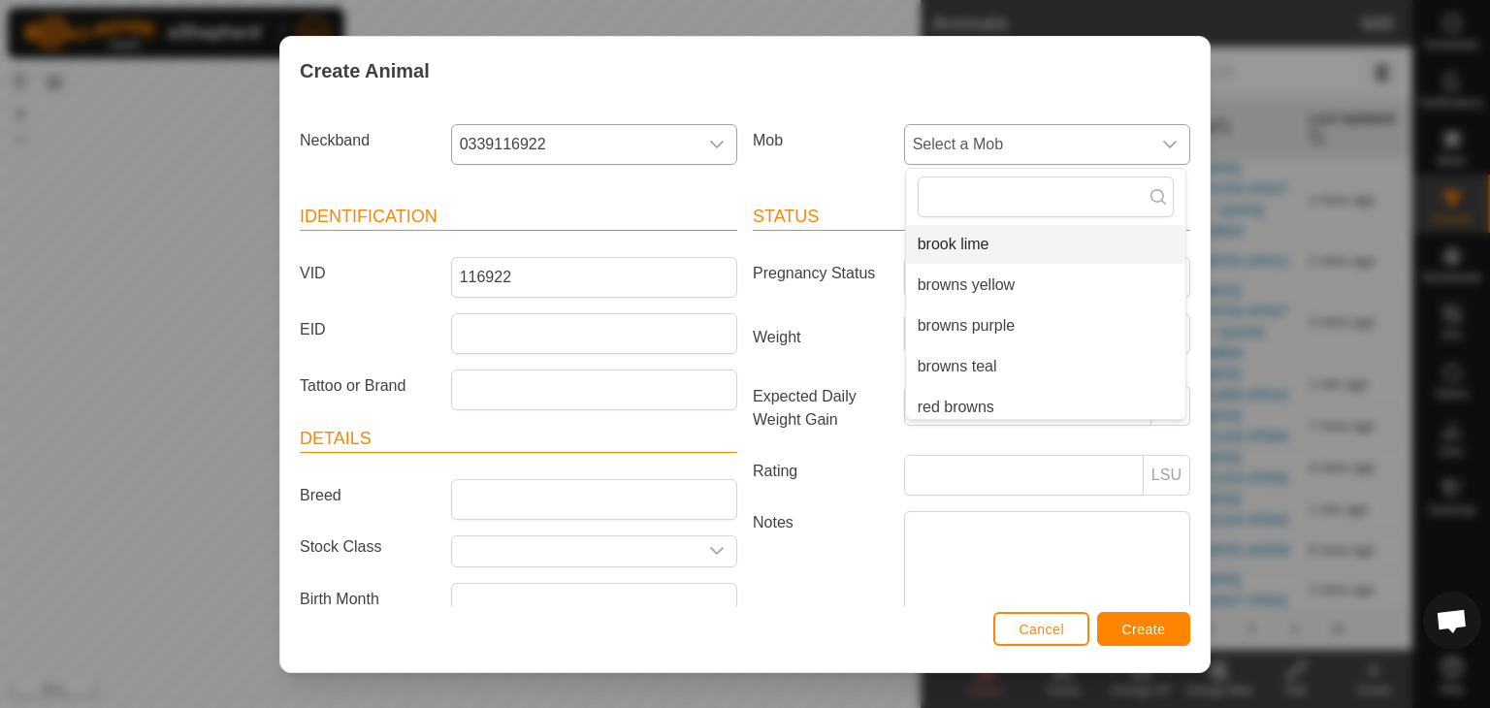
scroll to position [171, 0]
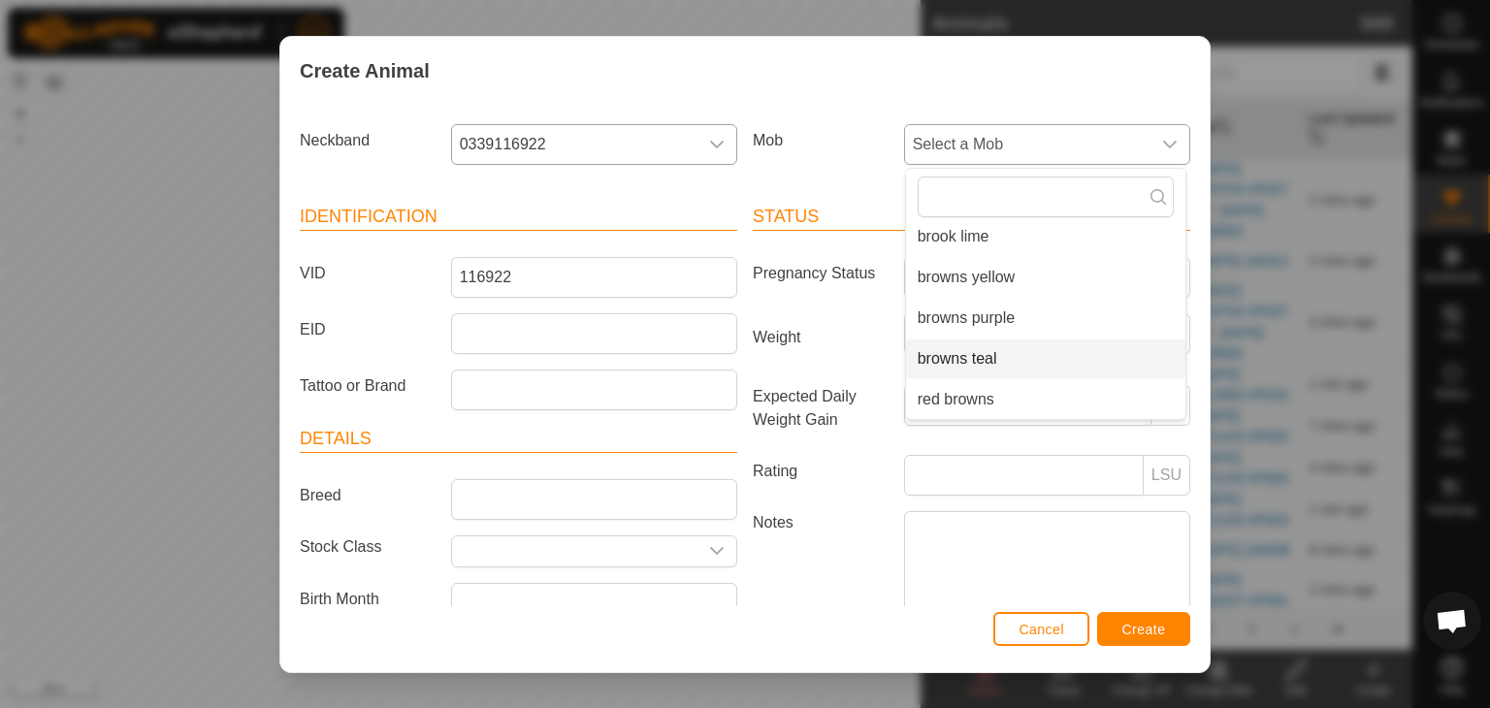
click at [978, 358] on li "browns teal" at bounding box center [1045, 359] width 279 height 39
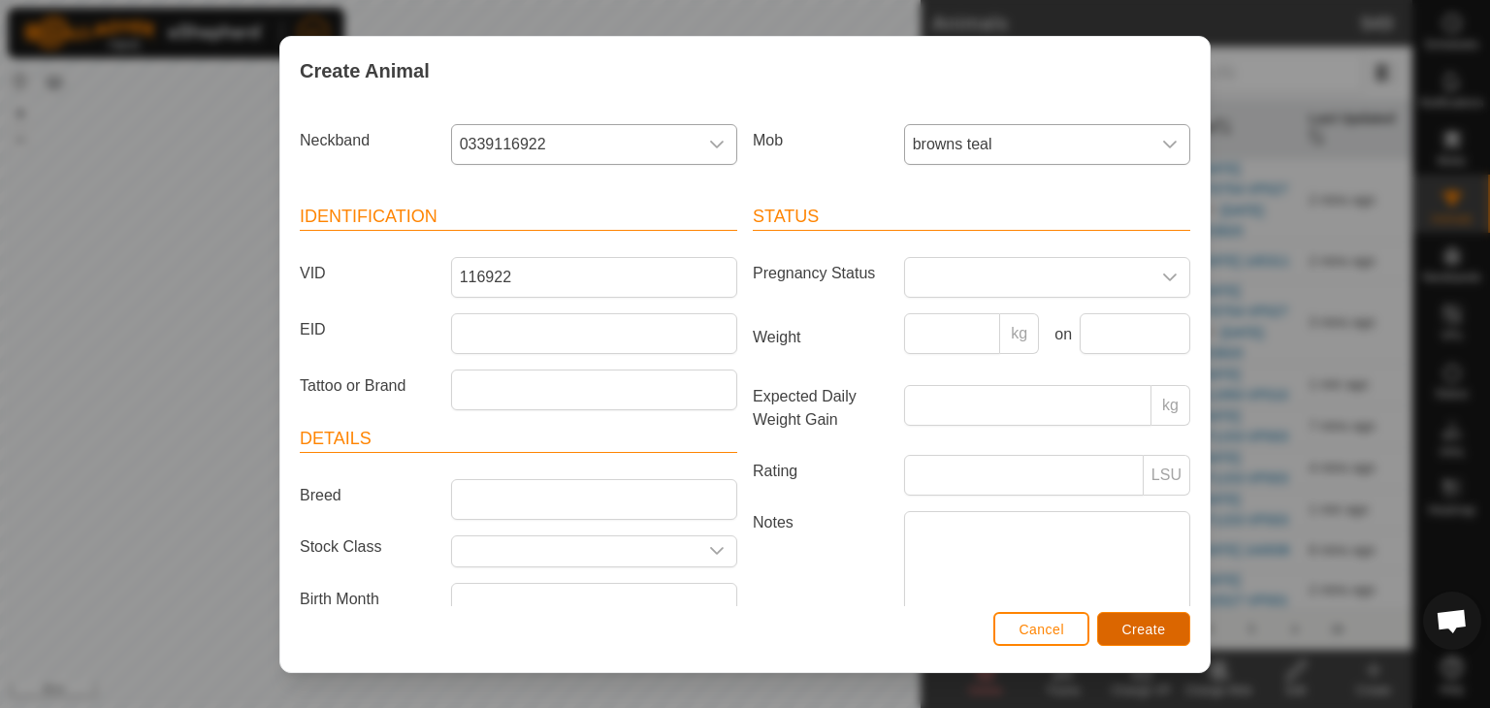
click at [1155, 622] on span "Create" at bounding box center [1144, 630] width 44 height 16
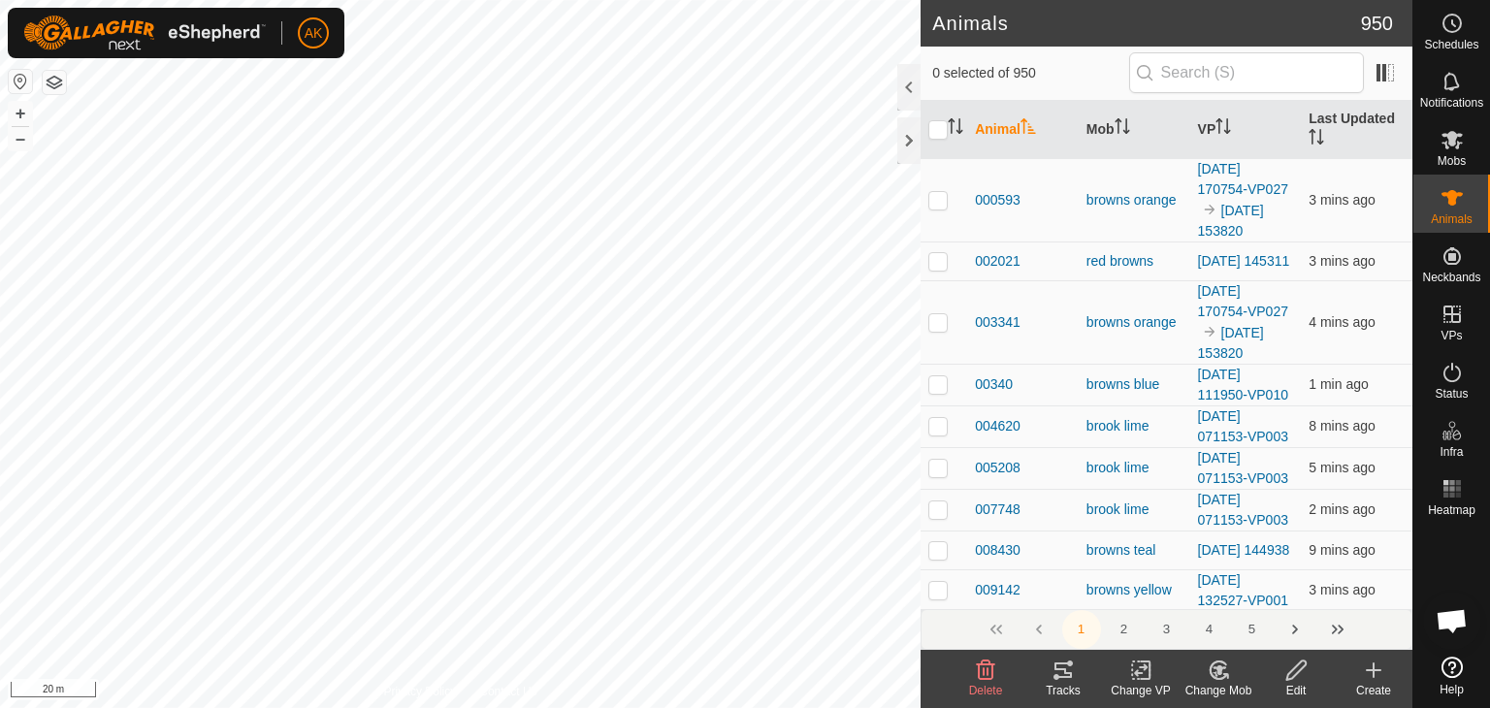
click at [1367, 674] on icon at bounding box center [1373, 670] width 23 height 23
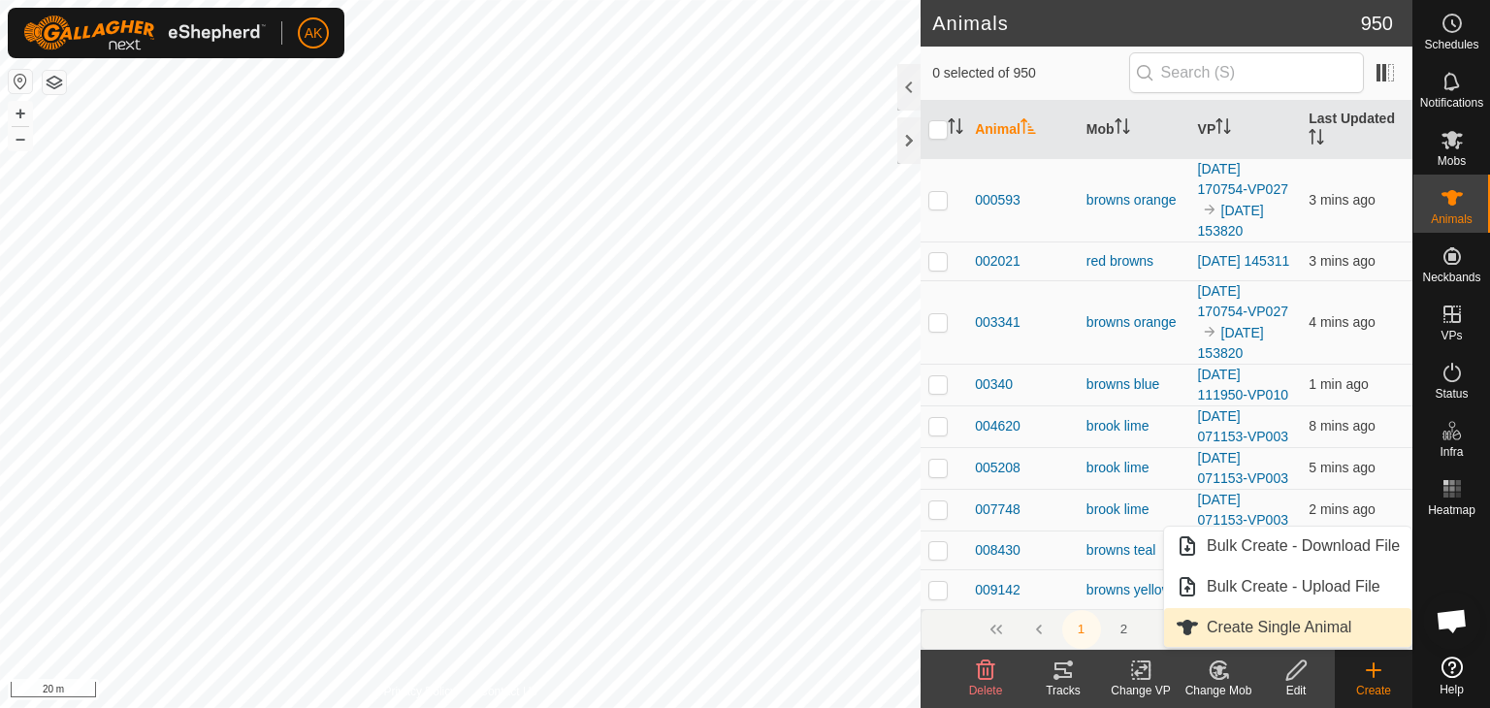
click at [1304, 622] on link "Create Single Animal" at bounding box center [1287, 627] width 247 height 39
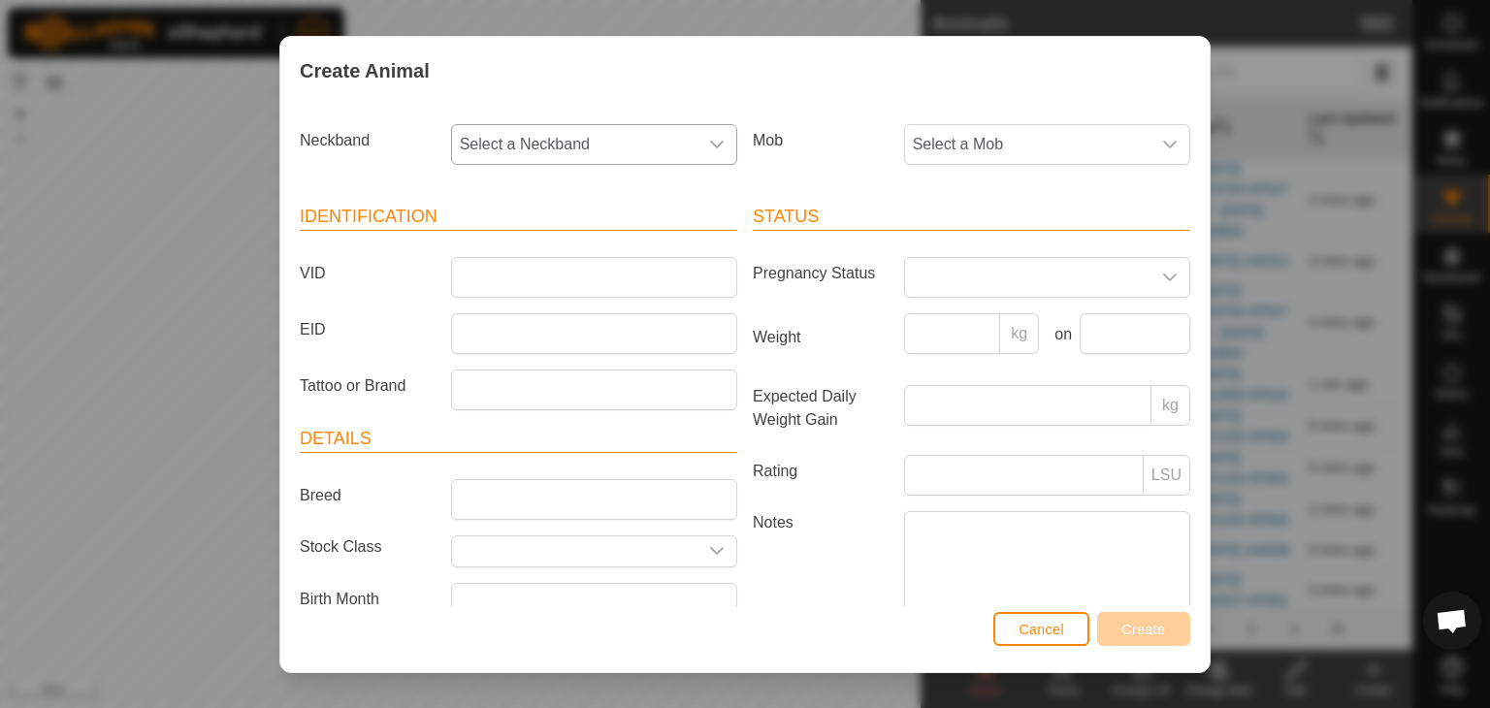
click at [566, 137] on span "Select a Neckband" at bounding box center [574, 144] width 245 height 39
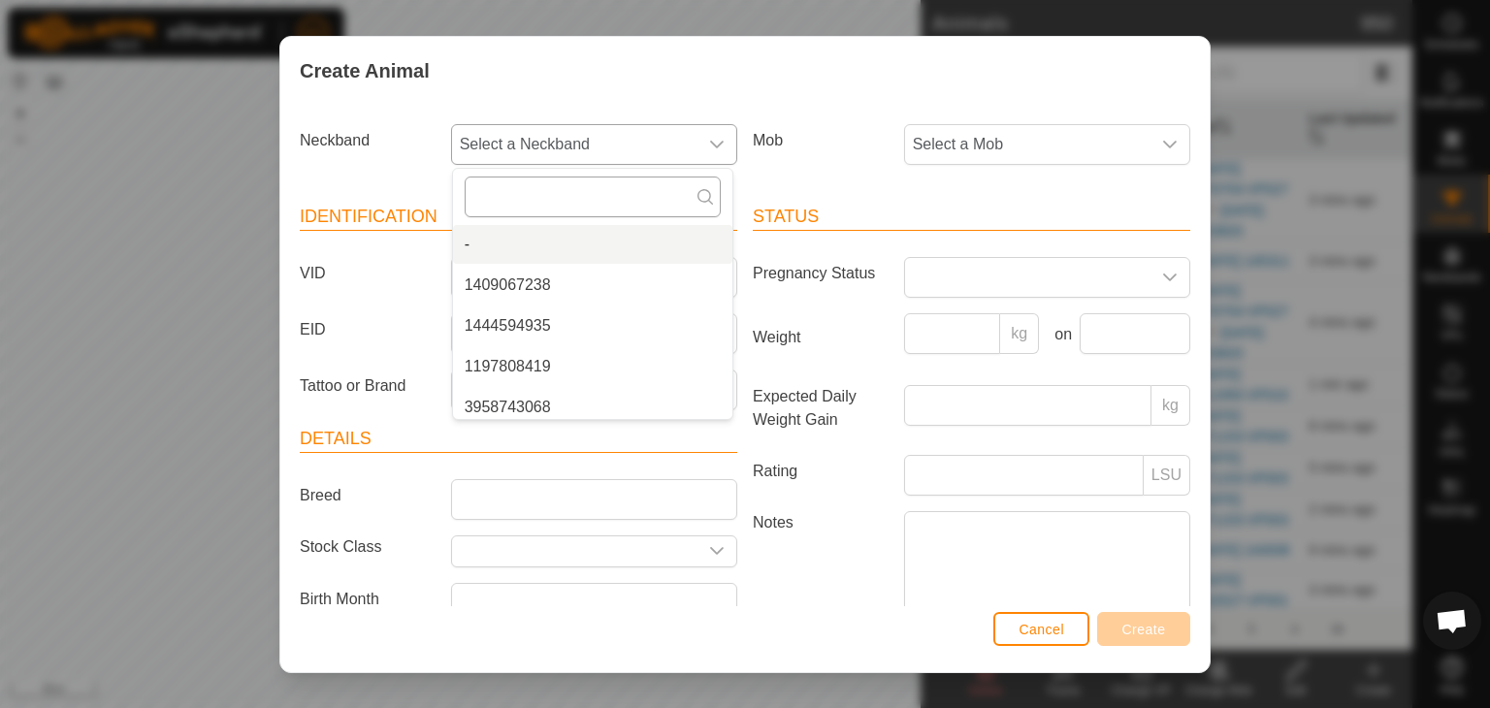
click at [563, 204] on input "text" at bounding box center [593, 197] width 256 height 41
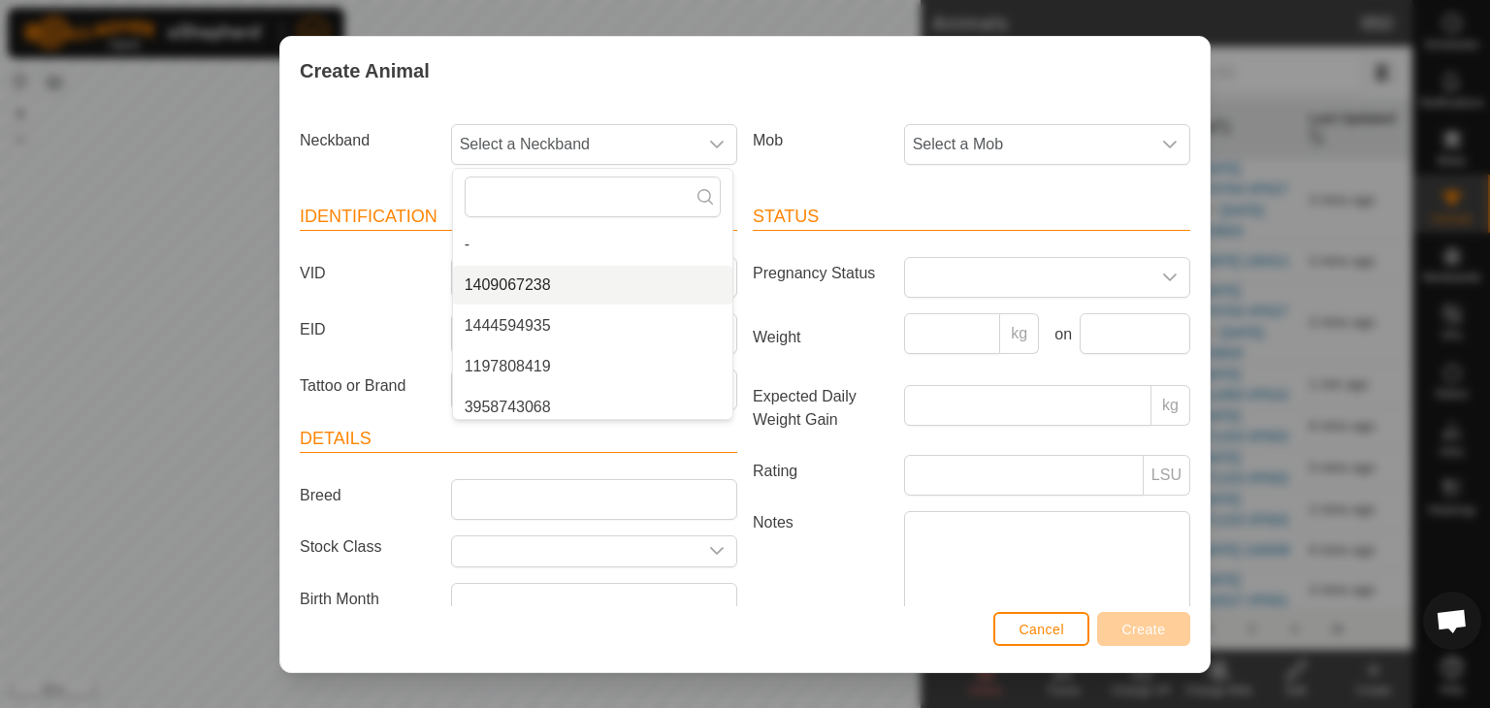
click at [414, 290] on div "VID" at bounding box center [518, 277] width 453 height 41
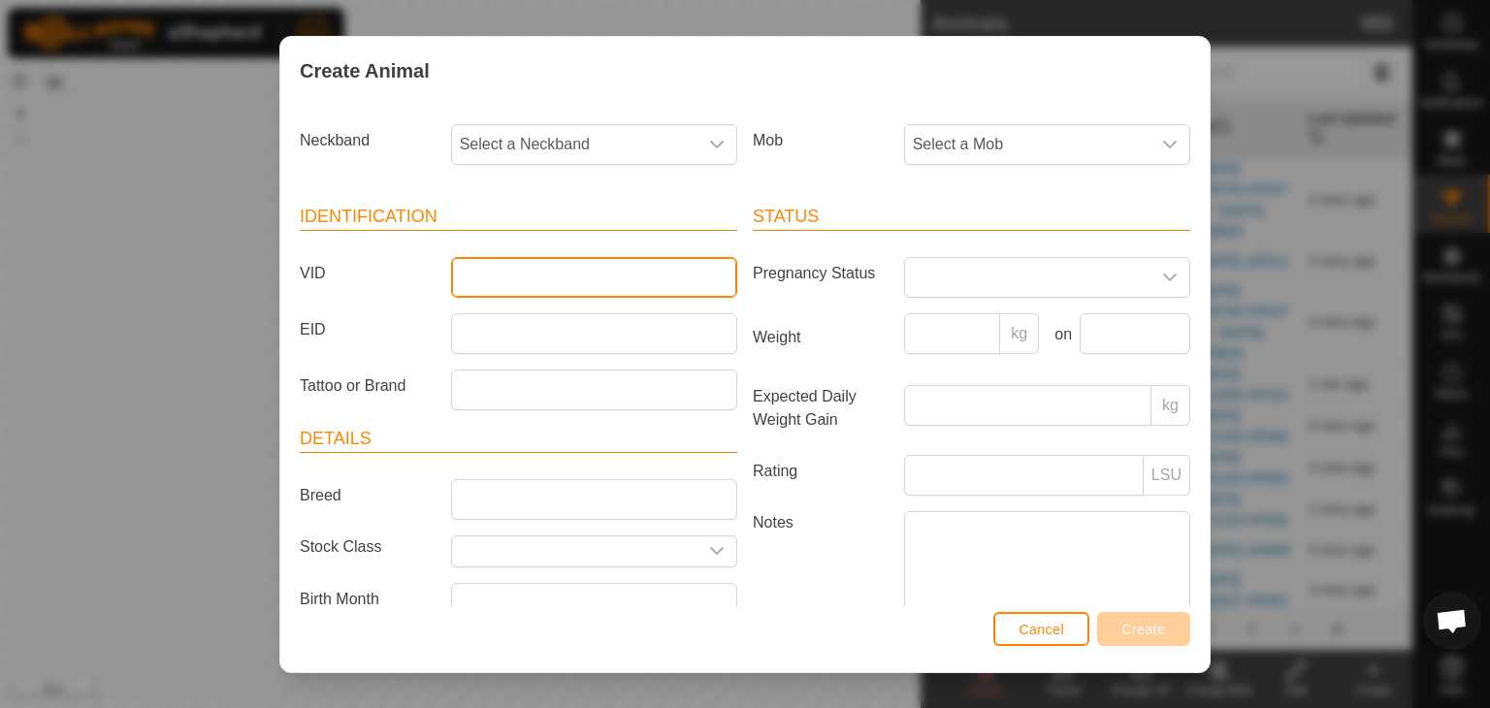
click at [485, 265] on input "VID" at bounding box center [594, 277] width 286 height 41
type input "911630"
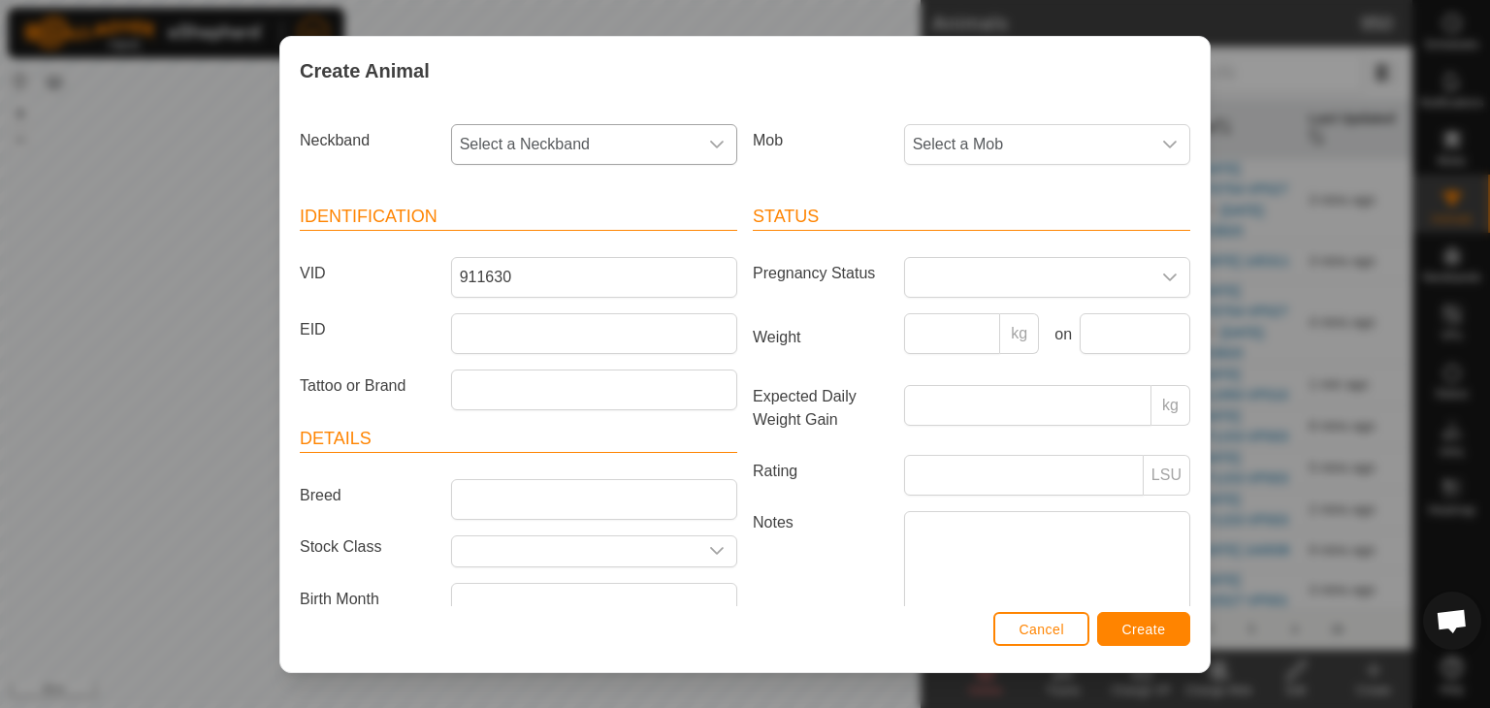
click at [712, 137] on icon "dropdown trigger" at bounding box center [717, 145] width 16 height 16
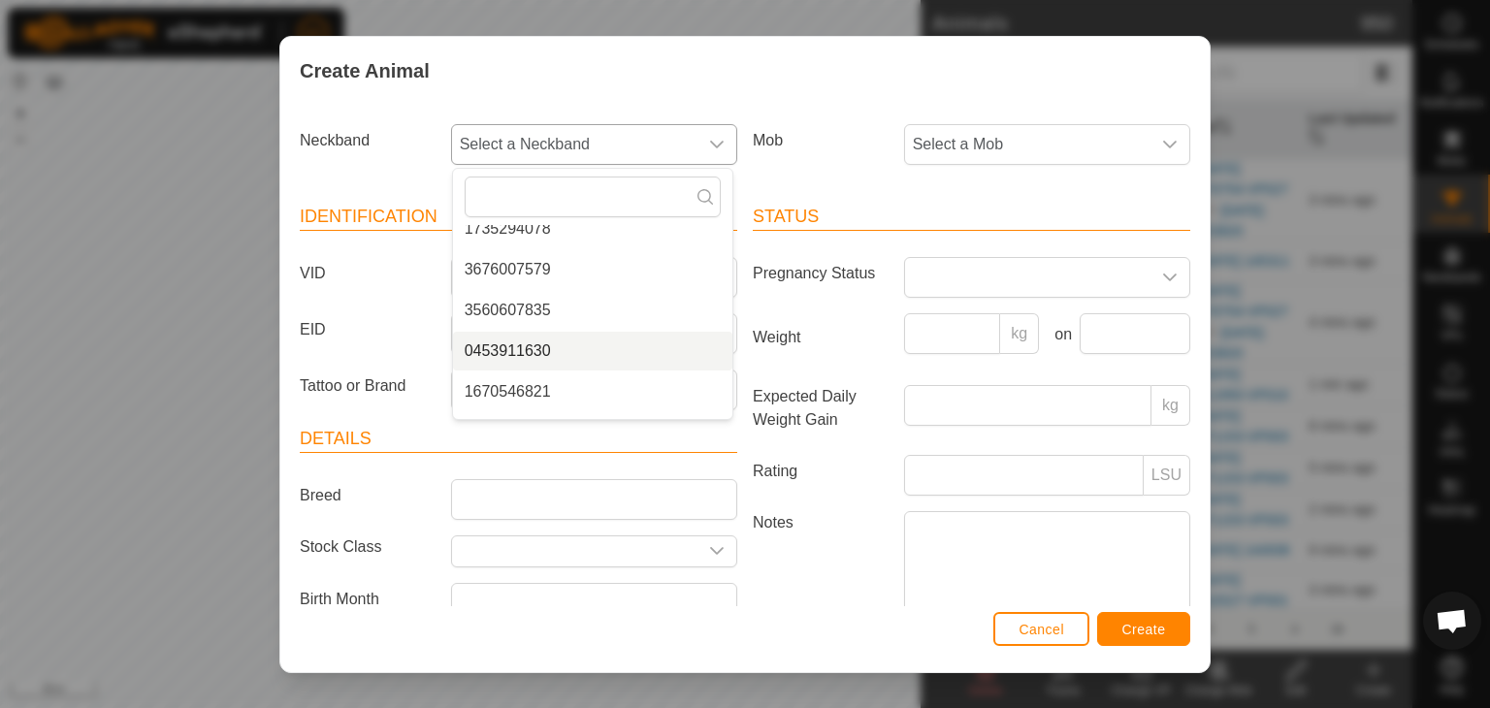
click at [543, 347] on li "0453911630" at bounding box center [592, 351] width 279 height 39
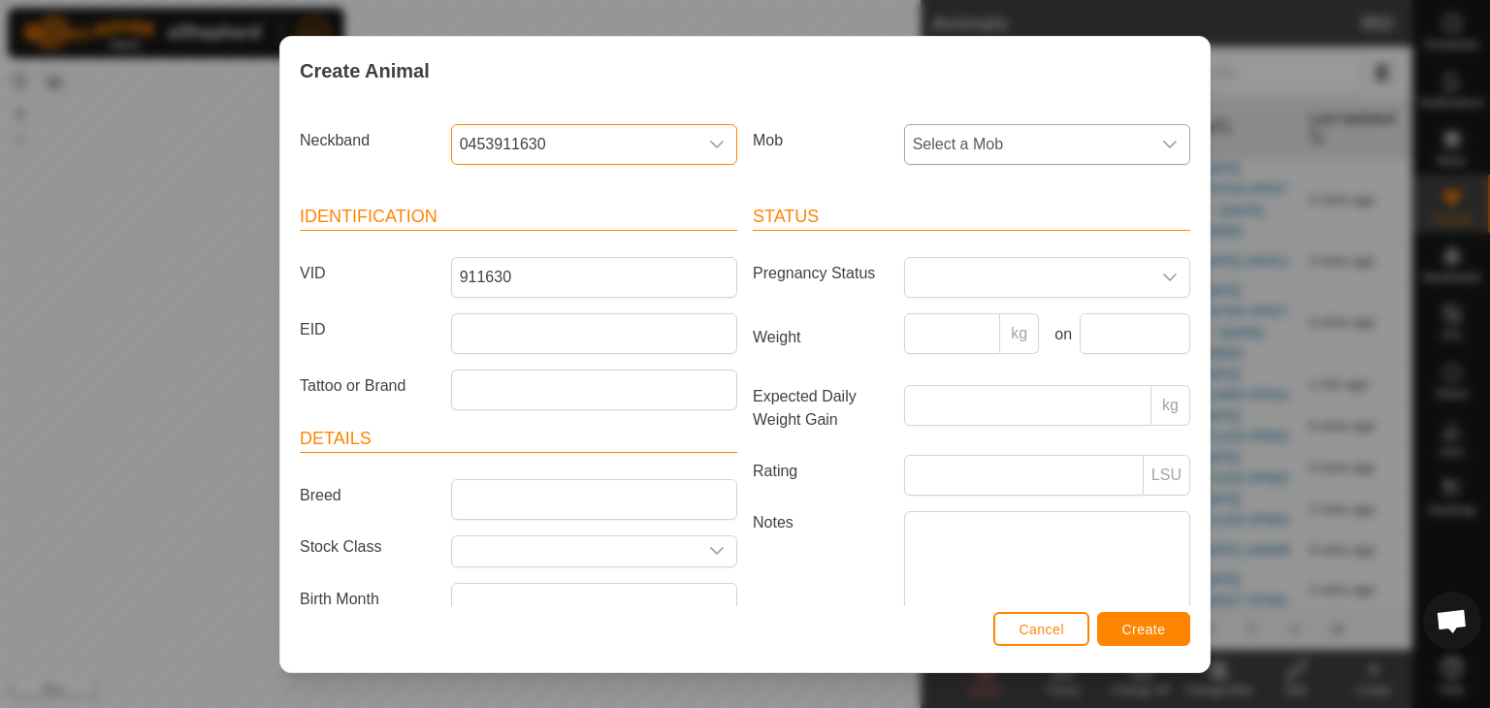
click at [965, 133] on span "Select a Mob" at bounding box center [1027, 144] width 245 height 39
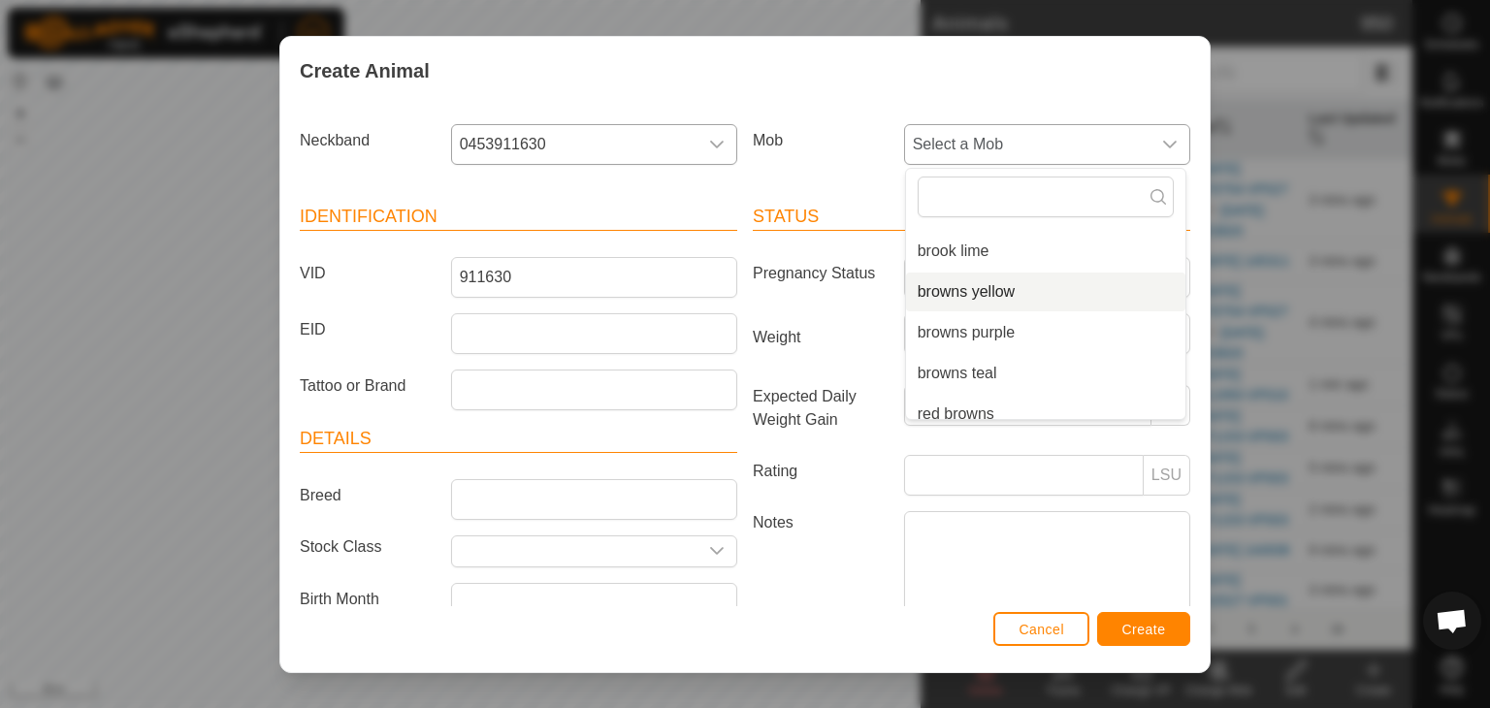
scroll to position [171, 0]
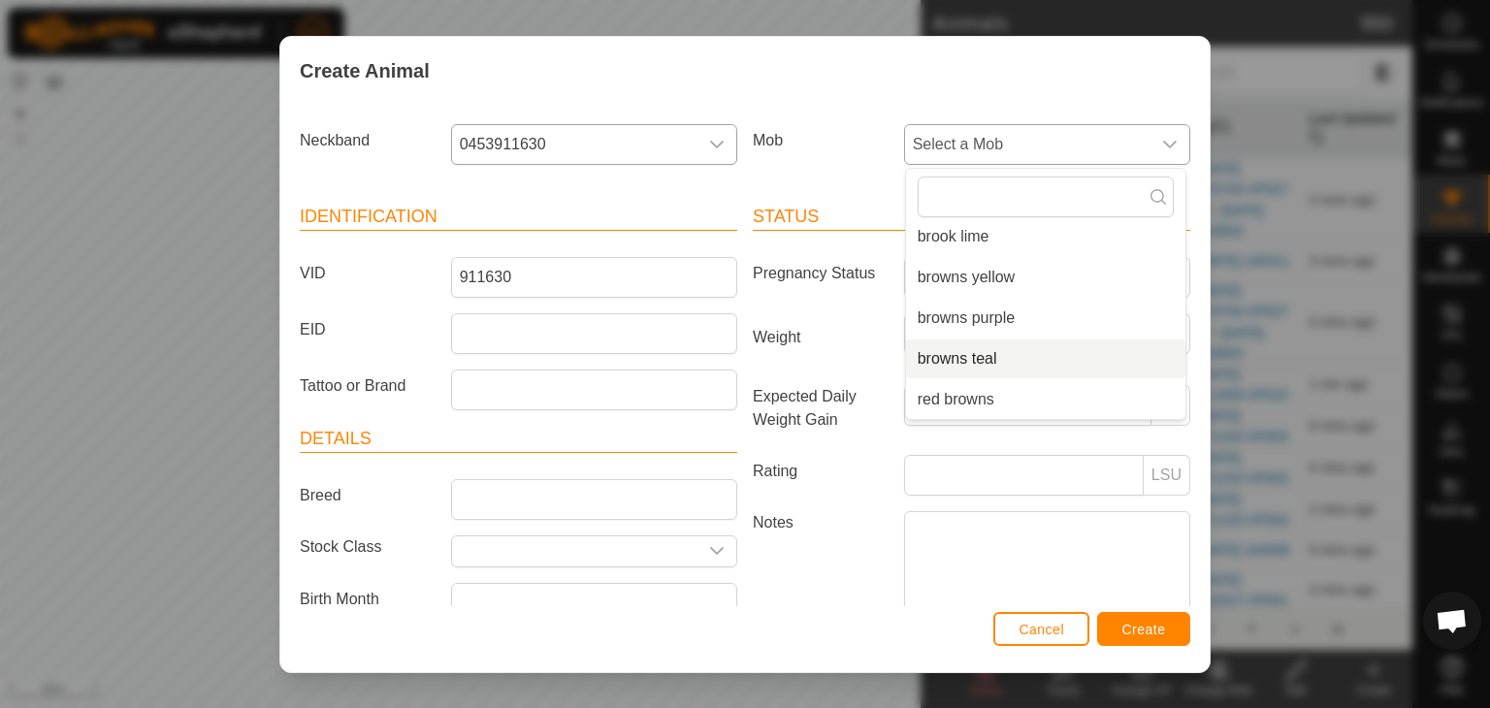
click at [949, 356] on li "browns teal" at bounding box center [1045, 359] width 279 height 39
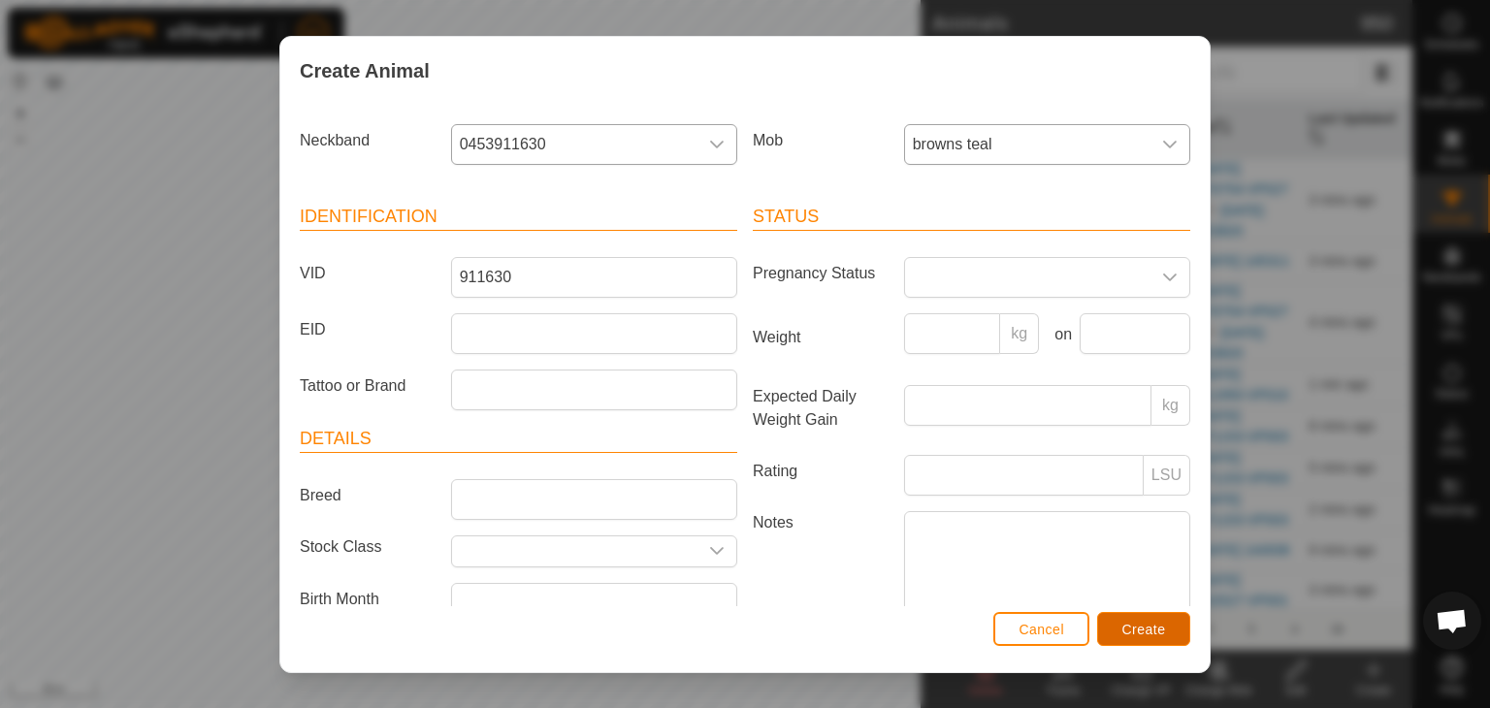
click at [1141, 632] on span "Create" at bounding box center [1144, 630] width 44 height 16
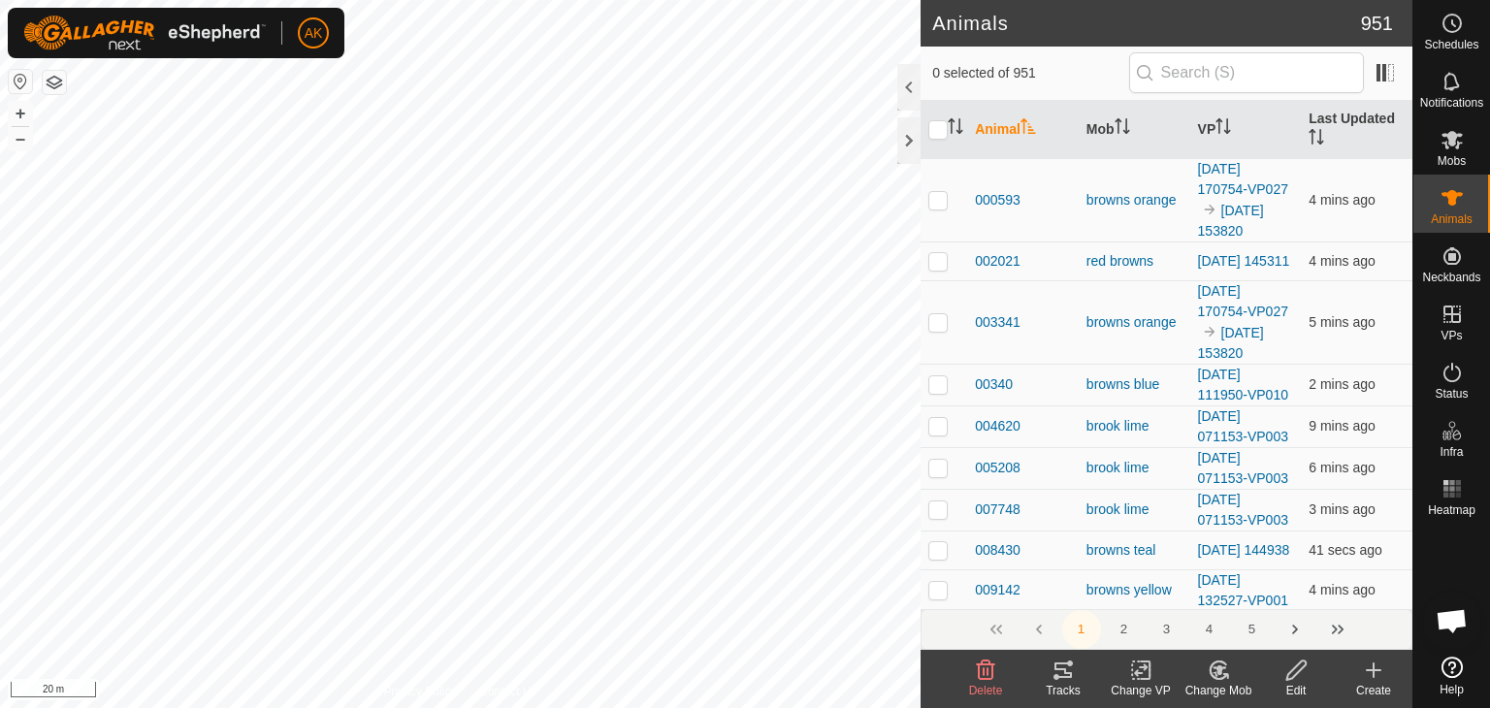
click at [1140, 630] on button "2" at bounding box center [1124, 629] width 39 height 39
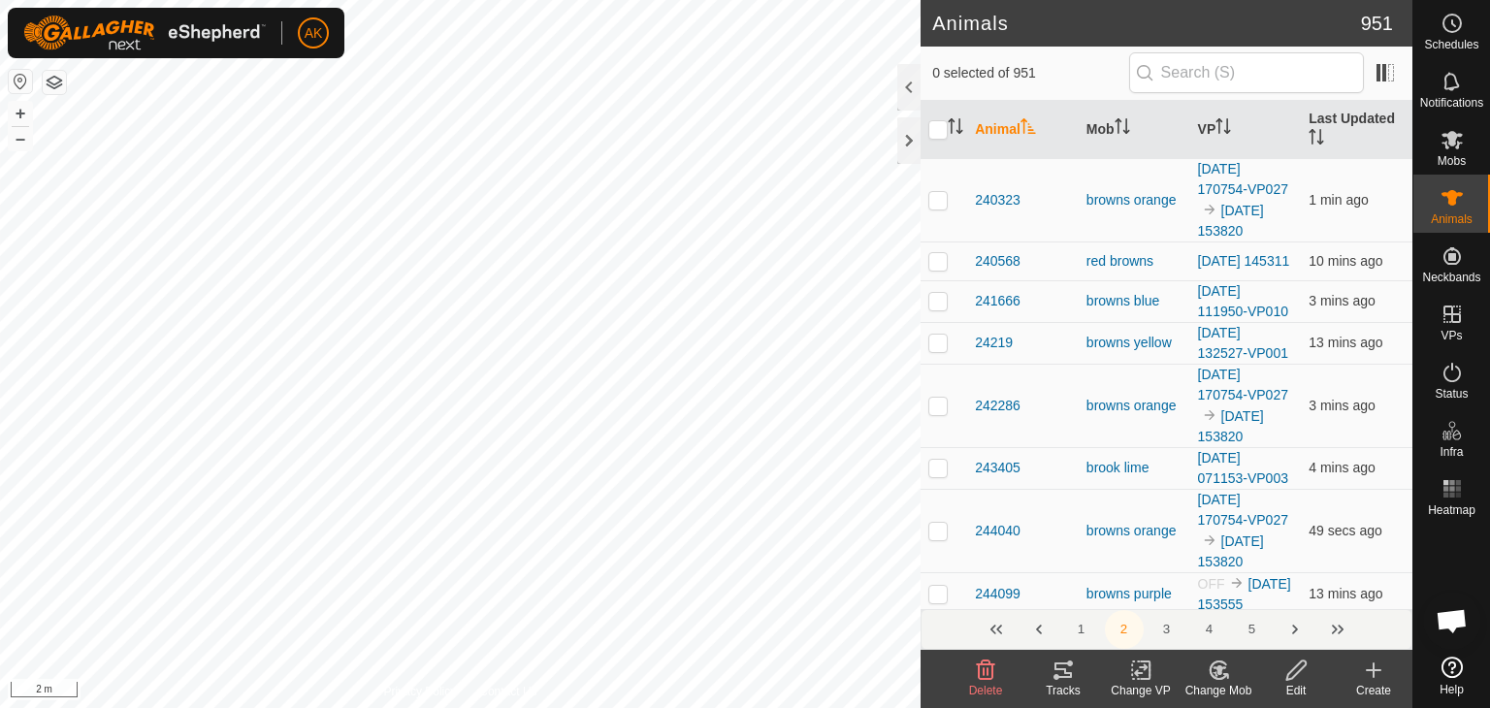
click at [1369, 672] on icon at bounding box center [1373, 670] width 23 height 23
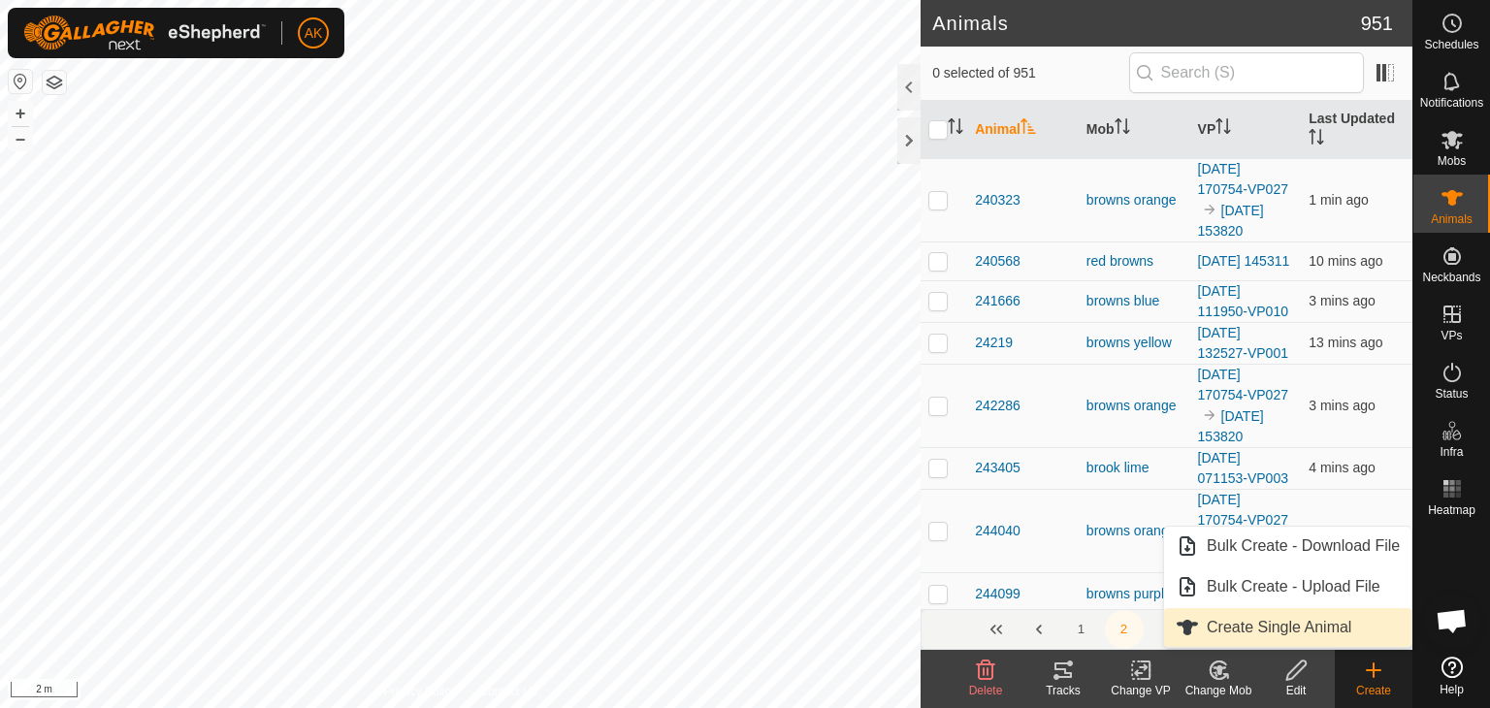
click at [1243, 627] on span "Create Single Animal" at bounding box center [1279, 627] width 145 height 23
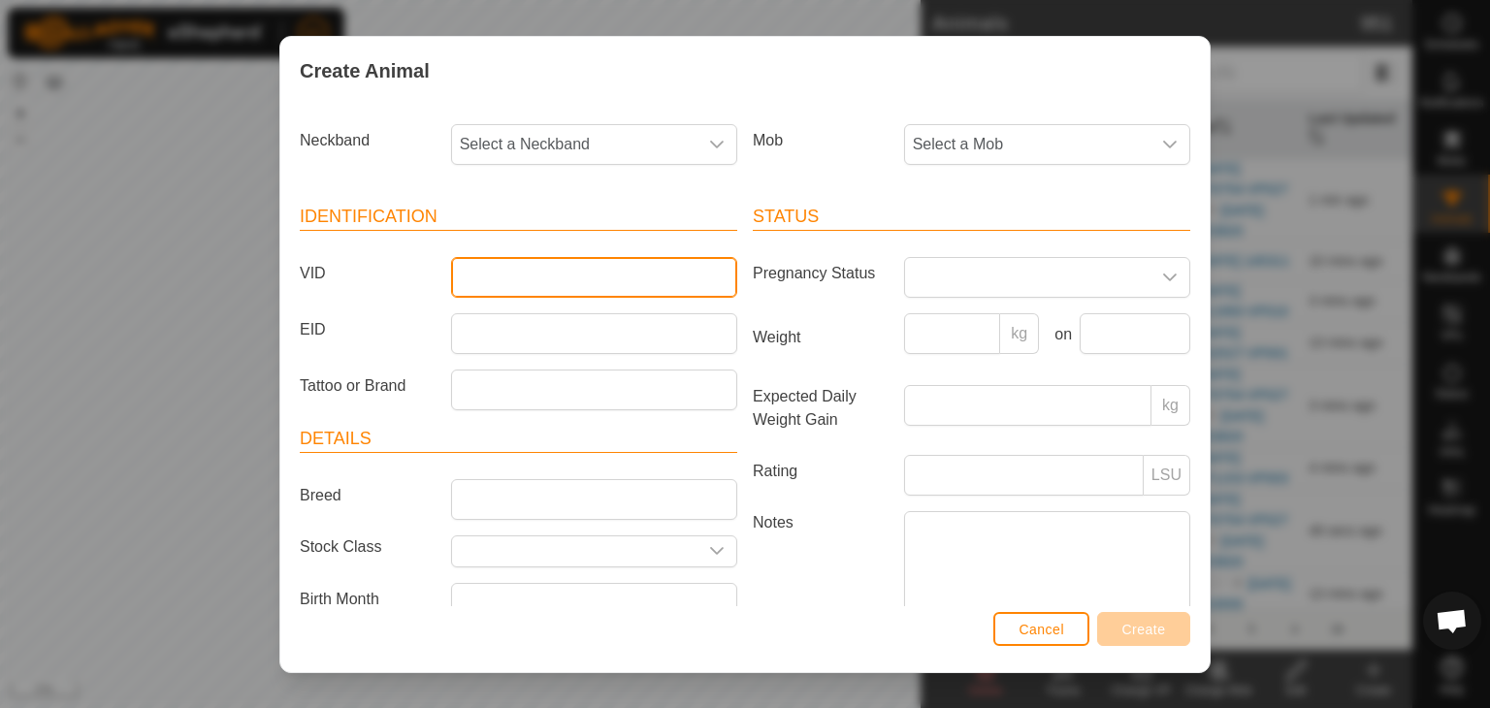
click at [482, 275] on input "VID" at bounding box center [594, 277] width 286 height 41
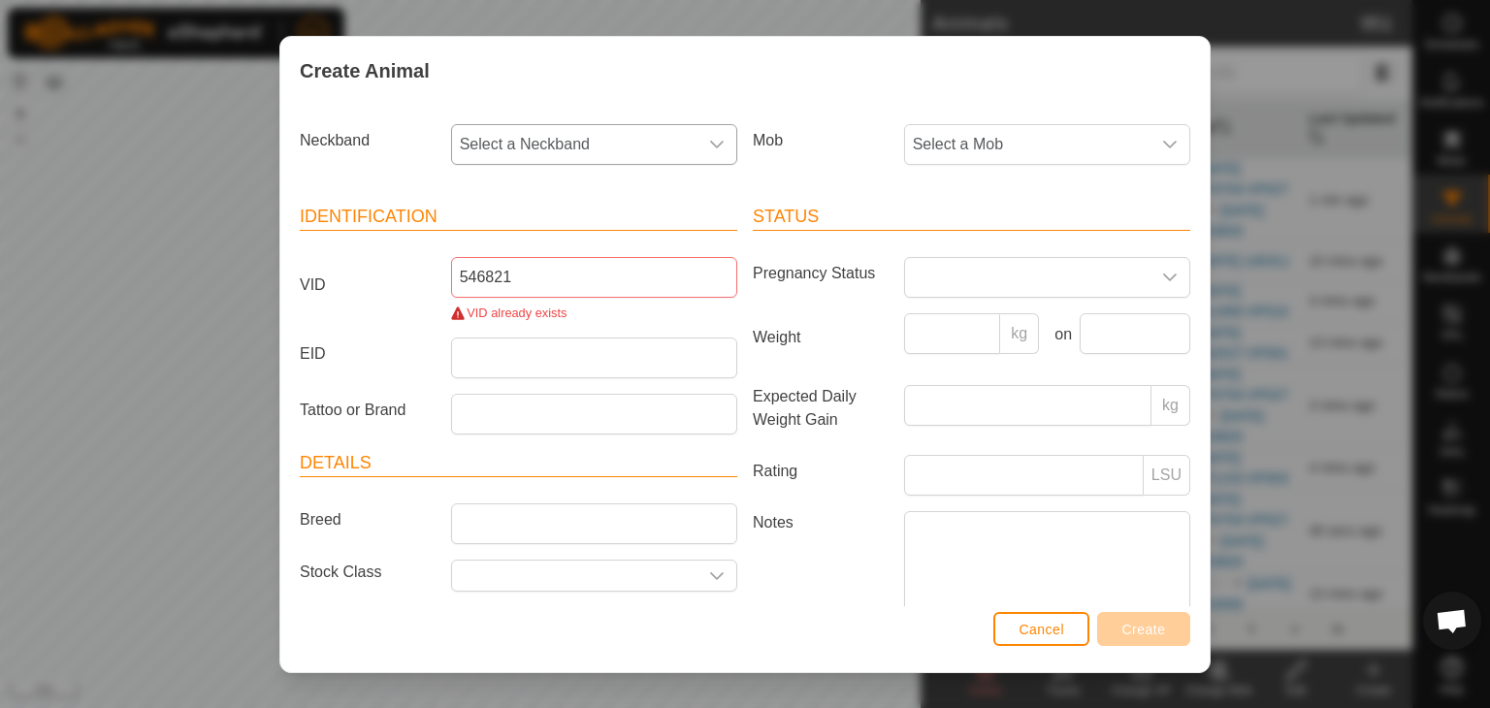
click at [709, 143] on icon "dropdown trigger" at bounding box center [717, 145] width 16 height 16
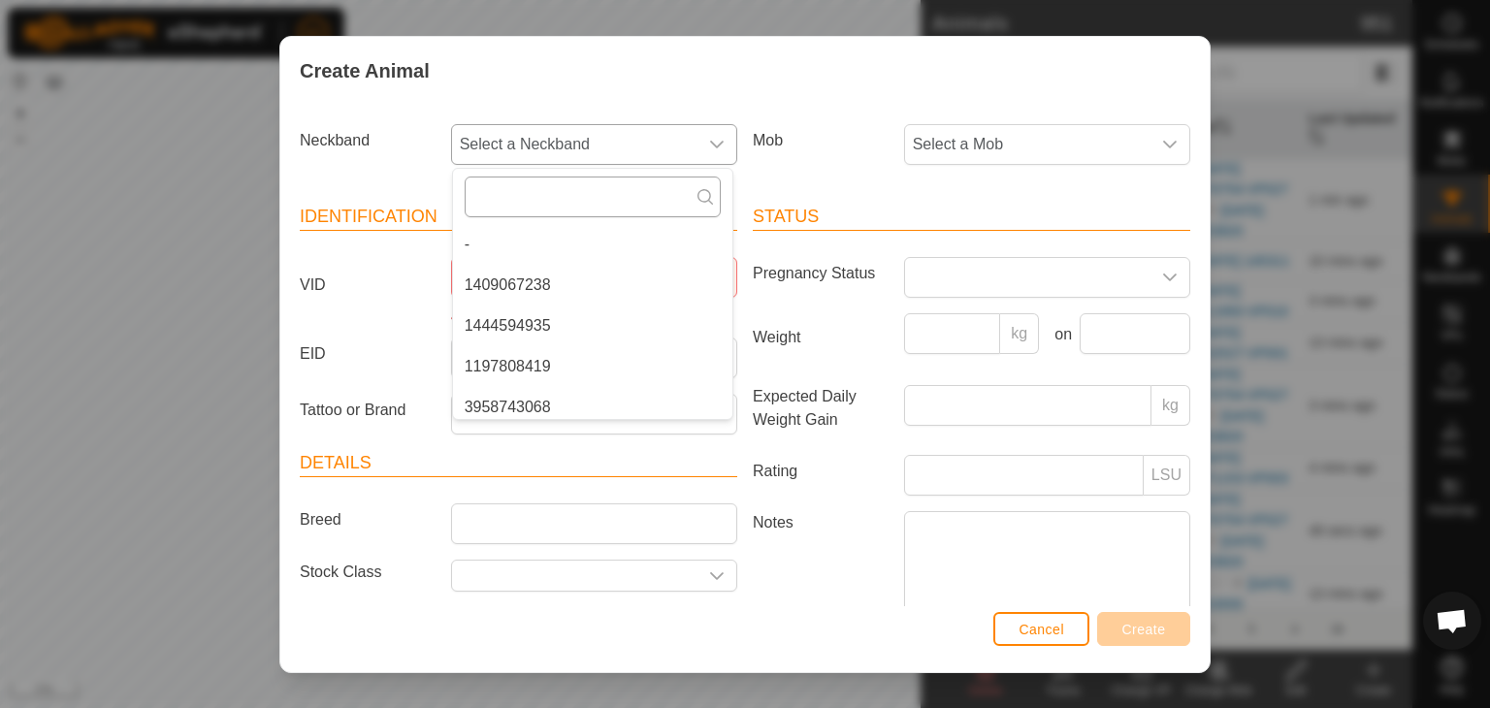
click at [649, 193] on input "text" at bounding box center [593, 197] width 256 height 41
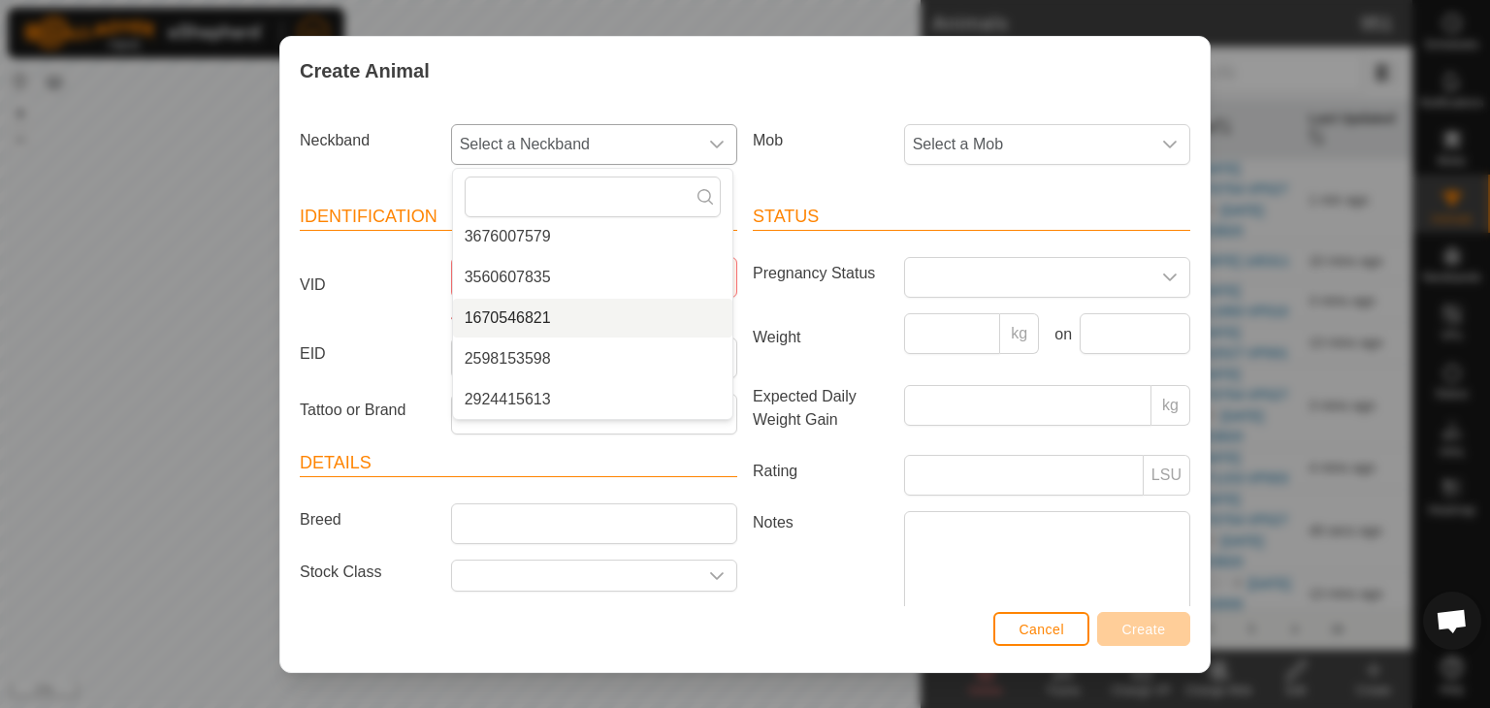
click at [531, 317] on li "1670546821" at bounding box center [592, 318] width 279 height 39
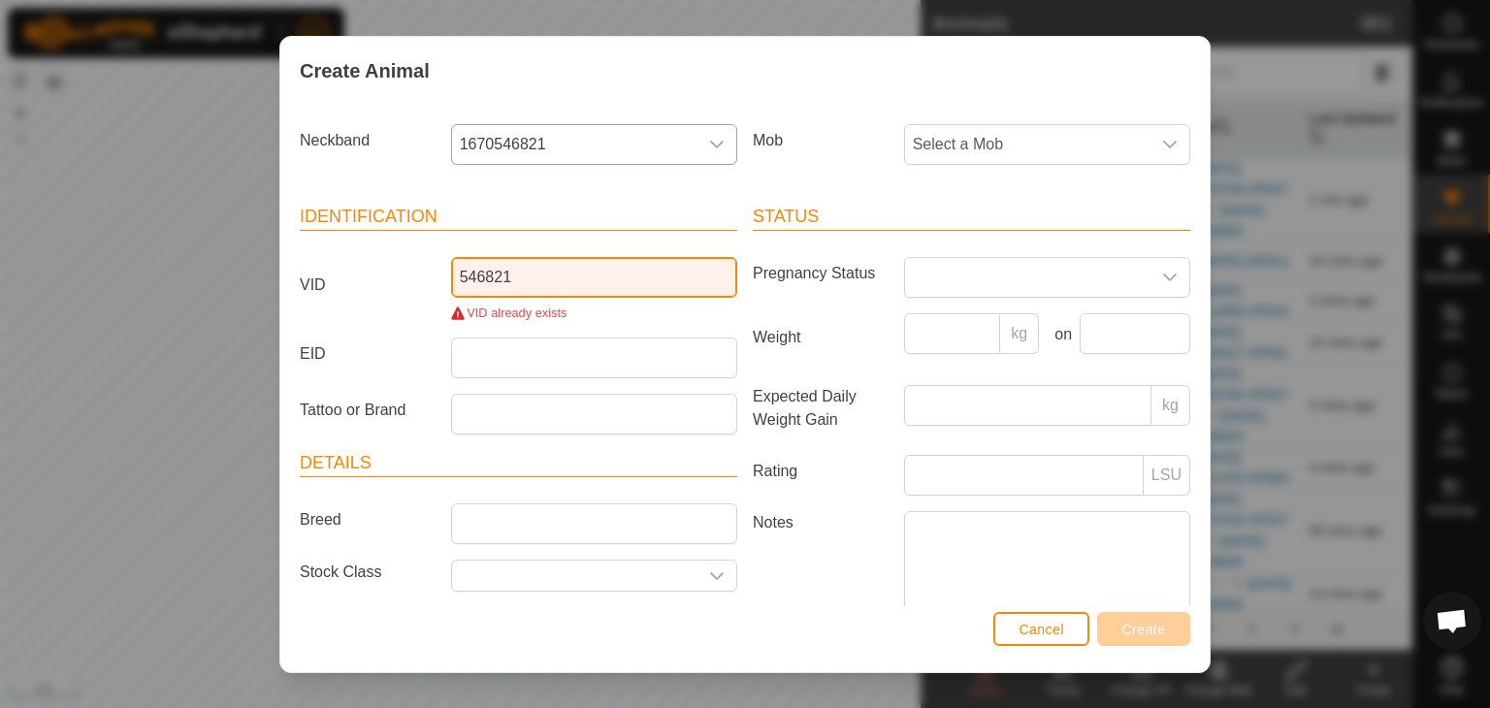
click at [546, 280] on input "546821" at bounding box center [594, 277] width 286 height 41
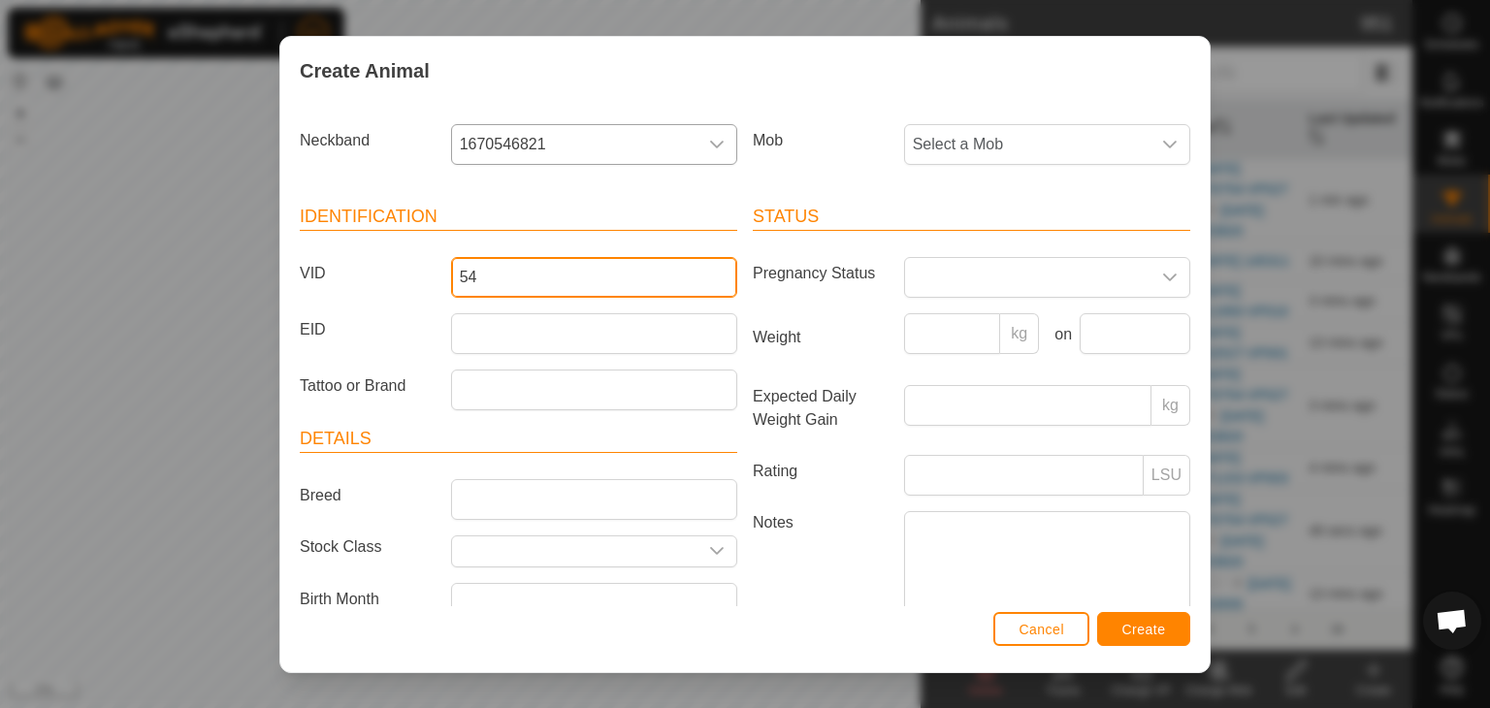
type input "5"
click at [530, 283] on input "VID" at bounding box center [594, 277] width 286 height 41
type input "6821"
click at [985, 144] on span "Select a Mob" at bounding box center [1027, 144] width 245 height 39
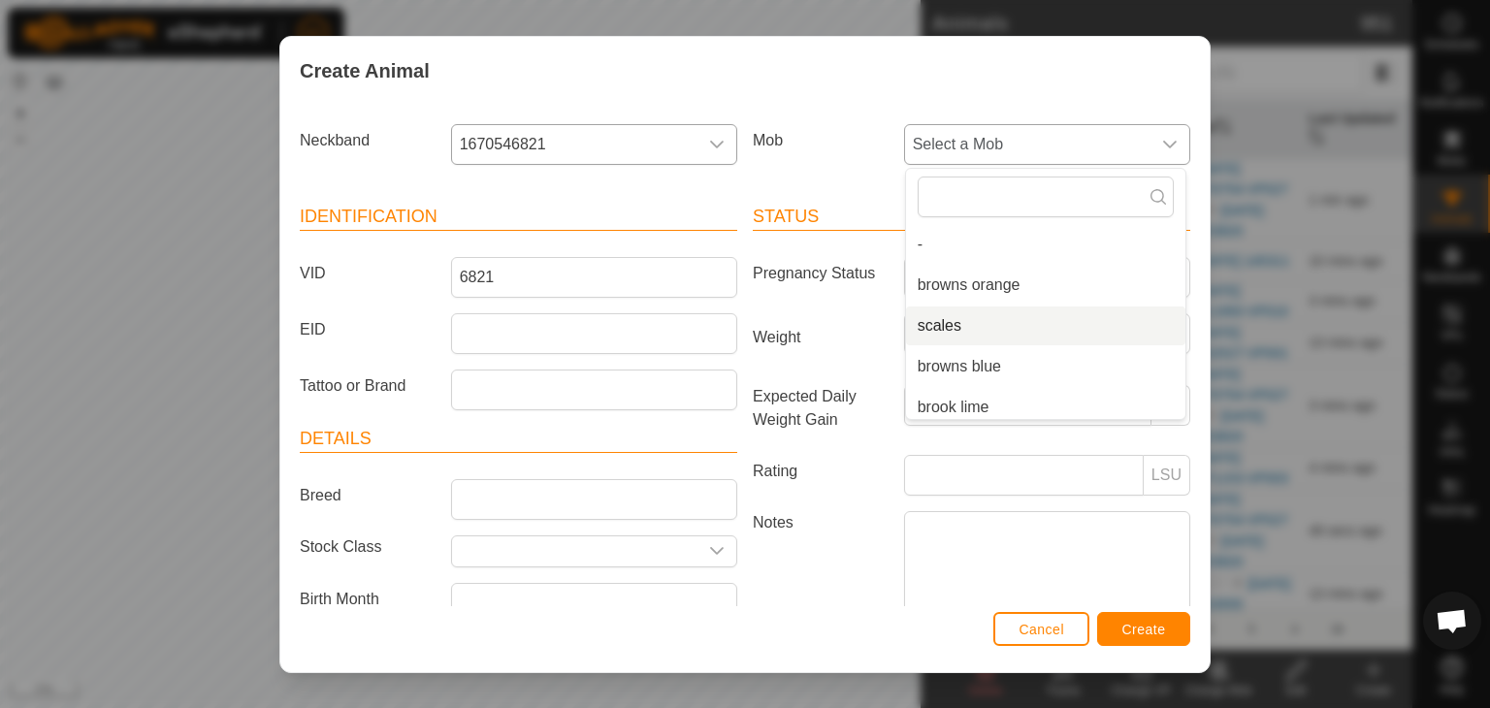
scroll to position [171, 0]
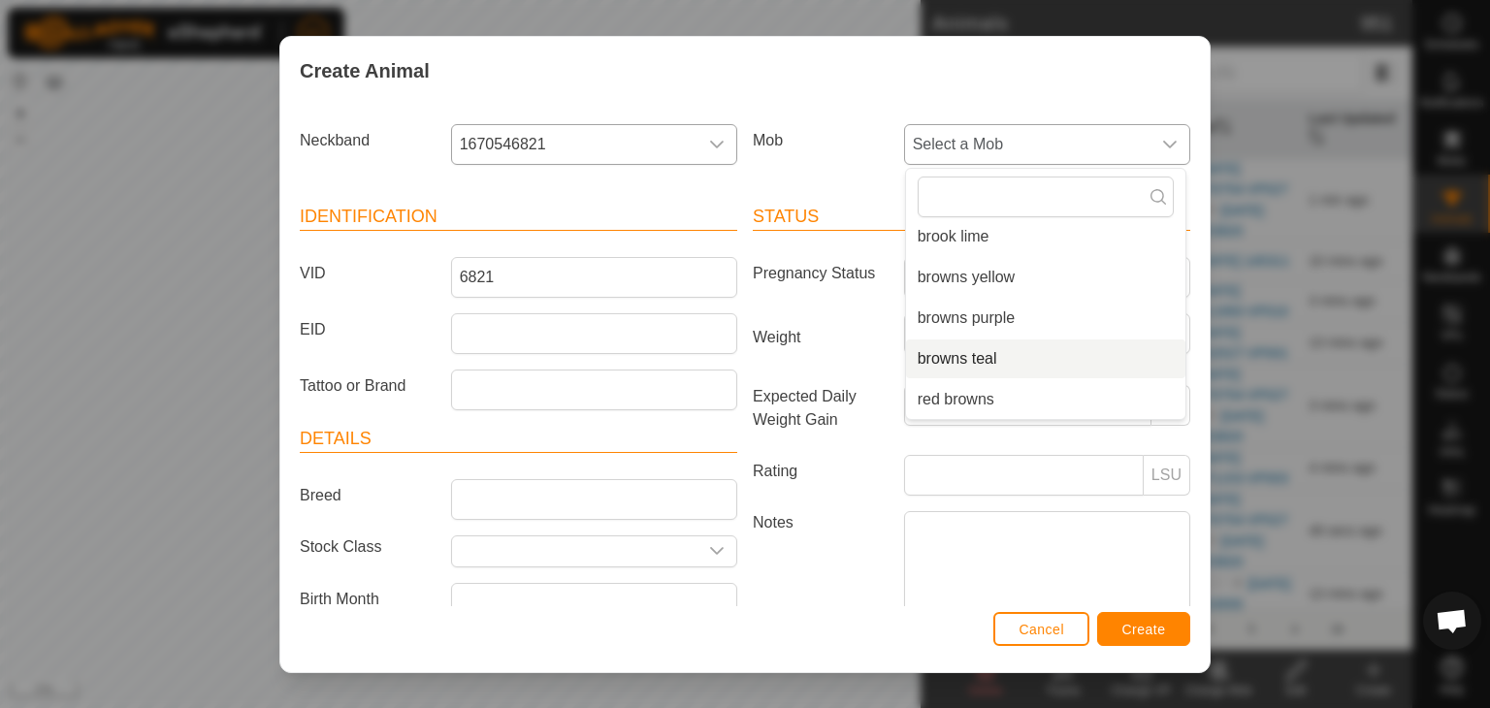
click at [948, 354] on li "browns teal" at bounding box center [1045, 359] width 279 height 39
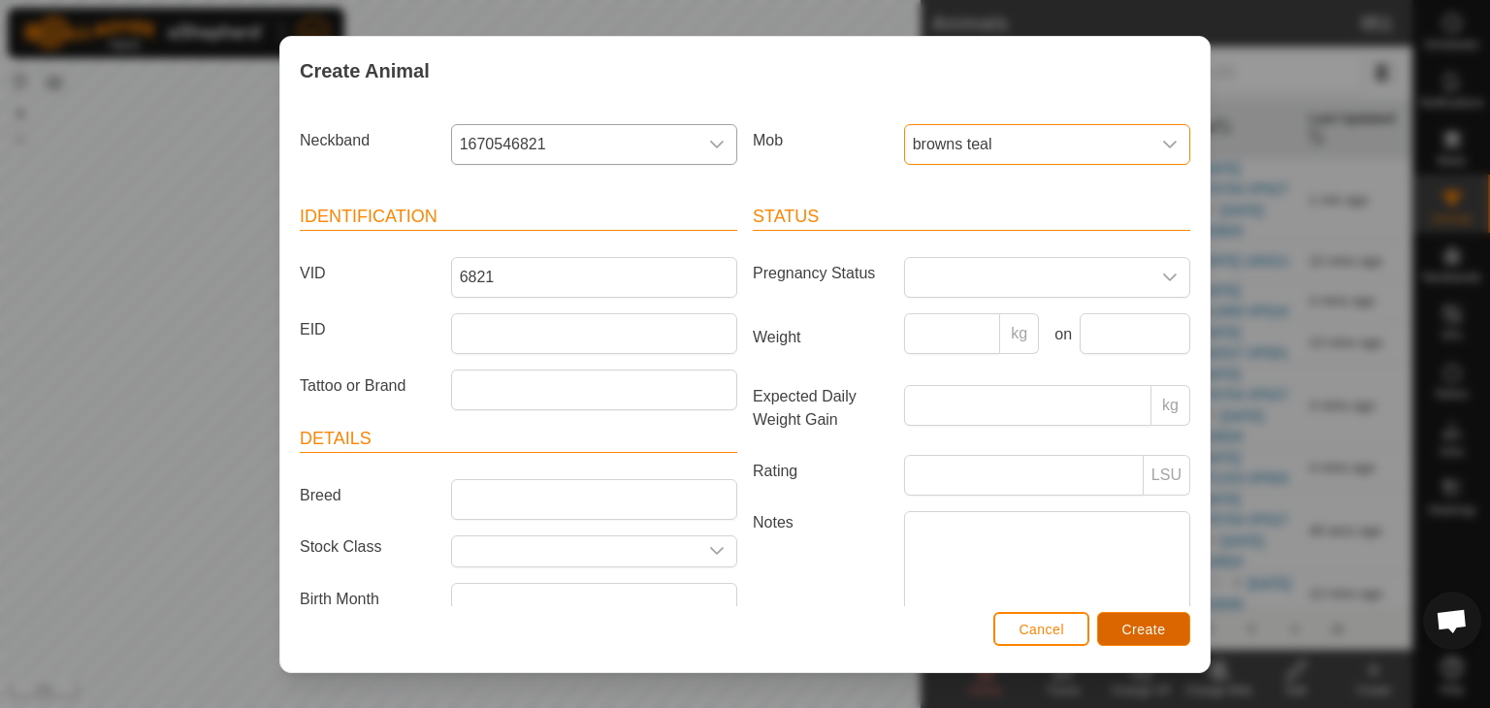
click at [1140, 622] on span "Create" at bounding box center [1144, 630] width 44 height 16
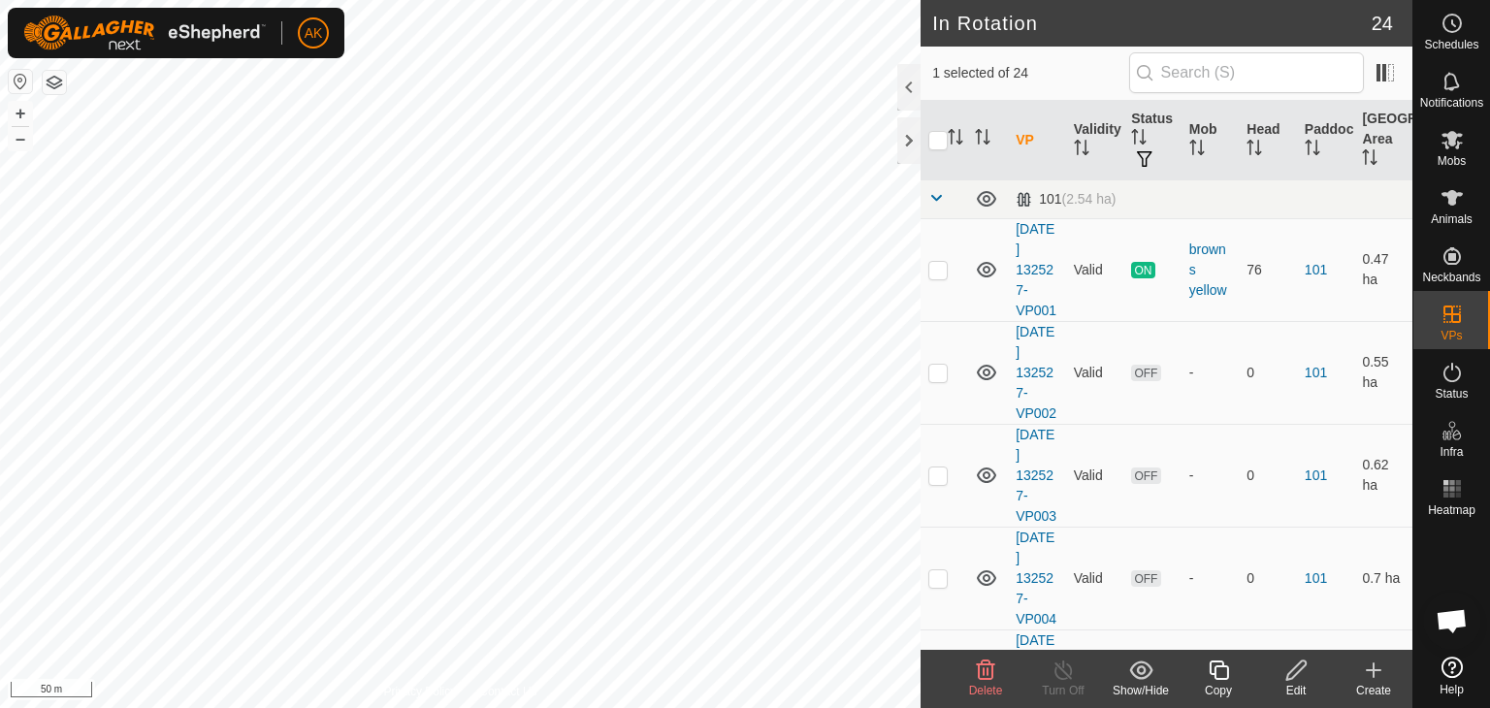
click at [987, 665] on icon at bounding box center [985, 670] width 23 height 23
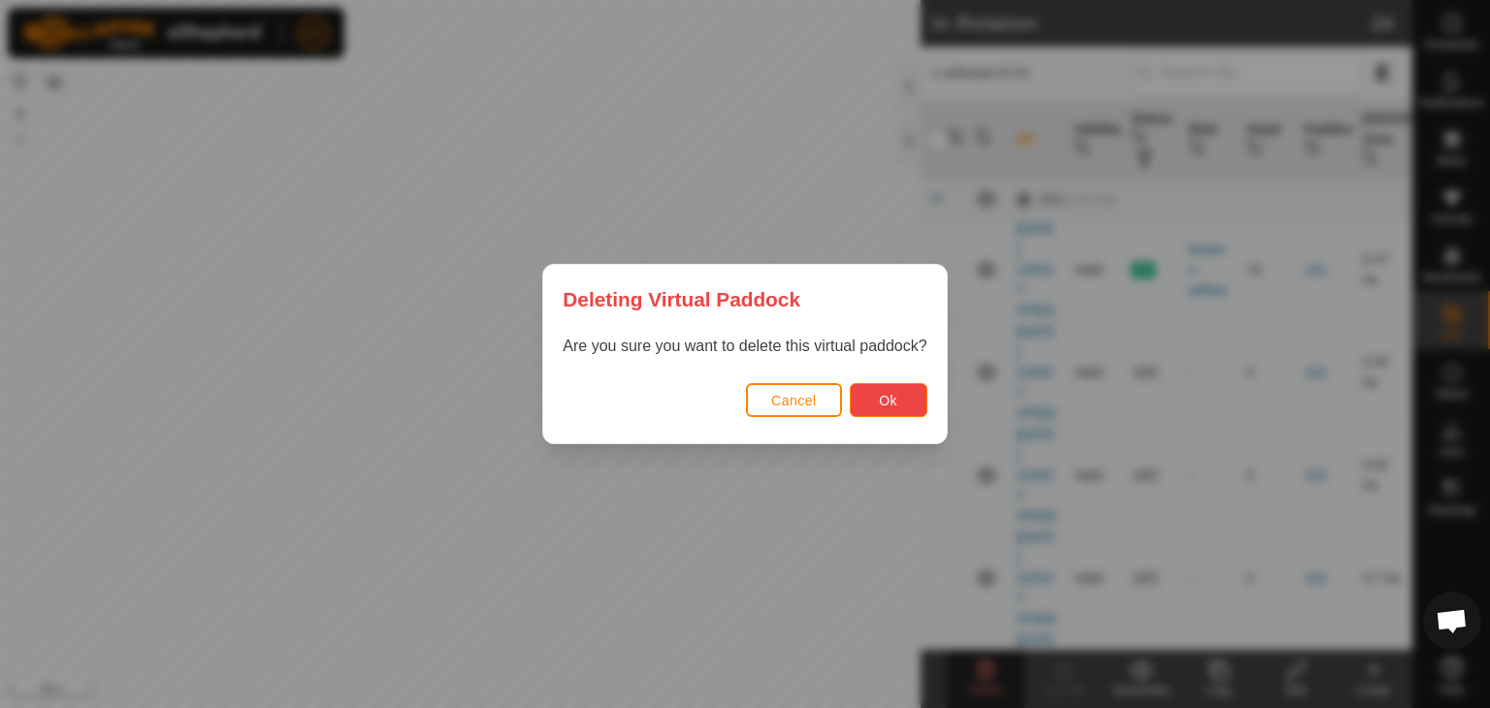
click at [872, 390] on button "Ok" at bounding box center [889, 400] width 78 height 34
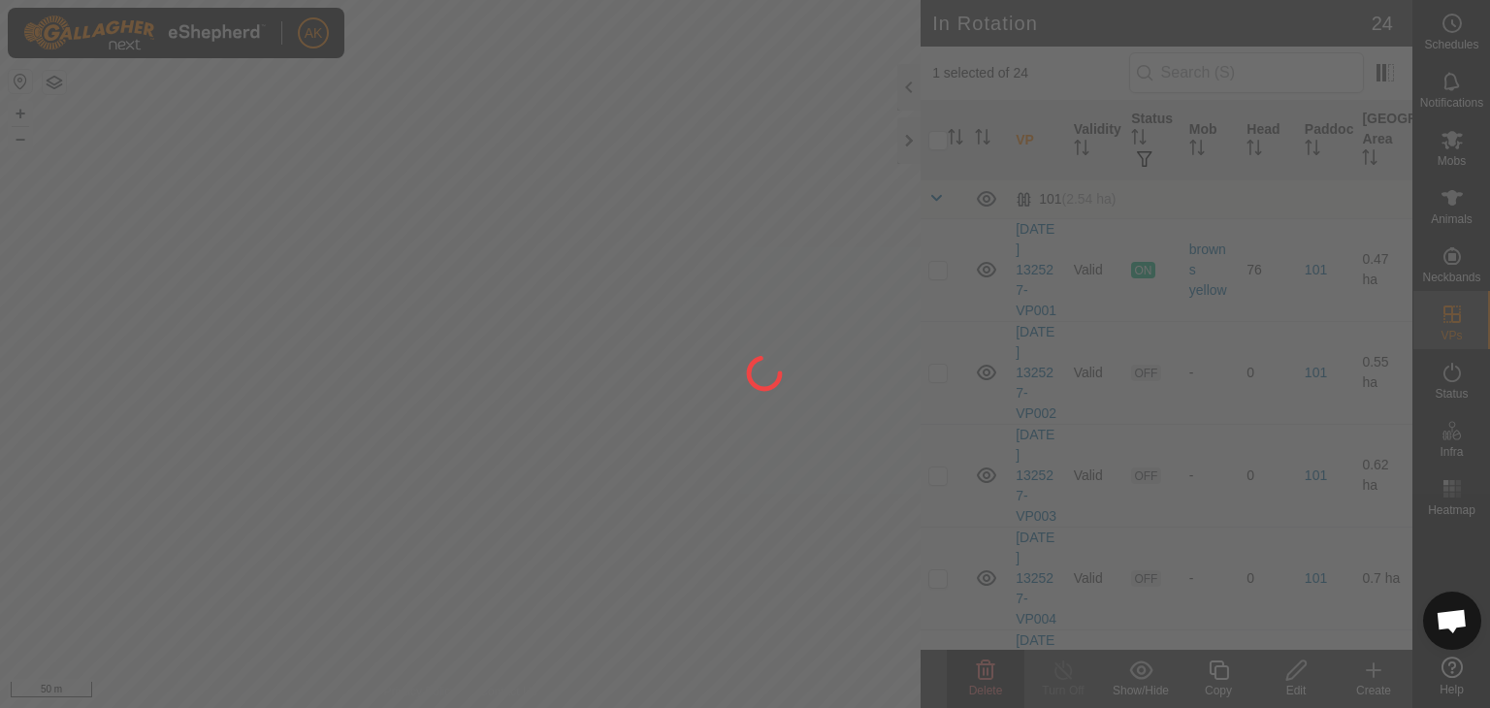
checkbox input "false"
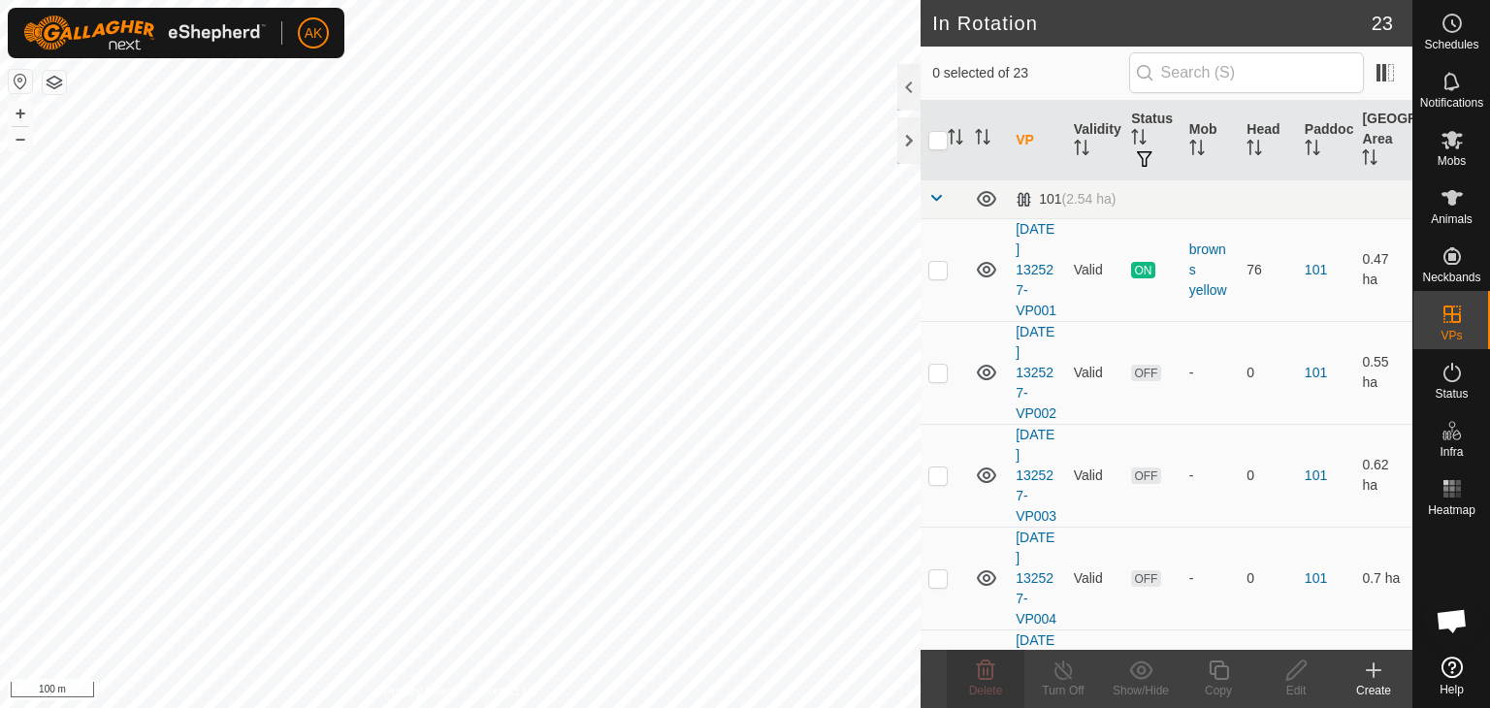
click at [54, 86] on button "button" at bounding box center [54, 82] width 23 height 23
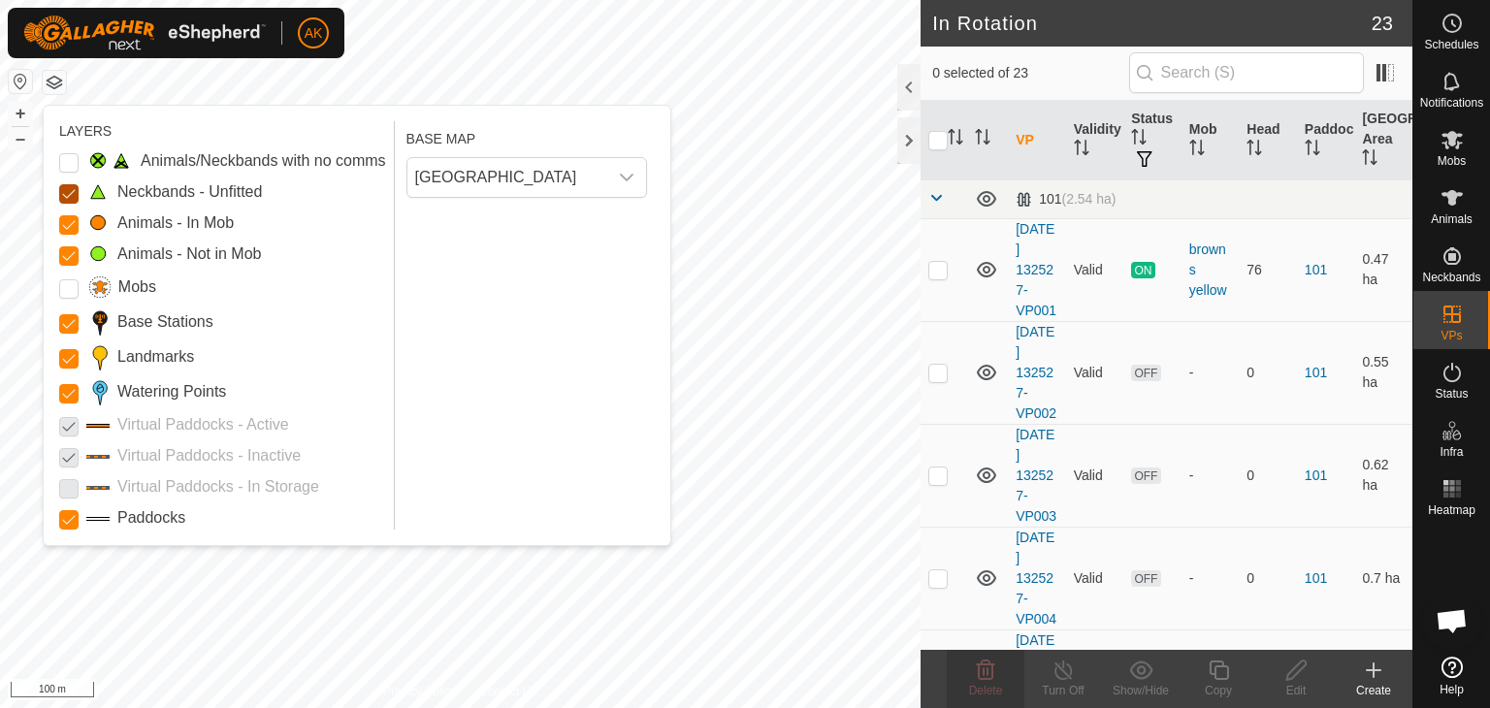
click at [59, 190] on Unfitted "Neckbands - Unfitted" at bounding box center [68, 193] width 19 height 19
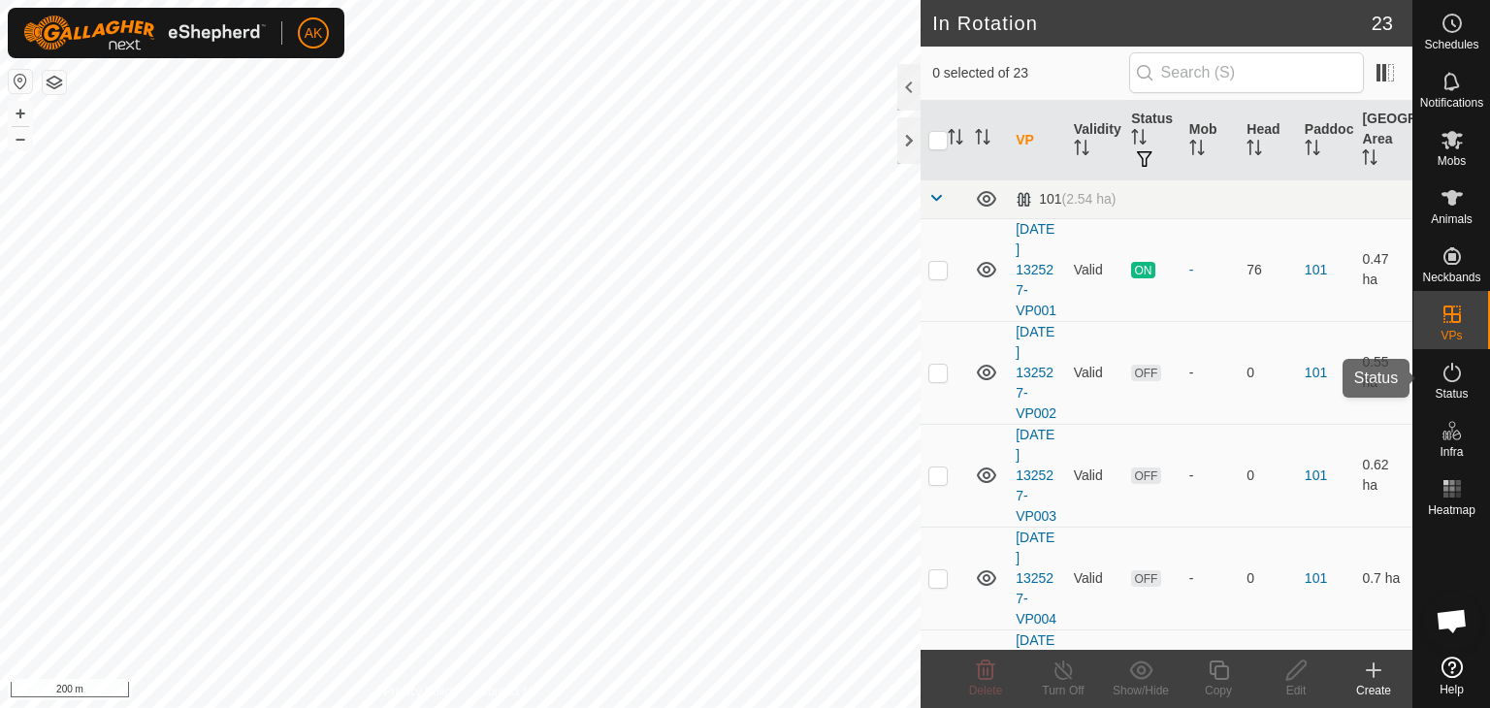
click at [1447, 370] on icon at bounding box center [1452, 372] width 23 height 23
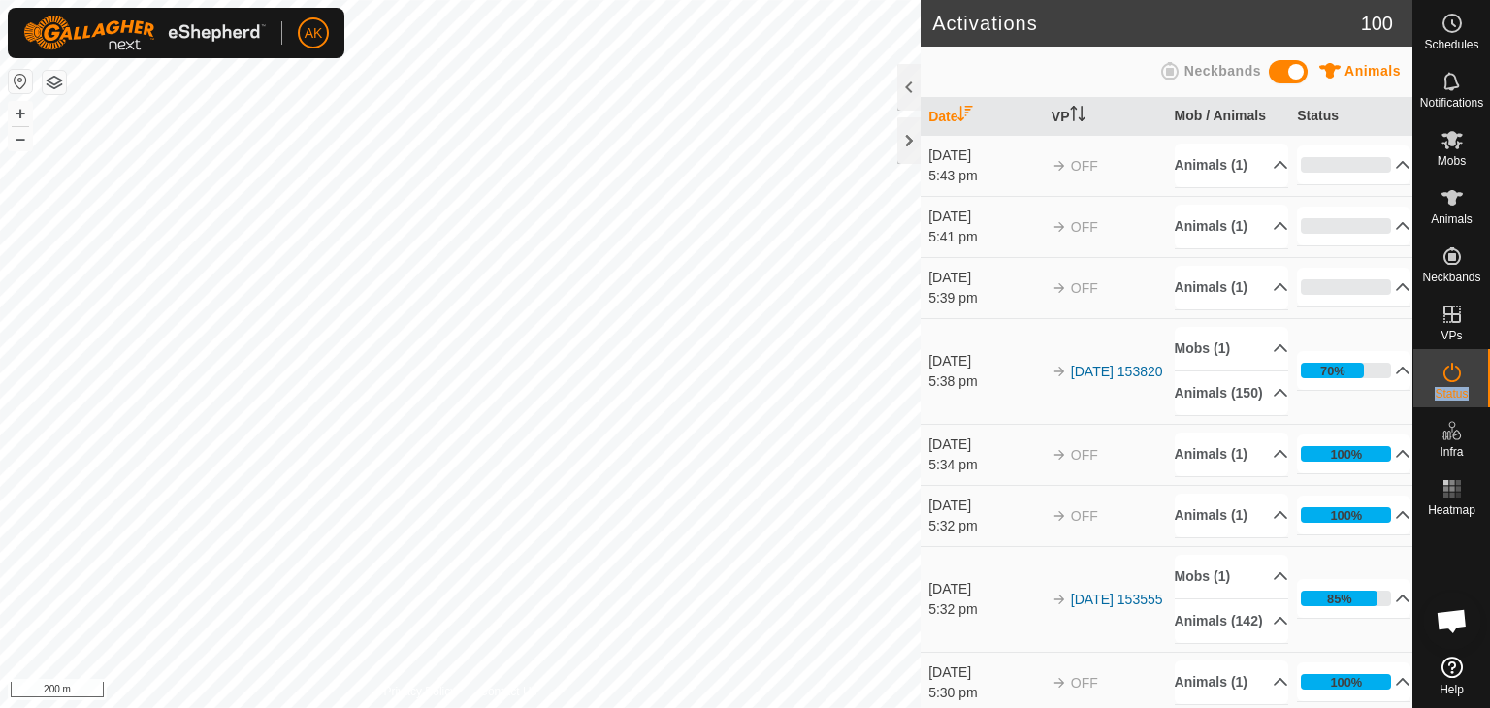
scroll to position [97, 0]
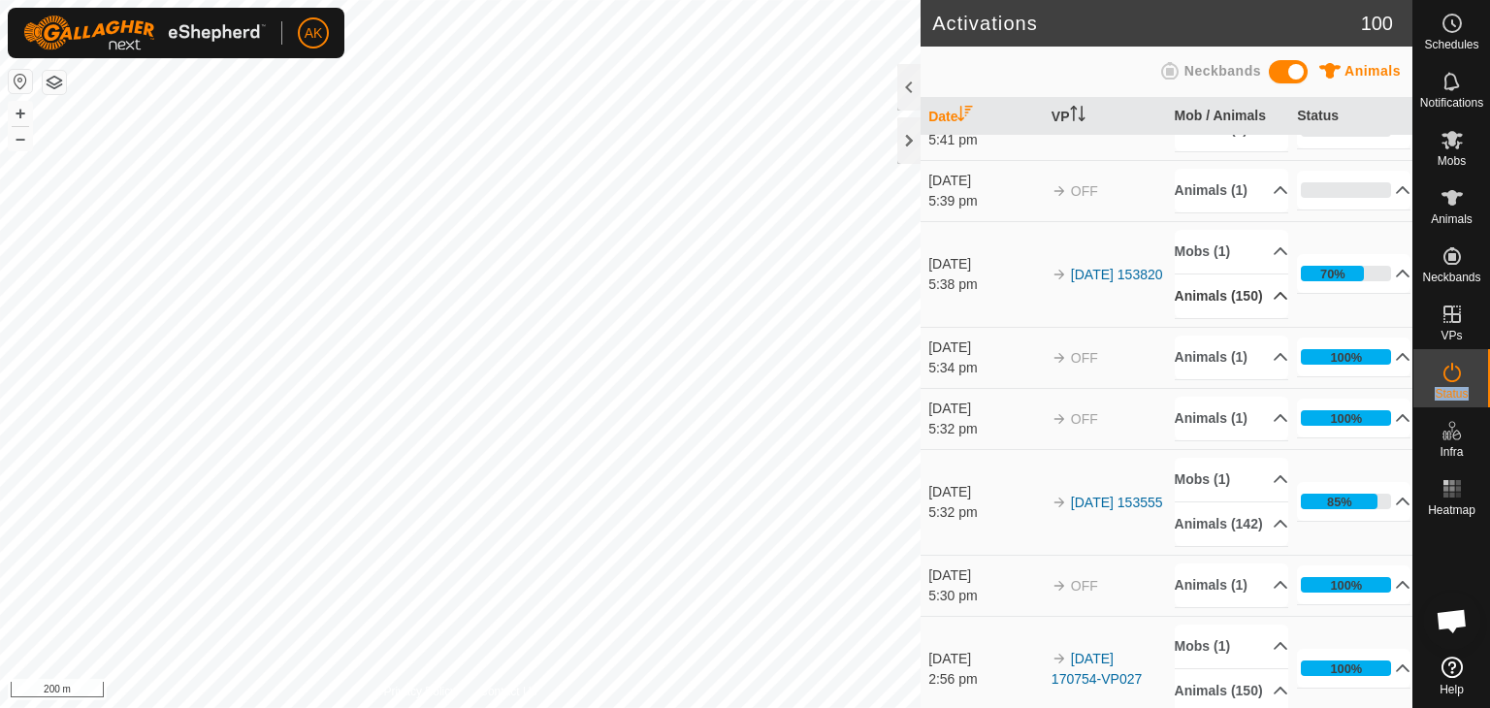
click at [1199, 318] on p-accordion-header "Animals (150)" at bounding box center [1231, 297] width 113 height 44
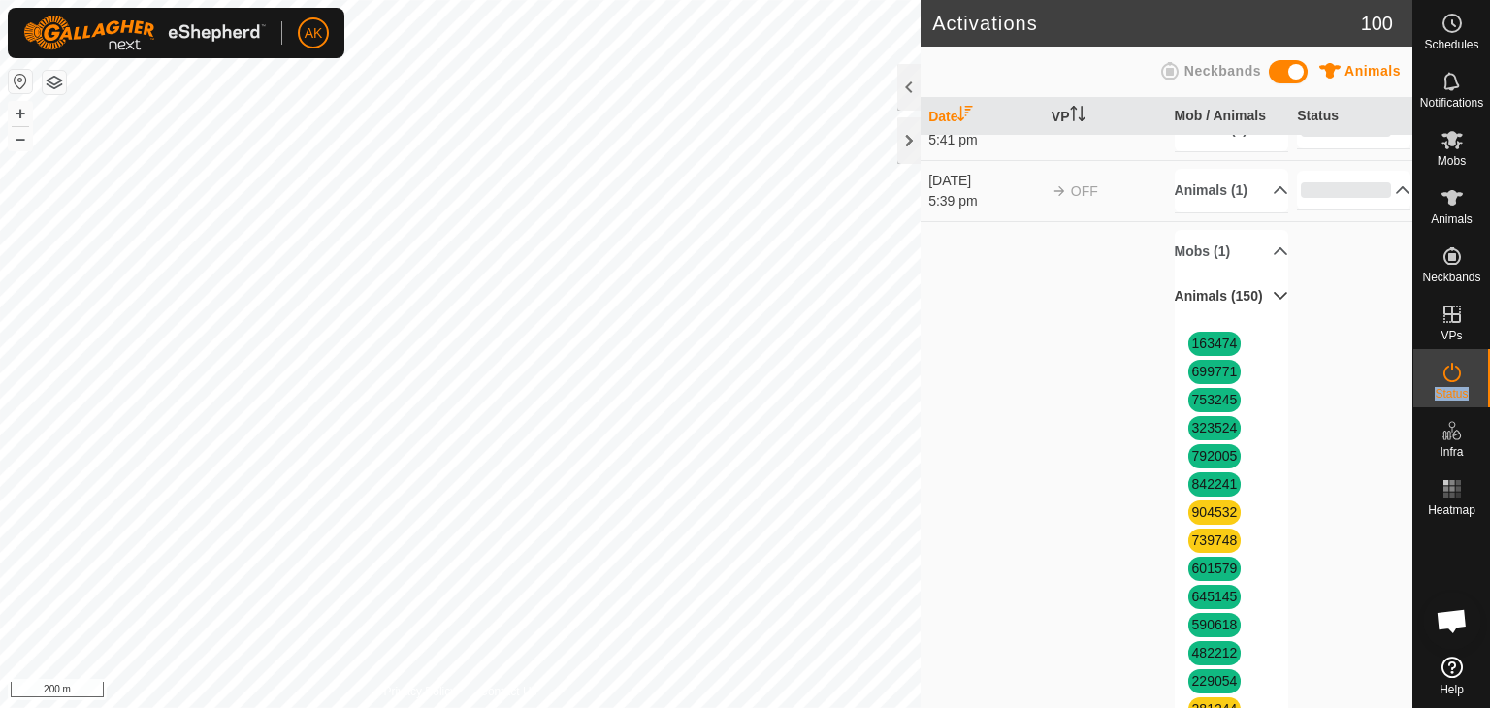
click at [1199, 318] on p-accordion-header "Animals (150)" at bounding box center [1231, 297] width 113 height 44
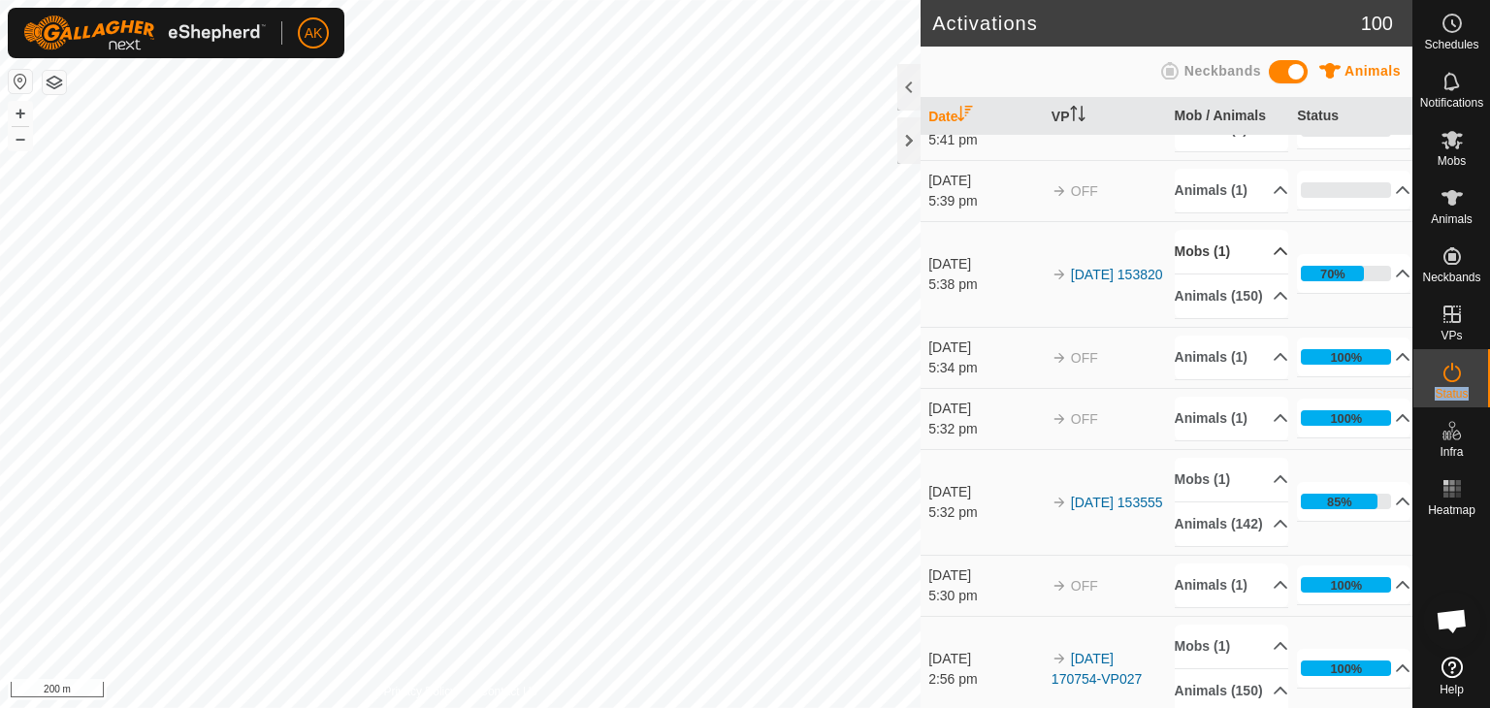
click at [1202, 274] on p-accordion-header "Mobs (1)" at bounding box center [1231, 252] width 113 height 44
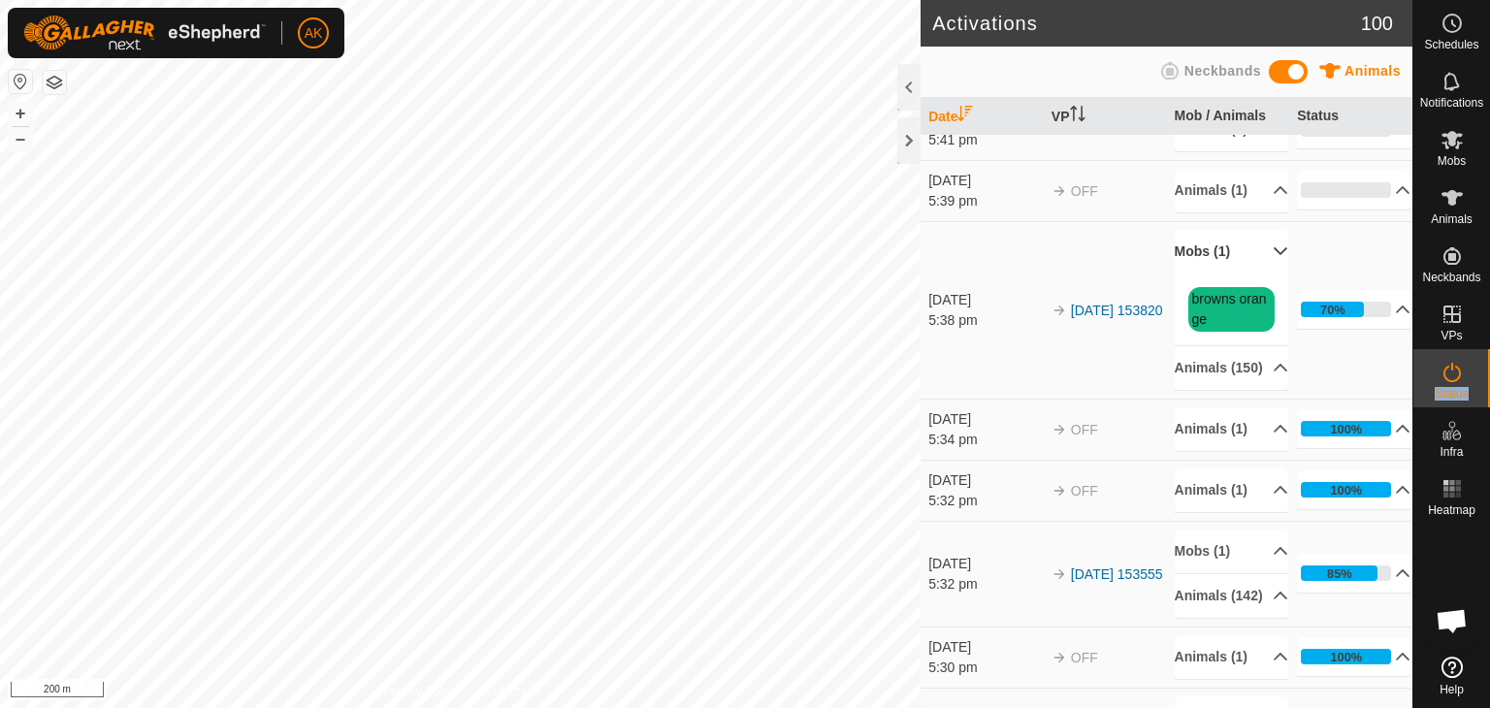
click at [1202, 274] on p-accordion-header "Mobs (1)" at bounding box center [1231, 252] width 113 height 44
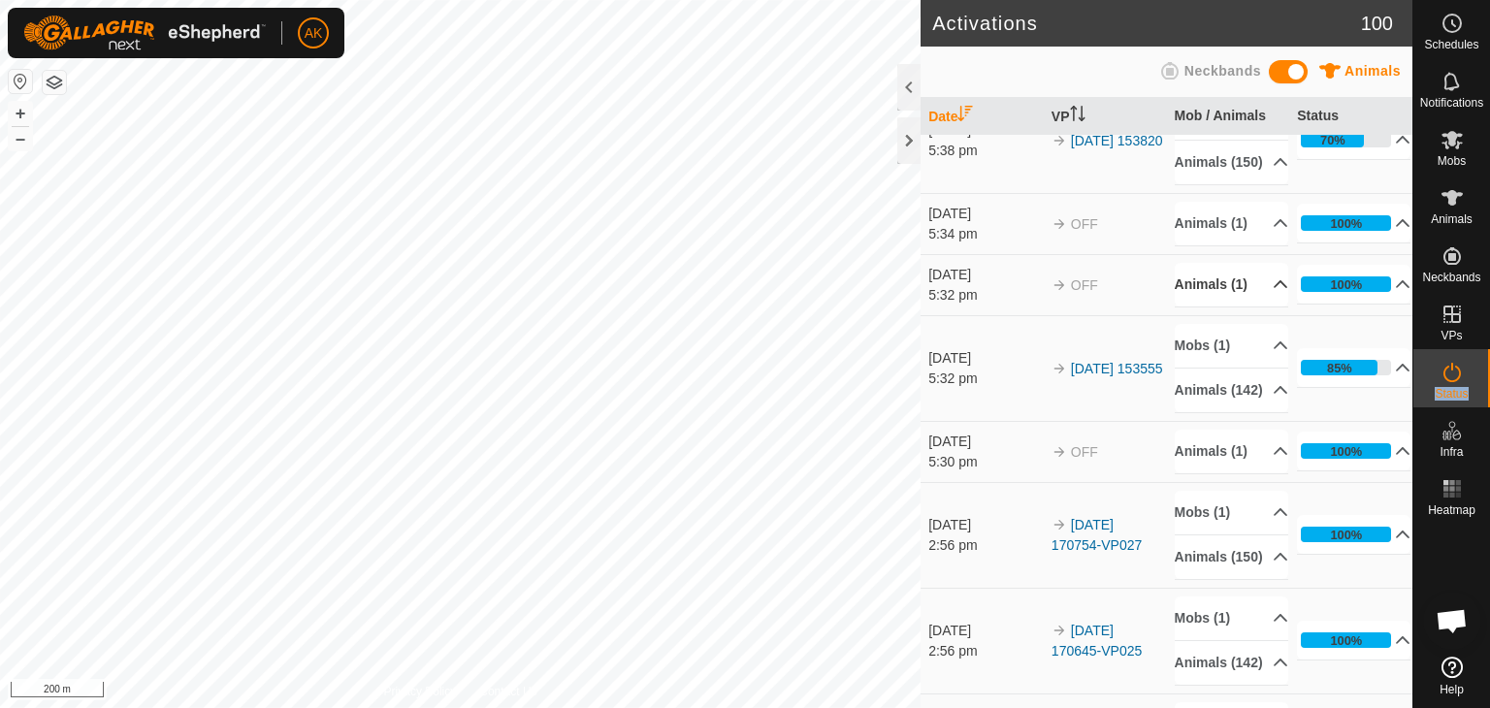
scroll to position [291, 0]
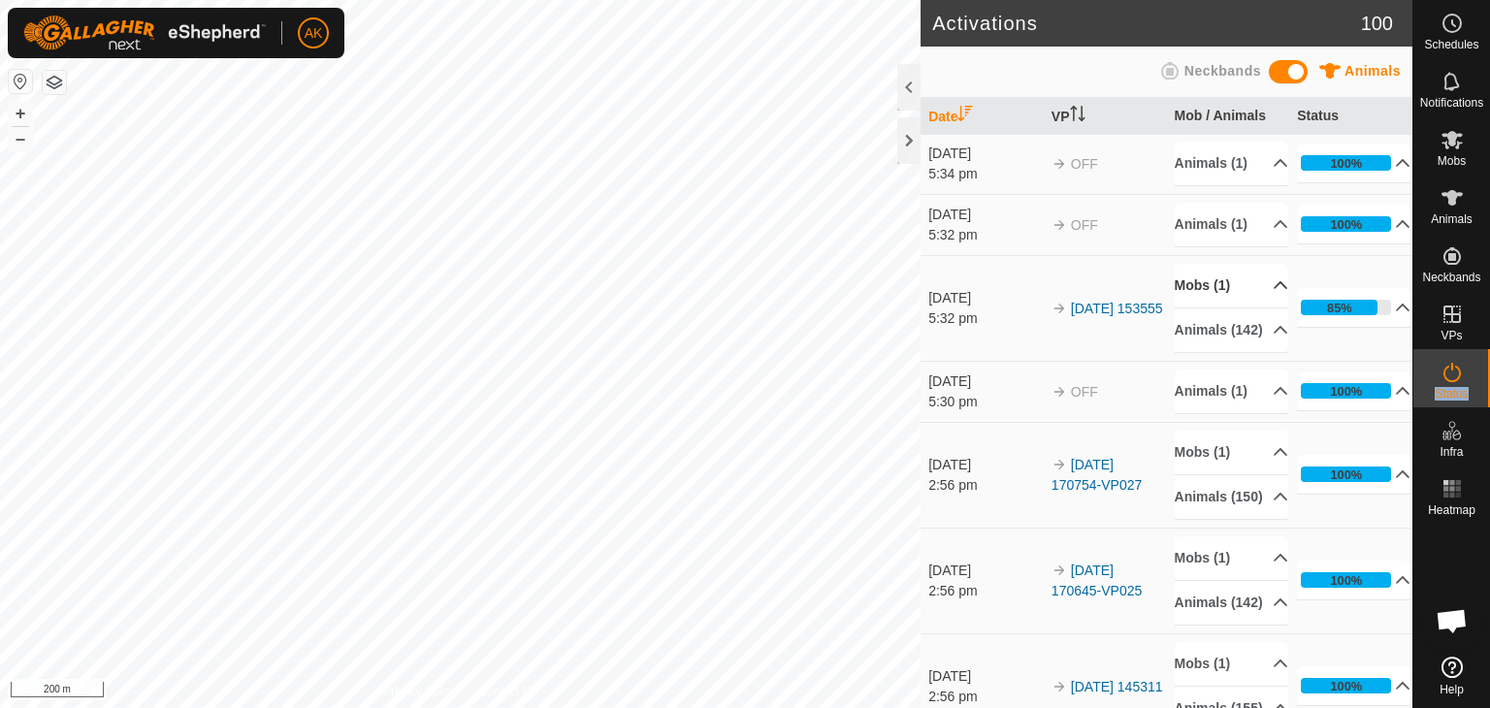
click at [1211, 308] on p-accordion-header "Mobs (1)" at bounding box center [1231, 286] width 113 height 44
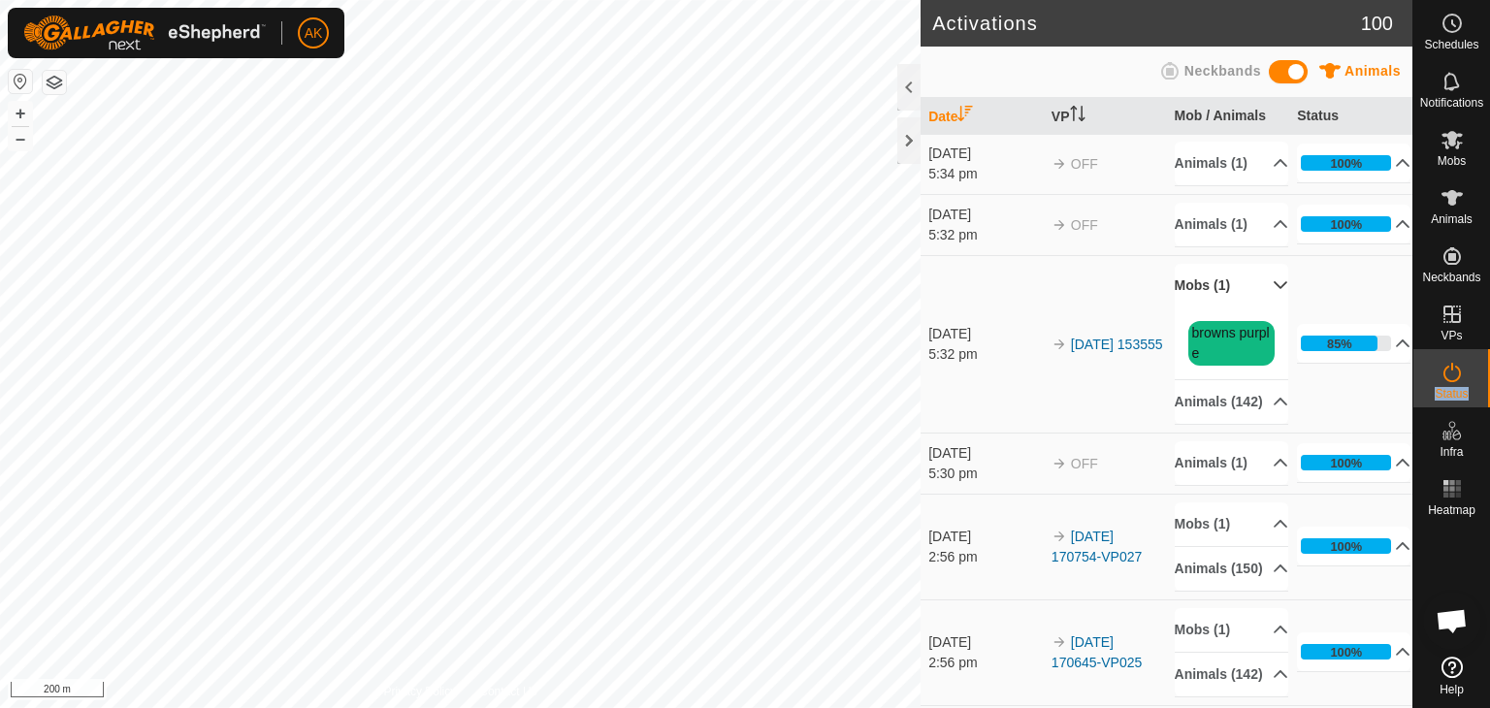
click at [1211, 308] on p-accordion-header "Mobs (1)" at bounding box center [1231, 286] width 113 height 44
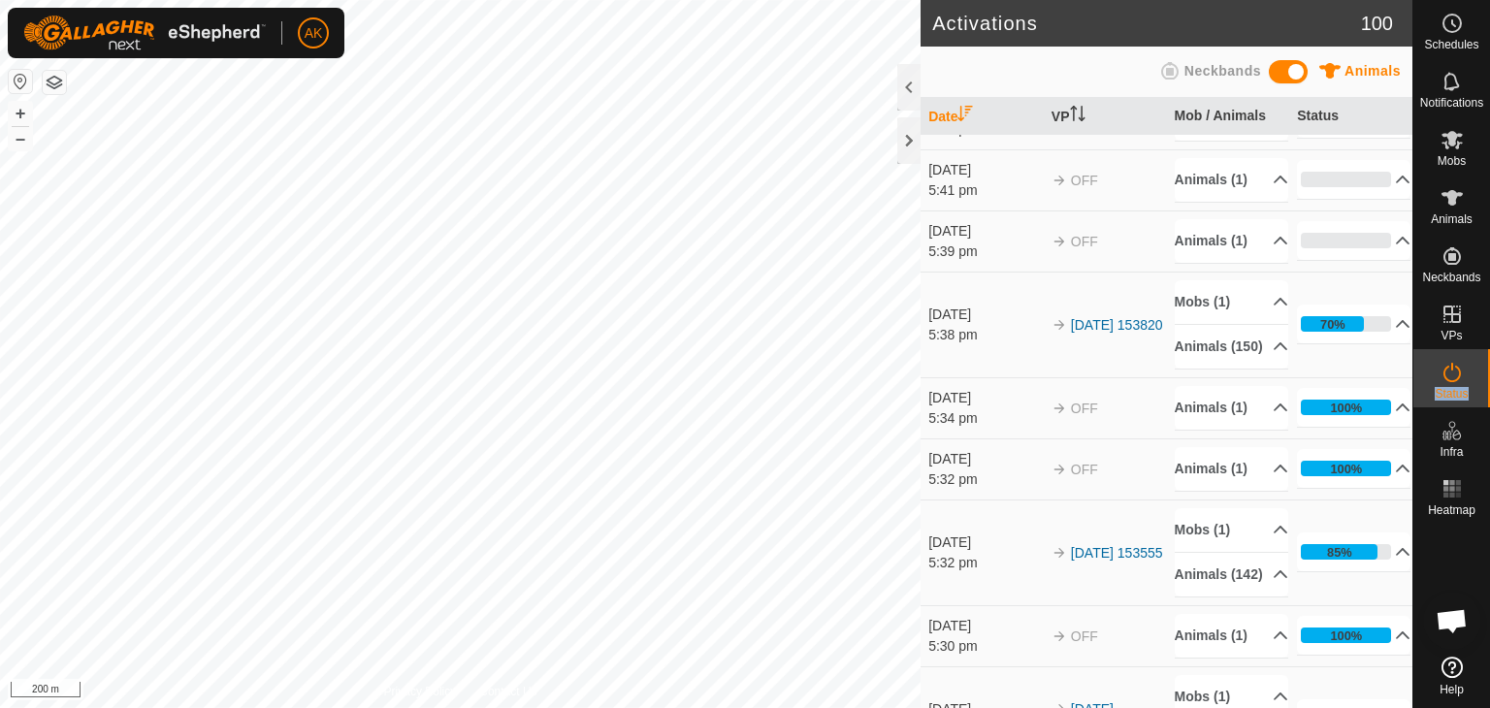
scroll to position [0, 0]
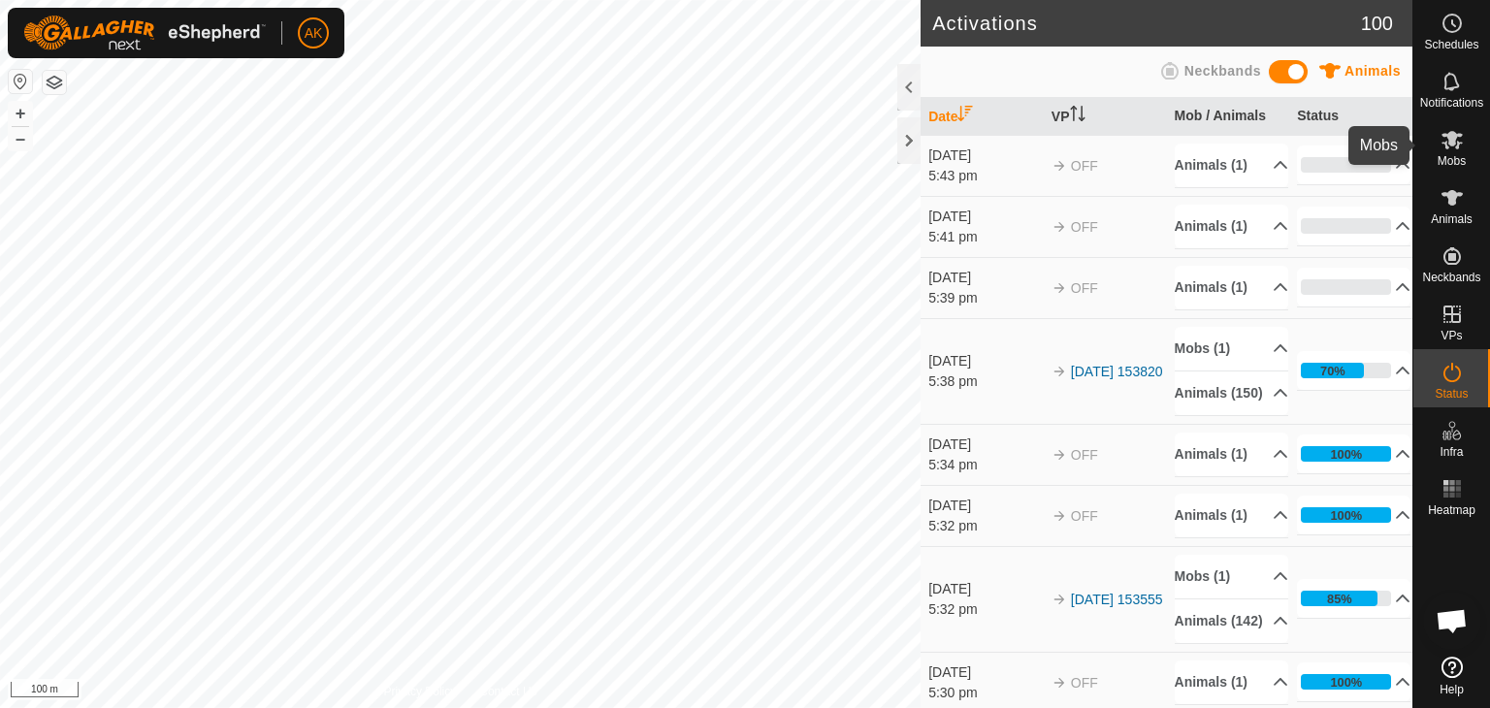
click at [1452, 147] on icon at bounding box center [1452, 139] width 23 height 23
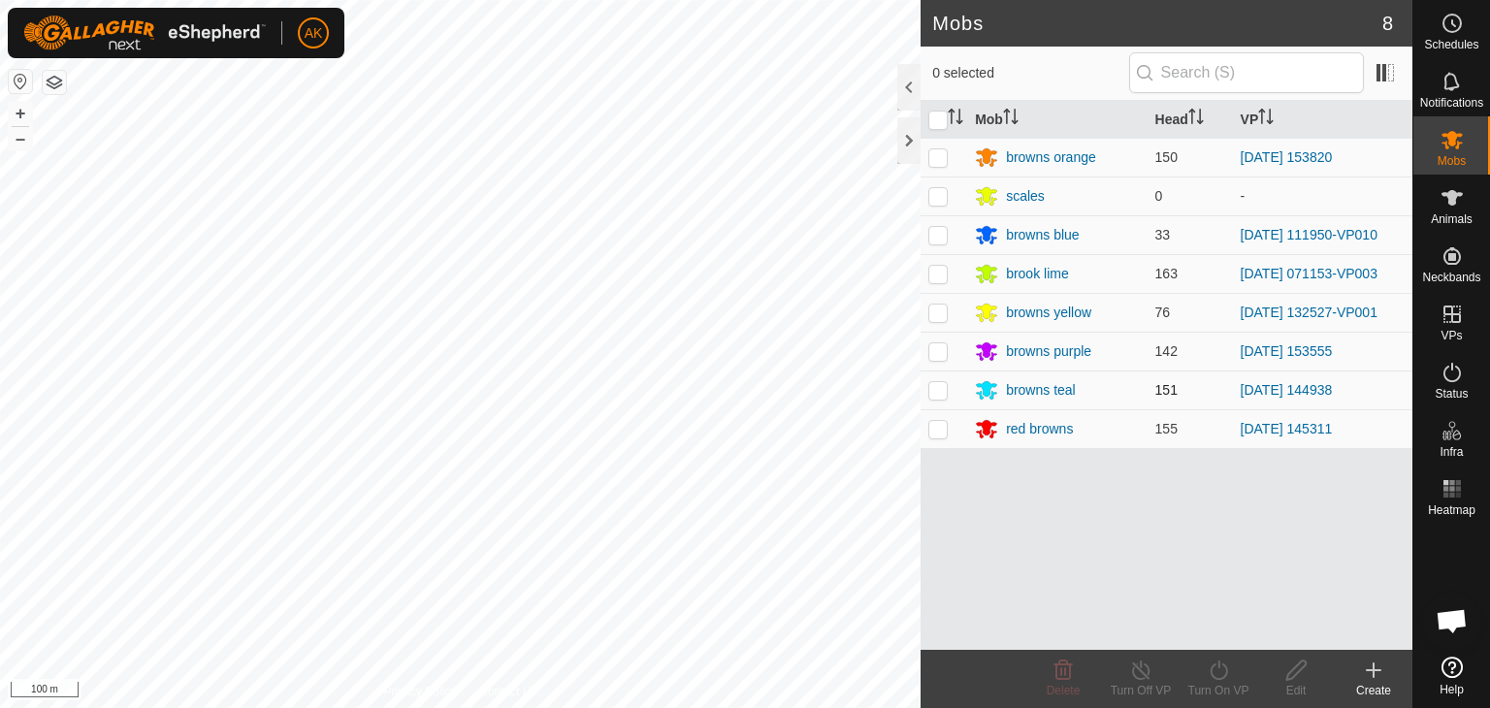
click at [938, 389] on p-checkbox at bounding box center [937, 390] width 19 height 16
checkbox input "true"
click at [1213, 671] on icon at bounding box center [1219, 670] width 24 height 23
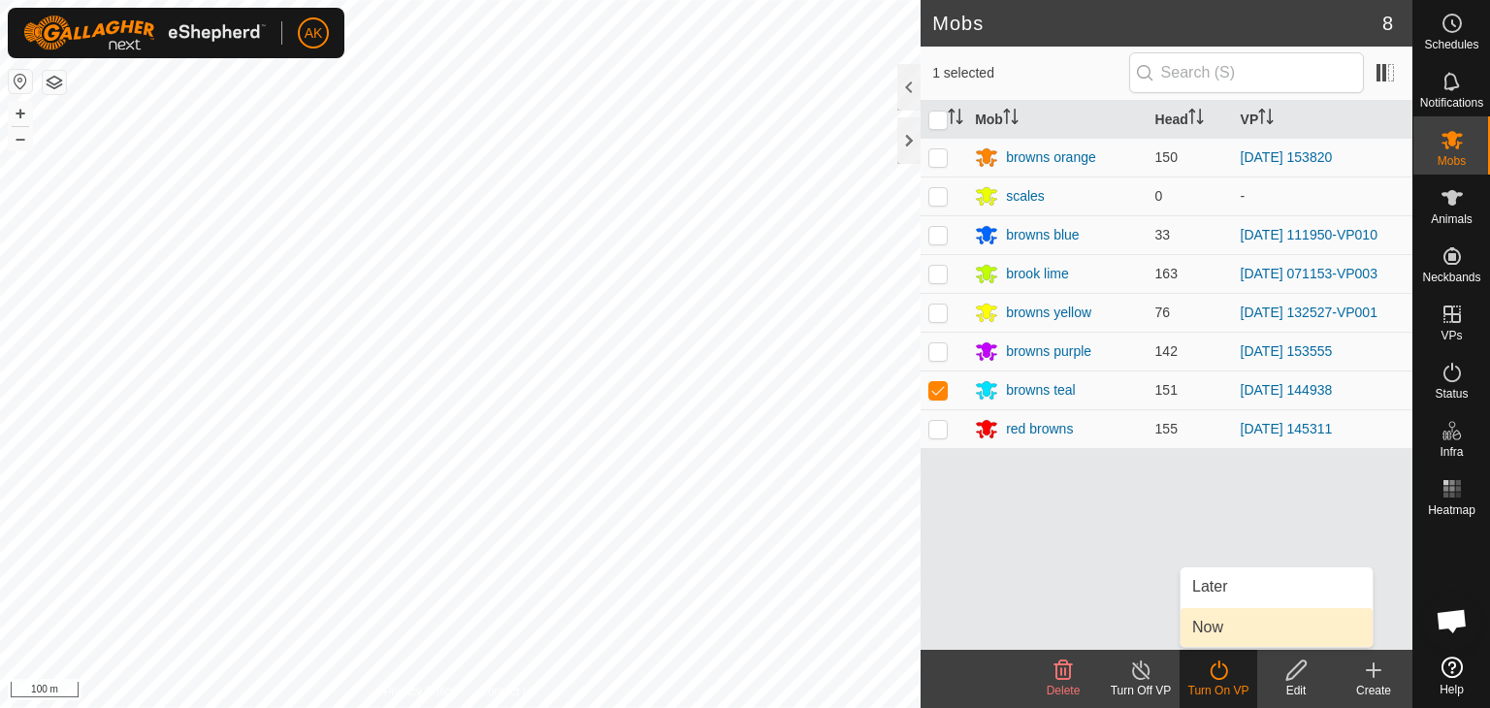
click at [1204, 631] on link "Now" at bounding box center [1277, 627] width 192 height 39
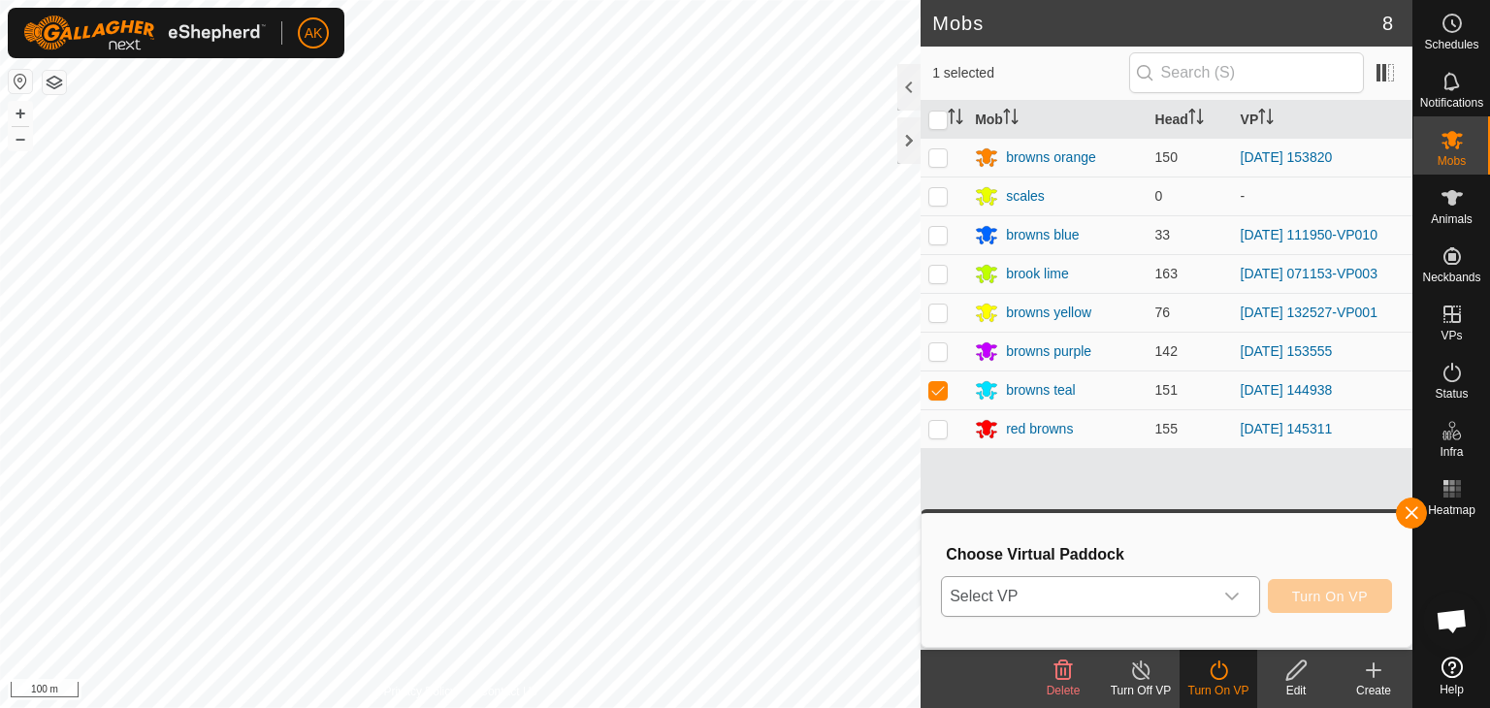
click at [1059, 599] on span "Select VP" at bounding box center [1077, 596] width 271 height 39
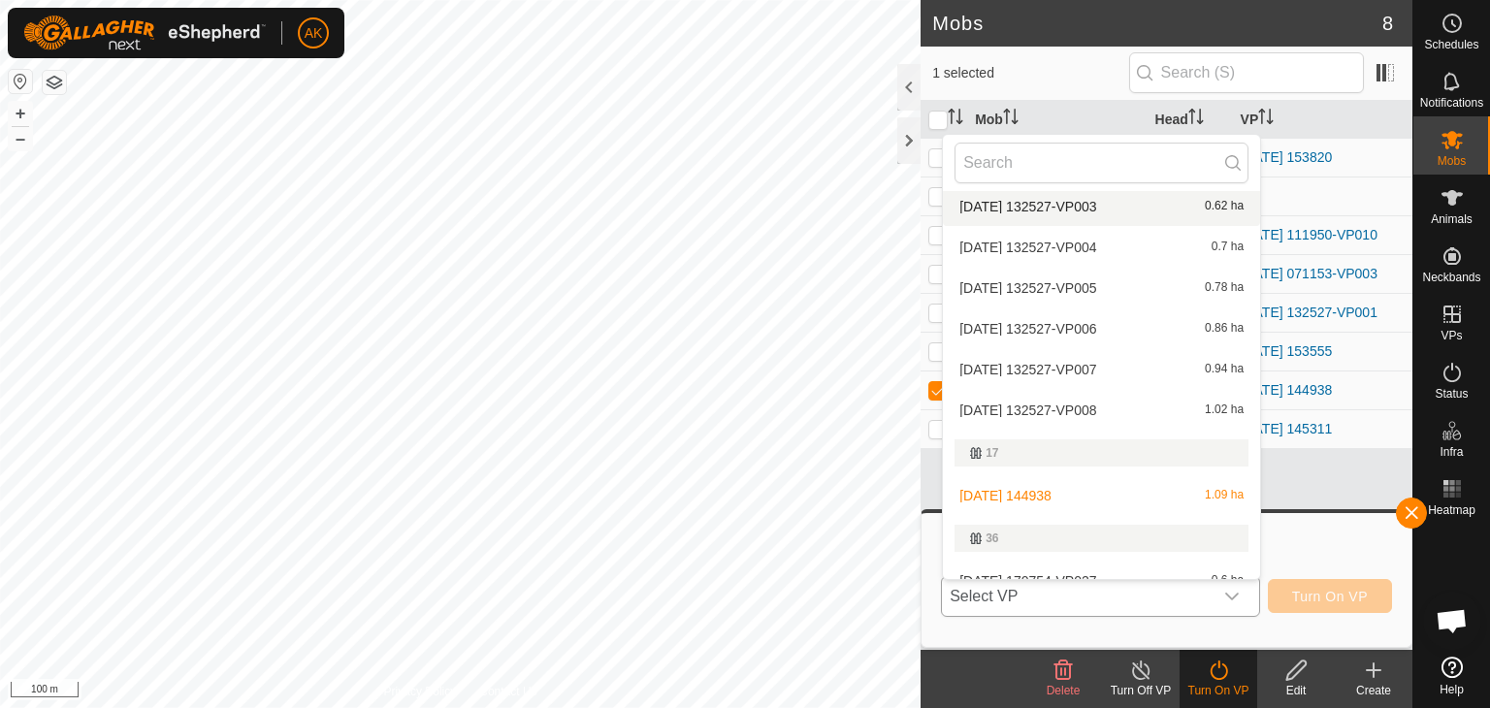
scroll to position [388, 0]
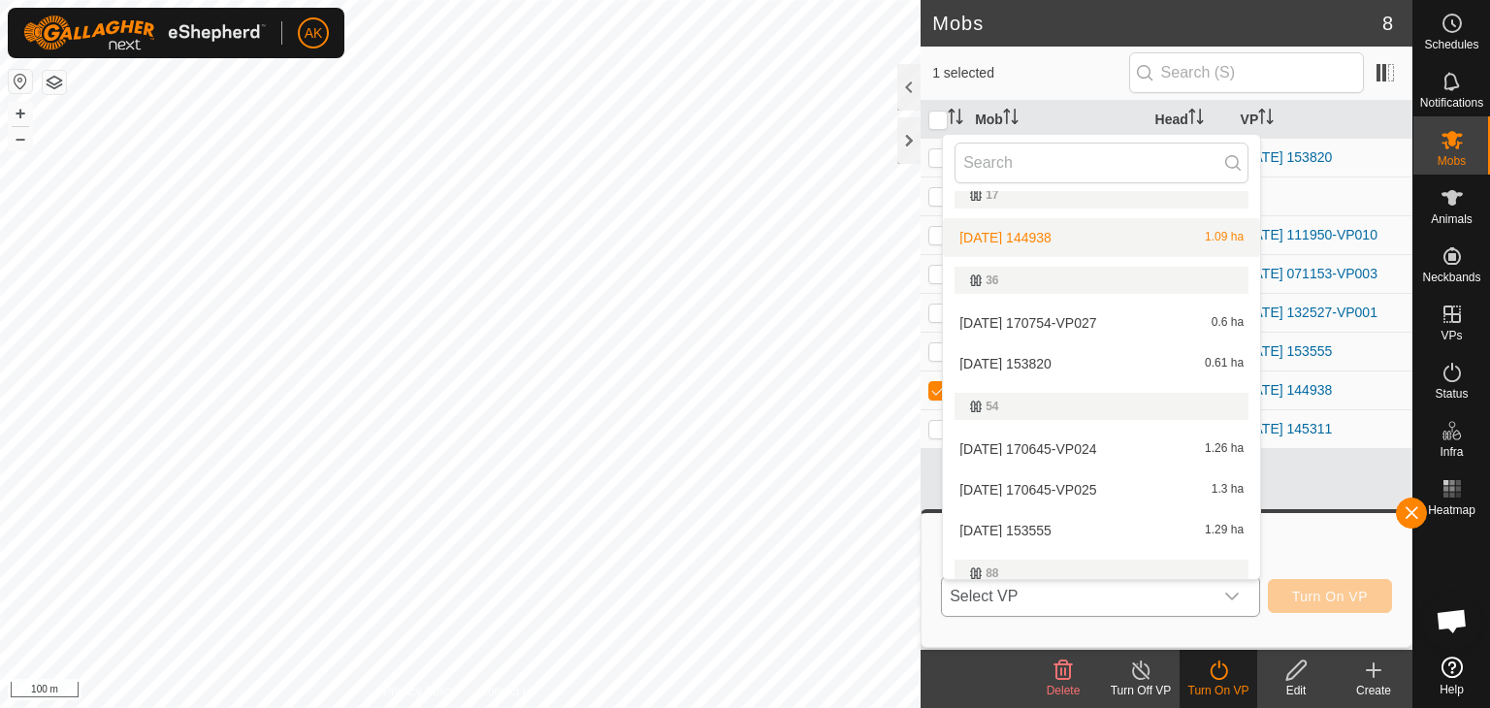
click at [1035, 233] on li "[DATE] 144938 1.09 ha" at bounding box center [1101, 237] width 317 height 39
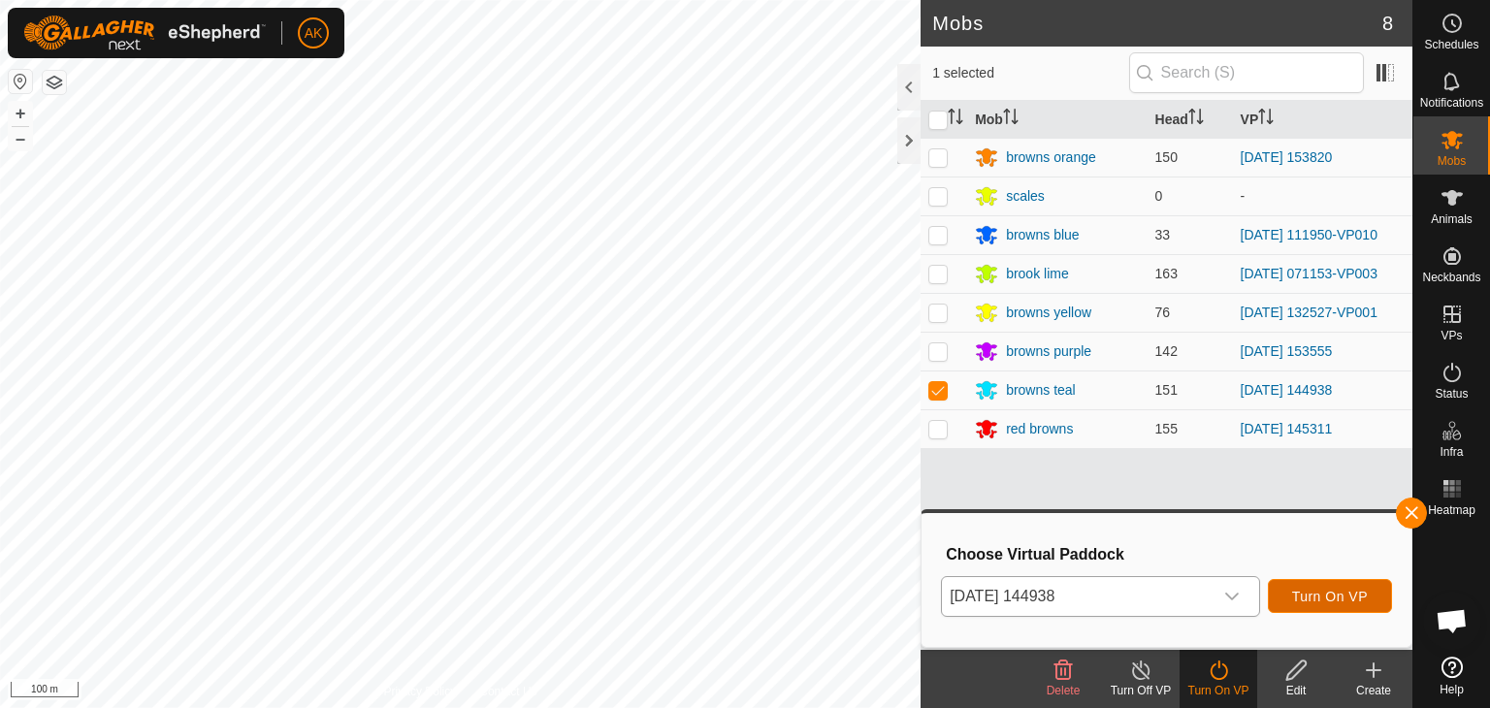
click at [1325, 603] on span "Turn On VP" at bounding box center [1330, 597] width 76 height 16
